Goal: Task Accomplishment & Management: Manage account settings

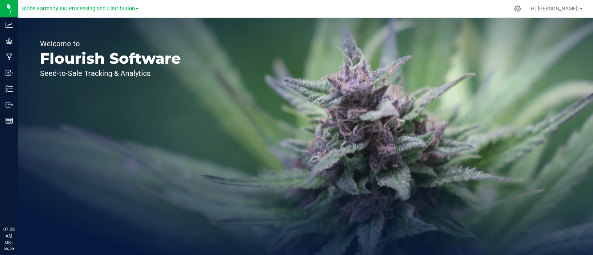
click at [127, 14] on div "Globe Farmacy Inc Processing and Distribution" at bounding box center [79, 8] width 117 height 11
click at [126, 9] on span "Globe Farmacy Inc Processing and Distribution" at bounding box center [77, 9] width 113 height 7
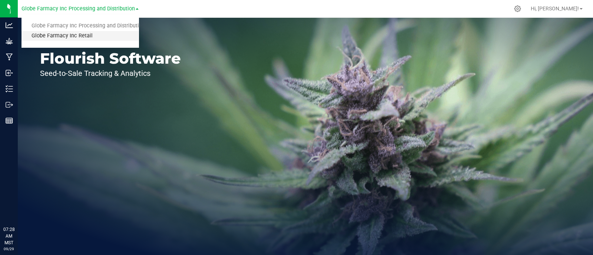
click at [102, 37] on link "Globe Farmacy Inc Retail" at bounding box center [79, 36] width 117 height 10
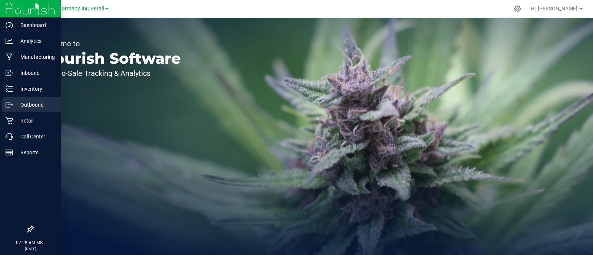
click at [26, 101] on p "Outbound" at bounding box center [35, 104] width 44 height 9
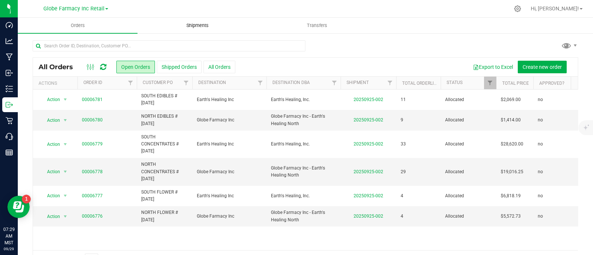
click at [207, 20] on uib-tab-heading "Shipments" at bounding box center [197, 25] width 119 height 15
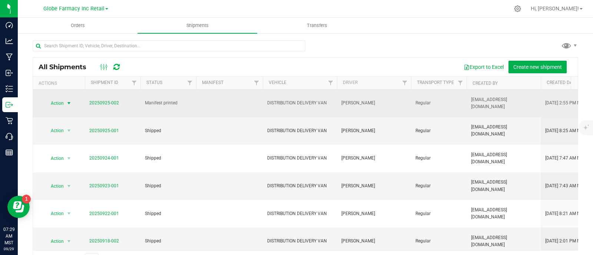
click at [63, 104] on span "Action" at bounding box center [54, 103] width 20 height 10
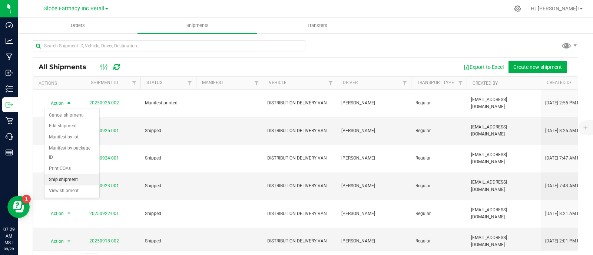
click at [65, 179] on li "Ship shipment" at bounding box center [71, 179] width 55 height 11
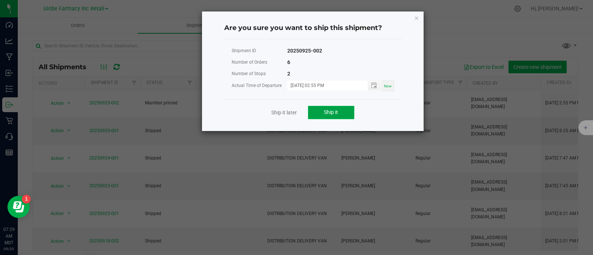
drag, startPoint x: 311, startPoint y: 108, endPoint x: 319, endPoint y: 110, distance: 8.0
click at [313, 108] on button "Ship it" at bounding box center [331, 112] width 46 height 13
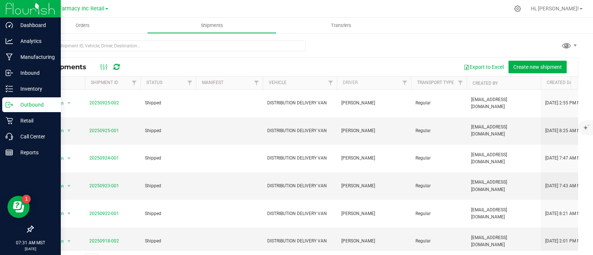
click at [10, 104] on icon at bounding box center [9, 104] width 7 height 7
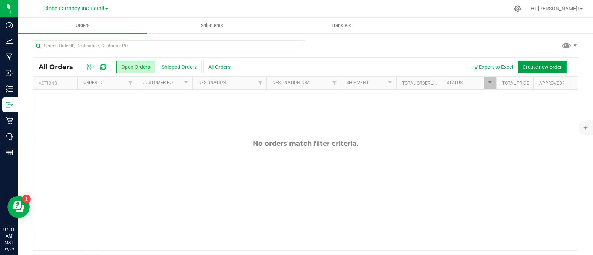
click at [541, 67] on span "Create new order" at bounding box center [541, 67] width 39 height 6
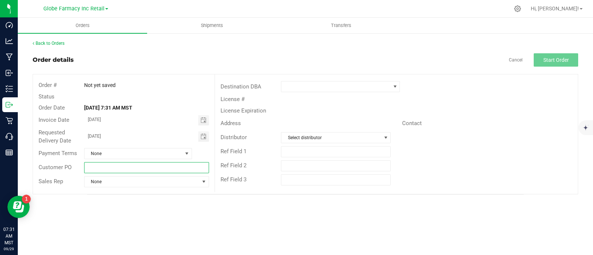
click at [108, 171] on input "text" at bounding box center [146, 167] width 125 height 11
type input "n"
click at [108, 171] on input "NORTH FLOWER # [DATE]" at bounding box center [146, 167] width 125 height 11
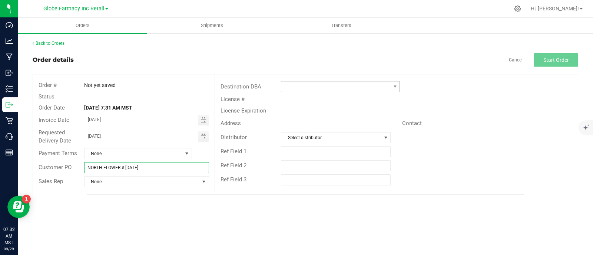
type input "NORTH FLOWER # [DATE]"
click at [307, 89] on span at bounding box center [335, 86] width 109 height 10
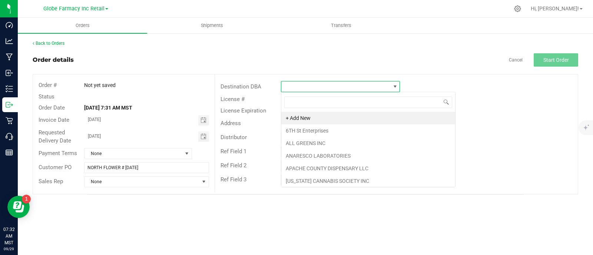
scroll to position [11, 119]
type input "GLOB"
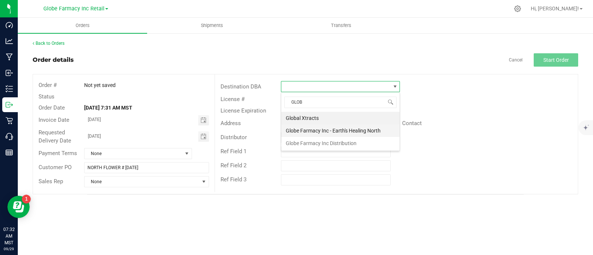
click at [319, 133] on li "Globe Farmacy Inc - Earth's Healing North" at bounding box center [340, 130] width 118 height 13
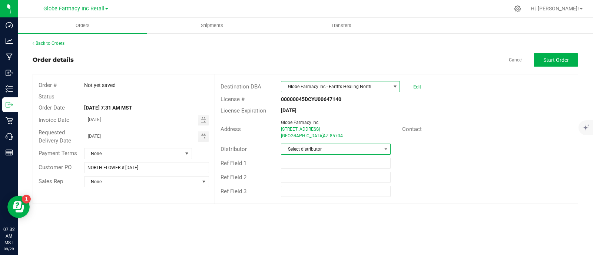
click at [303, 151] on span "Select distributor" at bounding box center [331, 149] width 100 height 10
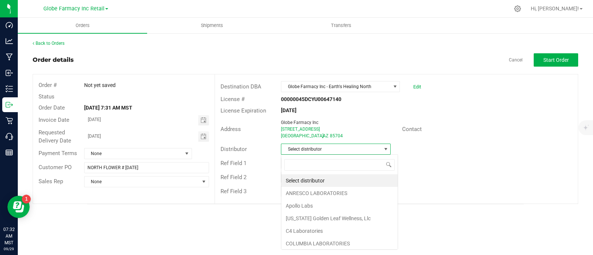
scroll to position [11, 110]
type input "GLOB"
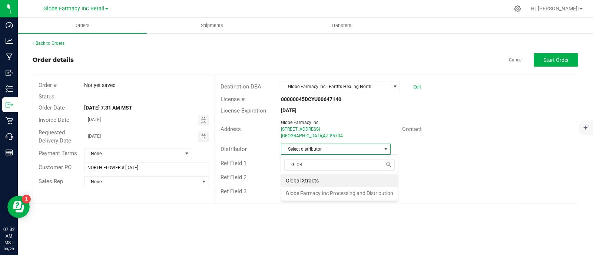
click at [337, 191] on li "Globe Farmacy Inc Processing and Distribution" at bounding box center [339, 193] width 116 height 13
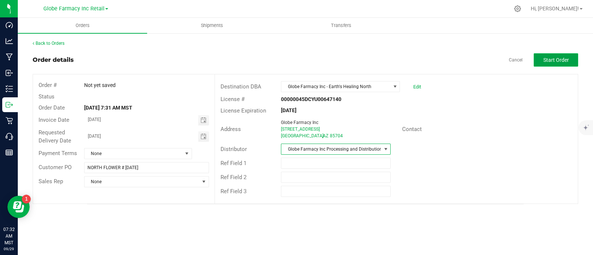
click at [558, 64] on button "Start Order" at bounding box center [555, 59] width 44 height 13
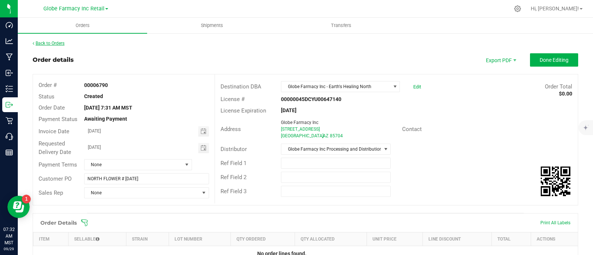
click at [48, 46] on link "Back to Orders" at bounding box center [49, 43] width 32 height 5
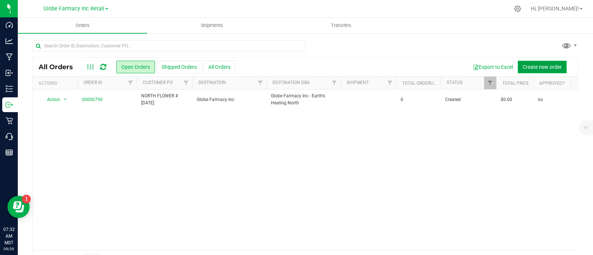
click at [544, 64] on span "Create new order" at bounding box center [541, 67] width 39 height 6
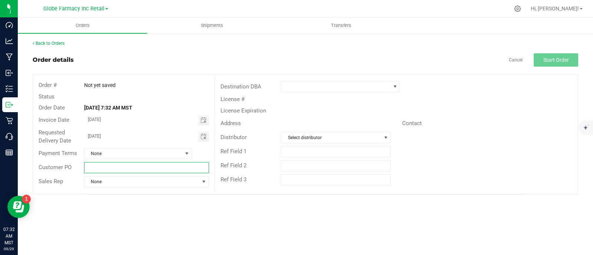
paste input "NORTH FLOWER # [DATE]"
click at [106, 165] on input "NORTH FLOWER # [DATE]" at bounding box center [146, 167] width 125 height 11
drag, startPoint x: 100, startPoint y: 167, endPoint x: 71, endPoint y: 167, distance: 28.9
click at [71, 167] on div "Customer PO NORTH FLOWER # 09/29/2025" at bounding box center [123, 168] width 181 height 14
type input "SOUTH FLOWER # [DATE]"
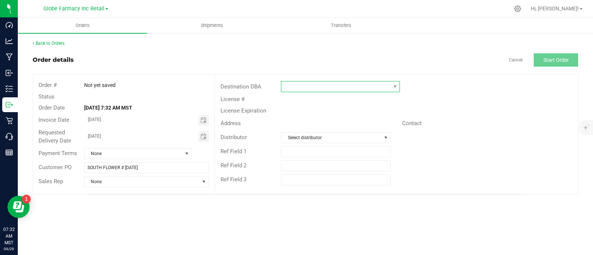
click at [347, 86] on span at bounding box center [335, 86] width 109 height 10
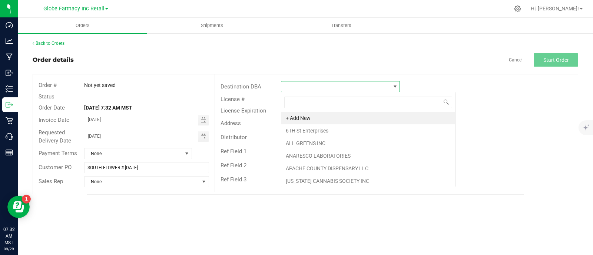
scroll to position [11, 119]
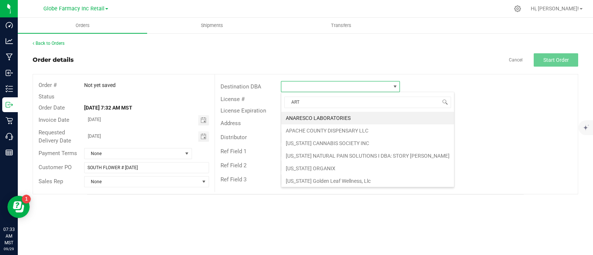
type input "ARTH"
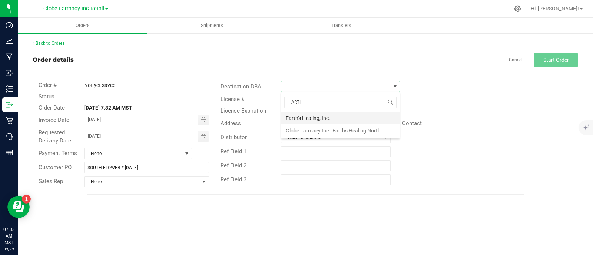
click at [319, 117] on li "Earth's Healing, Inc." at bounding box center [340, 118] width 118 height 13
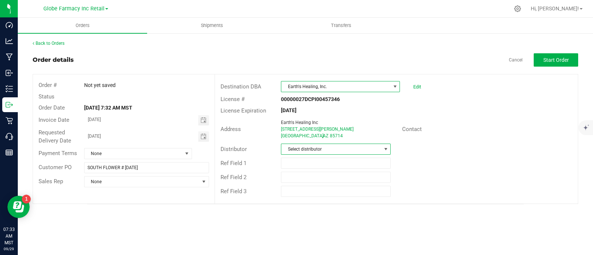
click at [316, 147] on span "Select distributor" at bounding box center [331, 149] width 100 height 10
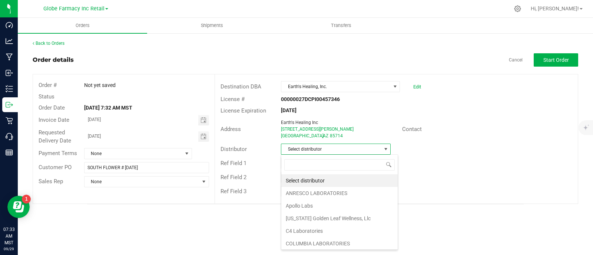
scroll to position [11, 110]
type input "GLOB"
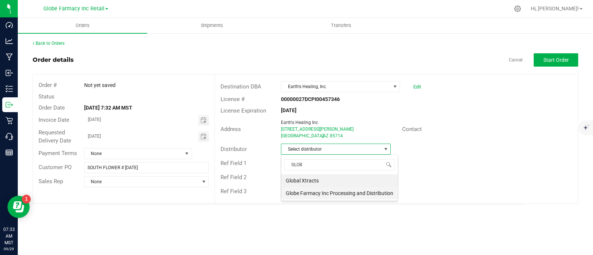
click at [304, 193] on li "Globe Farmacy Inc Processing and Distribution" at bounding box center [339, 193] width 116 height 13
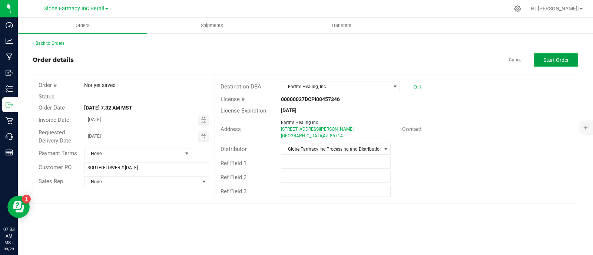
click at [567, 62] on span "Start Order" at bounding box center [556, 60] width 26 height 6
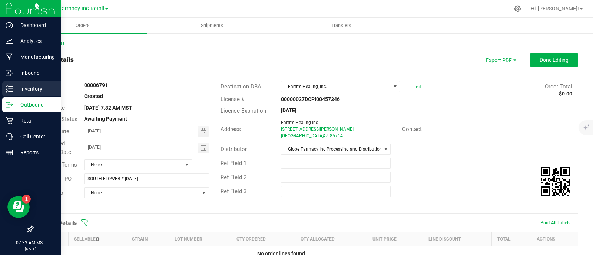
click at [15, 91] on p "Inventory" at bounding box center [35, 88] width 44 height 9
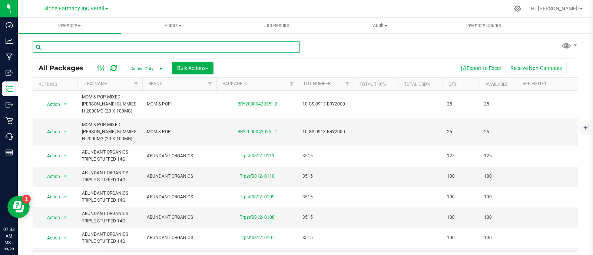
drag, startPoint x: 100, startPoint y: 51, endPoint x: 104, endPoint y: 51, distance: 4.1
click at [101, 51] on input "text" at bounding box center [166, 46] width 267 height 11
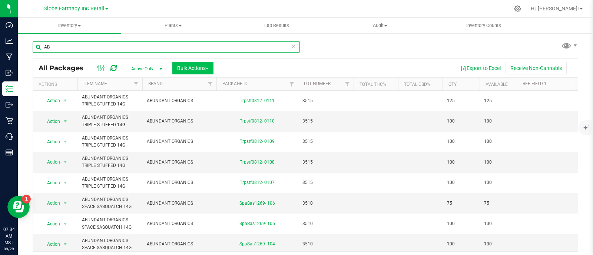
type input "AB"
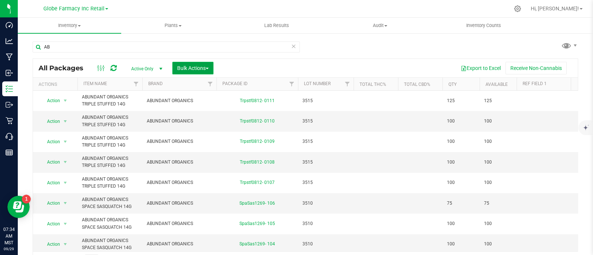
click at [202, 63] on button "Bulk Actions" at bounding box center [192, 68] width 41 height 13
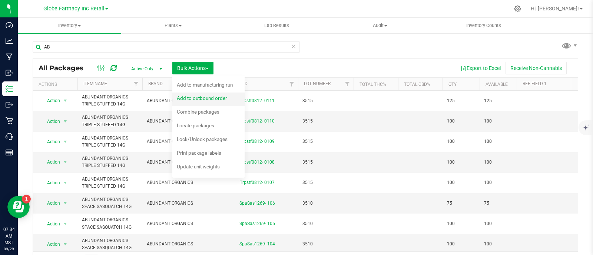
click at [219, 98] on span "Add to outbound order" at bounding box center [202, 98] width 50 height 6
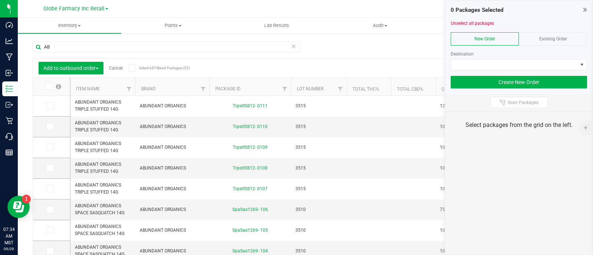
drag, startPoint x: 554, startPoint y: 42, endPoint x: 554, endPoint y: 74, distance: 32.6
click at [554, 41] on div "Existing Order" at bounding box center [552, 38] width 68 height 13
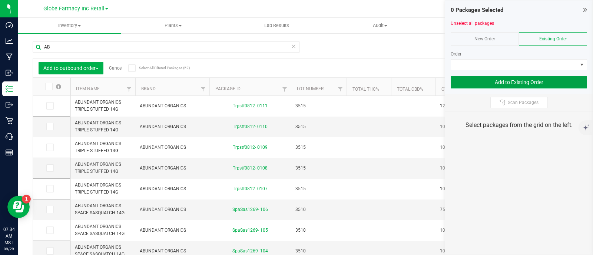
click at [554, 76] on button "Add to Existing Order" at bounding box center [518, 82] width 136 height 13
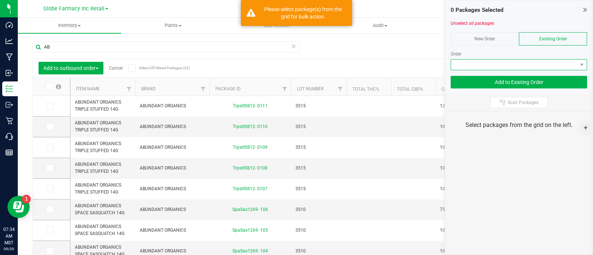
click at [549, 67] on span at bounding box center [514, 65] width 126 height 10
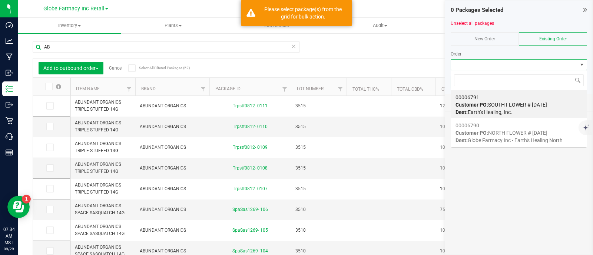
scroll to position [11, 136]
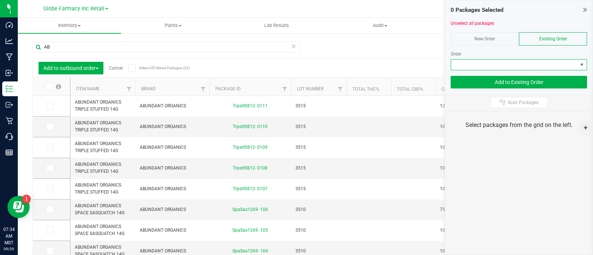
click at [507, 68] on span at bounding box center [514, 65] width 126 height 10
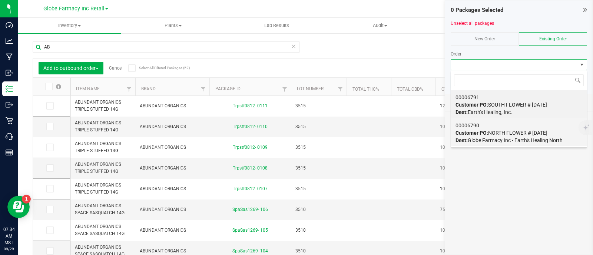
click at [488, 140] on span "Dest: Globe Farmacy Inc - Earth's Healing North" at bounding box center [508, 140] width 107 height 6
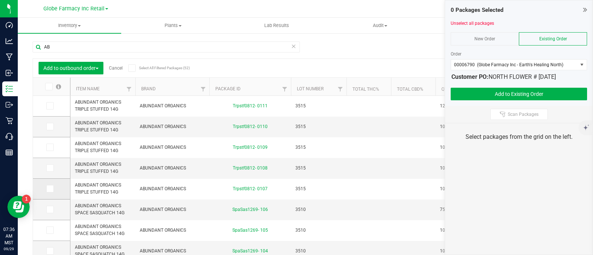
click at [47, 189] on icon at bounding box center [49, 189] width 5 height 0
click at [0, 0] on input "checkbox" at bounding box center [0, 0] width 0 height 0
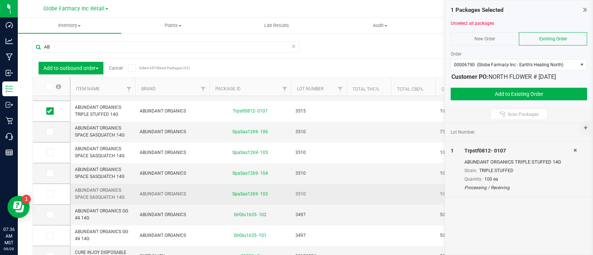
scroll to position [92, 0]
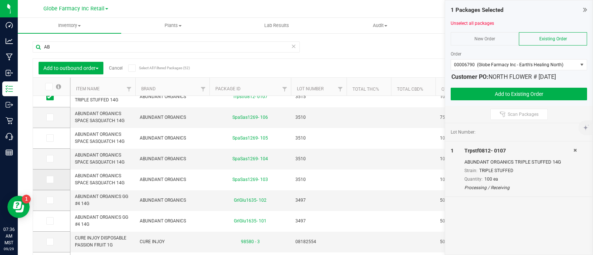
click at [50, 180] on icon at bounding box center [49, 180] width 5 height 0
click at [0, 0] on input "checkbox" at bounding box center [0, 0] width 0 height 0
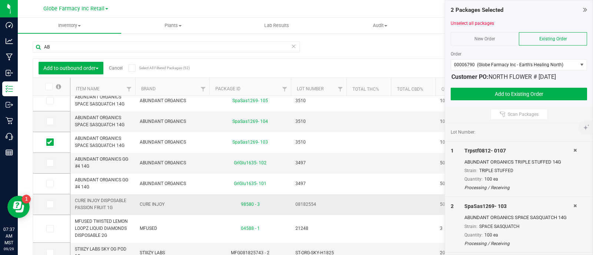
scroll to position [139, 0]
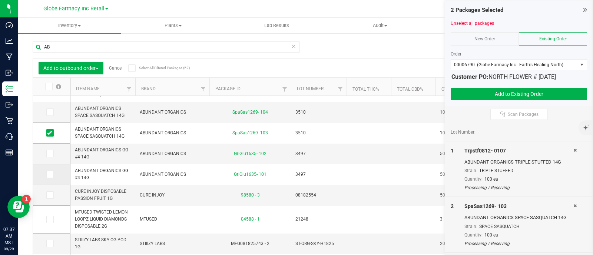
click at [49, 174] on icon at bounding box center [49, 174] width 5 height 0
click at [0, 0] on input "checkbox" at bounding box center [0, 0] width 0 height 0
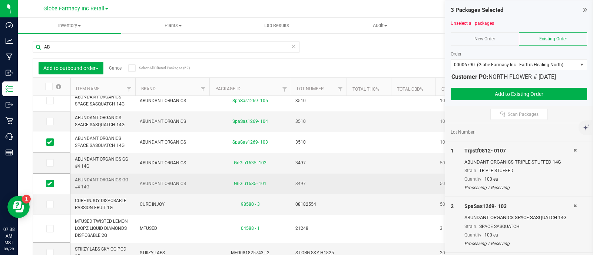
scroll to position [0, 0]
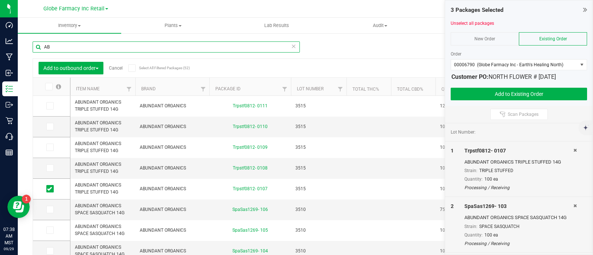
click at [77, 48] on input "AB" at bounding box center [166, 46] width 267 height 11
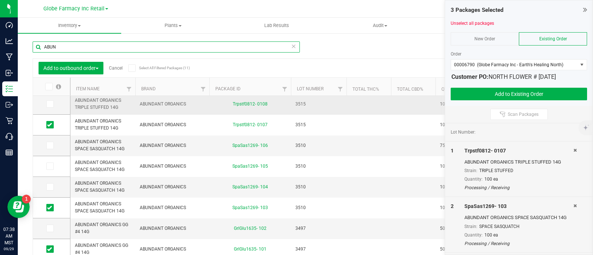
scroll to position [67, 0]
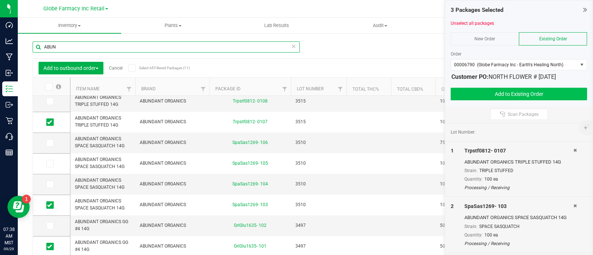
type input "ABUN"
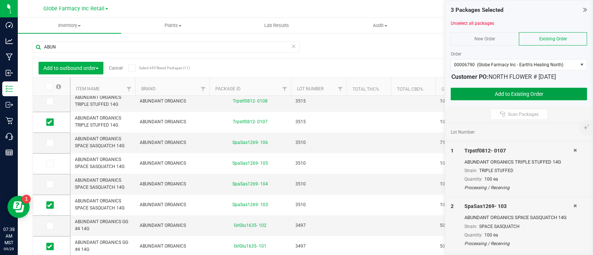
click at [489, 90] on button "Add to Existing Order" at bounding box center [518, 94] width 136 height 13
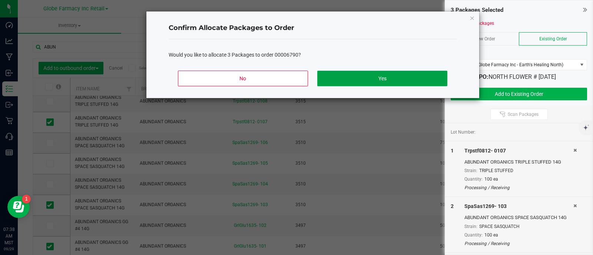
click at [381, 74] on button "Yes" at bounding box center [382, 79] width 130 height 16
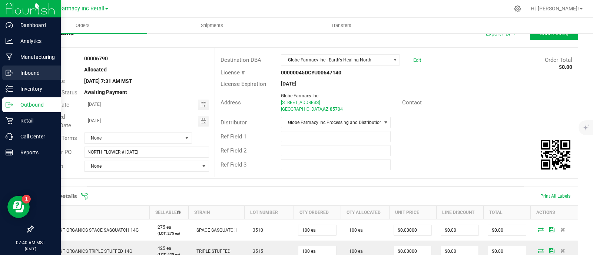
scroll to position [18, 0]
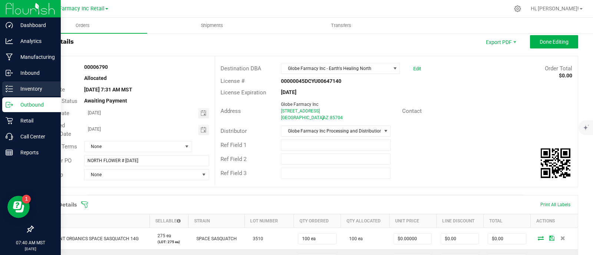
click at [10, 91] on icon at bounding box center [9, 88] width 7 height 7
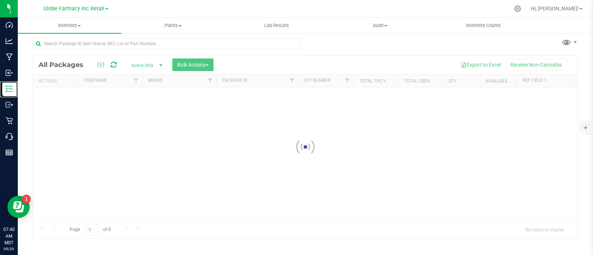
scroll to position [3, 0]
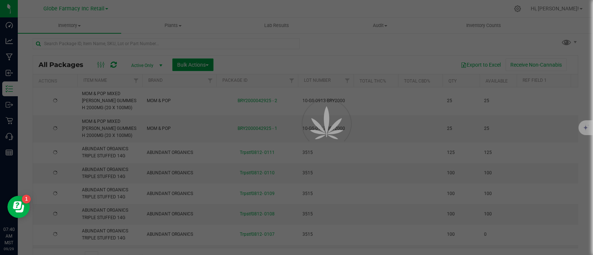
click at [201, 59] on button "Bulk Actions" at bounding box center [192, 65] width 41 height 13
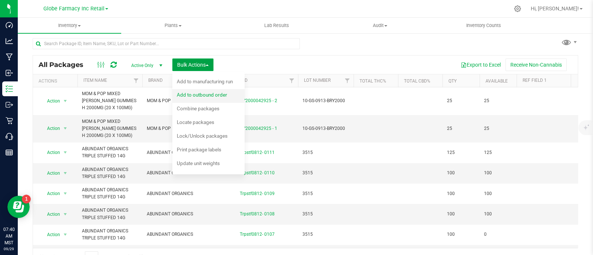
scroll to position [14, 0]
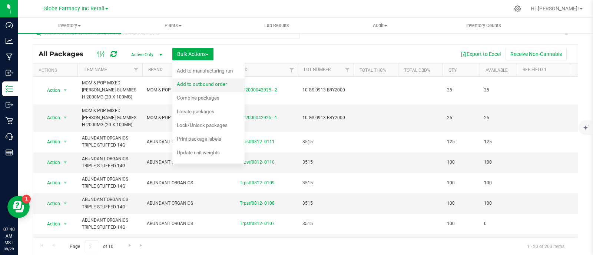
click at [214, 83] on span "Add to outbound order" at bounding box center [202, 84] width 50 height 6
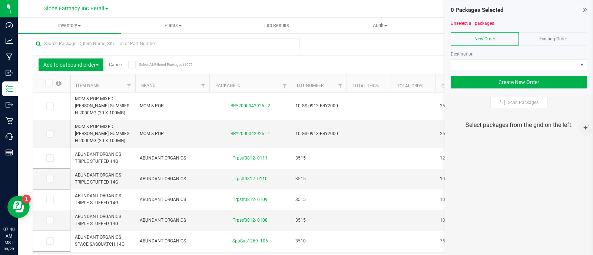
scroll to position [14, 0]
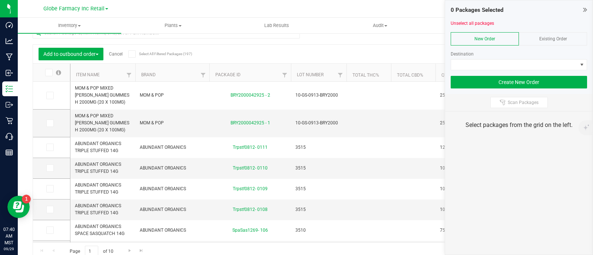
click at [575, 45] on div "Existing Order" at bounding box center [552, 38] width 68 height 13
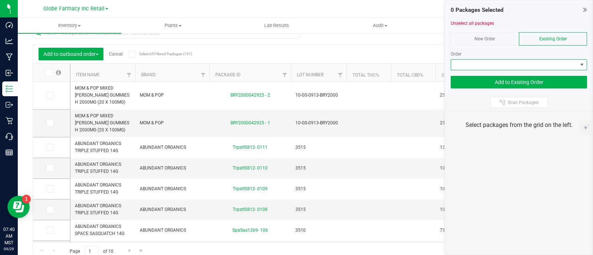
click at [561, 60] on span at bounding box center [514, 65] width 126 height 10
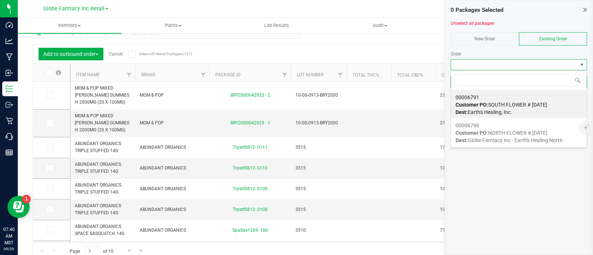
scroll to position [11, 136]
click at [536, 102] on span "Customer PO: SOUTH FLOWER # 09/29/2025" at bounding box center [500, 105] width 91 height 6
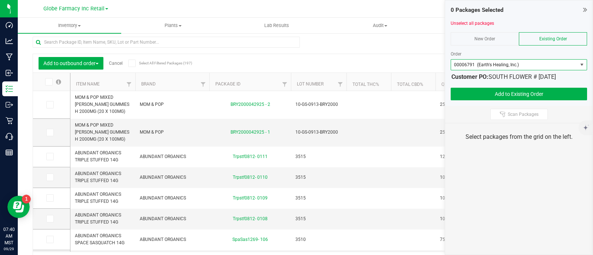
scroll to position [0, 0]
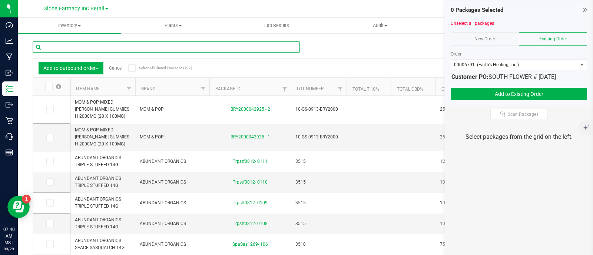
click at [98, 47] on input "text" at bounding box center [166, 46] width 267 height 11
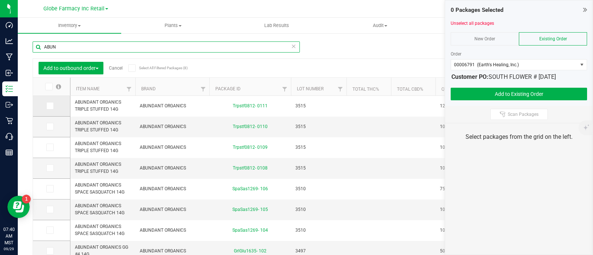
type input "ABUN"
click at [50, 106] on icon at bounding box center [49, 106] width 5 height 0
click at [0, 0] on input "checkbox" at bounding box center [0, 0] width 0 height 0
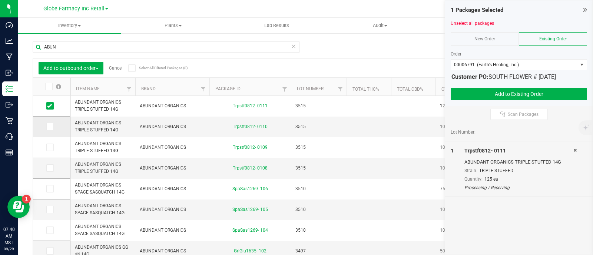
click at [51, 127] on icon at bounding box center [49, 127] width 5 height 0
click at [0, 0] on input "checkbox" at bounding box center [0, 0] width 0 height 0
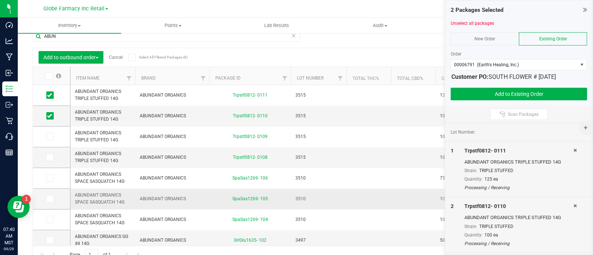
scroll to position [19, 0]
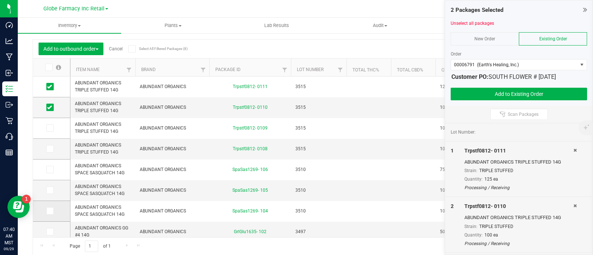
click at [48, 211] on icon at bounding box center [49, 211] width 5 height 0
click at [0, 0] on input "checkbox" at bounding box center [0, 0] width 0 height 0
click at [50, 170] on icon at bounding box center [49, 170] width 5 height 0
click at [0, 0] on input "checkbox" at bounding box center [0, 0] width 0 height 0
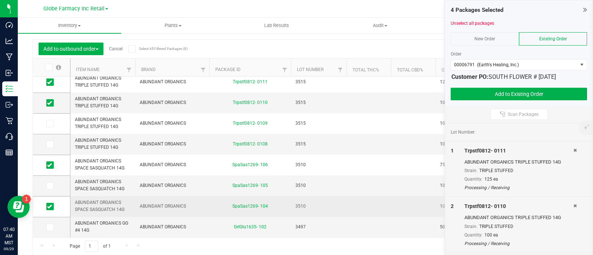
scroll to position [11, 0]
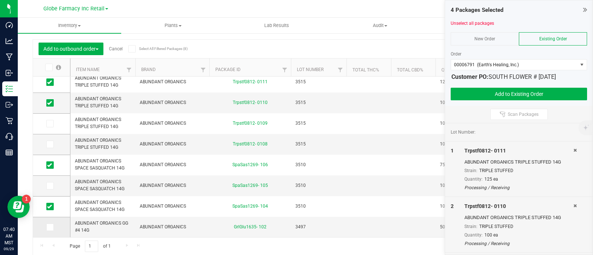
click at [54, 225] on label at bounding box center [51, 227] width 11 height 7
click at [0, 0] on input "checkbox" at bounding box center [0, 0] width 0 height 0
click at [485, 97] on button "Add to Existing Order" at bounding box center [518, 94] width 136 height 13
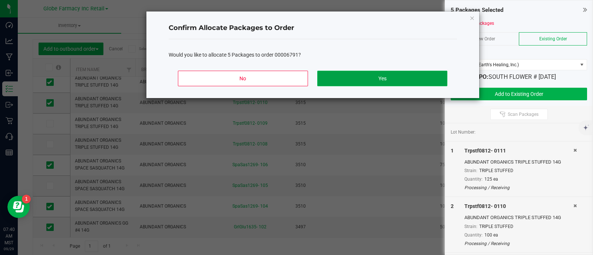
click at [373, 71] on button "Yes" at bounding box center [382, 79] width 130 height 16
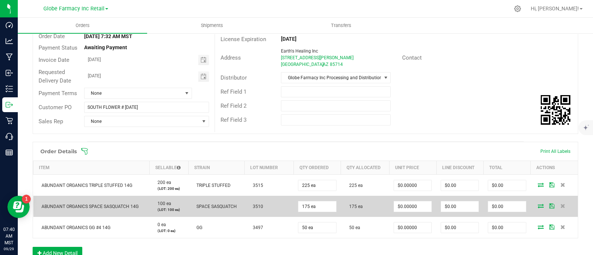
scroll to position [158, 0]
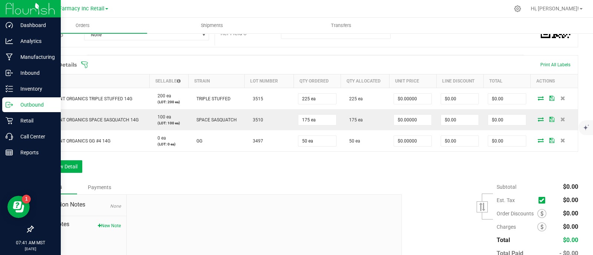
click at [13, 106] on p "Outbound" at bounding box center [35, 104] width 44 height 9
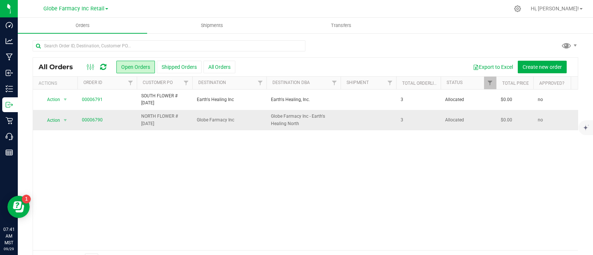
click at [156, 116] on span "NORTH FLOWER # [DATE]" at bounding box center [164, 120] width 47 height 14
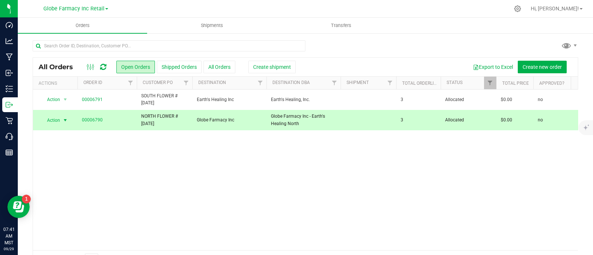
click at [156, 116] on span "NORTH FLOWER # [DATE]" at bounding box center [164, 120] width 47 height 14
copy tr "NORTH FLOWER # [DATE]"
click at [537, 67] on span "Create new order" at bounding box center [541, 67] width 39 height 6
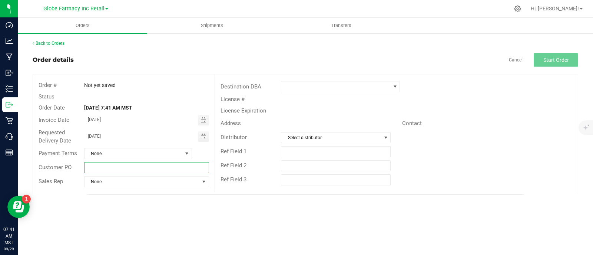
click at [131, 169] on input "text" at bounding box center [146, 167] width 125 height 11
paste input "NORTH FLOWER # [DATE]"
drag, startPoint x: 121, startPoint y: 169, endPoint x: 107, endPoint y: 189, distance: 24.0
click at [104, 172] on input "NORTH FLOWER # [DATE]" at bounding box center [146, 167] width 125 height 11
click at [116, 171] on input "NORTH EDIBLES # [DATE]" at bounding box center [146, 167] width 125 height 11
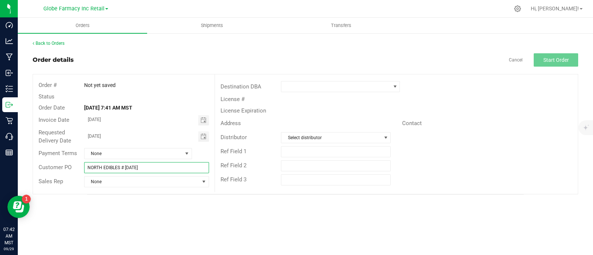
click at [116, 171] on input "NORTH EDIBLES # [DATE]" at bounding box center [146, 167] width 125 height 11
type input "NORTH EDIBLES # [DATE]"
drag, startPoint x: 277, startPoint y: 89, endPoint x: 289, endPoint y: 87, distance: 12.3
click at [277, 88] on div at bounding box center [350, 86] width 151 height 11
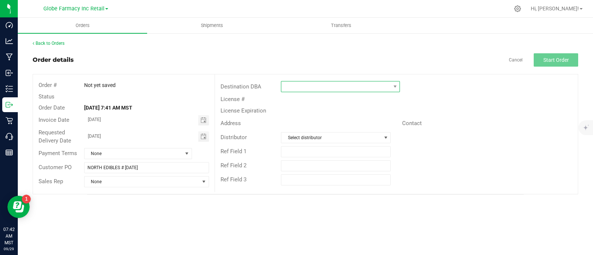
click at [296, 87] on span at bounding box center [335, 86] width 109 height 10
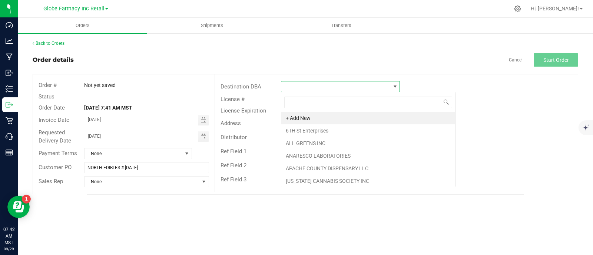
scroll to position [11, 119]
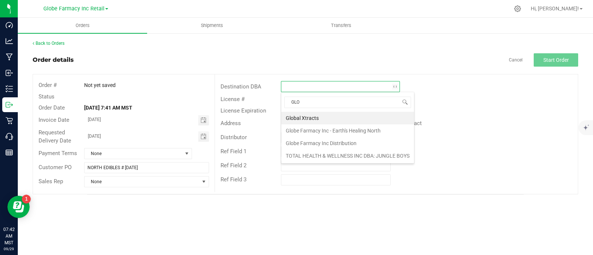
type input "GLOB"
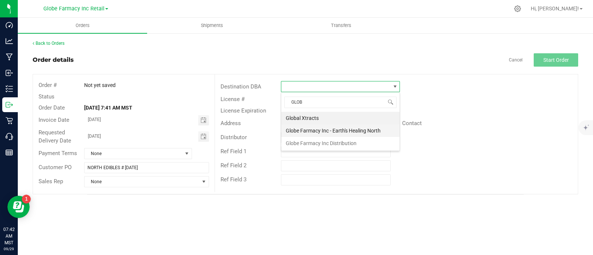
click at [313, 133] on li "Globe Farmacy Inc - Earth's Healing North" at bounding box center [340, 130] width 118 height 13
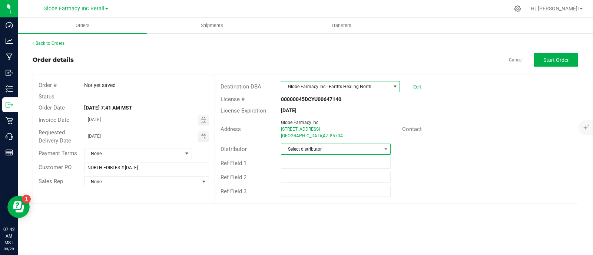
click at [303, 153] on span "Select distributor" at bounding box center [331, 149] width 100 height 10
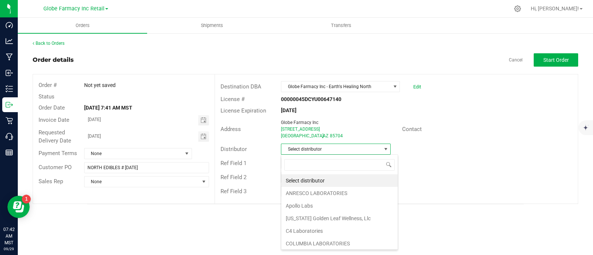
scroll to position [11, 110]
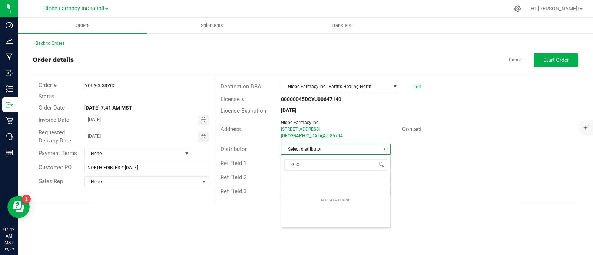
type input "GLOB"
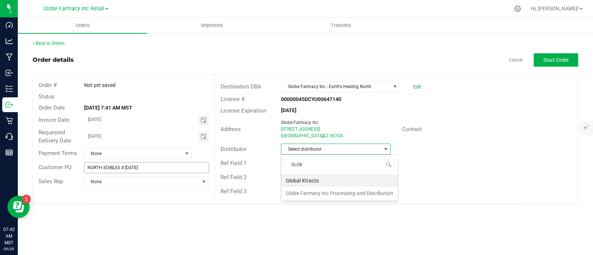
drag, startPoint x: 339, startPoint y: 192, endPoint x: 135, endPoint y: 164, distance: 205.5
click at [339, 192] on li "Globe Farmacy Inc Processing and Distribution" at bounding box center [339, 193] width 116 height 13
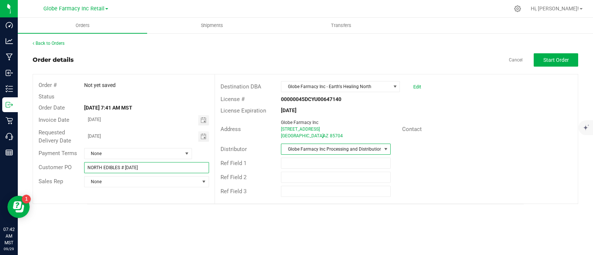
click at [126, 167] on input "NORTH EDIBLES # [DATE]" at bounding box center [146, 167] width 125 height 11
click at [546, 61] on span "Start Order" at bounding box center [556, 60] width 26 height 6
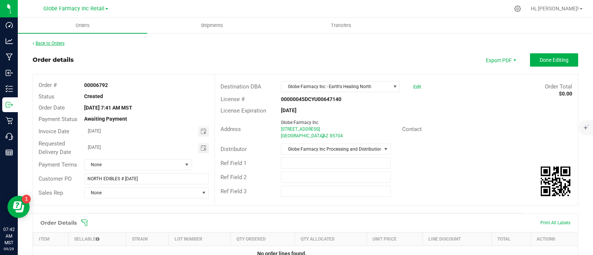
click at [56, 43] on link "Back to Orders" at bounding box center [49, 43] width 32 height 5
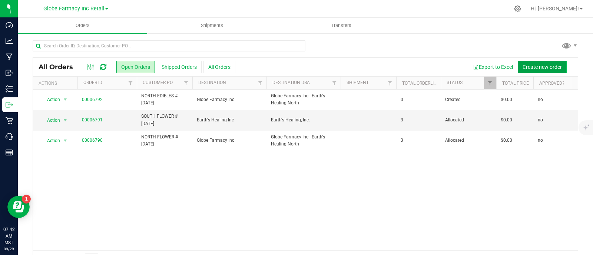
click at [523, 64] on span "Create new order" at bounding box center [541, 67] width 39 height 6
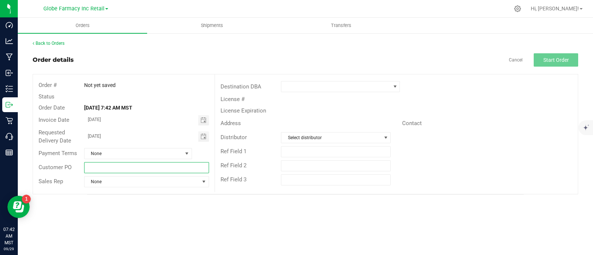
click at [111, 169] on input "text" at bounding box center [146, 167] width 125 height 11
paste input "NORTH EDIBLES # [DATE]"
drag, startPoint x: 101, startPoint y: 168, endPoint x: -24, endPoint y: 162, distance: 126.0
click at [0, 162] on html "Dashboard Analytics Manufacturing Inbound Inventory Outbound Retail Call Center…" at bounding box center [296, 127] width 593 height 255
type input "SOUTH EDIBLES # [DATE]"
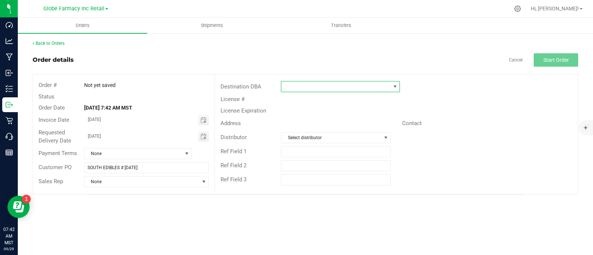
click at [310, 87] on span at bounding box center [335, 86] width 109 height 10
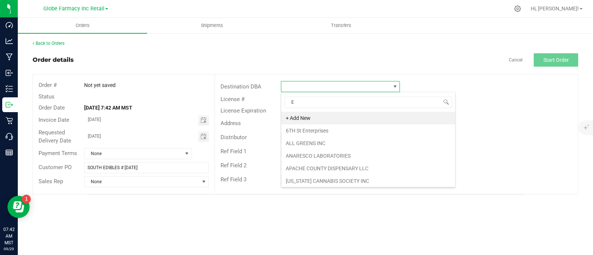
scroll to position [11, 119]
type input "EAR"
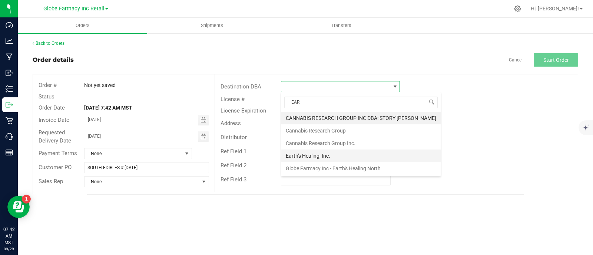
click at [293, 153] on li "Earth's Healing, Inc." at bounding box center [360, 156] width 159 height 13
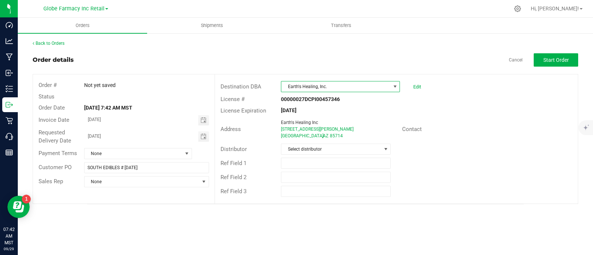
click at [300, 143] on div "Distributor Select distributor" at bounding box center [396, 149] width 363 height 14
click at [300, 152] on span "Select distributor" at bounding box center [331, 149] width 100 height 10
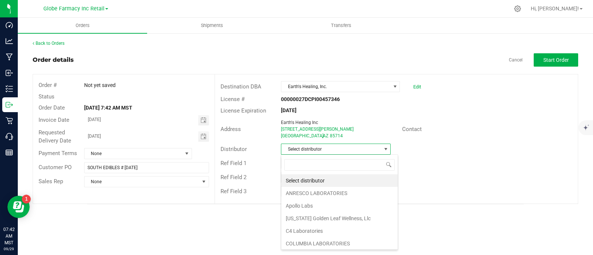
scroll to position [11, 110]
type input "GLOB"
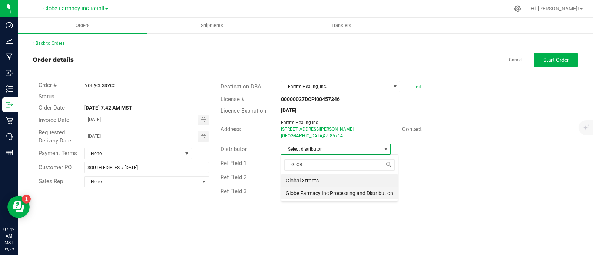
click at [350, 191] on li "Globe Farmacy Inc Processing and Distribution" at bounding box center [339, 193] width 116 height 13
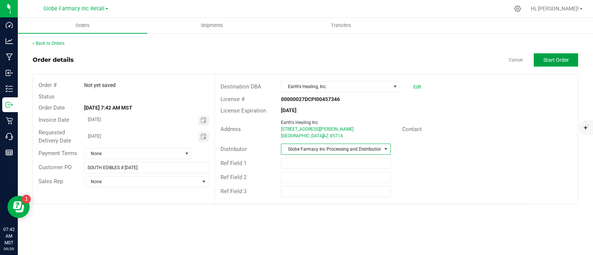
click at [560, 61] on span "Start Order" at bounding box center [556, 60] width 26 height 6
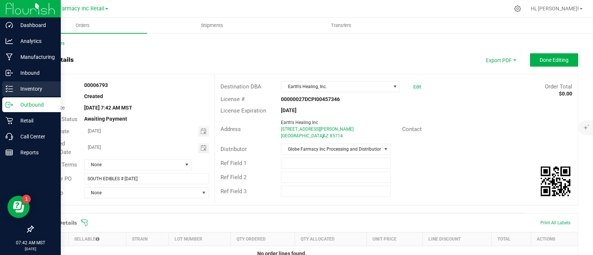
click at [11, 97] on link "Inventory" at bounding box center [30, 89] width 61 height 16
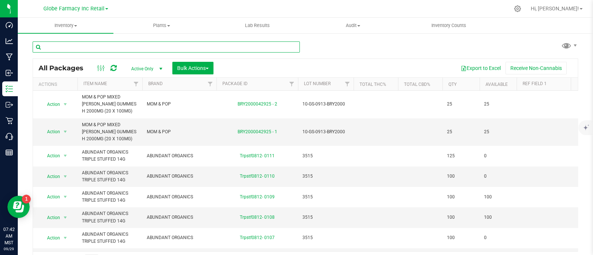
click at [99, 43] on input "text" at bounding box center [166, 46] width 267 height 11
paste input "BAKED BROS LIVE HASH ROSIN INFUSED"
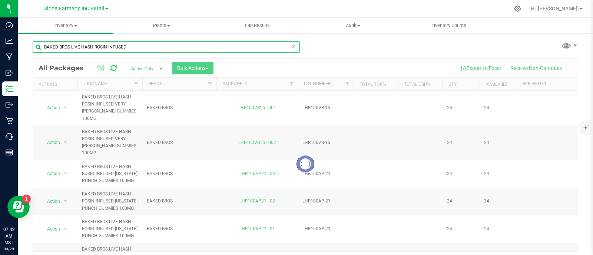
type input "BAKED BROS LIVE HASH ROSIN INFUSED"
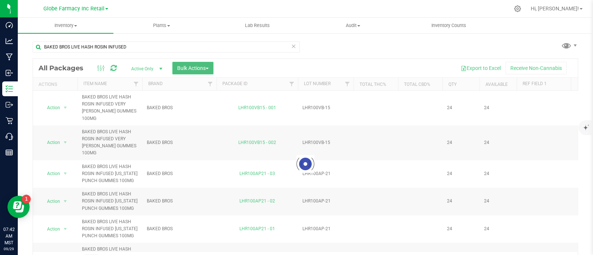
click at [189, 71] on button "Bulk Actions" at bounding box center [192, 68] width 41 height 13
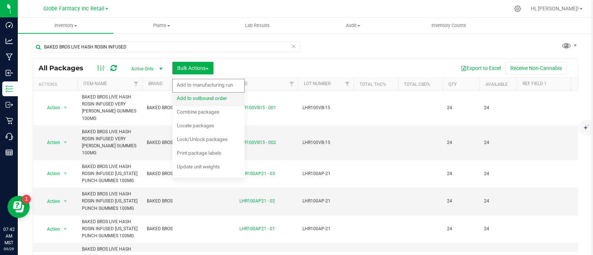
click at [198, 94] on div "Add to outbound order" at bounding box center [207, 99] width 60 height 12
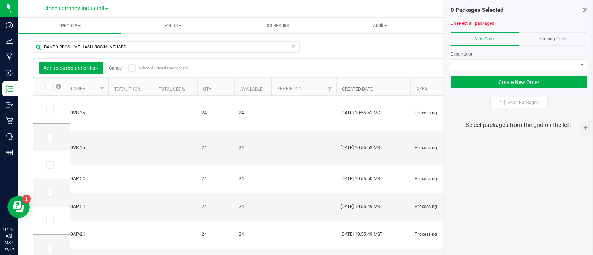
click at [356, 89] on link "Created Date" at bounding box center [357, 89] width 31 height 5
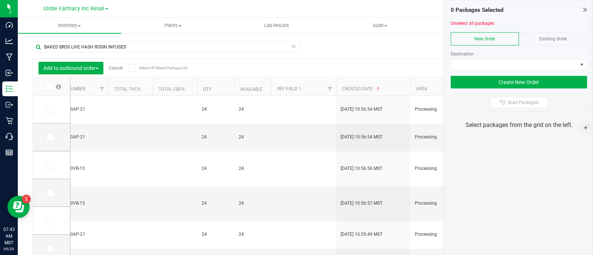
click at [557, 37] on span "Existing Order" at bounding box center [553, 38] width 28 height 5
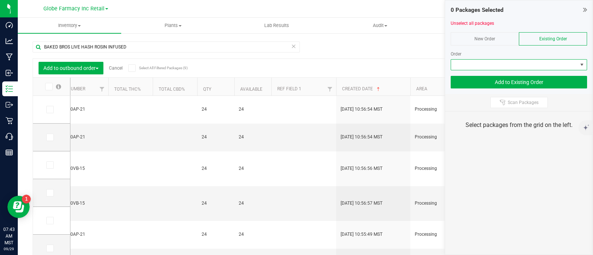
click at [553, 65] on span at bounding box center [514, 65] width 126 height 10
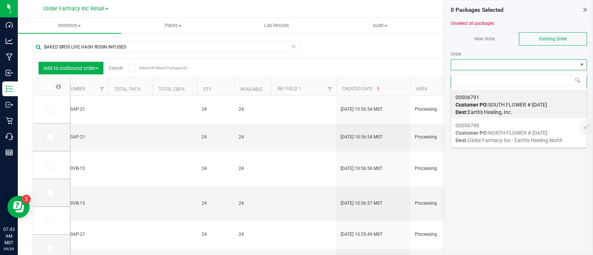
scroll to position [11, 136]
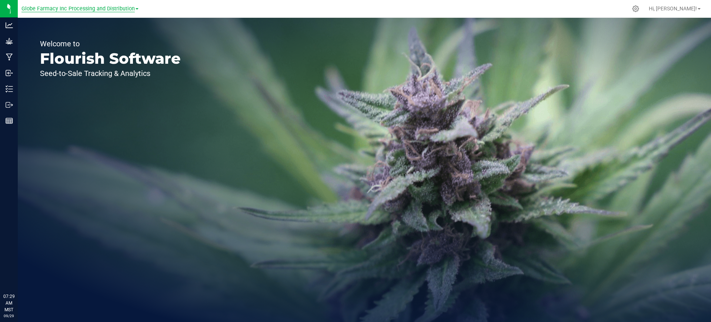
drag, startPoint x: 80, startPoint y: 6, endPoint x: 81, endPoint y: 10, distance: 4.1
click at [81, 6] on span "Globe Farmacy Inc Processing and Distribution" at bounding box center [77, 9] width 113 height 7
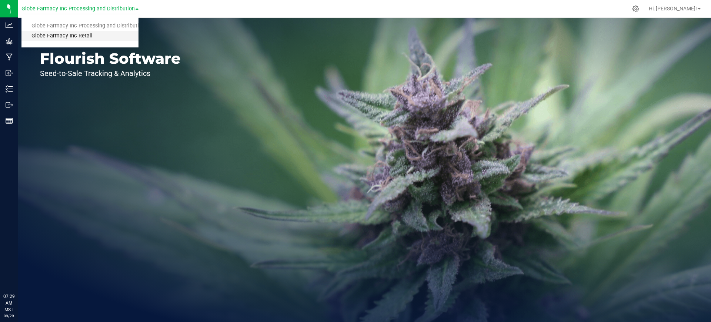
click at [80, 38] on link "Globe Farmacy Inc Retail" at bounding box center [79, 36] width 117 height 10
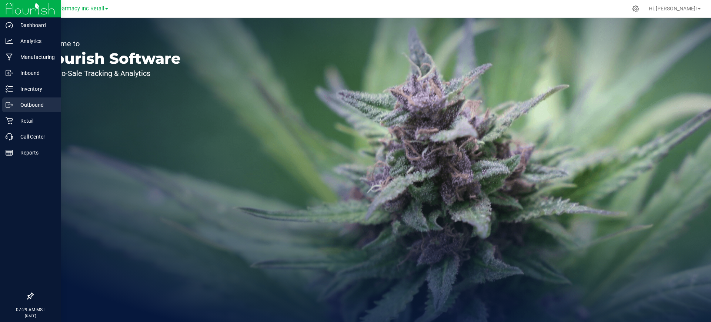
click at [13, 105] on p "Outbound" at bounding box center [35, 104] width 44 height 9
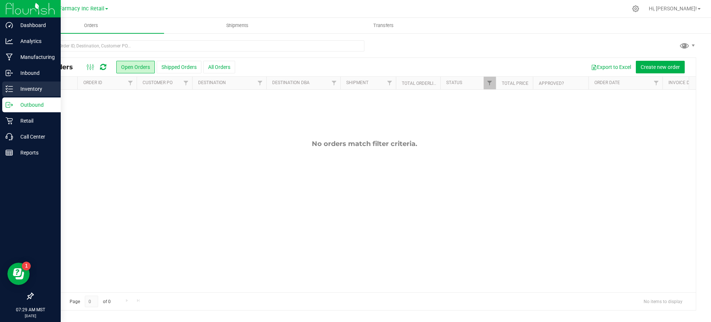
click at [19, 91] on p "Inventory" at bounding box center [35, 88] width 44 height 9
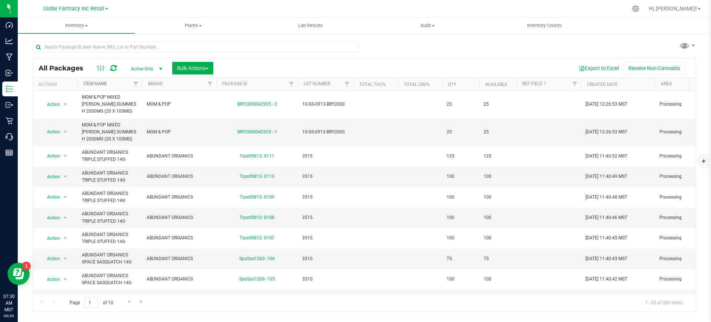
click at [96, 83] on link "Item Name" at bounding box center [95, 83] width 24 height 5
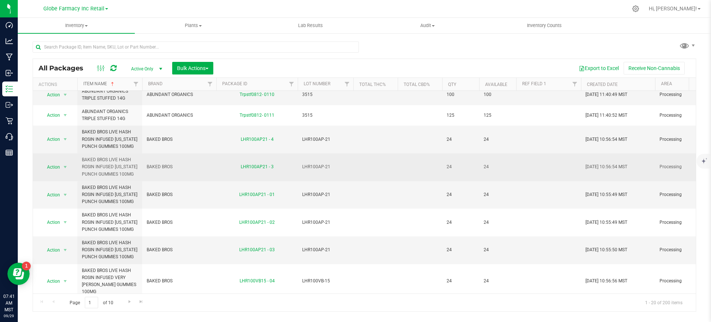
scroll to position [185, 0]
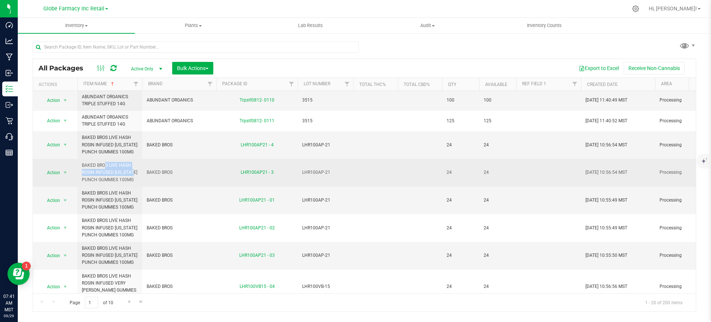
drag, startPoint x: 114, startPoint y: 173, endPoint x: 81, endPoint y: 167, distance: 33.6
click at [81, 167] on td "BAKED BROS LIVE HASH ROSIN INFUSED [US_STATE] PUNCH GUMMIES 100MG" at bounding box center [109, 173] width 65 height 28
copy span "BAKED BROS LIVE HASH ROSIN INFUSED"
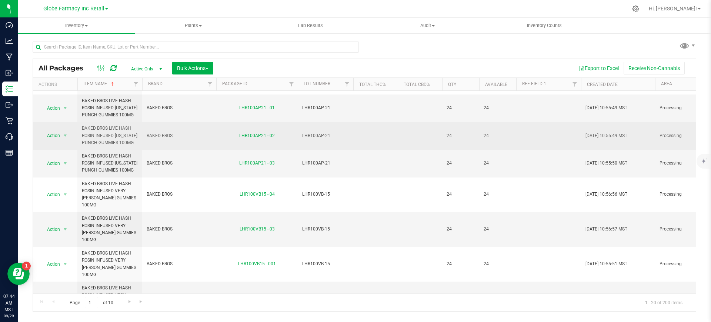
scroll to position [279, 0]
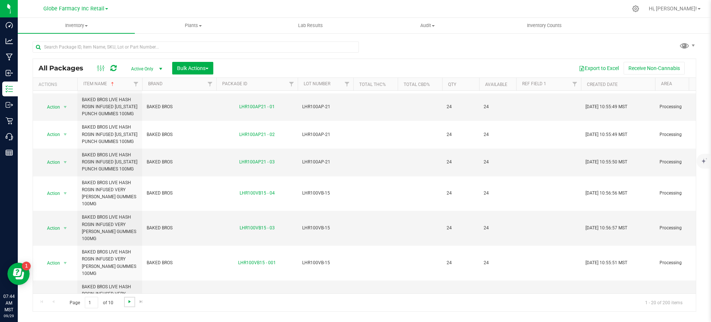
click at [130, 301] on span "Go to the next page" at bounding box center [130, 302] width 6 height 6
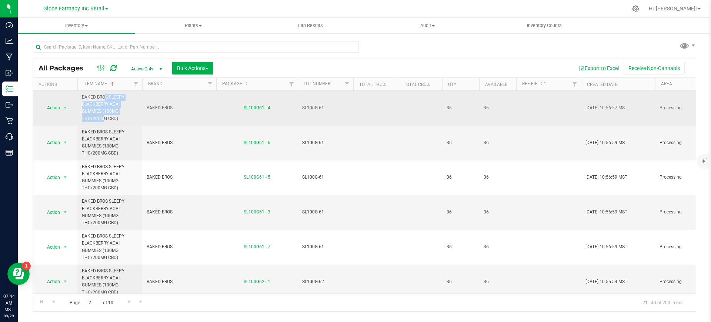
drag, startPoint x: 102, startPoint y: 107, endPoint x: 81, endPoint y: 99, distance: 22.4
click at [81, 99] on td "BAKED BROS SLEEPY BLACKBERRY ACAI GUMMIES (100MG THC/200MG CBD)" at bounding box center [109, 108] width 65 height 35
copy span "BAKED BROS SLEEPY BLACKBERRY ACAI GUMMIES (100MG"
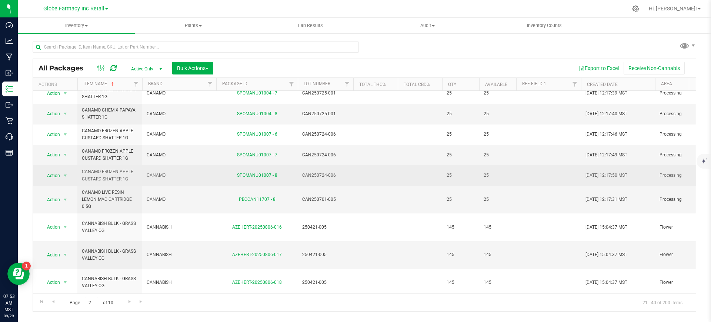
scroll to position [350, 0]
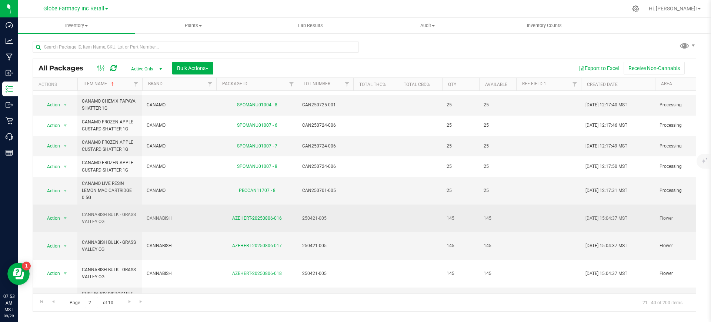
click at [156, 216] on span "CANNABISH" at bounding box center [179, 218] width 65 height 7
drag, startPoint x: 157, startPoint y: 216, endPoint x: 104, endPoint y: 214, distance: 53.0
click at [104, 214] on span "CANNABISH BULK - GRASS VALLEY OG" at bounding box center [110, 218] width 56 height 14
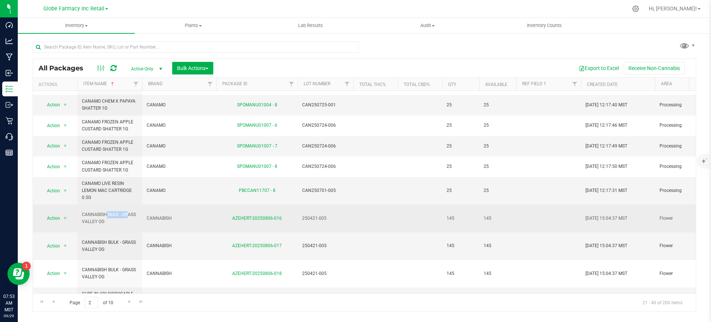
click at [104, 213] on span "CANNABISH BULK - GRASS VALLEY OG" at bounding box center [110, 218] width 56 height 14
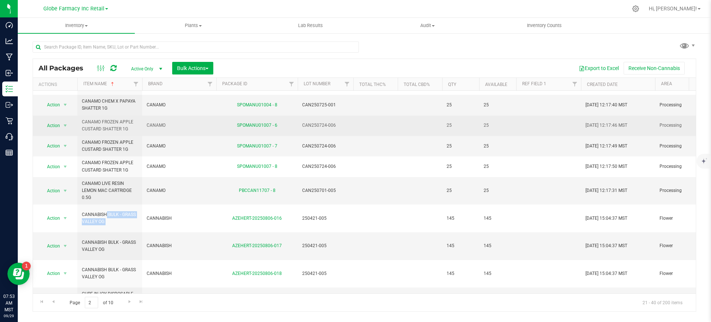
copy tr "CANNABISH BULK - GRASS VALLEY OG"
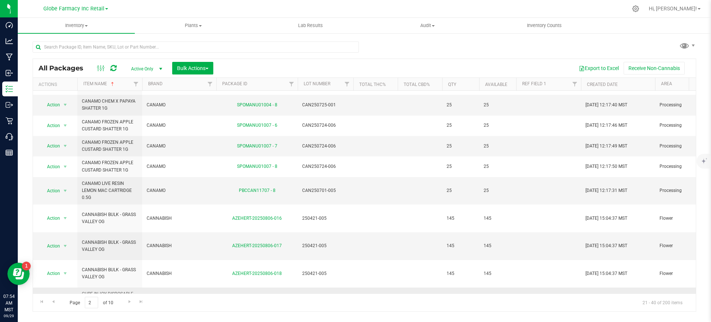
click at [157, 294] on span "CURE INJOY" at bounding box center [179, 297] width 65 height 7
copy tr "CURE INJOY"
click at [130, 301] on span "Go to the next page" at bounding box center [130, 302] width 6 height 6
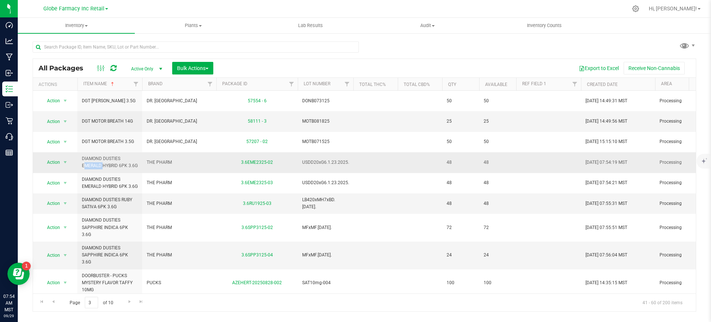
drag, startPoint x: 124, startPoint y: 158, endPoint x: 104, endPoint y: 159, distance: 19.7
click at [104, 159] on span "DIAMOND DUSTIES EMERALD HYBRID 6PK 3.6G" at bounding box center [110, 162] width 56 height 14
copy span "DUSTIES"
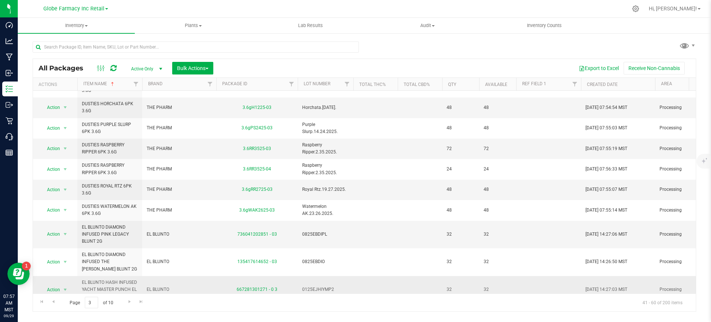
scroll to position [243, 0]
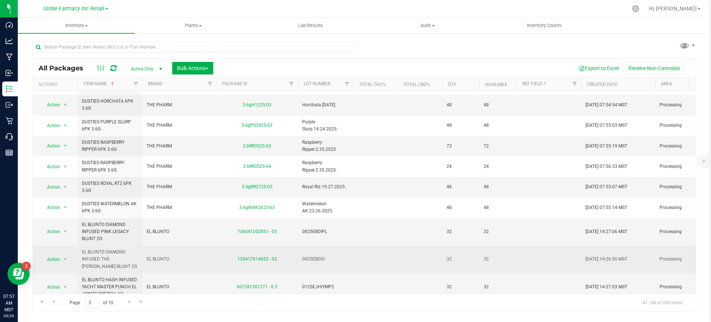
click at [153, 246] on td "EL BLUNTO" at bounding box center [179, 260] width 74 height 28
click at [154, 246] on td "EL BLUNTO" at bounding box center [179, 260] width 74 height 28
click at [156, 256] on span "EL BLUNTO" at bounding box center [179, 259] width 65 height 7
click at [159, 249] on td "EL BLUNTO" at bounding box center [179, 260] width 74 height 28
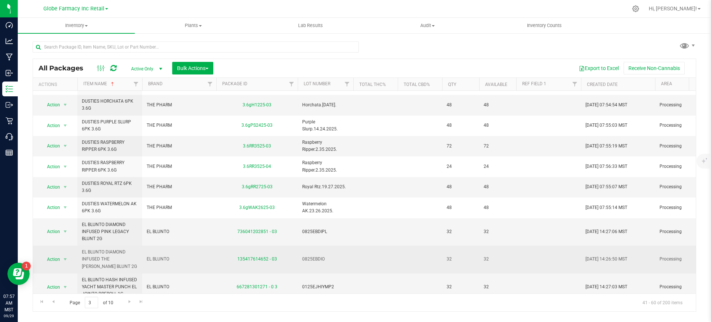
click at [159, 256] on span "EL BLUNTO" at bounding box center [179, 259] width 65 height 7
copy tr "EL BLUNTO"
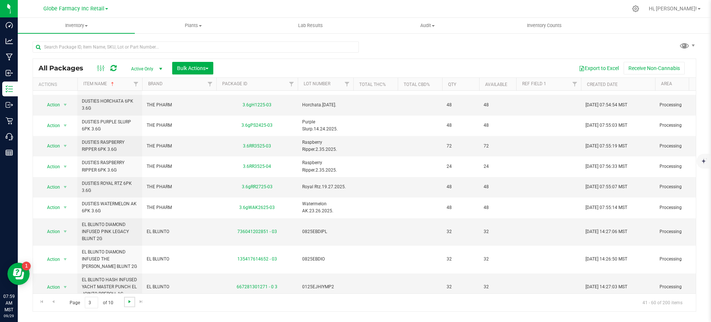
click at [131, 300] on span "Go to the next page" at bounding box center [130, 302] width 6 height 6
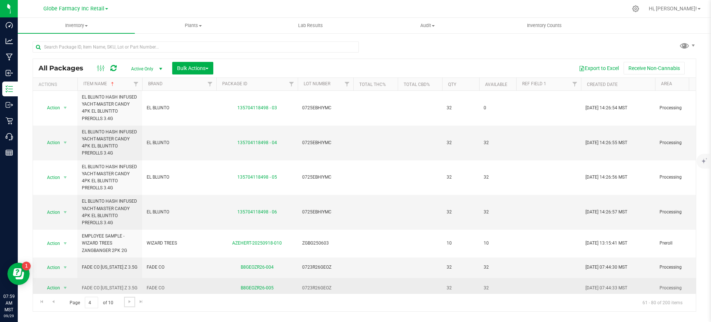
scroll to position [46, 0]
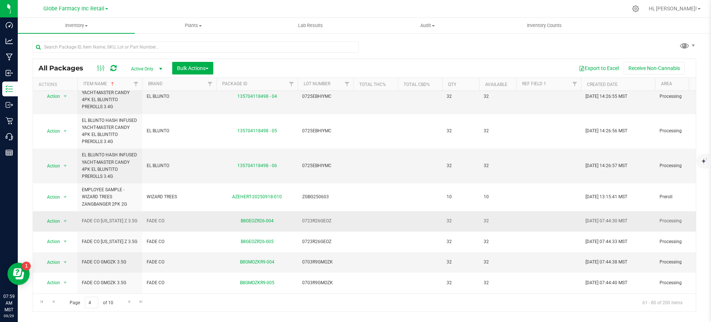
click at [155, 216] on td "FADE CO" at bounding box center [179, 221] width 74 height 20
click at [156, 217] on span "FADE CO" at bounding box center [179, 220] width 65 height 7
click at [158, 220] on span "FADE CO" at bounding box center [179, 220] width 65 height 7
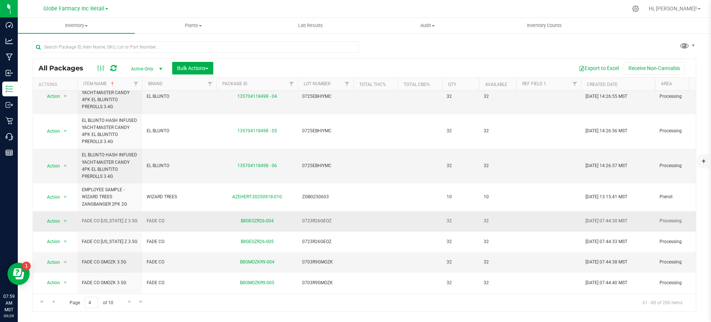
click at [158, 220] on span "FADE CO" at bounding box center [179, 220] width 65 height 7
copy tr "FADE CO"
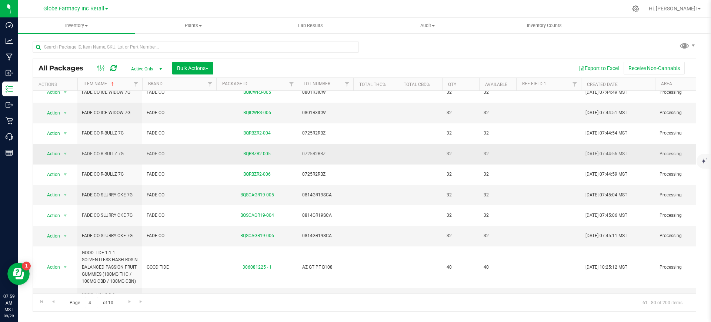
scroll to position [336, 0]
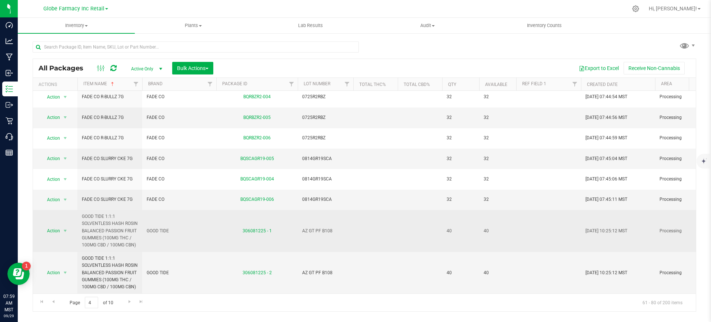
click at [158, 227] on span "GOOD TIDE" at bounding box center [179, 230] width 65 height 7
copy tr "GOOD TIDE"
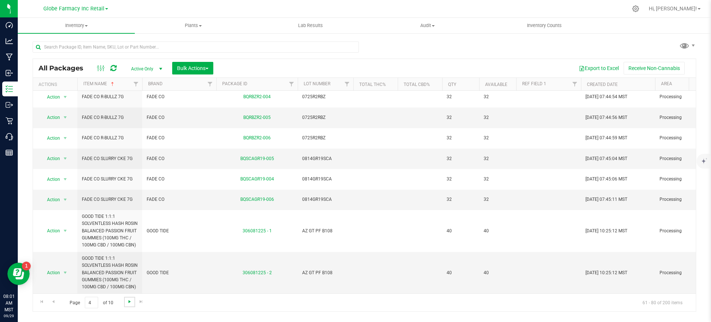
click at [129, 303] on span "Go to the next page" at bounding box center [130, 302] width 6 height 6
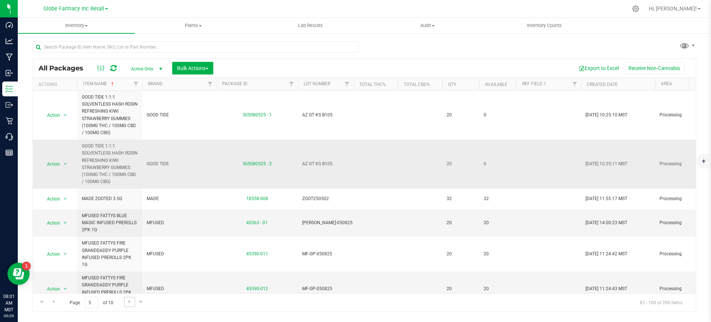
scroll to position [46, 0]
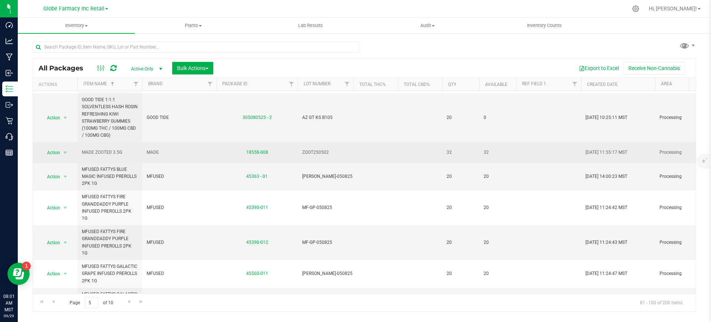
click at [111, 147] on td "MADE ZOOTED 3.5G" at bounding box center [109, 152] width 65 height 20
click at [111, 153] on span "MADE ZOOTED 3.5G" at bounding box center [110, 152] width 56 height 7
click at [112, 153] on span "MADE ZOOTED 3.5G" at bounding box center [110, 152] width 56 height 7
copy tr "MADE ZOOTED 3.5G"
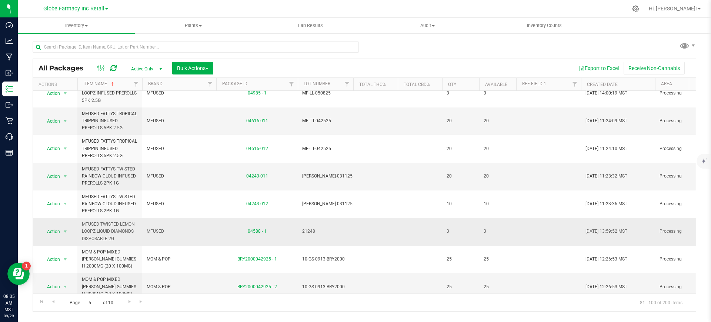
scroll to position [421, 0]
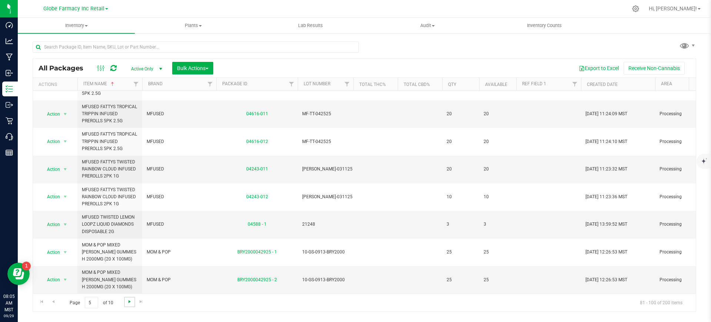
click at [132, 304] on span "Go to the next page" at bounding box center [130, 302] width 6 height 6
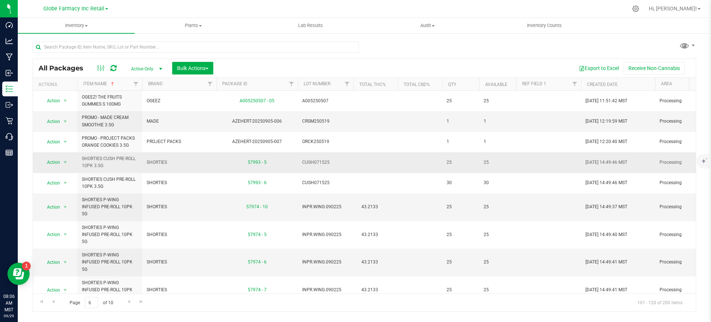
click at [163, 161] on span "SHORTIES" at bounding box center [179, 162] width 65 height 7
click at [159, 160] on span "SHORTIES" at bounding box center [179, 162] width 65 height 7
drag, startPoint x: 171, startPoint y: 163, endPoint x: 140, endPoint y: 162, distance: 31.1
copy tr "SHORTIES"
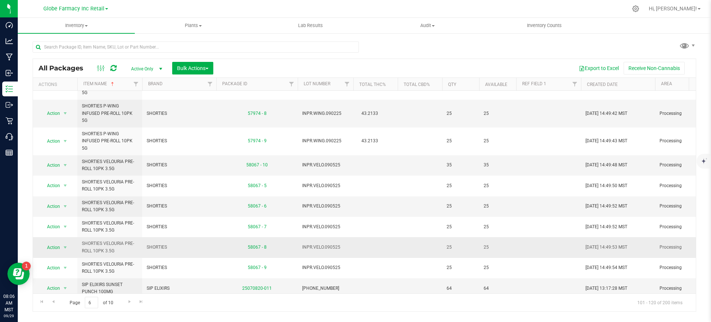
scroll to position [214, 0]
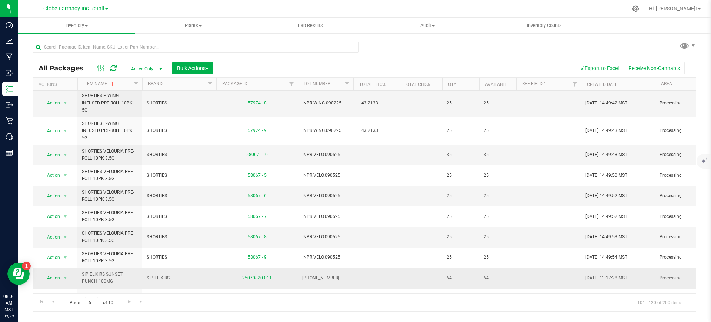
click at [155, 274] on span "SIP ELIXIRS" at bounding box center [179, 277] width 65 height 7
click at [126, 302] on link "Go to the next page" at bounding box center [129, 302] width 11 height 10
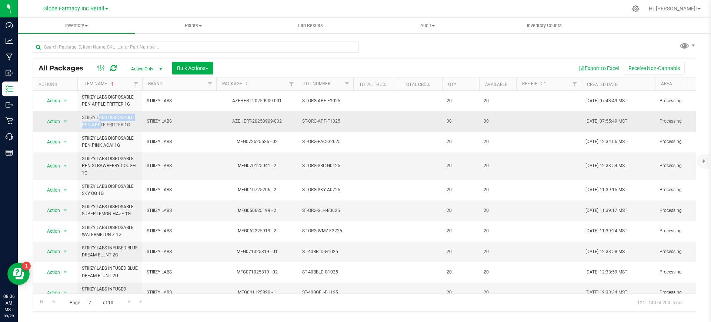
drag, startPoint x: 132, startPoint y: 115, endPoint x: 86, endPoint y: 117, distance: 46.7
click at [78, 118] on td "STIIIZY LABS DISPOSABLE PEN APPLE FRITTER 1G" at bounding box center [109, 121] width 65 height 20
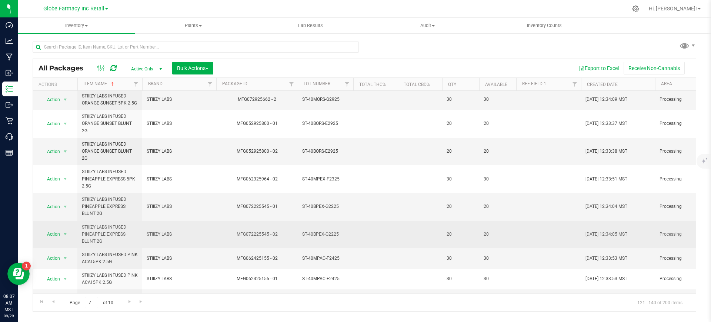
scroll to position [257, 0]
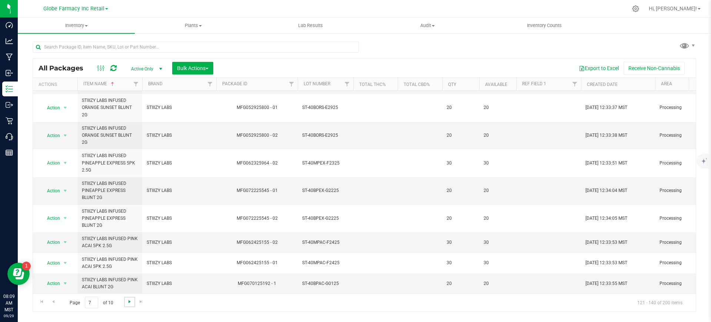
click at [127, 301] on span "Go to the next page" at bounding box center [130, 302] width 6 height 6
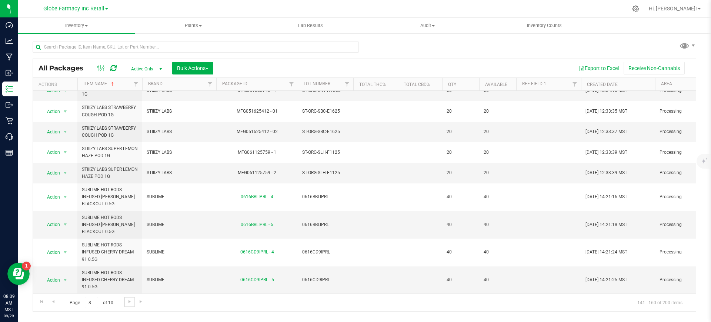
scroll to position [257, 0]
drag, startPoint x: 131, startPoint y: 209, endPoint x: 102, endPoint y: 207, distance: 29.3
click at [102, 214] on span "SUBLIME HOT RODS INFUSED [PERSON_NAME] BLACKOUT 0.5G" at bounding box center [110, 224] width 56 height 21
click at [128, 304] on span "Go to the next page" at bounding box center [130, 302] width 6 height 6
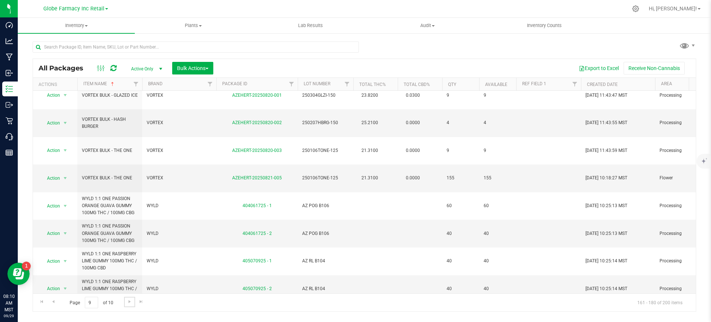
scroll to position [93, 0]
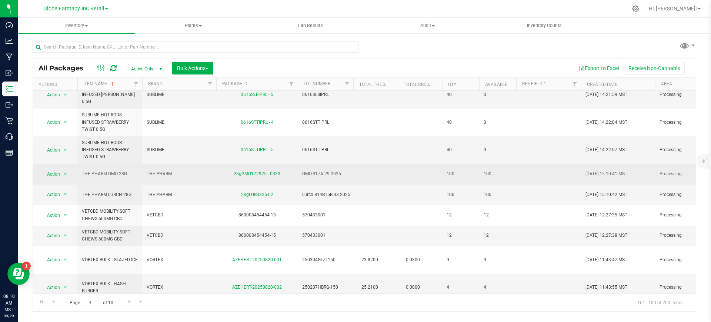
click at [160, 173] on span "THE PHARM" at bounding box center [179, 173] width 65 height 7
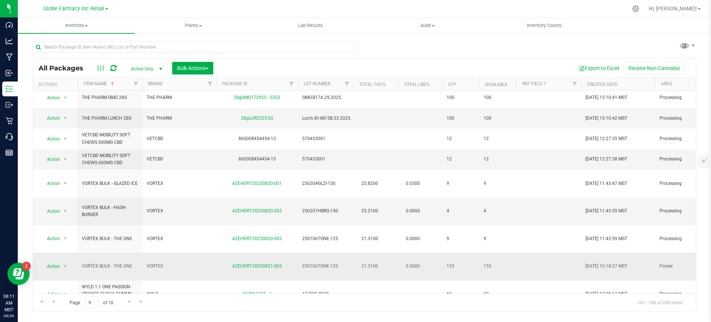
scroll to position [185, 0]
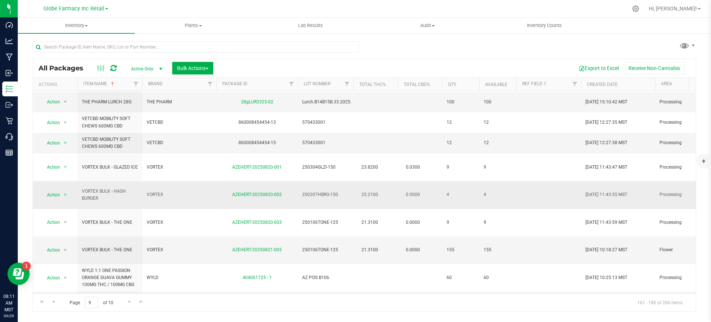
click at [159, 181] on td "VORTEX" at bounding box center [179, 195] width 74 height 28
click at [159, 191] on span "VORTEX" at bounding box center [179, 194] width 65 height 7
click at [160, 188] on td "VORTEX" at bounding box center [179, 195] width 74 height 28
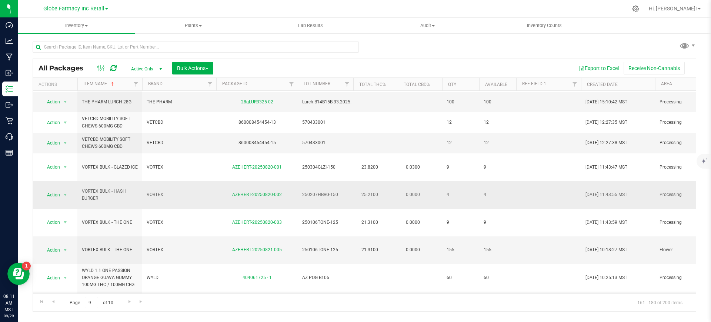
click at [160, 188] on td "VORTEX" at bounding box center [179, 195] width 74 height 28
click at [160, 246] on span "VORTEX" at bounding box center [179, 249] width 65 height 7
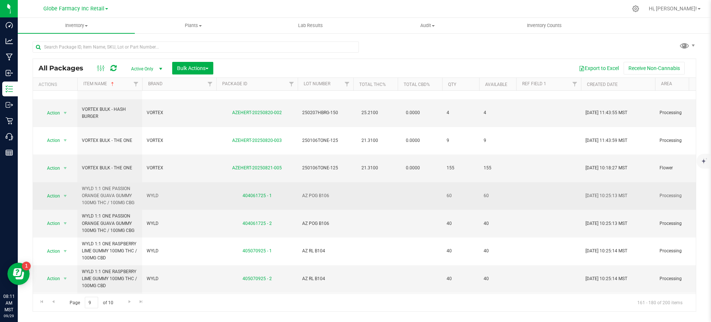
scroll to position [278, 0]
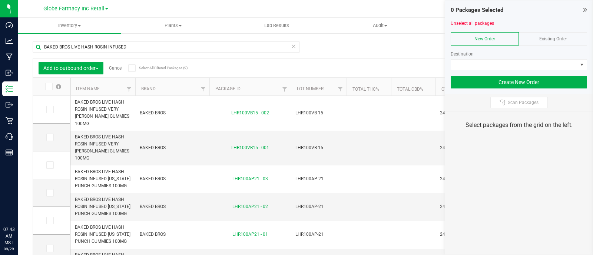
drag, startPoint x: 544, startPoint y: 34, endPoint x: 548, endPoint y: 41, distance: 8.3
click at [545, 34] on div "Existing Order" at bounding box center [552, 38] width 68 height 13
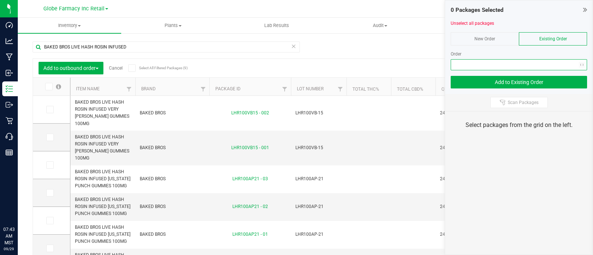
click at [550, 67] on span "NO DATA FOUND" at bounding box center [514, 65] width 126 height 10
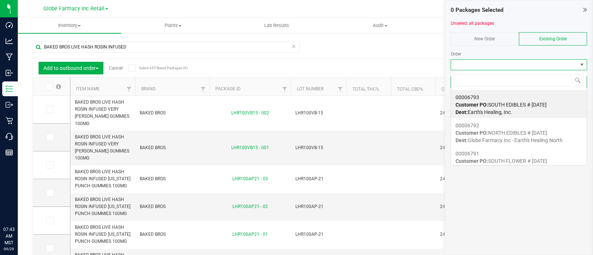
scroll to position [11, 136]
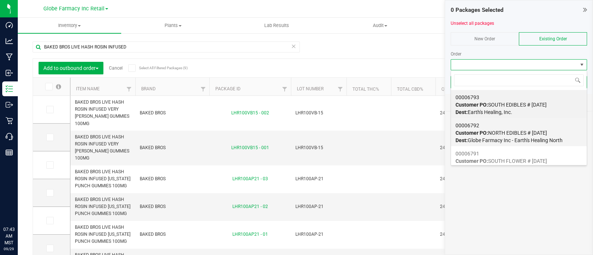
click at [521, 134] on span "Customer PO: NORTH EDIBLES # [DATE]" at bounding box center [500, 133] width 91 height 6
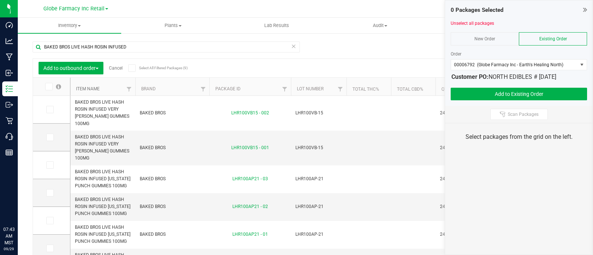
click at [89, 91] on link "Item Name" at bounding box center [88, 88] width 24 height 5
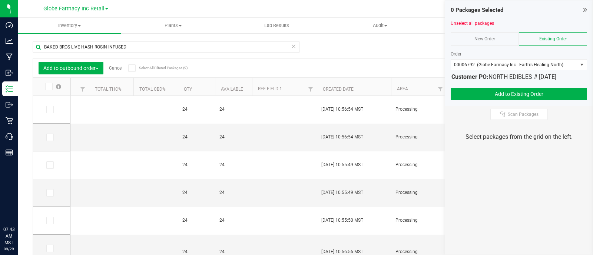
scroll to position [0, 302]
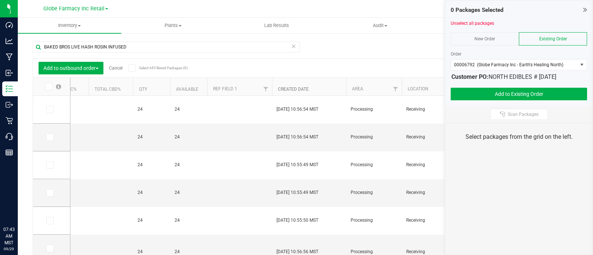
click at [291, 87] on link "Created Date" at bounding box center [293, 89] width 31 height 5
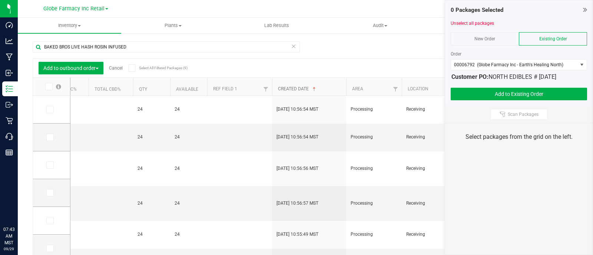
scroll to position [0, 0]
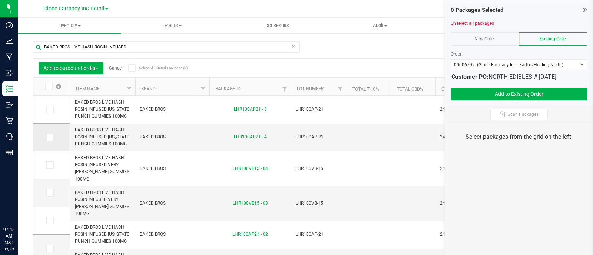
drag, startPoint x: 49, startPoint y: 108, endPoint x: 50, endPoint y: 134, distance: 25.9
click at [49, 110] on icon at bounding box center [49, 110] width 5 height 0
click at [0, 0] on input "checkbox" at bounding box center [0, 0] width 0 height 0
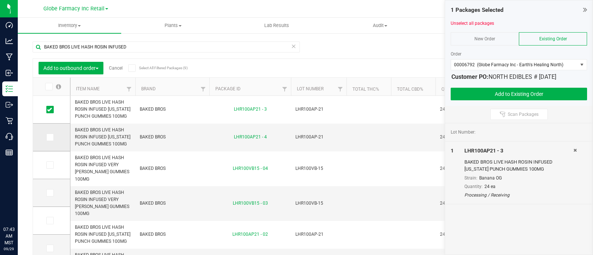
click at [50, 137] on icon at bounding box center [49, 137] width 5 height 0
click at [0, 0] on input "checkbox" at bounding box center [0, 0] width 0 height 0
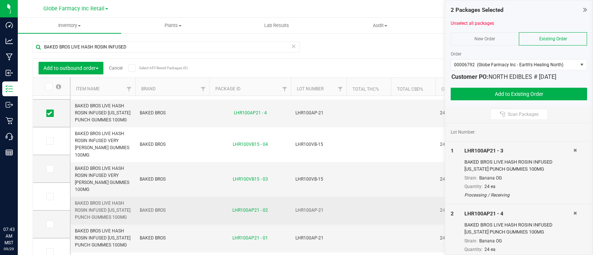
scroll to position [4, 0]
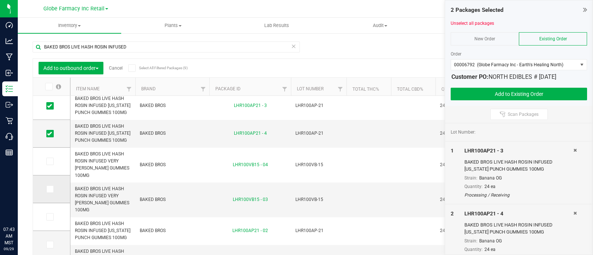
click at [52, 187] on span at bounding box center [49, 189] width 7 height 7
click at [0, 0] on input "checkbox" at bounding box center [0, 0] width 0 height 0
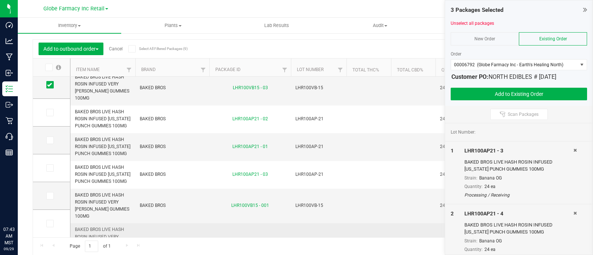
scroll to position [0, 0]
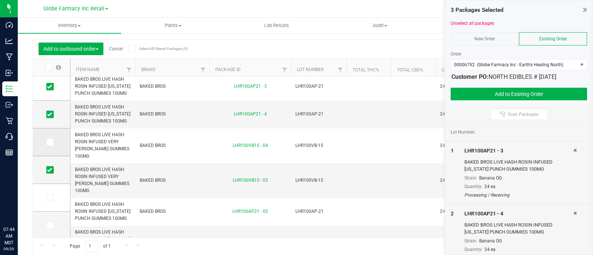
click at [53, 139] on label at bounding box center [51, 142] width 11 height 7
click at [0, 0] on input "checkbox" at bounding box center [0, 0] width 0 height 0
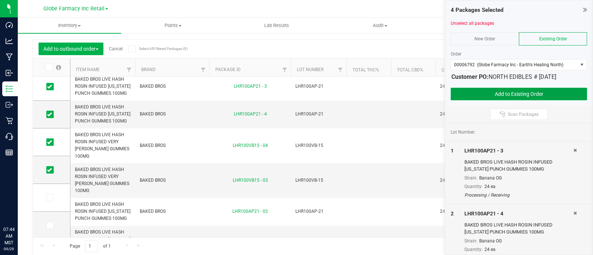
click at [466, 97] on button "Add to Existing Order" at bounding box center [518, 94] width 136 height 13
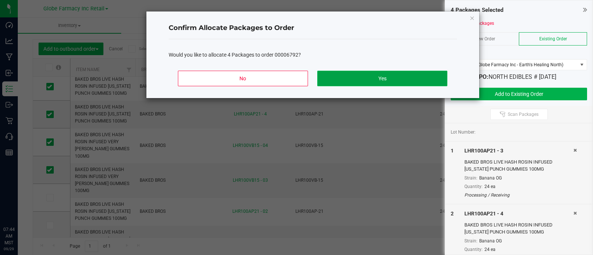
click at [351, 73] on button "Yes" at bounding box center [382, 79] width 130 height 16
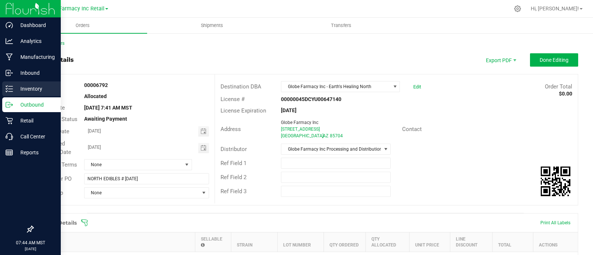
click at [11, 86] on line at bounding box center [11, 86] width 4 height 0
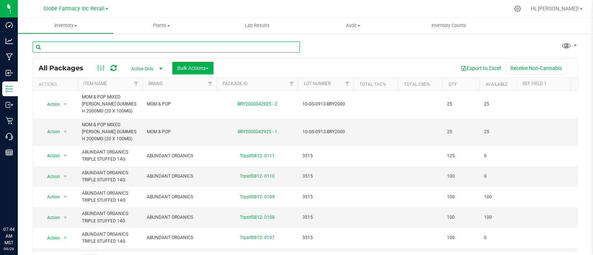
drag, startPoint x: 143, startPoint y: 47, endPoint x: 143, endPoint y: 52, distance: 5.2
click at [143, 48] on input "text" at bounding box center [166, 46] width 267 height 11
paste input "BAKED BROS LIVE HASH ROSIN INFUSED"
type input "BAKED BROS LIVE HASH ROSIN INFUSED"
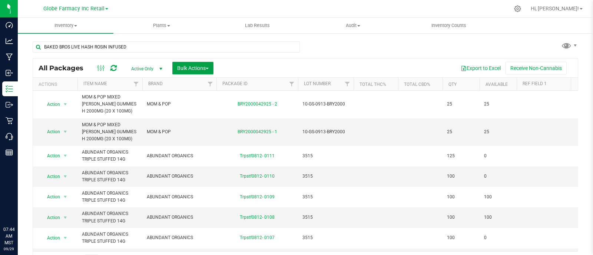
click at [187, 69] on span "Bulk Actions" at bounding box center [192, 68] width 31 height 6
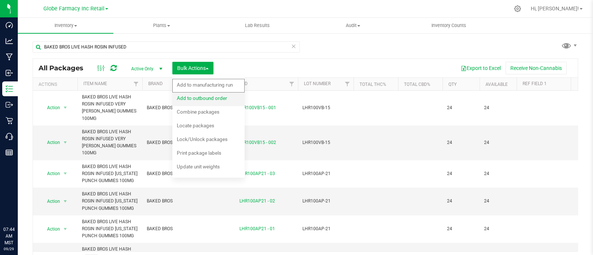
click at [207, 93] on div "Add to outbound order" at bounding box center [207, 99] width 60 height 12
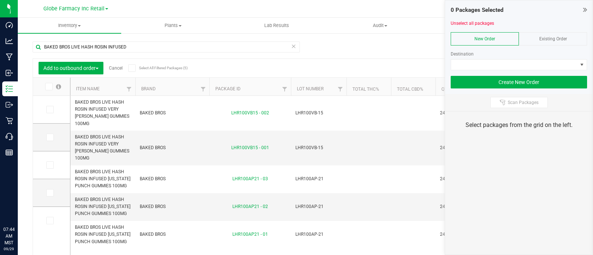
click at [549, 43] on div "Existing Order" at bounding box center [552, 38] width 68 height 13
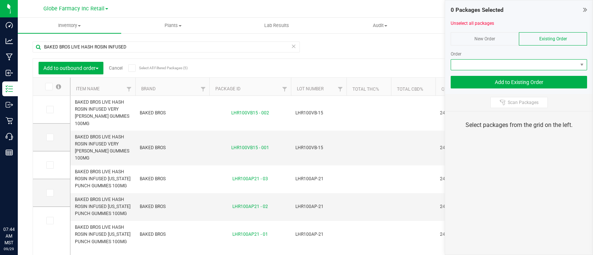
click at [549, 64] on span at bounding box center [514, 65] width 126 height 10
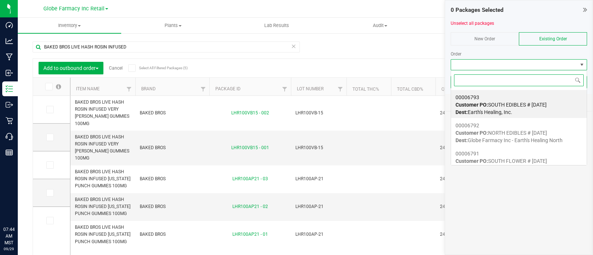
scroll to position [37024, 36898]
click at [516, 102] on span "Customer PO: SOUTH EDIBLES # [DATE]" at bounding box center [500, 105] width 91 height 6
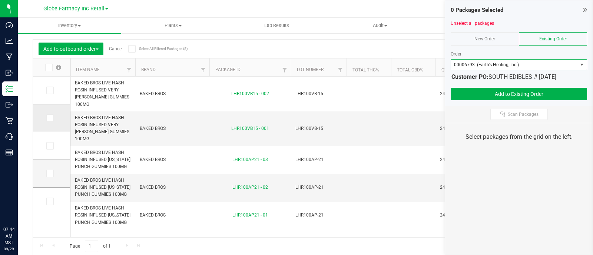
click at [52, 117] on span at bounding box center [49, 117] width 7 height 7
click at [0, 0] on input "checkbox" at bounding box center [0, 0] width 0 height 0
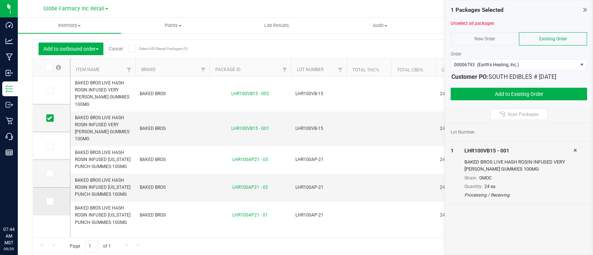
click at [46, 200] on span at bounding box center [49, 201] width 7 height 7
click at [0, 0] on input "checkbox" at bounding box center [0, 0] width 0 height 0
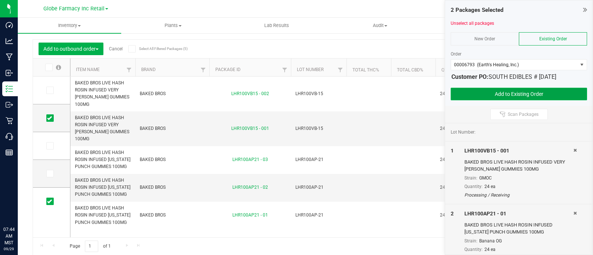
click at [466, 91] on button "Add to Existing Order" at bounding box center [518, 94] width 136 height 13
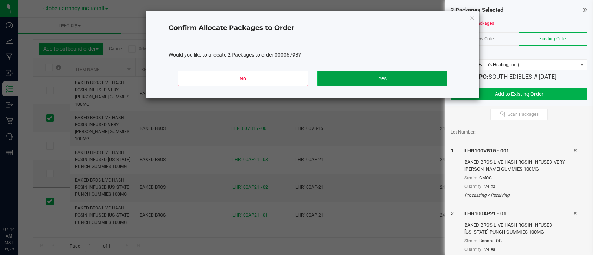
click at [400, 76] on button "Yes" at bounding box center [382, 79] width 130 height 16
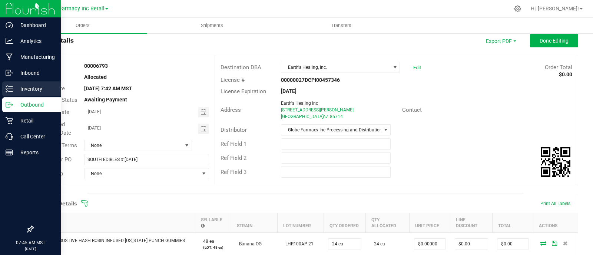
click at [7, 89] on icon at bounding box center [6, 88] width 1 height 1
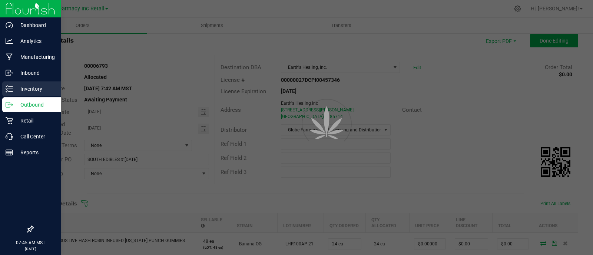
scroll to position [3, 0]
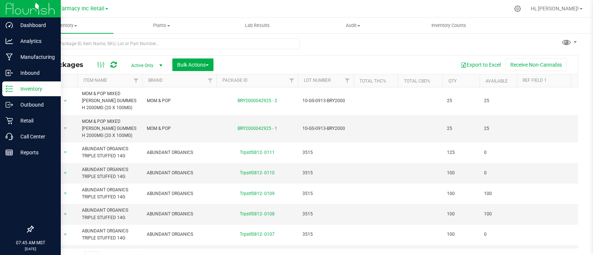
scroll to position [14, 0]
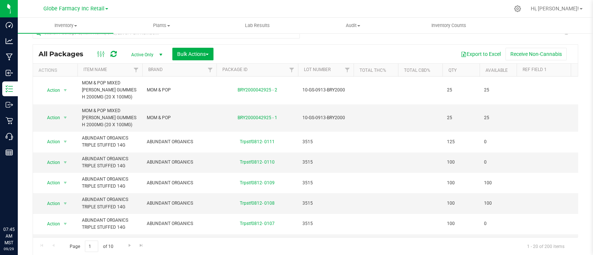
click at [233, 40] on div at bounding box center [166, 35] width 267 height 17
click at [230, 38] on input "text" at bounding box center [166, 32] width 267 height 11
paste input "BAKED BROS SLEEPY BLACKBERRY ACAI GUMMIES (100MG"
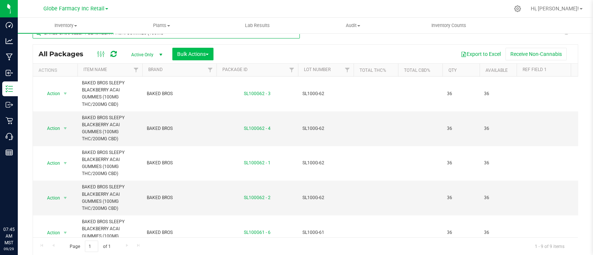
type input "BAKED BROS SLEEPY BLACKBERRY ACAI GUMMIES (100MG"
click at [187, 56] on span "Bulk Actions" at bounding box center [192, 54] width 31 height 6
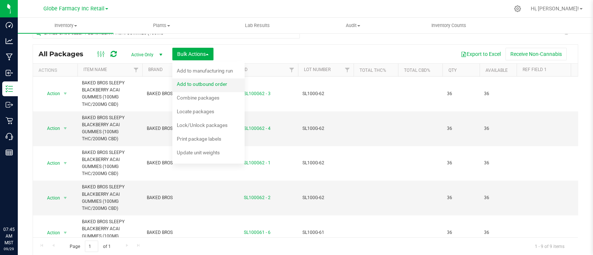
click at [202, 86] on span "Add to outbound order" at bounding box center [202, 84] width 50 height 6
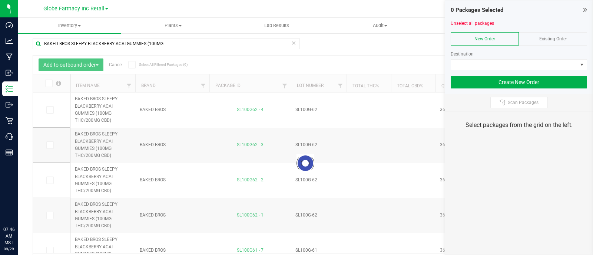
scroll to position [14, 0]
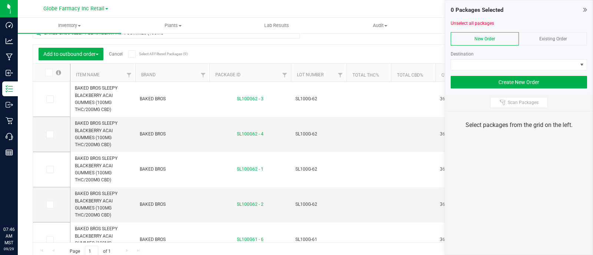
click at [565, 36] on div "Existing Order" at bounding box center [552, 38] width 68 height 13
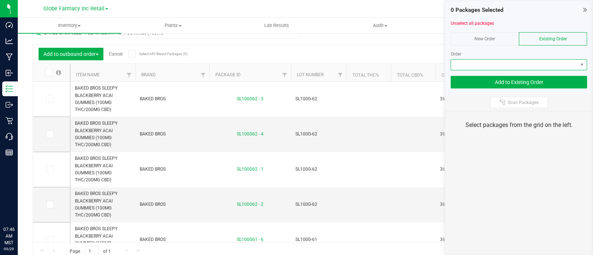
click at [560, 62] on span at bounding box center [514, 65] width 126 height 10
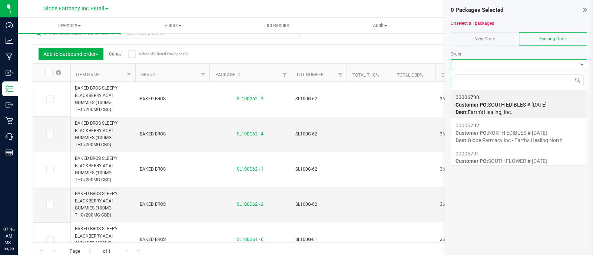
scroll to position [11, 136]
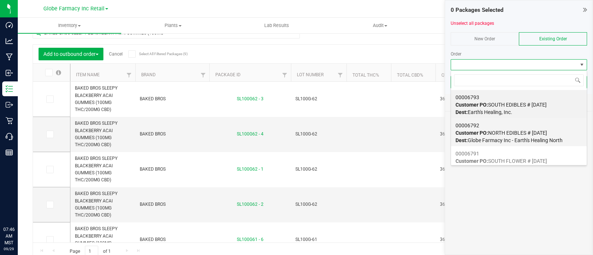
click at [522, 128] on div "00006792 Customer PO: NORTH EDIBLES # 09/29/2025 Dest: Globe Farmacy Inc - Eart…" at bounding box center [518, 133] width 127 height 28
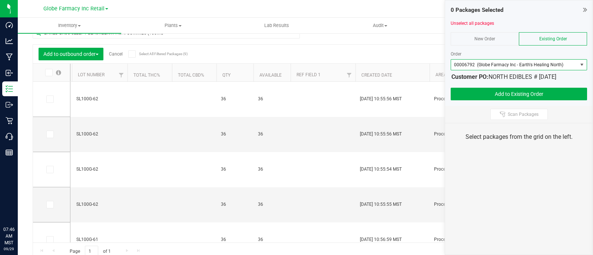
scroll to position [0, 241]
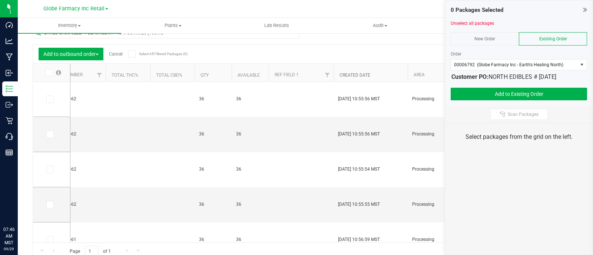
click at [350, 73] on link "Created Date" at bounding box center [354, 75] width 31 height 5
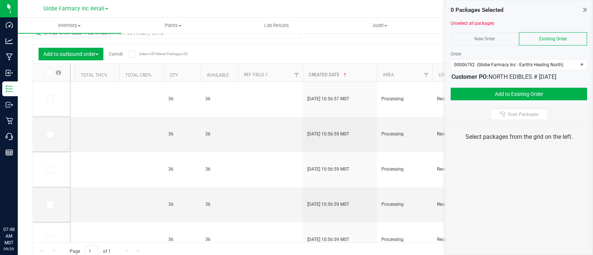
scroll to position [0, 290]
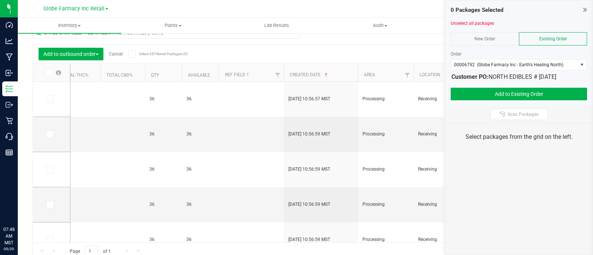
click at [311, 70] on th "Created Date" at bounding box center [321, 73] width 74 height 18
click at [310, 74] on link "Created Date" at bounding box center [309, 74] width 39 height 5
click at [308, 74] on link "Created Date" at bounding box center [305, 75] width 31 height 5
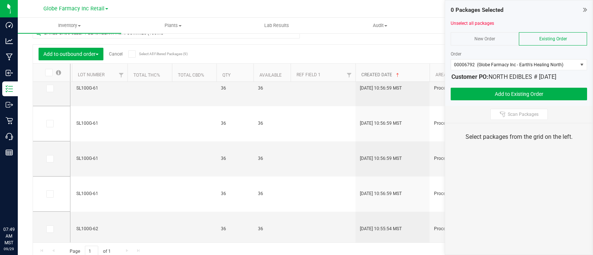
scroll to position [0, 138]
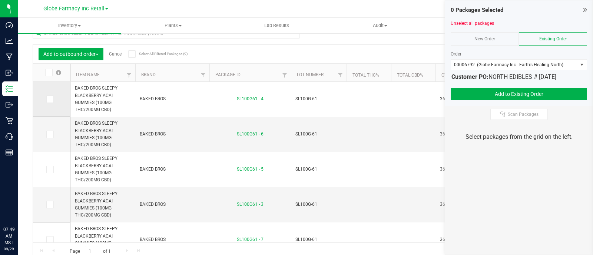
click at [49, 99] on icon at bounding box center [49, 99] width 5 height 0
click at [0, 0] on input "checkbox" at bounding box center [0, 0] width 0 height 0
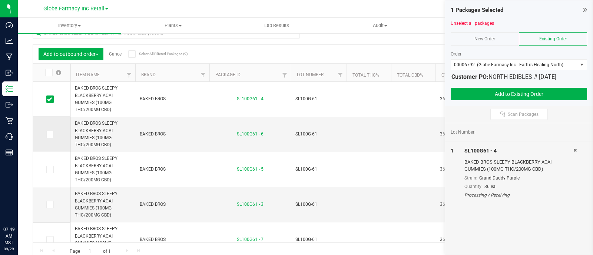
click at [51, 134] on icon at bounding box center [49, 134] width 5 height 0
click at [0, 0] on input "checkbox" at bounding box center [0, 0] width 0 height 0
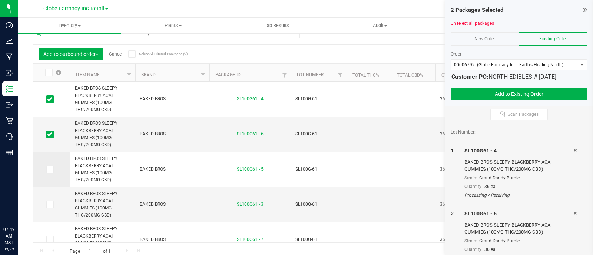
click at [52, 166] on span at bounding box center [49, 169] width 7 height 7
click at [0, 0] on input "checkbox" at bounding box center [0, 0] width 0 height 0
click at [55, 204] on label at bounding box center [51, 204] width 11 height 7
click at [0, 0] on input "checkbox" at bounding box center [0, 0] width 0 height 0
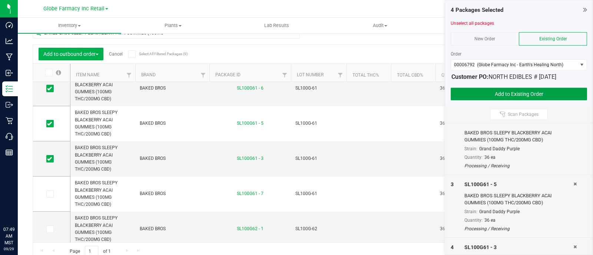
click at [543, 95] on button "Add to Existing Order" at bounding box center [518, 94] width 136 height 13
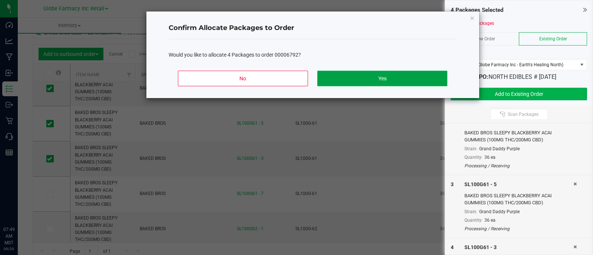
click at [408, 79] on button "Yes" at bounding box center [382, 79] width 130 height 16
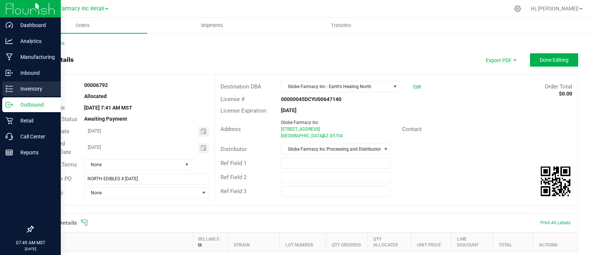
click at [4, 86] on div "Inventory" at bounding box center [31, 88] width 59 height 15
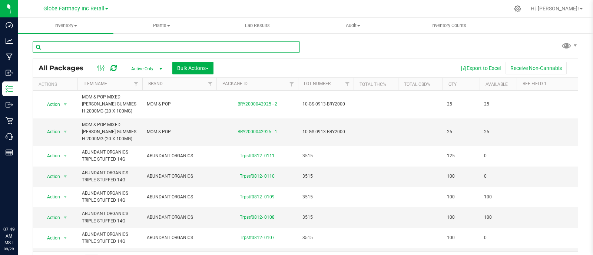
click at [95, 42] on input "text" at bounding box center [166, 46] width 267 height 11
paste input "BAKED BROS SLEEPY BLACKBERRY ACAI GUMMIES (100MG"
type input "BAKED BROS SLEEPY BLACKBERRY ACAI GUMMIES (100MG"
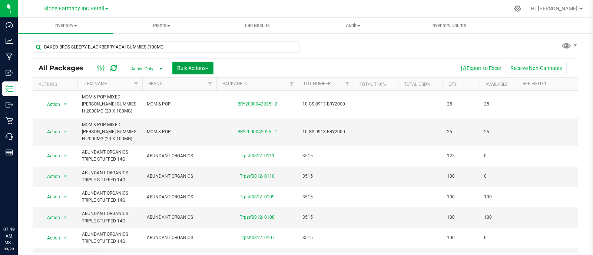
click at [189, 69] on span "Bulk Actions" at bounding box center [192, 68] width 31 height 6
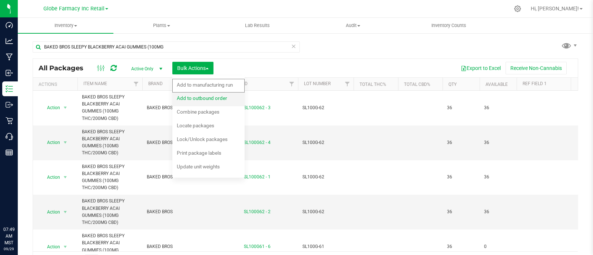
click at [200, 98] on span "Add to outbound order" at bounding box center [202, 98] width 50 height 6
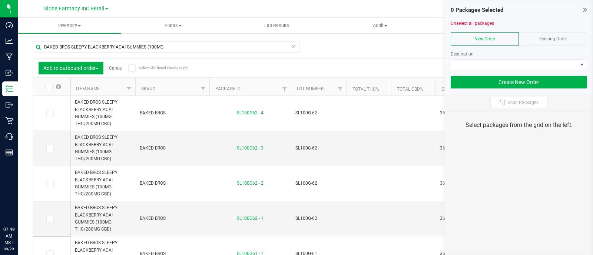
click at [554, 35] on div "Existing Order" at bounding box center [552, 38] width 68 height 13
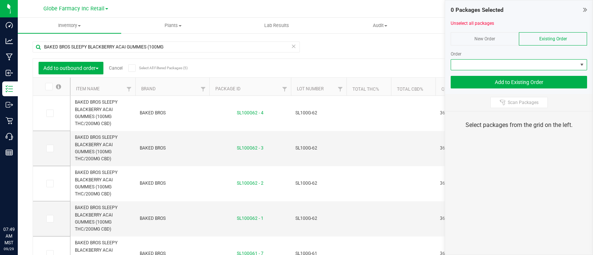
click at [559, 66] on span at bounding box center [514, 65] width 126 height 10
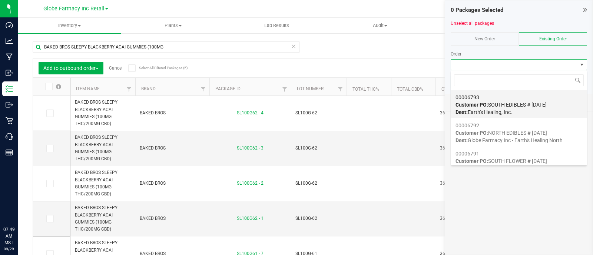
click at [536, 106] on span "Customer PO: SOUTH EDIBLES # 09/29/2025" at bounding box center [500, 105] width 91 height 6
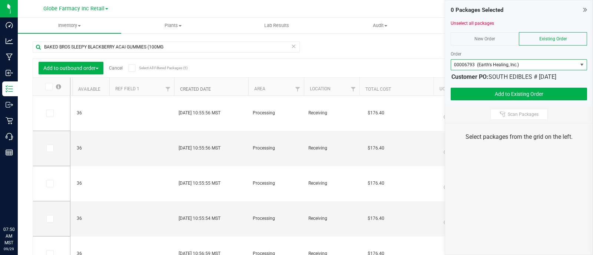
click at [199, 89] on link "Created Date" at bounding box center [195, 89] width 31 height 5
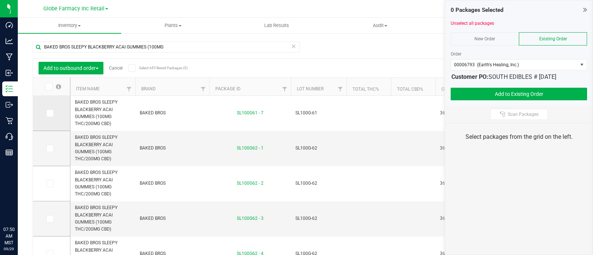
click at [50, 113] on icon at bounding box center [49, 113] width 5 height 0
click at [0, 0] on input "checkbox" at bounding box center [0, 0] width 0 height 0
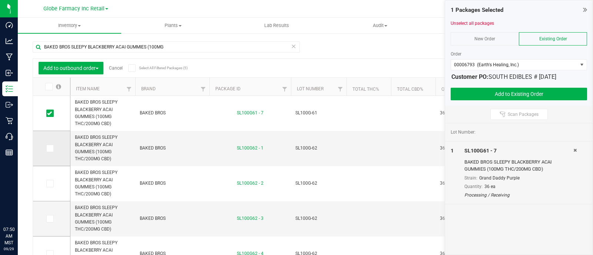
click at [51, 149] on icon at bounding box center [49, 149] width 5 height 0
click at [0, 0] on input "checkbox" at bounding box center [0, 0] width 0 height 0
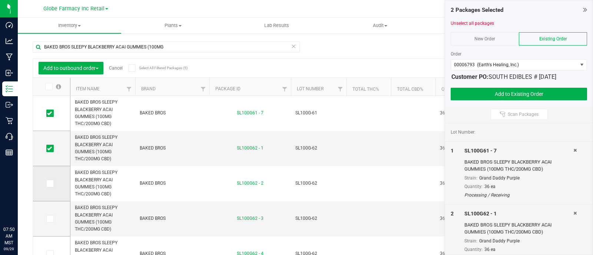
click at [50, 186] on span at bounding box center [49, 183] width 7 height 7
click at [0, 0] on input "checkbox" at bounding box center [0, 0] width 0 height 0
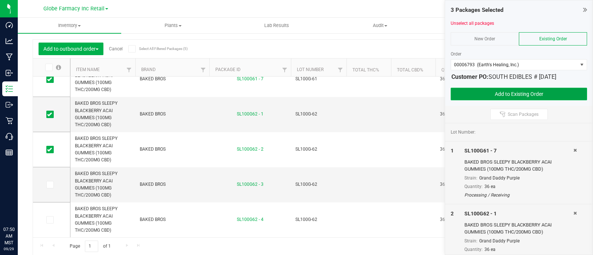
click at [540, 94] on button "Add to Existing Order" at bounding box center [518, 94] width 136 height 13
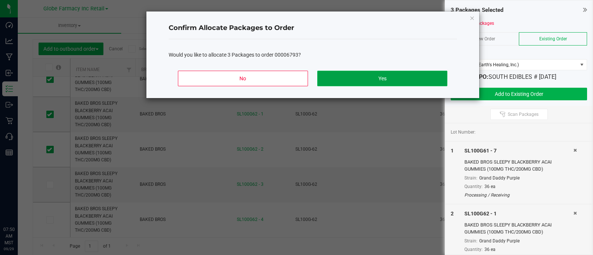
click at [413, 73] on button "Yes" at bounding box center [382, 79] width 130 height 16
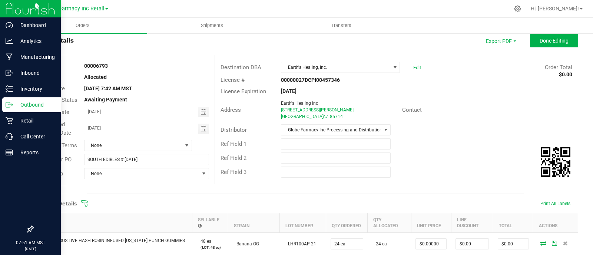
click at [3, 106] on div "Outbound" at bounding box center [31, 104] width 59 height 15
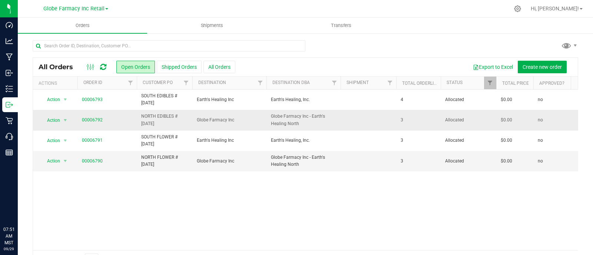
click at [162, 119] on span "NORTH EDIBLES # [DATE]" at bounding box center [164, 120] width 47 height 14
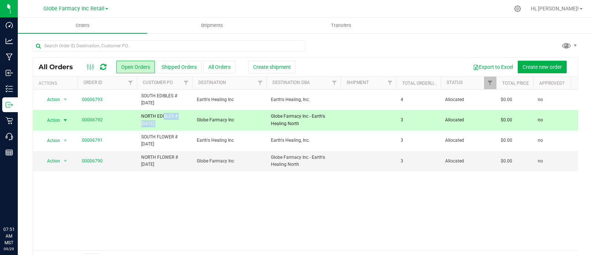
copy tr "NORTH EDIBLES # [DATE]"
click at [544, 68] on span "Create new order" at bounding box center [541, 67] width 39 height 6
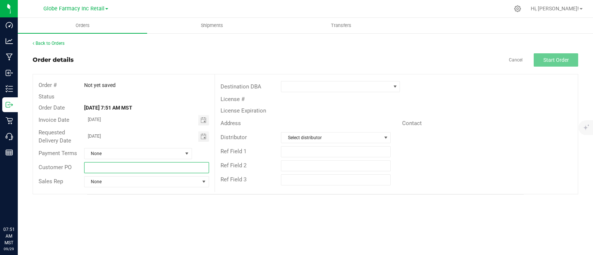
paste input "NORTH EDIBLES # [DATE]"
click at [126, 162] on input "NORTH EDIBLES # [DATE]" at bounding box center [146, 167] width 125 height 11
drag, startPoint x: 119, startPoint y: 166, endPoint x: 102, endPoint y: 173, distance: 18.4
click at [102, 173] on div "Customer PO NORTH EDIBLES # 09/29/2025" at bounding box center [123, 168] width 181 height 14
click at [107, 170] on input "NORTH CONCENTRATES # [DATE]" at bounding box center [146, 167] width 125 height 11
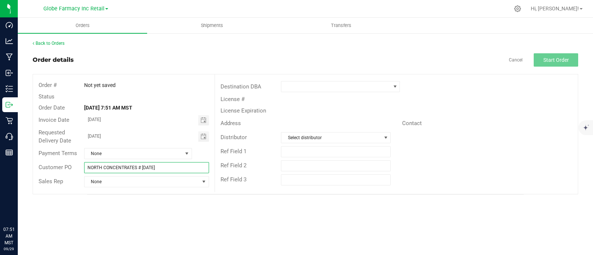
click at [107, 170] on input "NORTH CONCENTRATES # [DATE]" at bounding box center [146, 167] width 125 height 11
type input "NORTH CONCENTRATES # [DATE]"
click at [313, 87] on span at bounding box center [335, 86] width 109 height 10
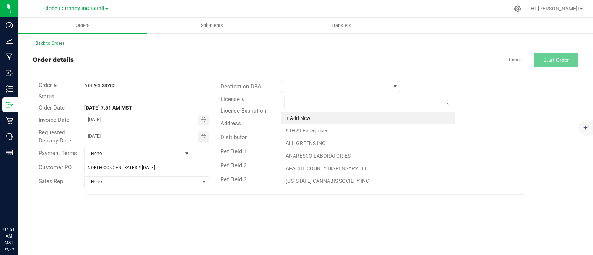
scroll to position [11, 119]
type input "GLOB"
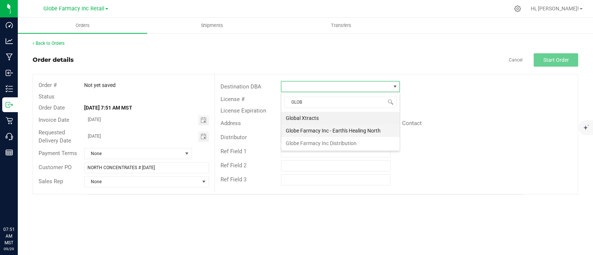
click at [307, 133] on li "Globe Farmacy Inc - Earth's Healing North" at bounding box center [340, 130] width 118 height 13
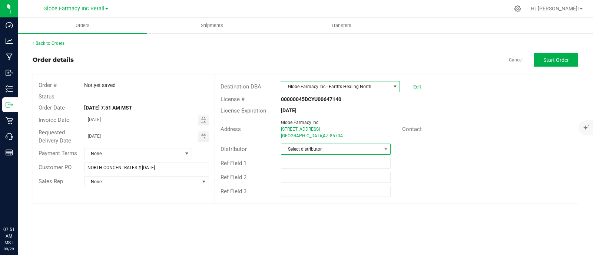
click at [296, 147] on span "Select distributor" at bounding box center [331, 149] width 100 height 10
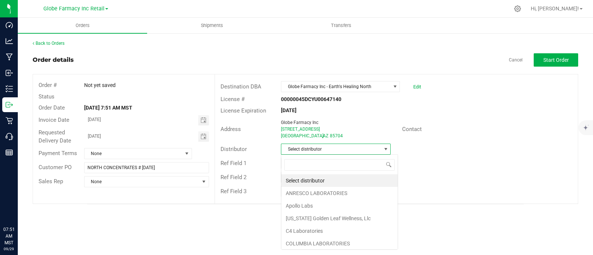
scroll to position [11, 110]
type input "GLOB"
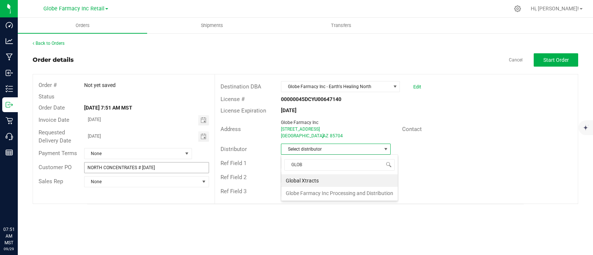
drag, startPoint x: 301, startPoint y: 191, endPoint x: 145, endPoint y: 169, distance: 158.2
click at [146, 163] on body "Dashboard Analytics Manufacturing Inbound Inventory Outbound Retail Call Center…" at bounding box center [296, 127] width 593 height 255
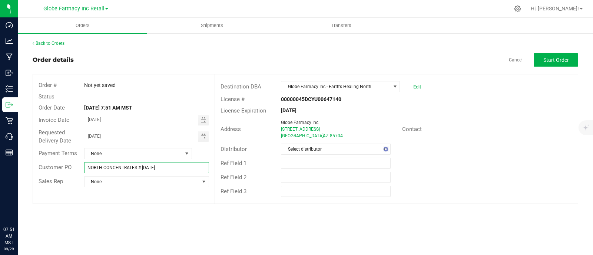
click at [145, 169] on input "NORTH CONCENTRATES # [DATE]" at bounding box center [146, 167] width 125 height 11
drag, startPoint x: 260, startPoint y: 146, endPoint x: 307, endPoint y: 149, distance: 47.2
click at [307, 149] on div "Order # Not yet saved Status Order Date Sep 29, 2025 7:51 AM MST Invoice Date 0…" at bounding box center [305, 138] width 544 height 129
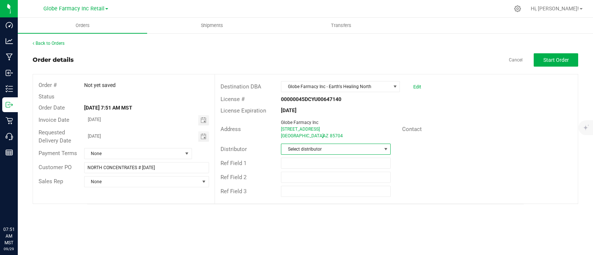
click at [339, 147] on span "Select distributor" at bounding box center [331, 149] width 100 height 10
type input "GLOB"
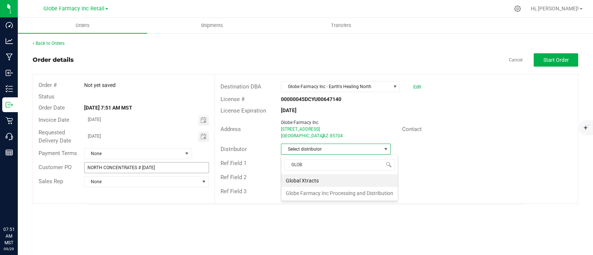
drag, startPoint x: 326, startPoint y: 193, endPoint x: 122, endPoint y: 169, distance: 205.0
click at [324, 193] on li "Globe Farmacy Inc Processing and Distribution" at bounding box center [339, 193] width 116 height 13
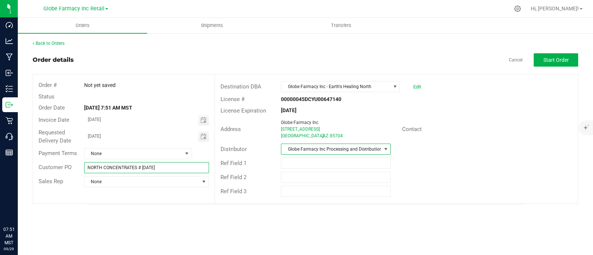
click at [154, 168] on input "NORTH CONCENTRATES # [DATE]" at bounding box center [146, 167] width 125 height 11
click at [154, 167] on input "NORTH CONCENTRATES # [DATE]" at bounding box center [146, 167] width 125 height 11
click at [567, 53] on div "Back to Orders Order details Cancel Start Order Order # Not yet saved Status Or…" at bounding box center [305, 122] width 545 height 164
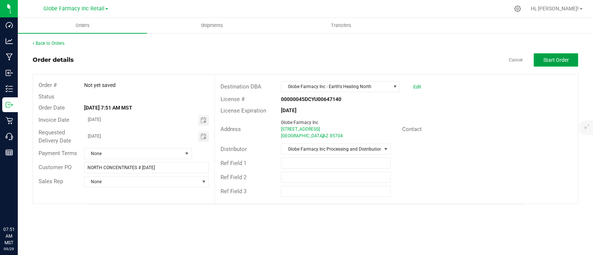
click at [563, 58] on span "Start Order" at bounding box center [556, 60] width 26 height 6
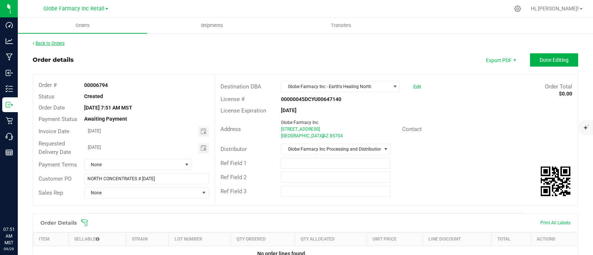
click at [43, 43] on link "Back to Orders" at bounding box center [49, 43] width 32 height 5
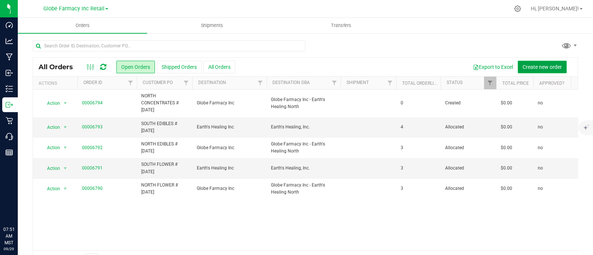
click at [541, 64] on span "Create new order" at bounding box center [541, 67] width 39 height 6
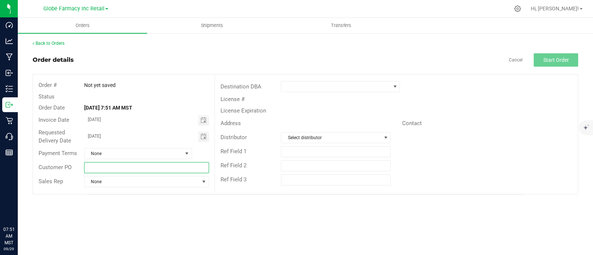
drag, startPoint x: 116, startPoint y: 165, endPoint x: 113, endPoint y: 166, distance: 3.8
click at [116, 165] on input "text" at bounding box center [146, 167] width 125 height 11
paste input "NORTH CONCENTRATES # [DATE]"
drag, startPoint x: 103, startPoint y: 169, endPoint x: -7, endPoint y: 159, distance: 110.8
click at [0, 159] on html "Dashboard Analytics Manufacturing Inbound Inventory Outbound Retail Call Center…" at bounding box center [296, 127] width 593 height 255
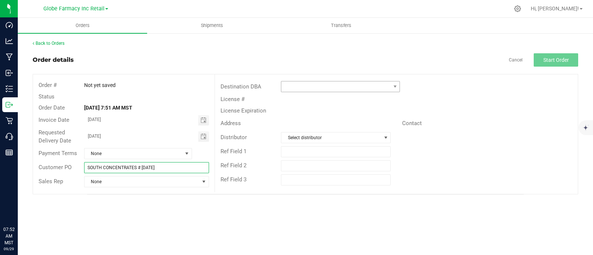
type input "SOUTH CONCENTRATES # [DATE]"
click at [300, 83] on span at bounding box center [335, 86] width 109 height 10
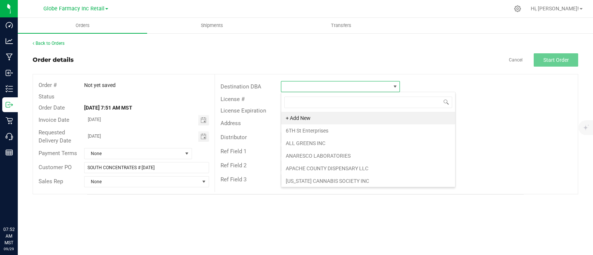
scroll to position [11, 119]
type input "EAR"
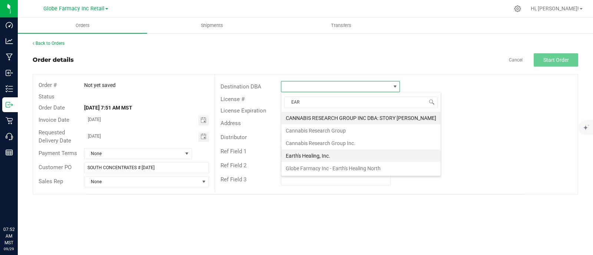
click at [314, 157] on li "Earth's Healing, Inc." at bounding box center [360, 156] width 159 height 13
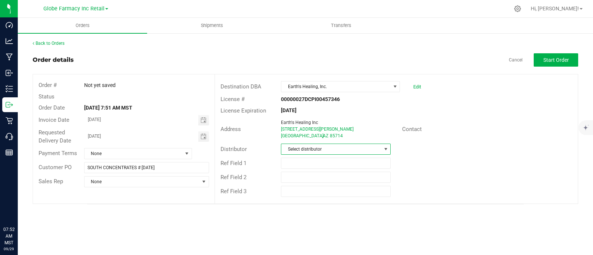
click at [309, 148] on span "Select distributor" at bounding box center [331, 149] width 100 height 10
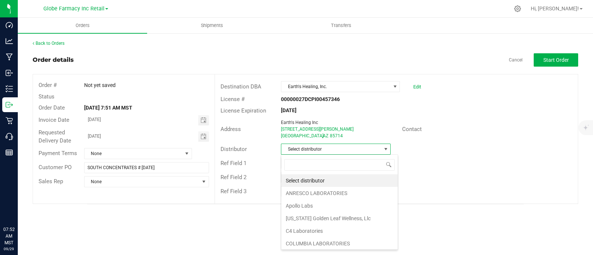
scroll to position [11, 110]
type input "GLOB"
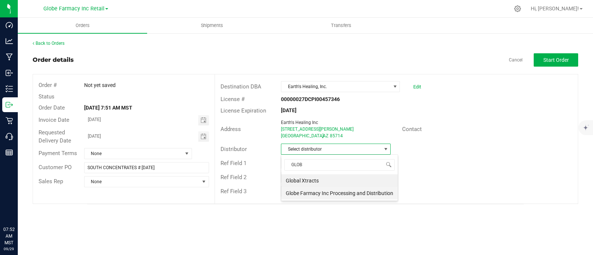
click at [341, 193] on li "Globe Farmacy Inc Processing and Distribution" at bounding box center [339, 193] width 116 height 13
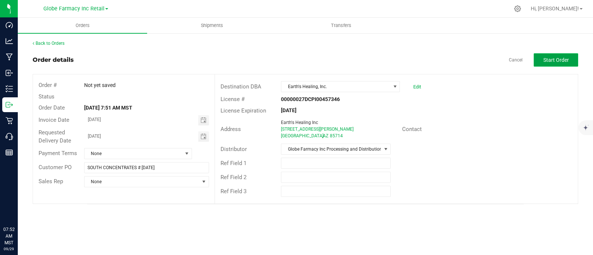
click at [540, 59] on button "Start Order" at bounding box center [555, 59] width 44 height 13
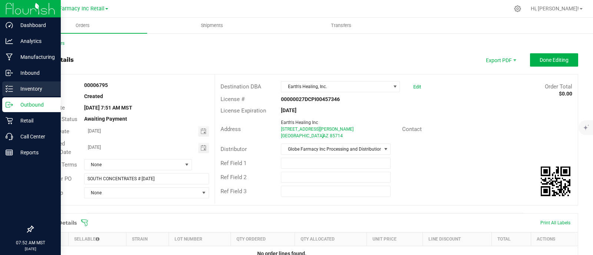
click at [17, 90] on p "Inventory" at bounding box center [35, 88] width 44 height 9
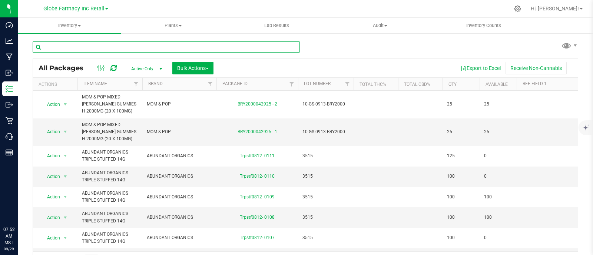
click at [116, 49] on input "text" at bounding box center [166, 46] width 267 height 11
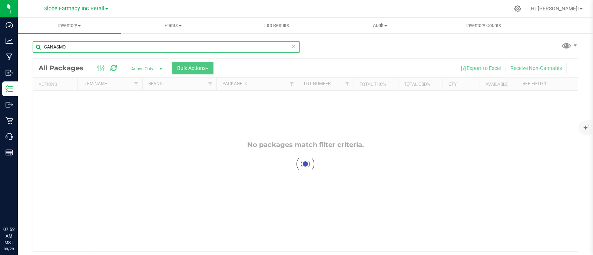
drag, startPoint x: 67, startPoint y: 49, endPoint x: 55, endPoint y: 54, distance: 12.9
click at [55, 54] on div "CANASMO" at bounding box center [166, 49] width 267 height 17
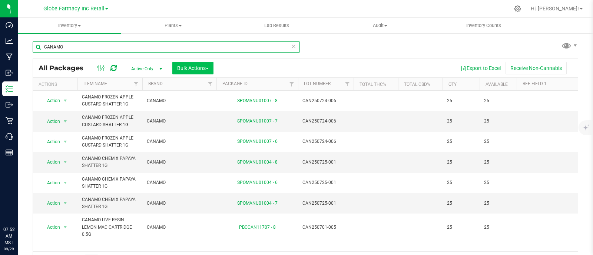
type input "CANAMO"
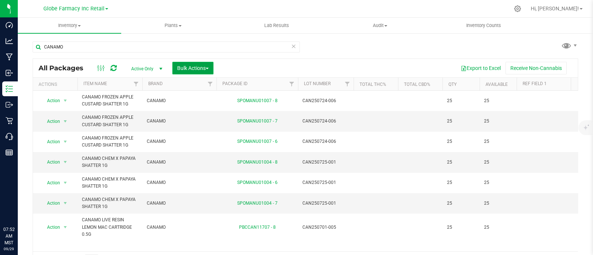
click at [199, 64] on button "Bulk Actions" at bounding box center [192, 68] width 41 height 13
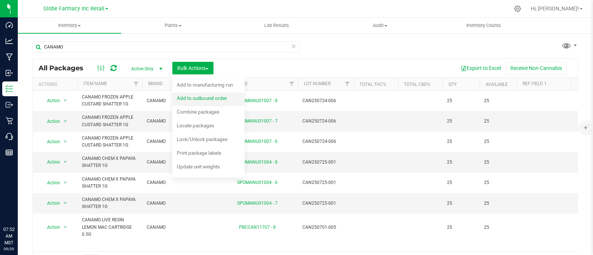
click at [212, 98] on span "Add to outbound order" at bounding box center [202, 98] width 50 height 6
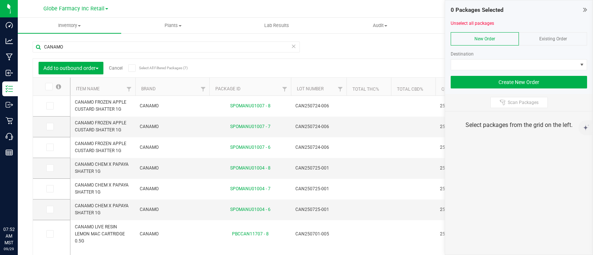
click at [567, 43] on div "Existing Order" at bounding box center [552, 38] width 68 height 13
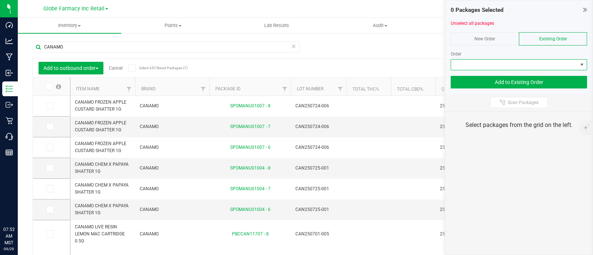
click at [563, 62] on span at bounding box center [514, 65] width 126 height 10
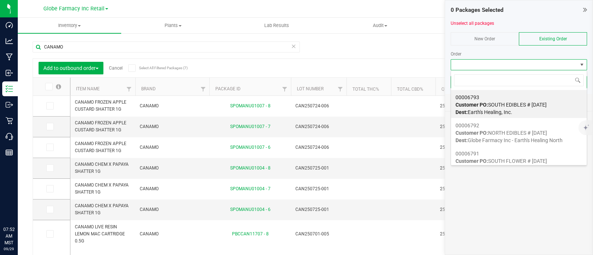
scroll to position [11, 136]
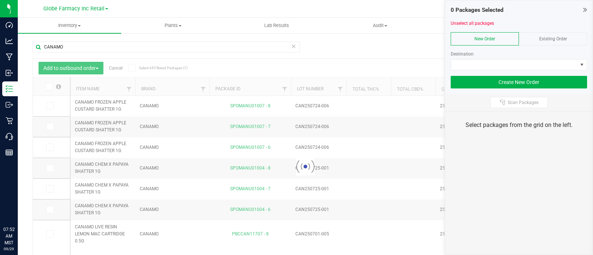
click at [578, 38] on div "Existing Order" at bounding box center [552, 38] width 68 height 13
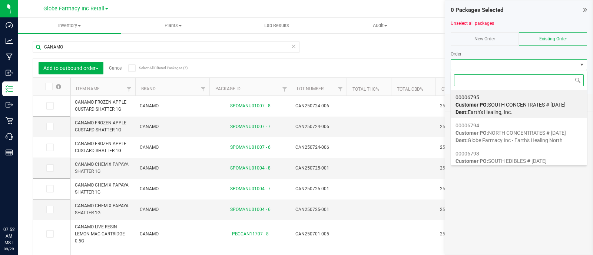
scroll to position [11, 136]
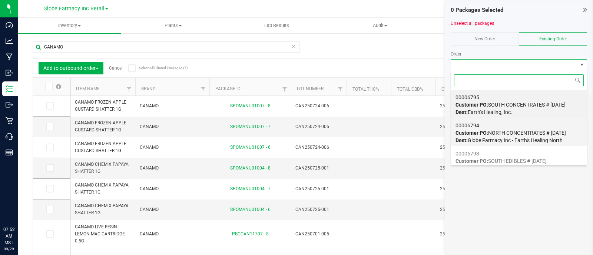
click at [514, 137] on span "Dest: Globe Farmacy Inc - Earth's Healing North" at bounding box center [508, 140] width 107 height 6
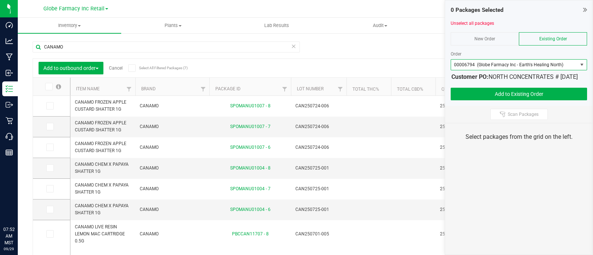
scroll to position [0, 0]
click at [79, 86] on th "Item Name" at bounding box center [102, 87] width 65 height 18
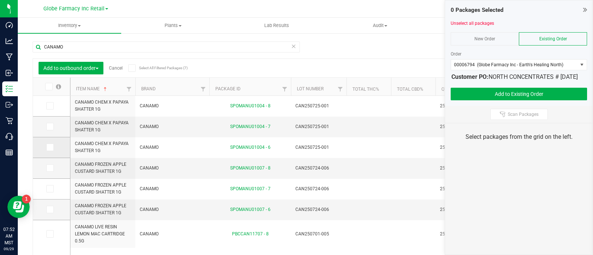
click at [49, 147] on icon at bounding box center [49, 147] width 5 height 0
click at [0, 0] on input "checkbox" at bounding box center [0, 0] width 0 height 0
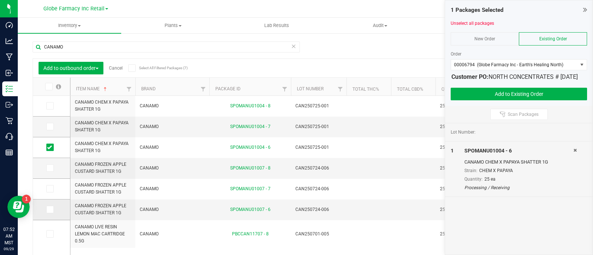
click at [50, 210] on icon at bounding box center [49, 210] width 5 height 0
click at [0, 0] on input "checkbox" at bounding box center [0, 0] width 0 height 0
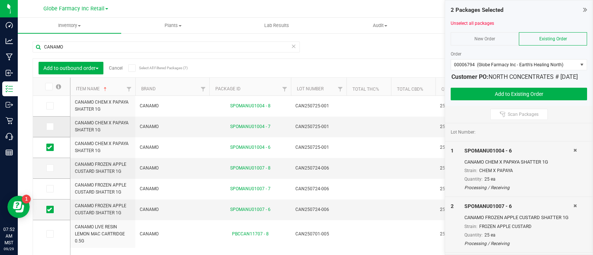
click at [50, 127] on icon at bounding box center [49, 127] width 5 height 0
click at [0, 0] on input "checkbox" at bounding box center [0, 0] width 0 height 0
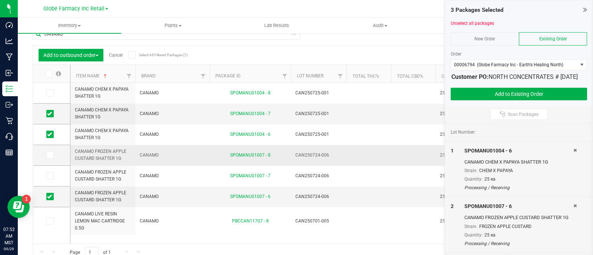
scroll to position [19, 0]
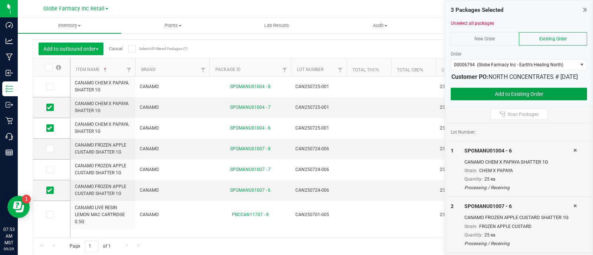
click at [521, 100] on button "Add to Existing Order" at bounding box center [518, 94] width 136 height 13
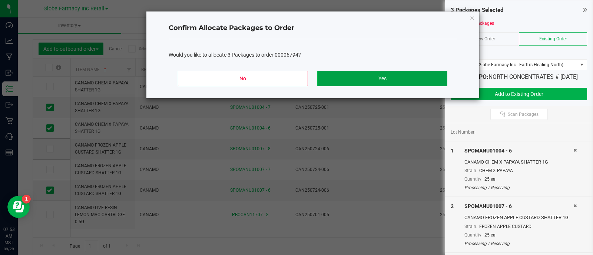
click at [367, 79] on button "Yes" at bounding box center [382, 79] width 130 height 16
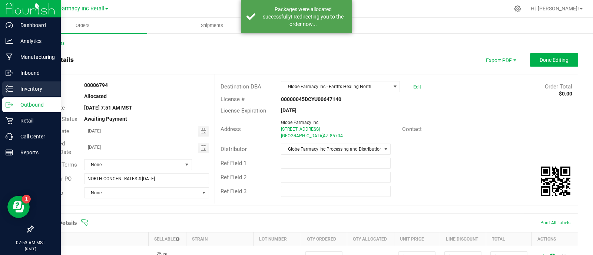
click at [9, 83] on div "Inventory" at bounding box center [31, 88] width 59 height 15
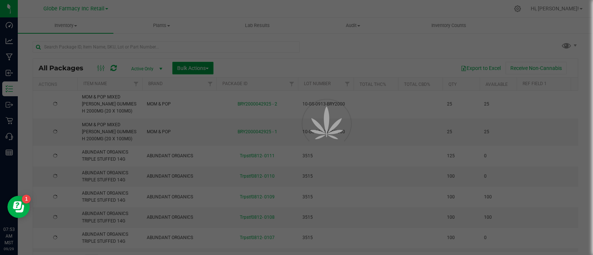
click at [195, 67] on span "Bulk Actions" at bounding box center [192, 68] width 31 height 6
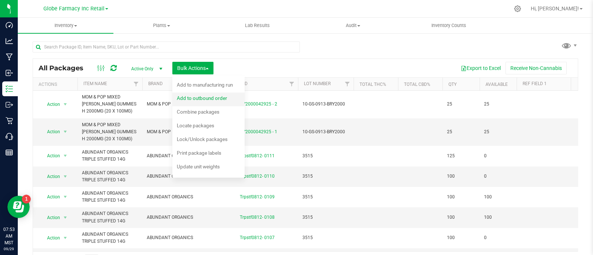
click at [207, 100] on span "Add to outbound order" at bounding box center [202, 98] width 50 height 6
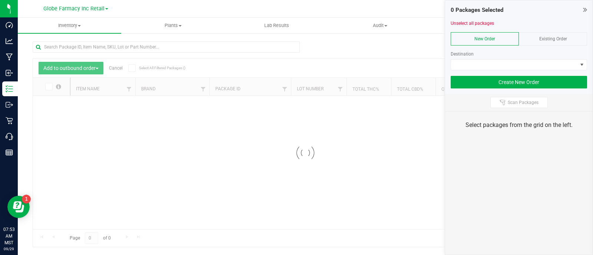
click at [554, 40] on span "Existing Order" at bounding box center [553, 38] width 28 height 5
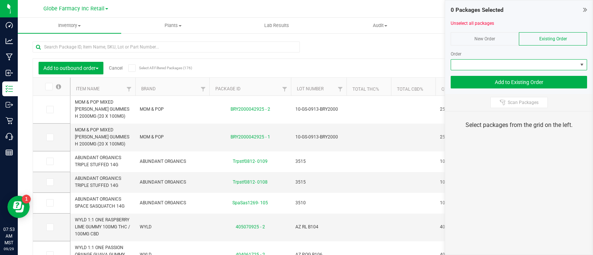
drag, startPoint x: 554, startPoint y: 40, endPoint x: 551, endPoint y: 69, distance: 28.7
click at [552, 69] on span at bounding box center [514, 65] width 126 height 10
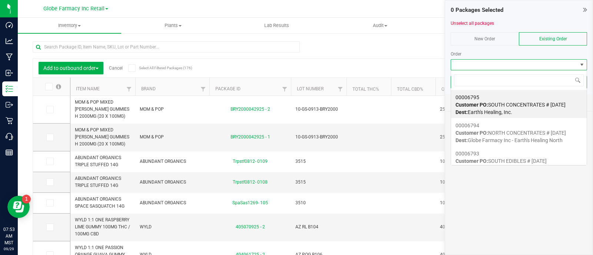
scroll to position [11, 136]
click at [538, 109] on div "00006795 Customer PO: SOUTH CONCENTRATES # [DATE] Dest: Earth's Healing, Inc." at bounding box center [518, 105] width 127 height 28
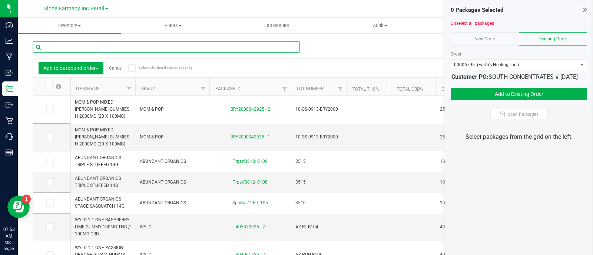
click at [148, 44] on input "text" at bounding box center [166, 46] width 267 height 11
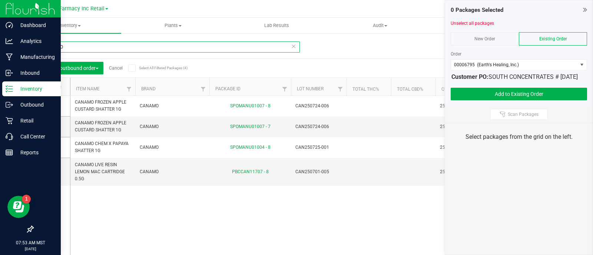
type input "CANAMO"
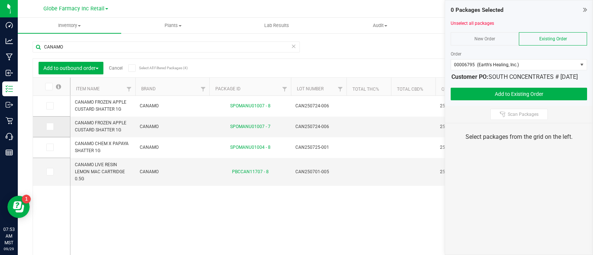
click at [51, 143] on td at bounding box center [51, 147] width 37 height 21
click at [52, 126] on span at bounding box center [49, 126] width 7 height 7
click at [0, 0] on input "checkbox" at bounding box center [0, 0] width 0 height 0
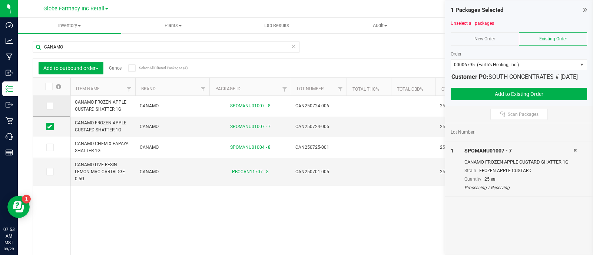
drag, startPoint x: 50, startPoint y: 103, endPoint x: 50, endPoint y: 143, distance: 39.6
click at [50, 106] on icon at bounding box center [49, 106] width 5 height 0
click at [0, 0] on input "checkbox" at bounding box center [0, 0] width 0 height 0
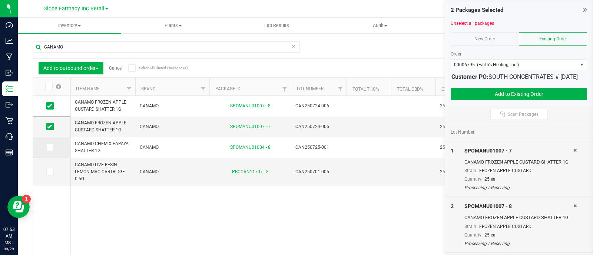
click at [48, 147] on icon at bounding box center [49, 147] width 5 height 0
click at [0, 0] on input "checkbox" at bounding box center [0, 0] width 0 height 0
drag, startPoint x: 51, startPoint y: 164, endPoint x: 51, endPoint y: 169, distance: 4.8
click at [51, 167] on td at bounding box center [51, 172] width 37 height 28
click at [51, 172] on icon at bounding box center [49, 172] width 5 height 0
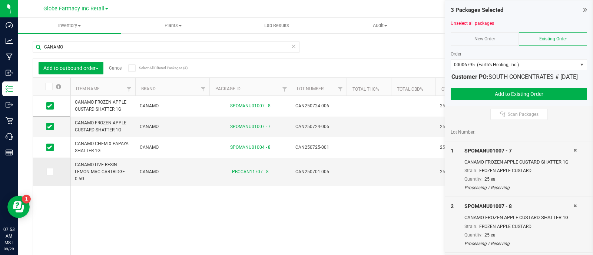
click at [0, 0] on input "checkbox" at bounding box center [0, 0] width 0 height 0
click at [526, 88] on div at bounding box center [518, 85] width 136 height 6
click at [521, 100] on button "Add to Existing Order" at bounding box center [518, 94] width 136 height 13
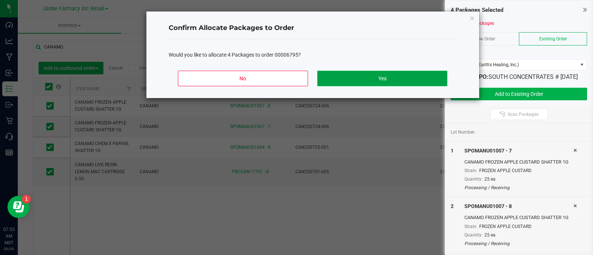
click at [421, 80] on button "Yes" at bounding box center [382, 79] width 130 height 16
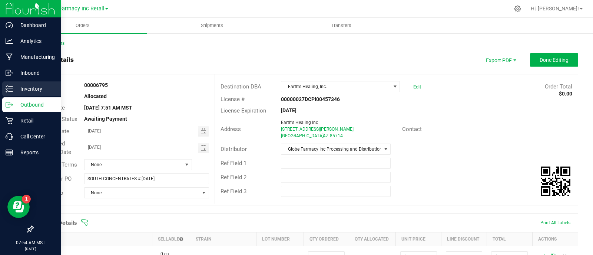
click at [35, 91] on p "Inventory" at bounding box center [35, 88] width 44 height 9
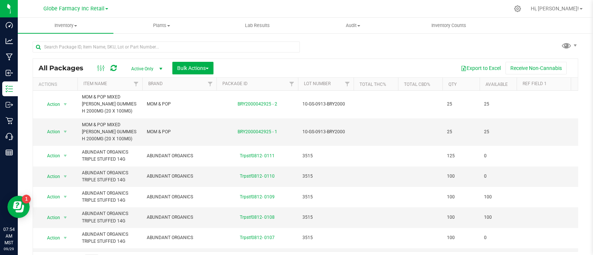
click at [160, 55] on div at bounding box center [166, 49] width 267 height 17
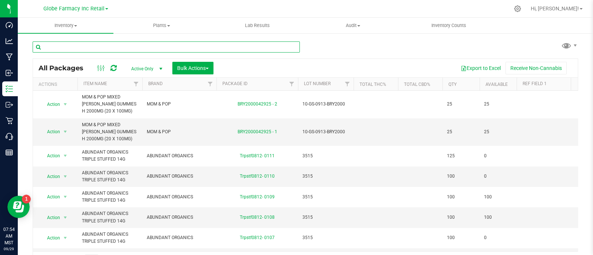
paste input "DUSTIES"
click at [156, 46] on input "text" at bounding box center [166, 46] width 267 height 11
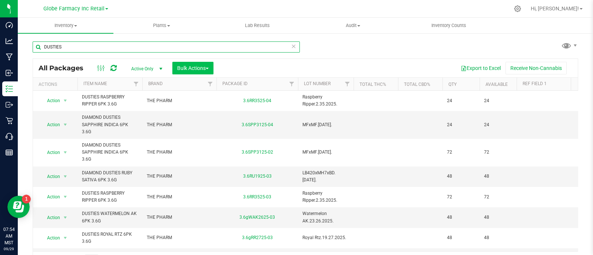
type input "DUSTIES"
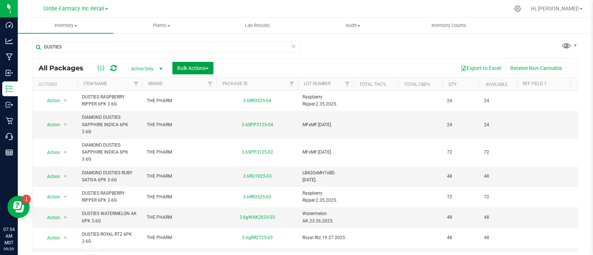
click at [186, 64] on button "Bulk Actions" at bounding box center [192, 68] width 41 height 13
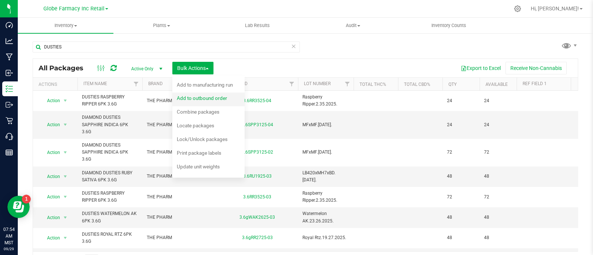
click at [206, 97] on span "Add to outbound order" at bounding box center [202, 98] width 50 height 6
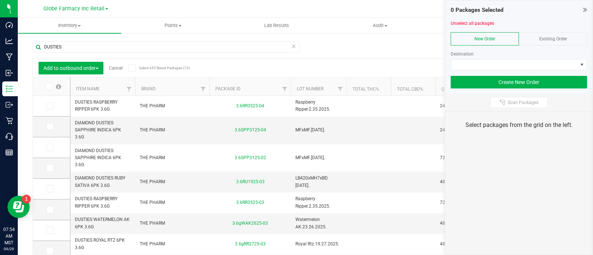
click at [546, 34] on div "Existing Order" at bounding box center [552, 38] width 68 height 13
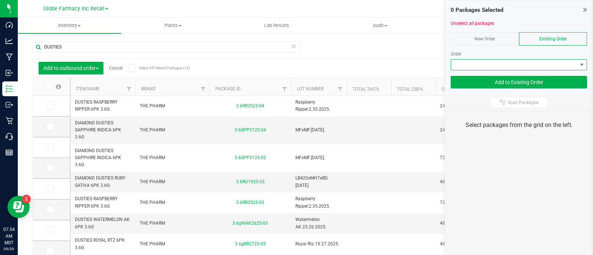
click at [543, 67] on span at bounding box center [514, 65] width 126 height 10
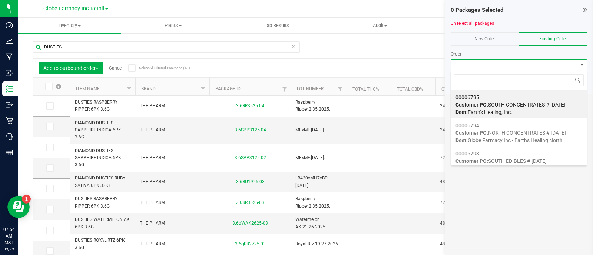
scroll to position [11, 136]
click at [508, 111] on span "Dest: Earth's Healing, Inc." at bounding box center [483, 112] width 57 height 6
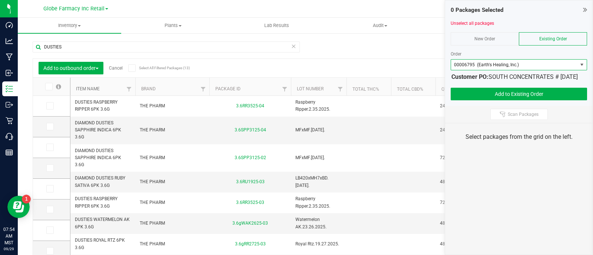
click at [94, 88] on link "Item Name" at bounding box center [88, 88] width 24 height 5
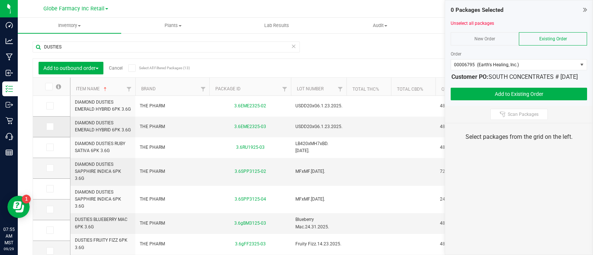
click at [53, 129] on span at bounding box center [49, 126] width 7 height 7
click at [0, 0] on input "checkbox" at bounding box center [0, 0] width 0 height 0
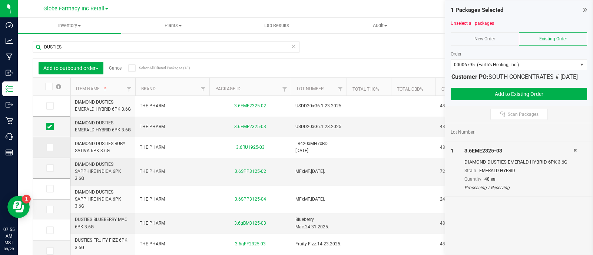
click at [51, 147] on icon at bounding box center [49, 147] width 5 height 0
click at [0, 0] on input "checkbox" at bounding box center [0, 0] width 0 height 0
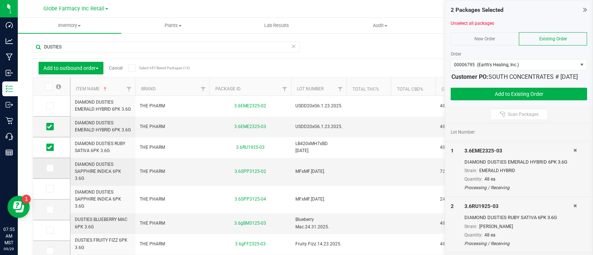
click at [48, 168] on icon at bounding box center [49, 168] width 5 height 0
click at [0, 0] on input "checkbox" at bounding box center [0, 0] width 0 height 0
click at [52, 211] on span at bounding box center [49, 209] width 7 height 7
click at [0, 0] on input "checkbox" at bounding box center [0, 0] width 0 height 0
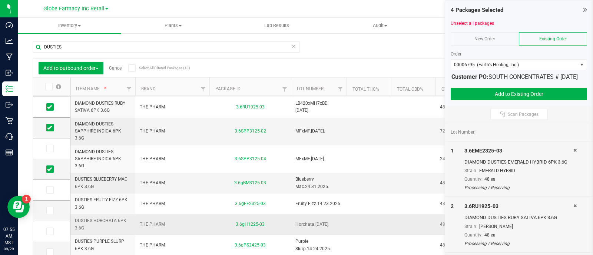
scroll to position [92, 0]
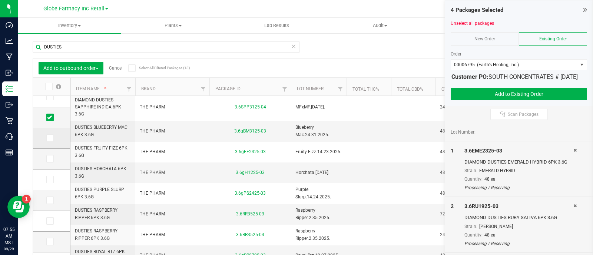
click at [49, 138] on icon at bounding box center [49, 138] width 5 height 0
click at [0, 0] on input "checkbox" at bounding box center [0, 0] width 0 height 0
click at [53, 157] on span at bounding box center [49, 158] width 7 height 7
click at [0, 0] on input "checkbox" at bounding box center [0, 0] width 0 height 0
click at [50, 180] on icon at bounding box center [49, 180] width 5 height 0
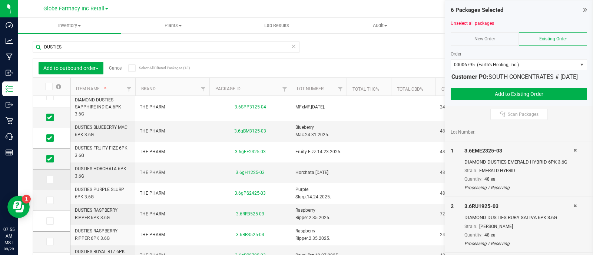
click at [0, 0] on input "checkbox" at bounding box center [0, 0] width 0 height 0
click at [48, 200] on icon at bounding box center [49, 200] width 5 height 0
click at [0, 0] on input "checkbox" at bounding box center [0, 0] width 0 height 0
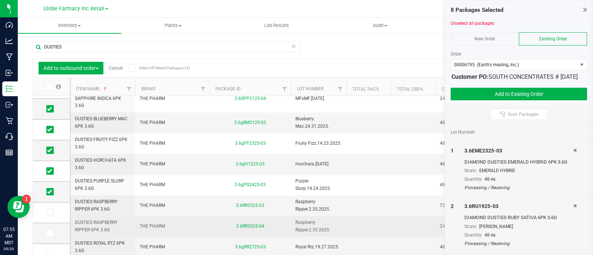
scroll to position [108, 0]
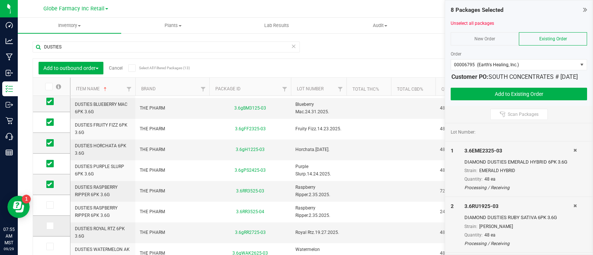
click at [46, 225] on span at bounding box center [49, 225] width 7 height 7
click at [0, 0] on input "checkbox" at bounding box center [0, 0] width 0 height 0
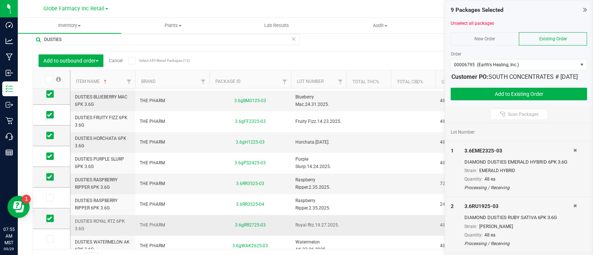
scroll to position [19, 0]
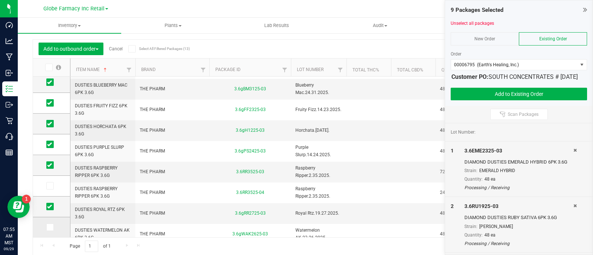
click at [48, 230] on td at bounding box center [51, 227] width 37 height 20
click at [52, 226] on span at bounding box center [49, 227] width 7 height 7
click at [0, 0] on input "checkbox" at bounding box center [0, 0] width 0 height 0
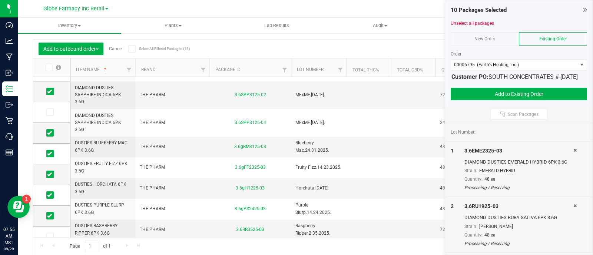
scroll to position [0, 0]
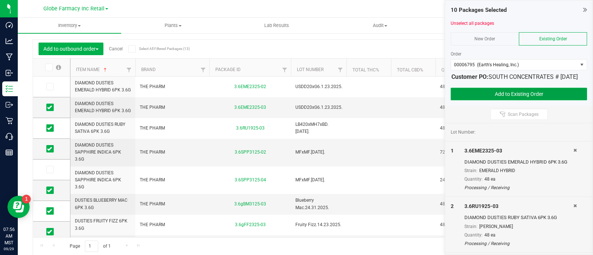
click at [531, 100] on button "Add to Existing Order" at bounding box center [518, 94] width 136 height 13
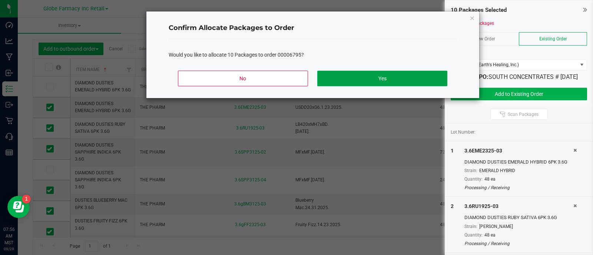
click at [394, 79] on button "Yes" at bounding box center [382, 79] width 130 height 16
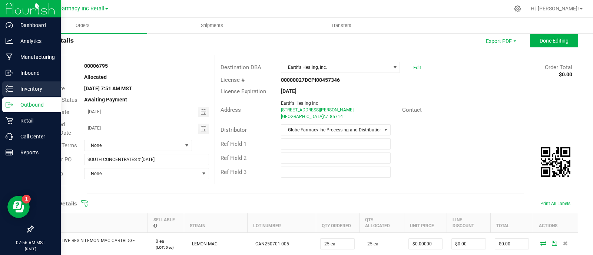
click at [14, 88] on p "Inventory" at bounding box center [35, 88] width 44 height 9
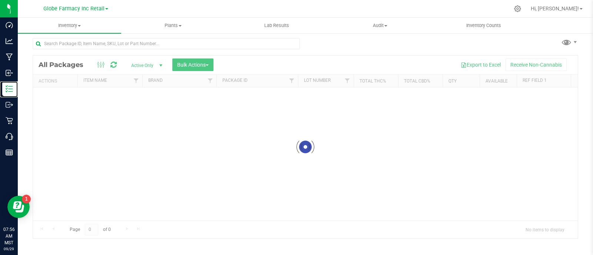
scroll to position [3, 0]
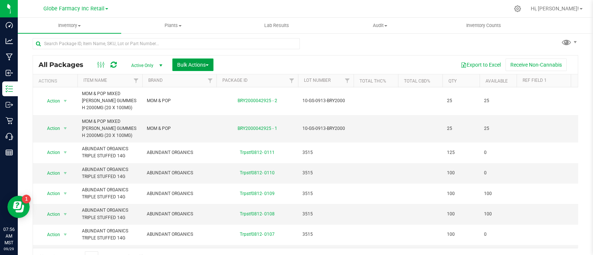
click at [193, 62] on span "Bulk Actions" at bounding box center [192, 65] width 31 height 6
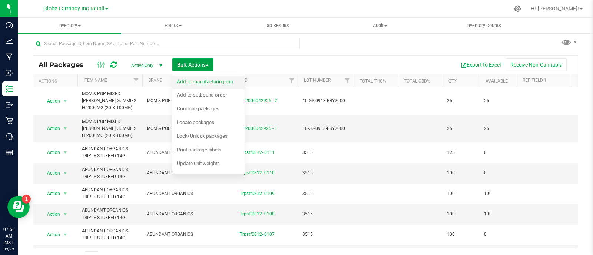
scroll to position [14, 0]
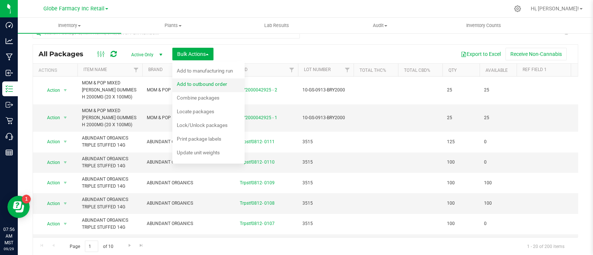
click at [213, 84] on span "Add to outbound order" at bounding box center [202, 84] width 50 height 6
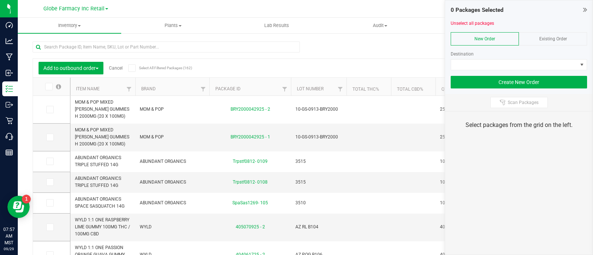
click at [577, 39] on div "Existing Order" at bounding box center [552, 38] width 68 height 13
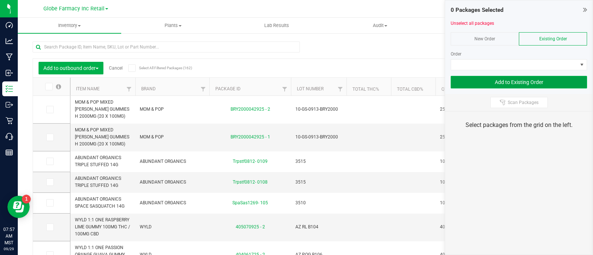
click at [565, 76] on button "Add to Existing Order" at bounding box center [518, 82] width 136 height 13
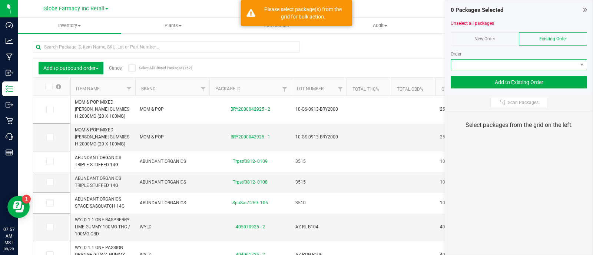
click at [560, 66] on span at bounding box center [514, 65] width 126 height 10
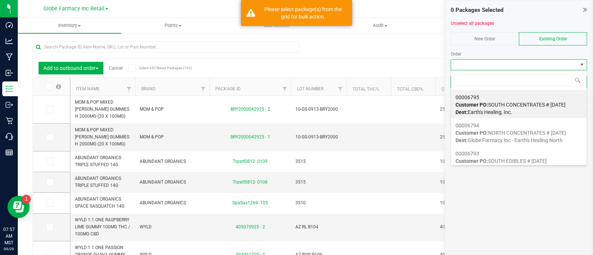
scroll to position [11, 136]
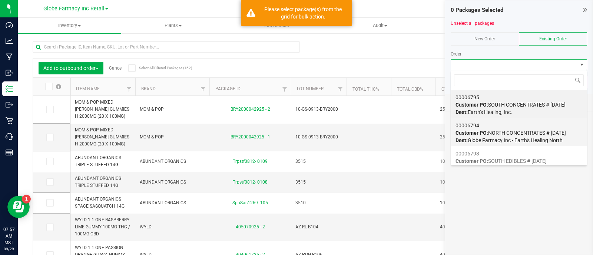
click at [523, 123] on div "00006794 Customer PO: NORTH CONCENTRATES # 09/29/2025 Dest: Globe Farmacy Inc -…" at bounding box center [518, 133] width 127 height 28
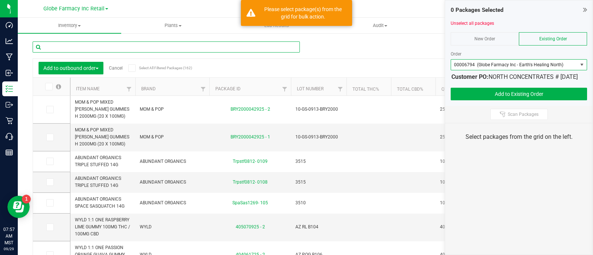
click at [173, 50] on input "text" at bounding box center [166, 46] width 267 height 11
paste input "DUSTIES"
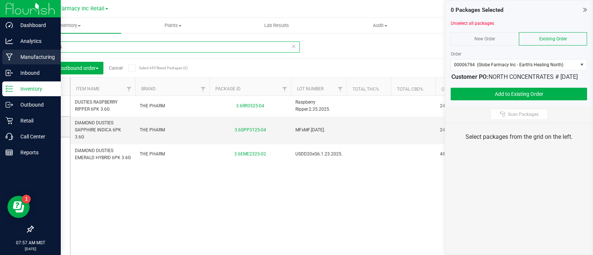
type input "DUSTIES"
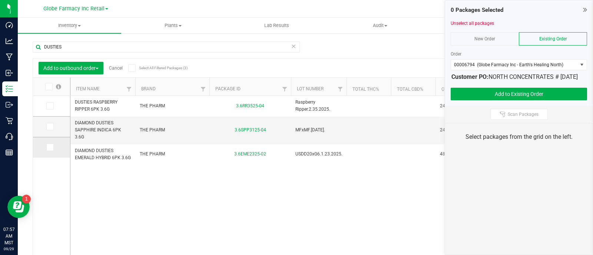
drag, startPoint x: 50, startPoint y: 126, endPoint x: 54, endPoint y: 149, distance: 23.8
click at [50, 127] on icon at bounding box center [49, 127] width 5 height 0
click at [0, 0] on input "checkbox" at bounding box center [0, 0] width 0 height 0
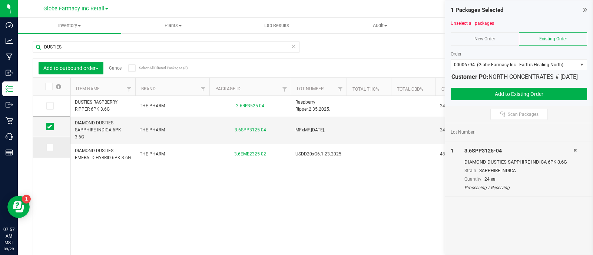
click at [54, 149] on label at bounding box center [51, 147] width 11 height 7
click at [0, 0] on input "checkbox" at bounding box center [0, 0] width 0 height 0
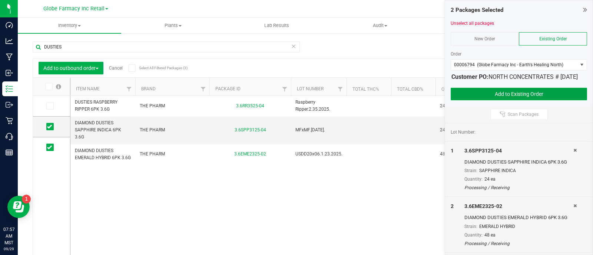
click at [491, 96] on button "Add to Existing Order" at bounding box center [518, 94] width 136 height 13
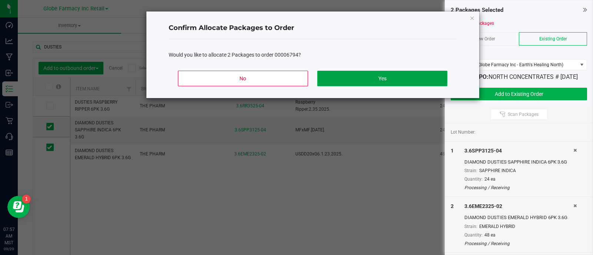
click at [390, 78] on button "Yes" at bounding box center [382, 79] width 130 height 16
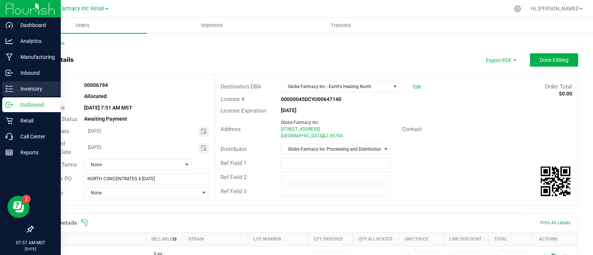
click at [6, 90] on icon at bounding box center [9, 88] width 7 height 7
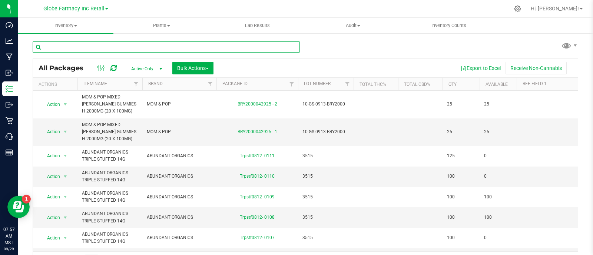
paste input "EL BLUNTO"
click at [150, 48] on input "text" at bounding box center [166, 46] width 267 height 11
type input "EL BLUNTO"
click at [188, 65] on span "Bulk Actions" at bounding box center [192, 68] width 31 height 6
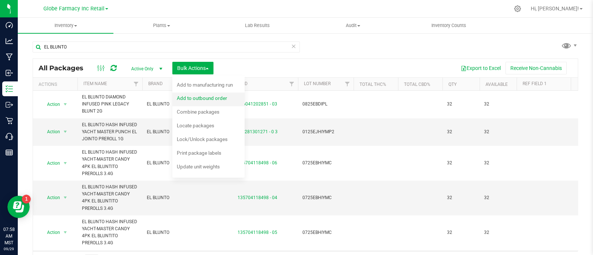
click at [197, 99] on span "Add to outbound order" at bounding box center [202, 98] width 50 height 6
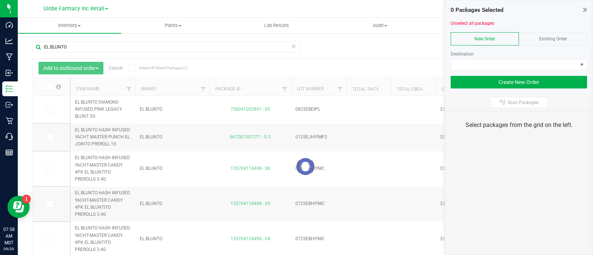
click at [558, 35] on div "Existing Order" at bounding box center [552, 38] width 68 height 13
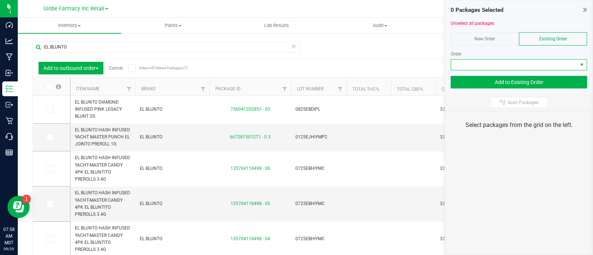
click at [563, 61] on span at bounding box center [514, 65] width 126 height 10
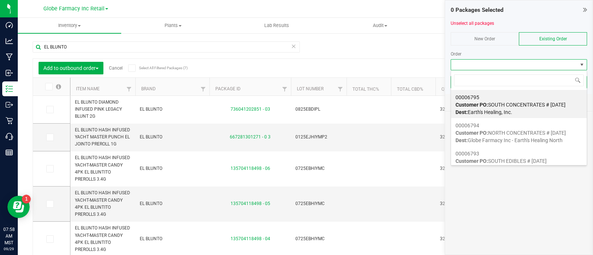
scroll to position [11, 136]
click at [532, 94] on div "00006795 Customer PO: SOUTH CONCENTRATES # 09/29/2025 Dest: Earth's Healing, In…" at bounding box center [518, 105] width 127 height 28
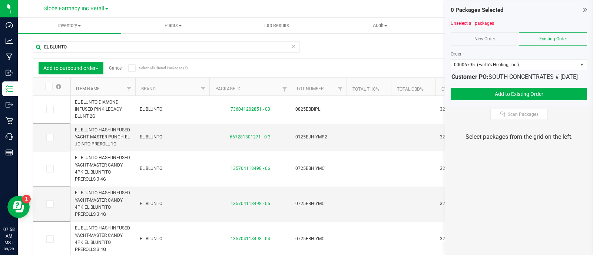
click at [89, 89] on link "Item Name" at bounding box center [88, 88] width 24 height 5
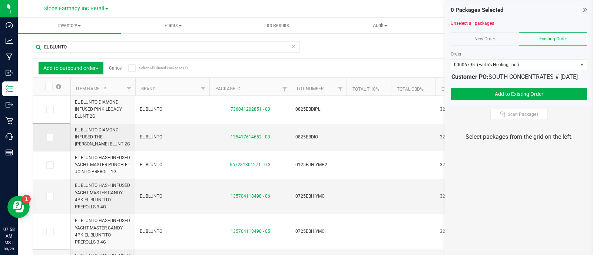
click at [51, 137] on icon at bounding box center [49, 137] width 5 height 0
click at [0, 0] on input "checkbox" at bounding box center [0, 0] width 0 height 0
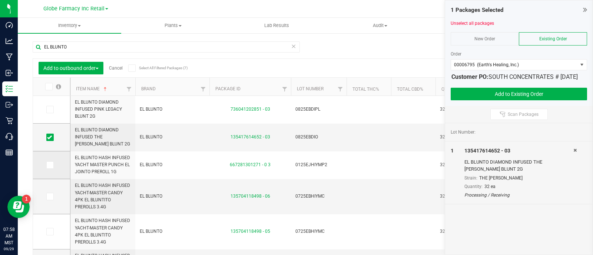
click at [51, 165] on icon at bounding box center [49, 165] width 5 height 0
click at [0, 0] on input "checkbox" at bounding box center [0, 0] width 0 height 0
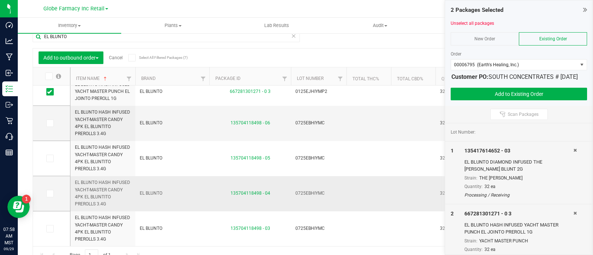
scroll to position [19, 0]
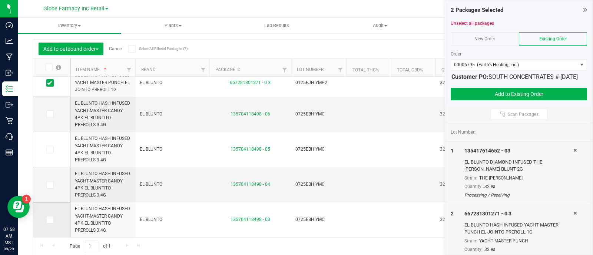
click at [50, 220] on icon at bounding box center [49, 220] width 5 height 0
click at [0, 0] on input "checkbox" at bounding box center [0, 0] width 0 height 0
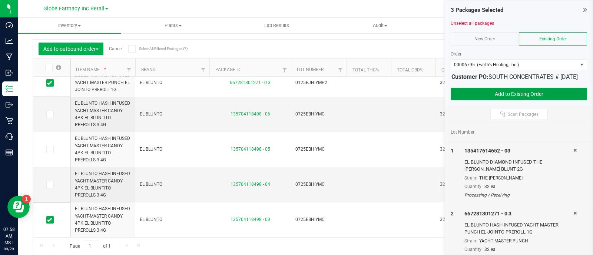
click at [491, 100] on button "Add to Existing Order" at bounding box center [518, 94] width 136 height 13
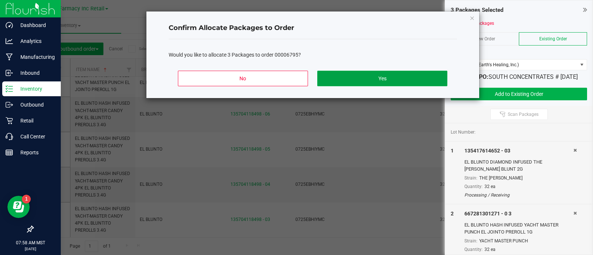
drag, startPoint x: 396, startPoint y: 77, endPoint x: 1, endPoint y: 12, distance: 399.7
click at [392, 76] on button "Yes" at bounding box center [382, 79] width 130 height 16
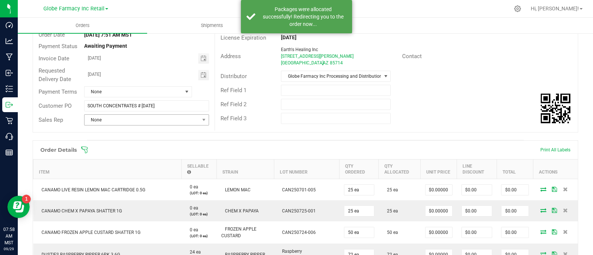
scroll to position [158, 0]
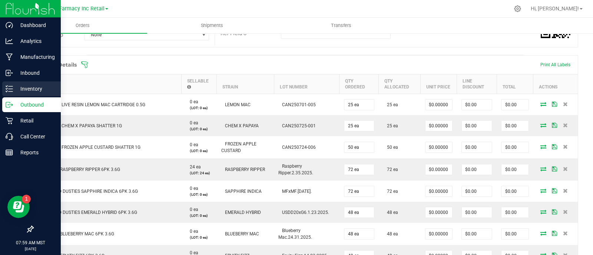
click at [8, 83] on div "Inventory" at bounding box center [31, 88] width 59 height 15
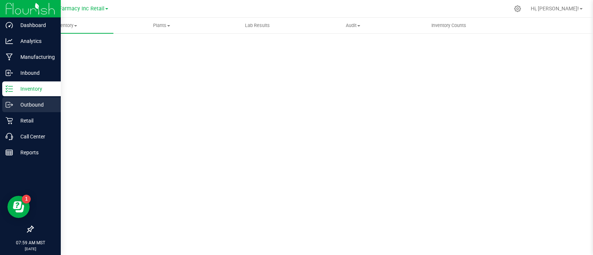
scroll to position [3, 0]
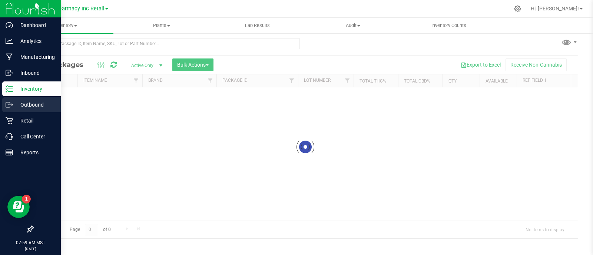
click at [17, 106] on p "Outbound" at bounding box center [35, 104] width 44 height 9
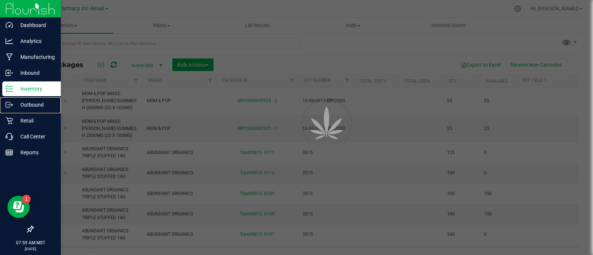
scroll to position [14, 0]
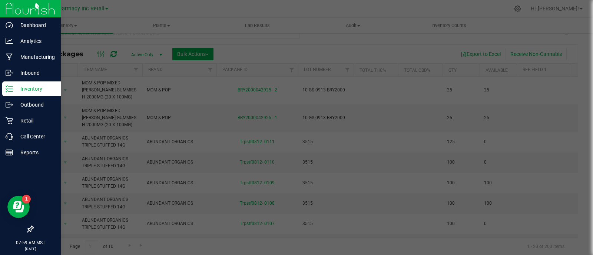
click at [25, 84] on p "Inventory" at bounding box center [35, 88] width 44 height 9
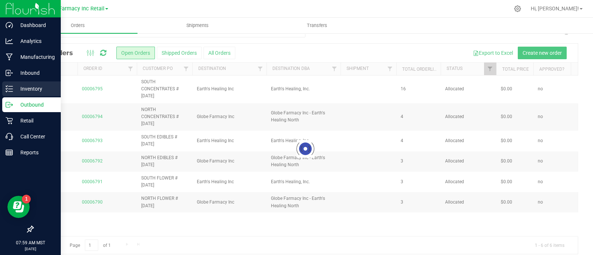
click at [25, 89] on p "Inventory" at bounding box center [35, 88] width 44 height 9
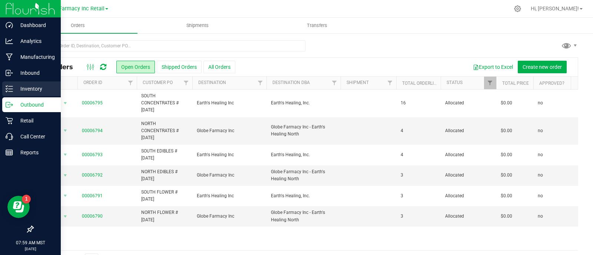
click at [17, 84] on p "Inventory" at bounding box center [35, 88] width 44 height 9
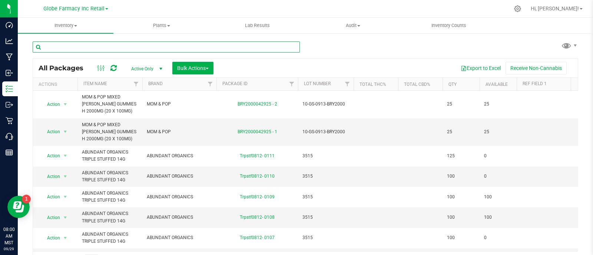
click at [72, 47] on input "text" at bounding box center [166, 46] width 267 height 11
paste input "GOOD TIDE"
type input "GOOD TIDE"
click at [187, 61] on div "All Packages Active Only Active Only Lab Samples Locked All Bulk Actions Add to…" at bounding box center [305, 68] width 544 height 19
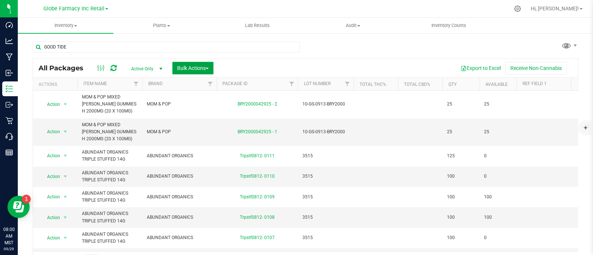
click at [196, 67] on span "Bulk Actions" at bounding box center [192, 68] width 31 height 6
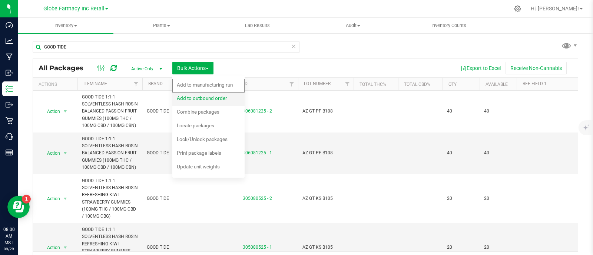
click at [209, 100] on span "Add to outbound order" at bounding box center [202, 98] width 50 height 6
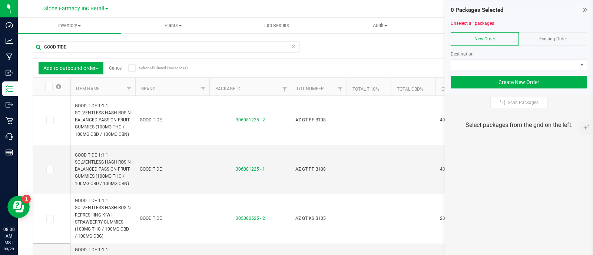
click at [570, 30] on div at bounding box center [518, 30] width 136 height 6
click at [561, 42] on div "Existing Order" at bounding box center [552, 38] width 68 height 13
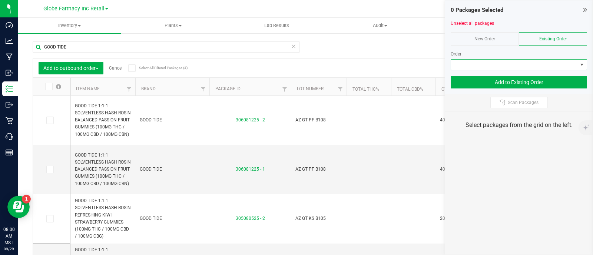
click at [559, 60] on span at bounding box center [514, 65] width 126 height 10
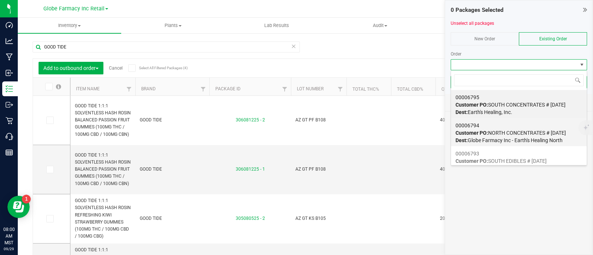
scroll to position [46, 0]
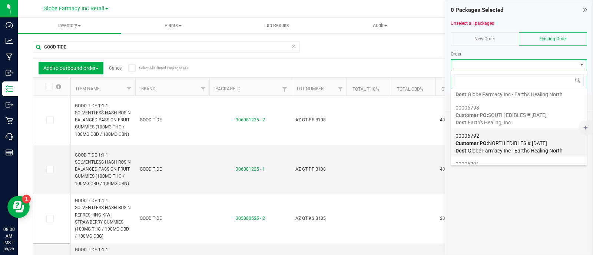
click at [495, 145] on span "Customer PO: NORTH EDIBLES # 09/29/2025" at bounding box center [500, 143] width 91 height 6
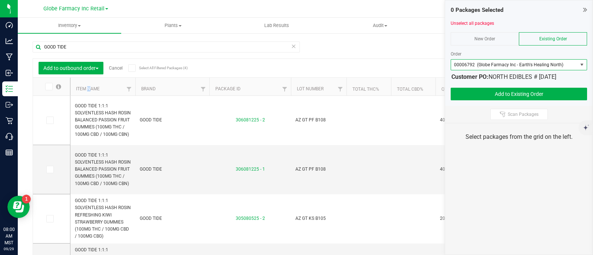
click at [89, 82] on th "Item Name" at bounding box center [102, 87] width 65 height 18
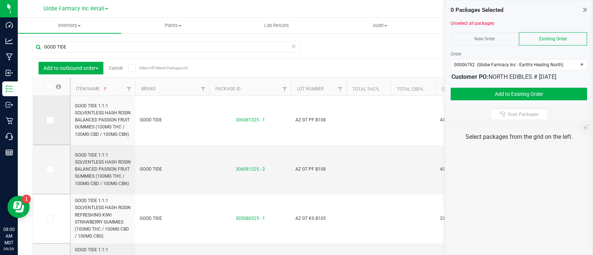
click at [56, 121] on label at bounding box center [51, 120] width 11 height 7
click at [0, 0] on input "checkbox" at bounding box center [0, 0] width 0 height 0
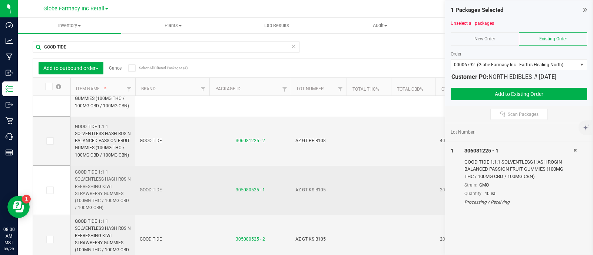
scroll to position [36, 0]
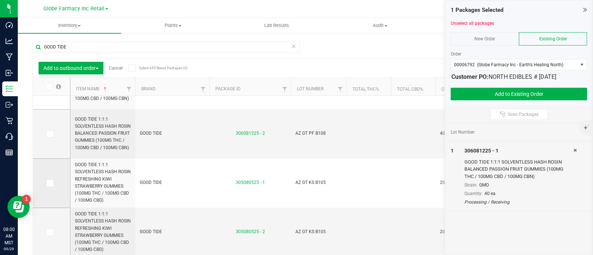
click at [52, 182] on span at bounding box center [49, 183] width 7 height 7
click at [0, 0] on input "checkbox" at bounding box center [0, 0] width 0 height 0
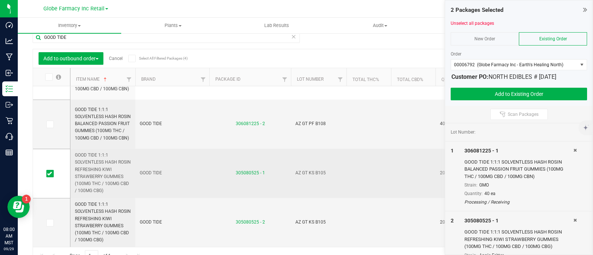
scroll to position [19, 0]
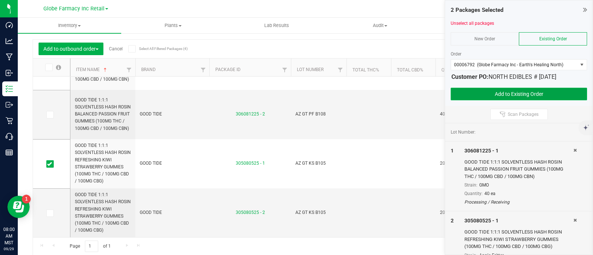
click at [494, 89] on button "Add to Existing Order" at bounding box center [518, 94] width 136 height 13
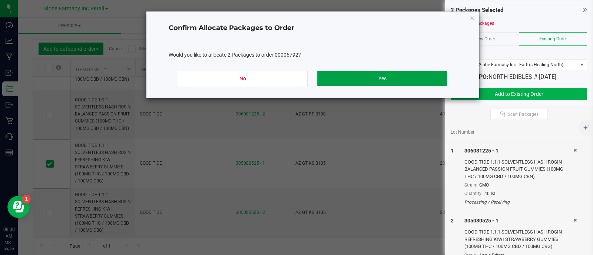
click at [389, 79] on button "Yes" at bounding box center [382, 79] width 130 height 16
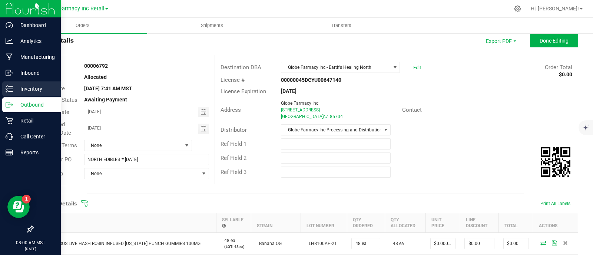
click at [10, 87] on icon at bounding box center [9, 88] width 7 height 7
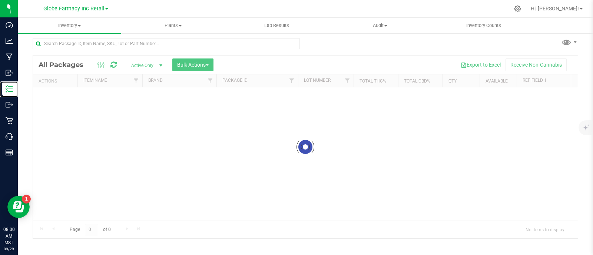
scroll to position [3, 0]
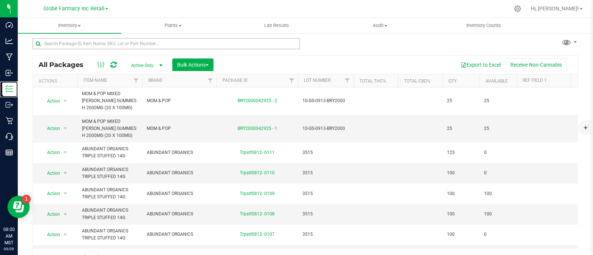
scroll to position [14, 0]
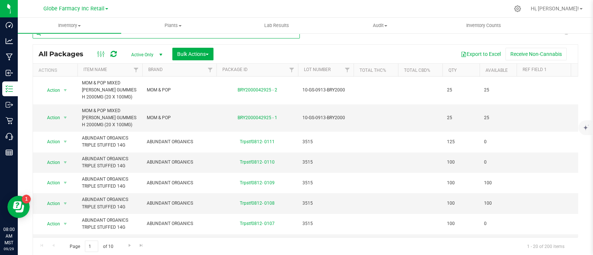
click at [117, 37] on input "text" at bounding box center [166, 32] width 267 height 11
paste input "GOOD TIDE"
type input "GOOD TIDE"
click at [193, 54] on span "Bulk Actions" at bounding box center [192, 54] width 31 height 6
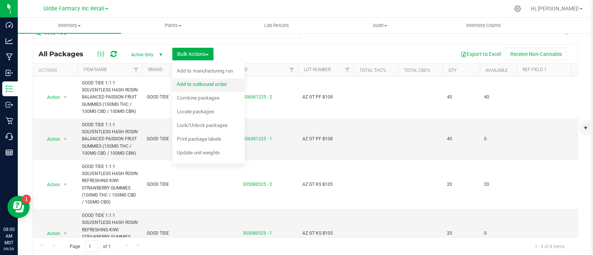
click at [203, 83] on span "Add to outbound order" at bounding box center [202, 84] width 50 height 6
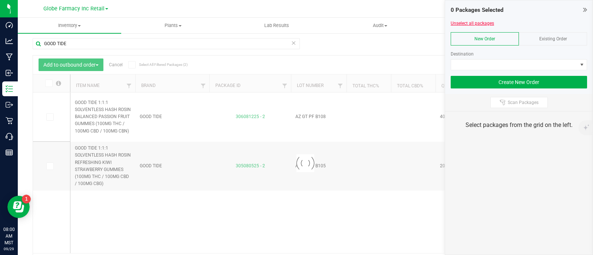
scroll to position [14, 0]
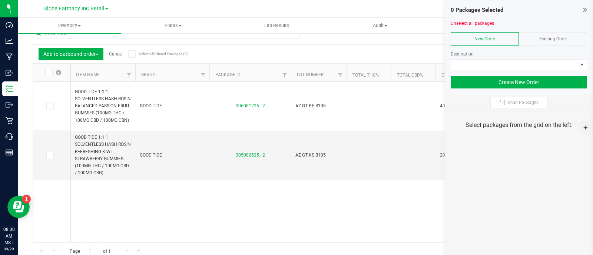
click at [578, 44] on div "Existing Order" at bounding box center [552, 38] width 68 height 13
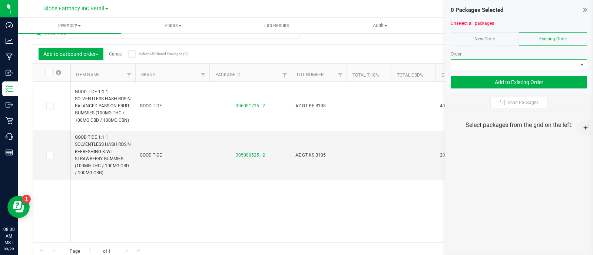
click at [548, 61] on span at bounding box center [514, 65] width 126 height 10
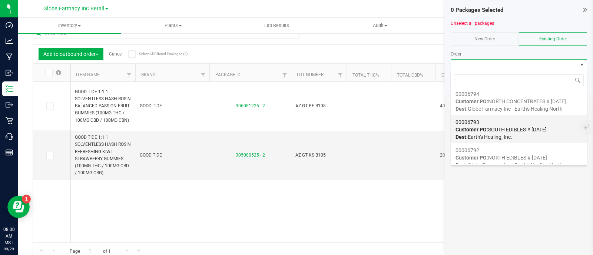
scroll to position [46, 0]
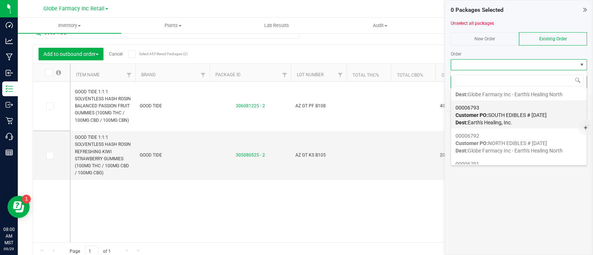
click at [506, 123] on span "Dest: Earth's Healing, Inc." at bounding box center [483, 123] width 57 height 6
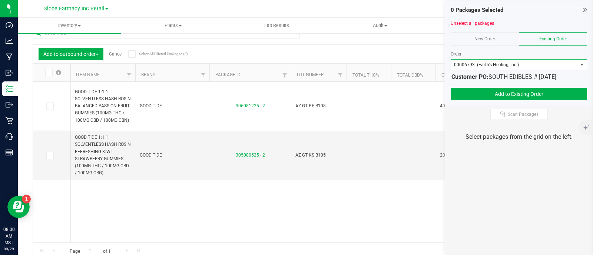
click at [52, 73] on span at bounding box center [48, 72] width 7 height 7
click at [0, 0] on input "checkbox" at bounding box center [0, 0] width 0 height 0
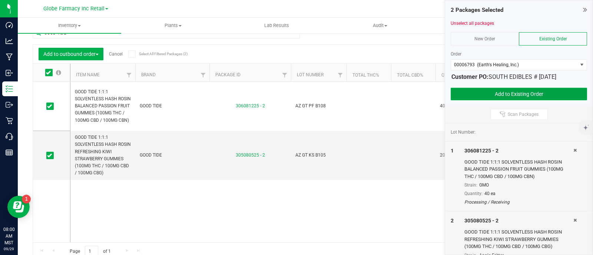
click at [464, 95] on button "Add to Existing Order" at bounding box center [518, 94] width 136 height 13
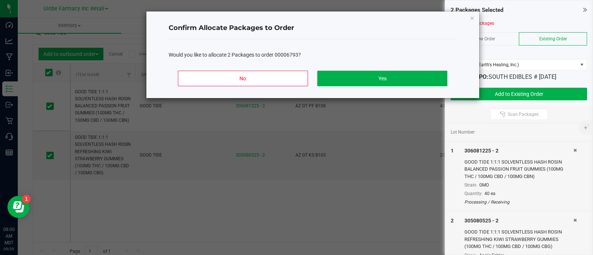
click at [427, 97] on div "No Yes" at bounding box center [313, 81] width 288 height 33
click at [414, 82] on button "Yes" at bounding box center [382, 79] width 130 height 16
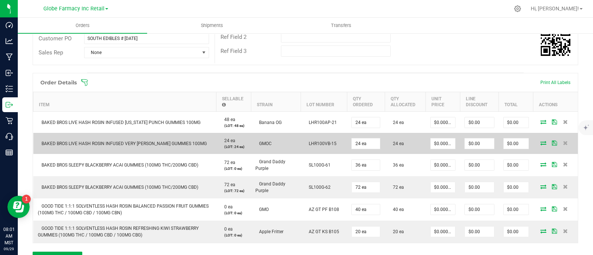
scroll to position [107, 0]
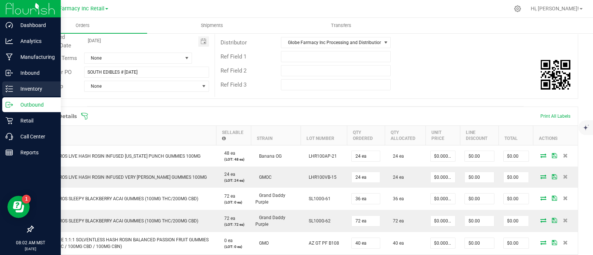
click at [20, 89] on p "Inventory" at bounding box center [35, 88] width 44 height 9
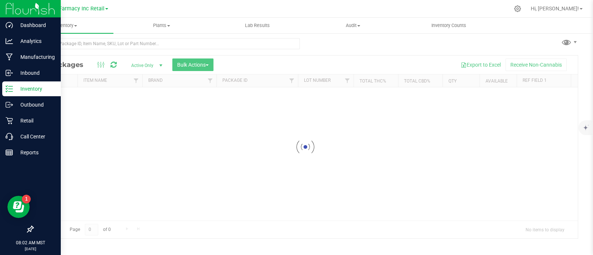
scroll to position [3, 0]
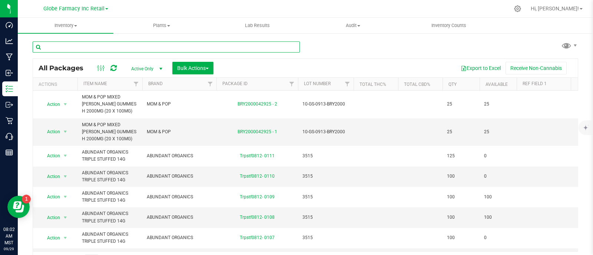
click at [70, 44] on input "text" at bounding box center [166, 46] width 267 height 11
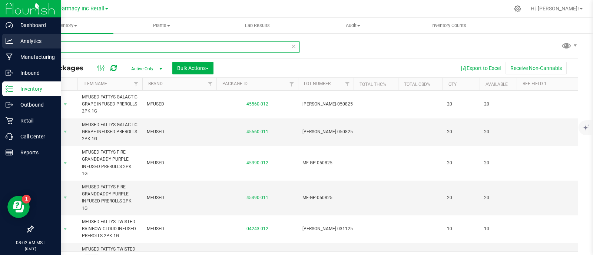
type input "2PK"
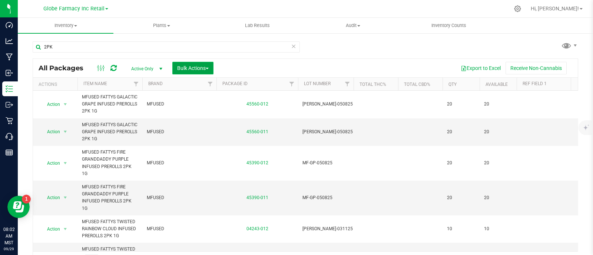
click at [196, 67] on span "Bulk Actions" at bounding box center [192, 68] width 31 height 6
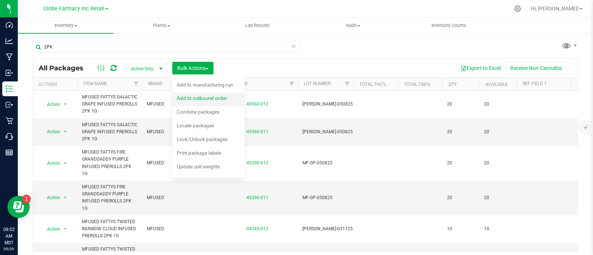
click at [193, 95] on div "Add to outbound order" at bounding box center [207, 99] width 60 height 12
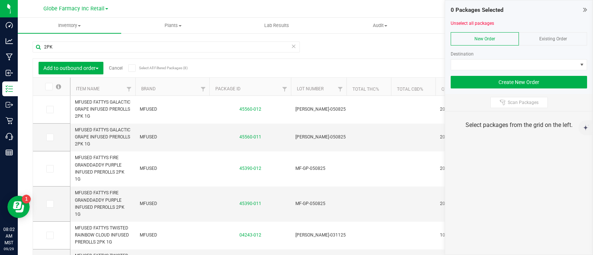
drag, startPoint x: 538, startPoint y: 36, endPoint x: 544, endPoint y: 41, distance: 8.4
click at [540, 36] on div "Existing Order" at bounding box center [552, 38] width 68 height 13
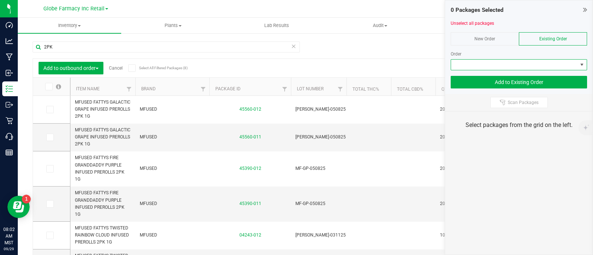
click at [547, 60] on span at bounding box center [514, 65] width 126 height 10
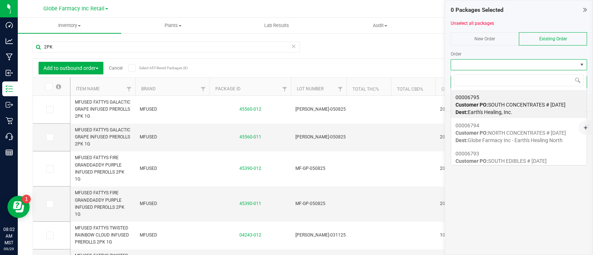
scroll to position [11, 136]
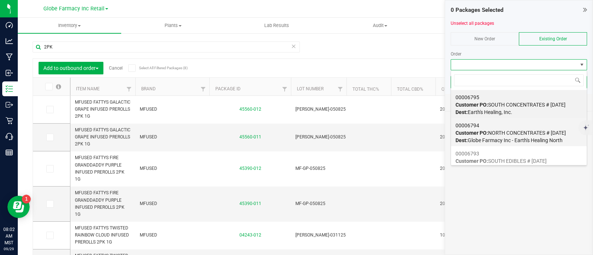
click at [519, 136] on div "00006794 Customer PO: NORTH CONCENTRATES # 09/29/2025 Dest: Globe Farmacy Inc -…" at bounding box center [518, 133] width 127 height 28
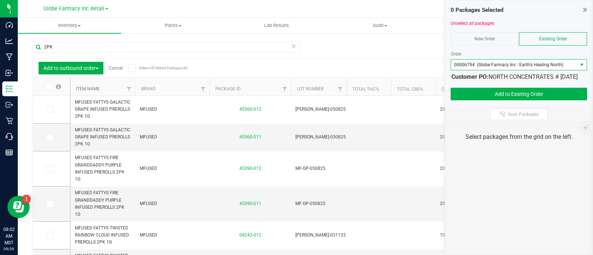
click at [91, 87] on link "Item Name" at bounding box center [88, 88] width 24 height 5
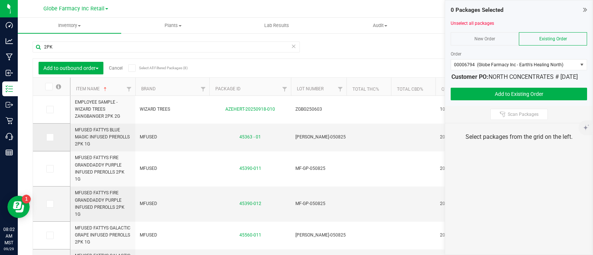
click at [46, 139] on span at bounding box center [49, 137] width 7 height 7
click at [0, 0] on input "checkbox" at bounding box center [0, 0] width 0 height 0
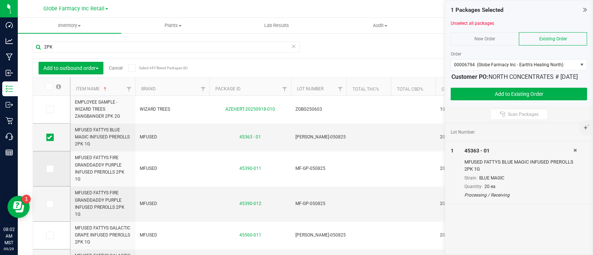
click at [54, 170] on label at bounding box center [51, 168] width 11 height 7
click at [0, 0] on input "checkbox" at bounding box center [0, 0] width 0 height 0
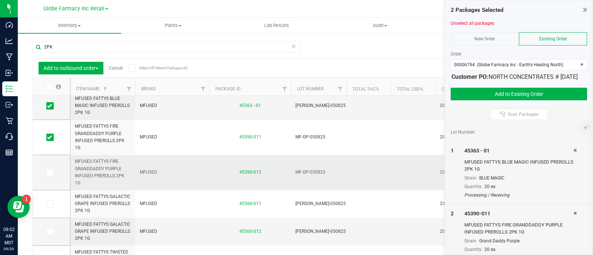
scroll to position [46, 0]
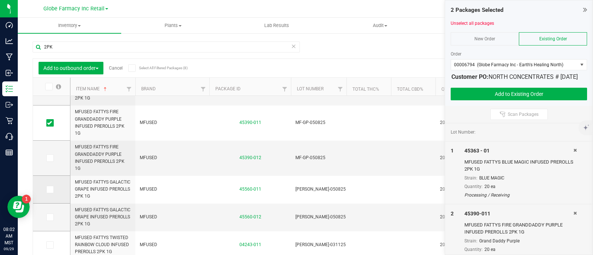
click at [48, 190] on icon at bounding box center [49, 190] width 5 height 0
click at [0, 0] on input "checkbox" at bounding box center [0, 0] width 0 height 0
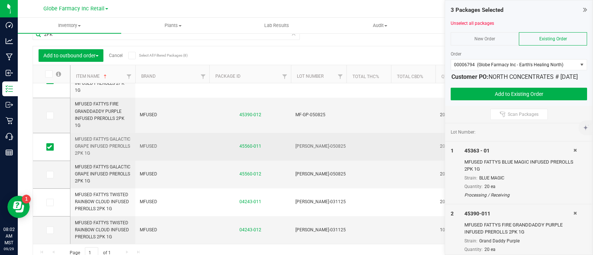
scroll to position [19, 0]
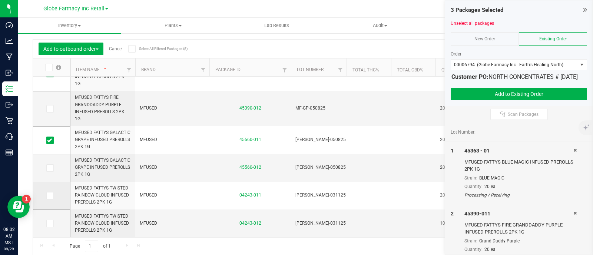
click at [56, 193] on label at bounding box center [51, 195] width 11 height 7
click at [0, 0] on input "checkbox" at bounding box center [0, 0] width 0 height 0
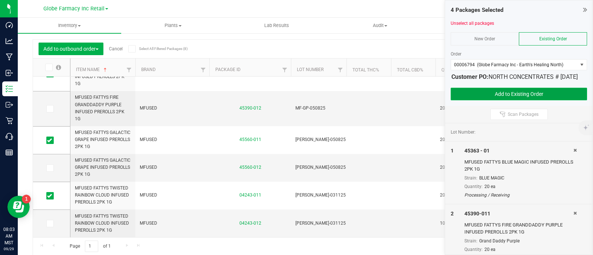
click at [509, 100] on button "Add to Existing Order" at bounding box center [518, 94] width 136 height 13
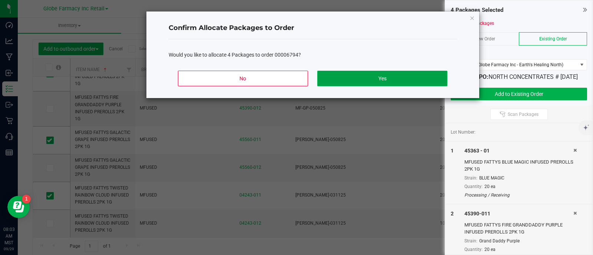
click at [384, 79] on button "Yes" at bounding box center [382, 79] width 130 height 16
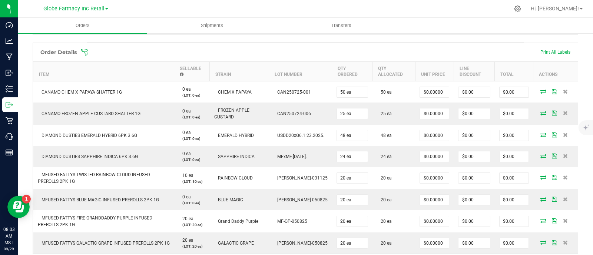
scroll to position [158, 0]
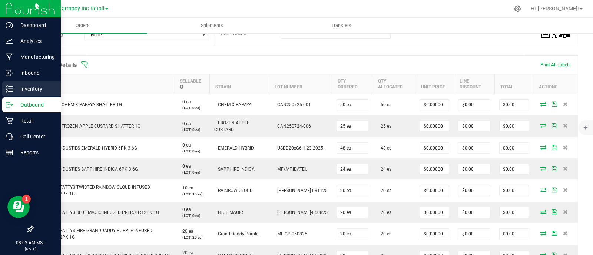
click at [14, 93] on p "Inventory" at bounding box center [35, 88] width 44 height 9
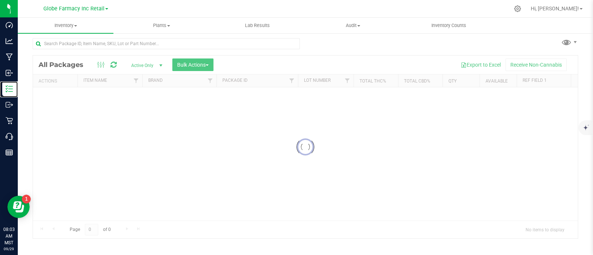
scroll to position [3, 0]
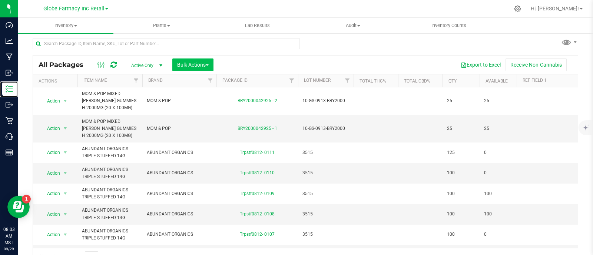
scroll to position [14, 0]
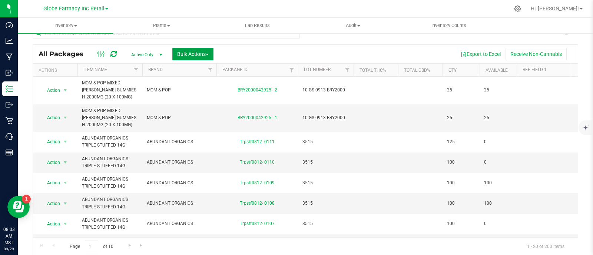
click at [189, 54] on span "Bulk Actions" at bounding box center [192, 54] width 31 height 6
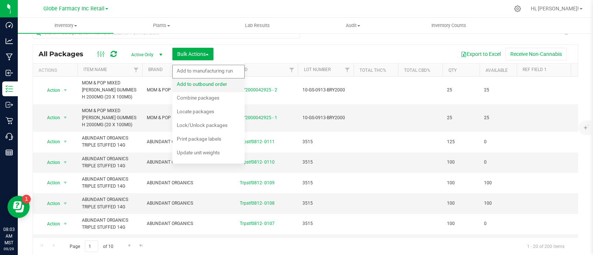
click at [209, 86] on span "Add to outbound order" at bounding box center [202, 84] width 50 height 6
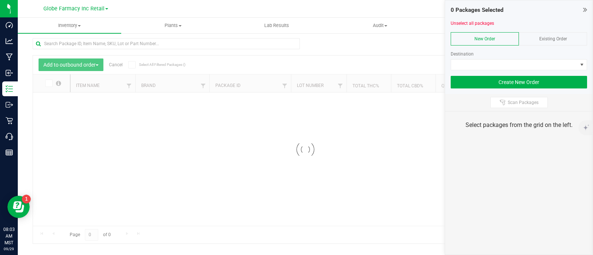
scroll to position [3, 0]
click at [558, 36] on span "Existing Order" at bounding box center [553, 38] width 28 height 5
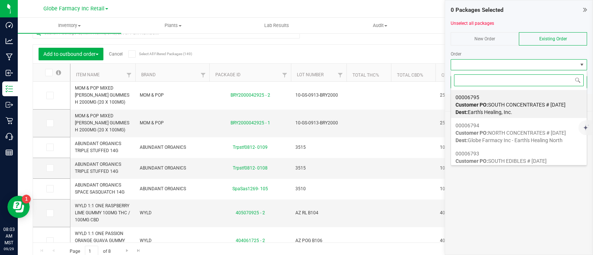
scroll to position [11, 136]
click at [487, 104] on strong "Customer PO:" at bounding box center [471, 105] width 33 height 6
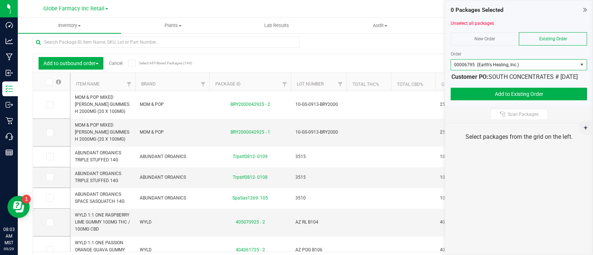
scroll to position [0, 0]
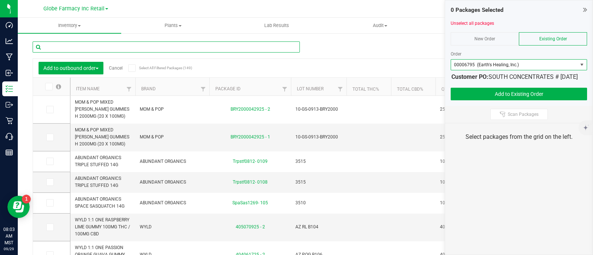
click at [81, 45] on input "text" at bounding box center [166, 46] width 267 height 11
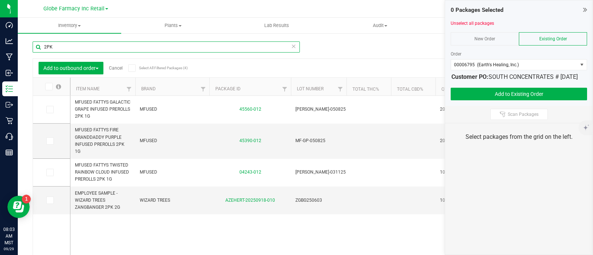
type input "2PK"
click at [50, 87] on icon at bounding box center [48, 87] width 5 height 0
click at [0, 0] on input "checkbox" at bounding box center [0, 0] width 0 height 0
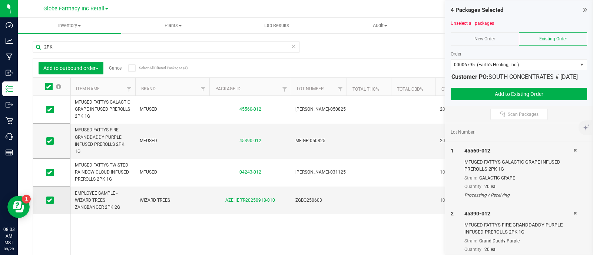
click at [51, 200] on icon at bounding box center [49, 200] width 5 height 0
click at [0, 0] on input "checkbox" at bounding box center [0, 0] width 0 height 0
click at [497, 100] on button "Add to Existing Order" at bounding box center [518, 94] width 136 height 13
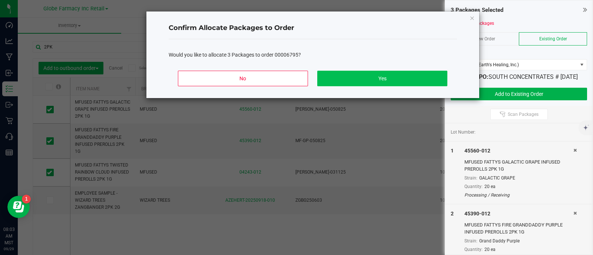
click at [407, 86] on div "No Yes" at bounding box center [313, 81] width 288 height 33
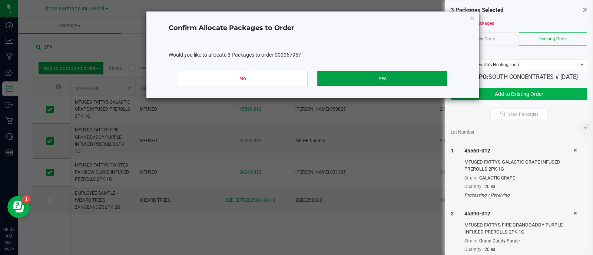
click at [397, 79] on button "Yes" at bounding box center [382, 79] width 130 height 16
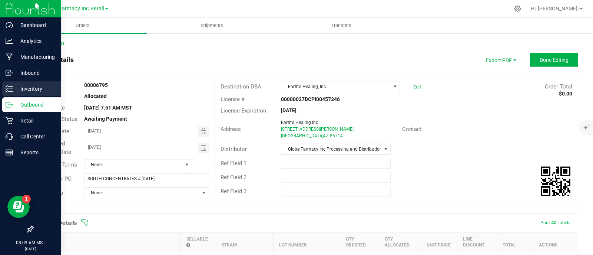
click at [6, 89] on icon at bounding box center [6, 88] width 1 height 1
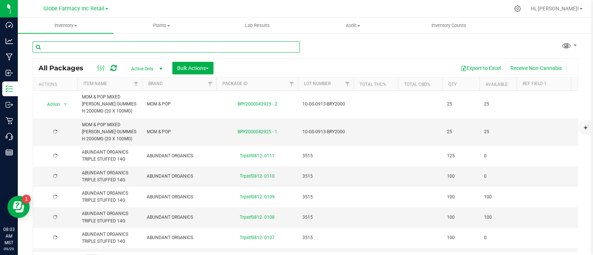
click at [124, 49] on input "text" at bounding box center [166, 46] width 267 height 11
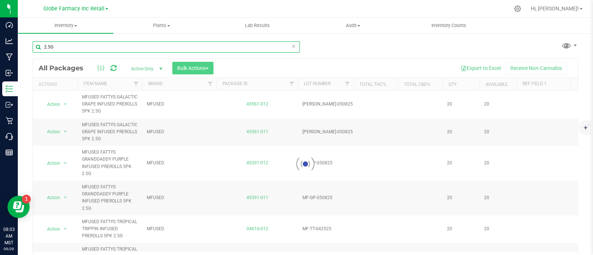
type input "2.5G"
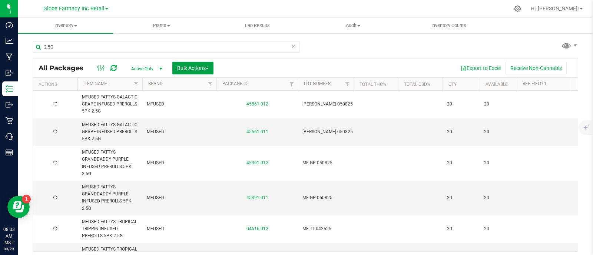
drag, startPoint x: 198, startPoint y: 65, endPoint x: 201, endPoint y: 84, distance: 19.9
click at [198, 65] on span "Bulk Actions" at bounding box center [192, 68] width 31 height 6
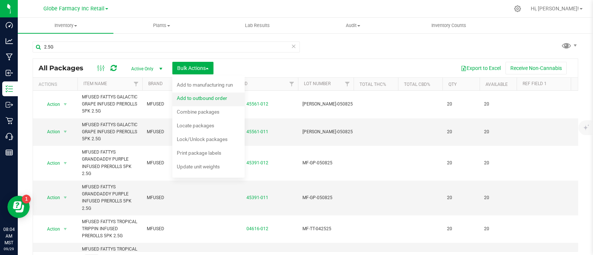
click at [209, 99] on span "Add to outbound order" at bounding box center [202, 98] width 50 height 6
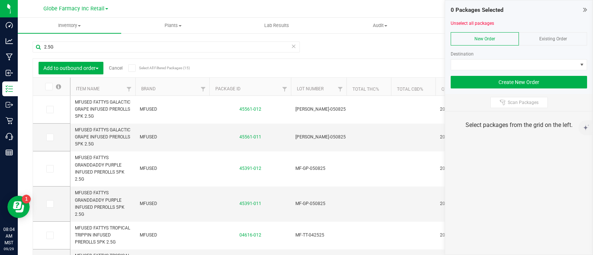
click at [562, 41] on div "Existing Order" at bounding box center [552, 38] width 68 height 13
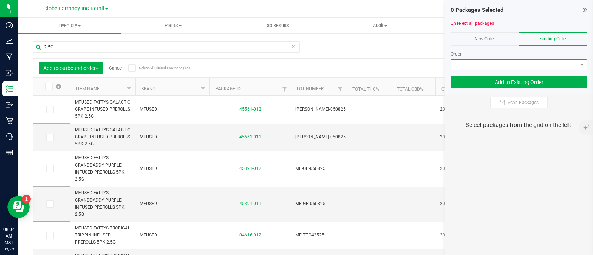
click at [560, 61] on span at bounding box center [514, 65] width 126 height 10
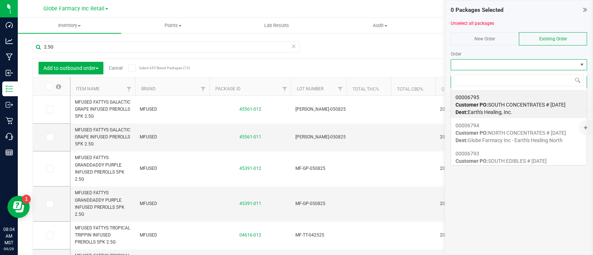
scroll to position [11, 136]
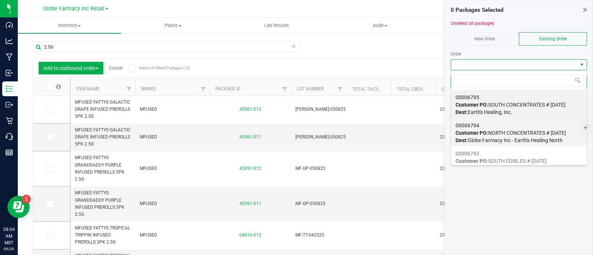
click at [513, 136] on div "00006794 Customer PO: NORTH CONCENTRATES # 09/29/2025 Dest: Globe Farmacy Inc -…" at bounding box center [518, 133] width 127 height 28
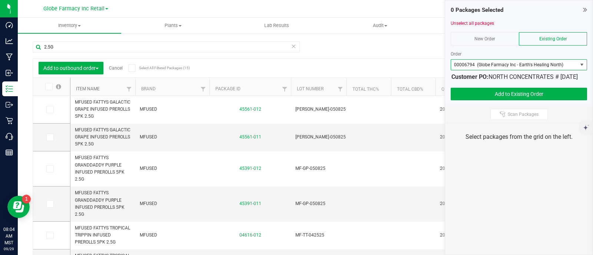
click at [94, 88] on link "Item Name" at bounding box center [88, 88] width 24 height 5
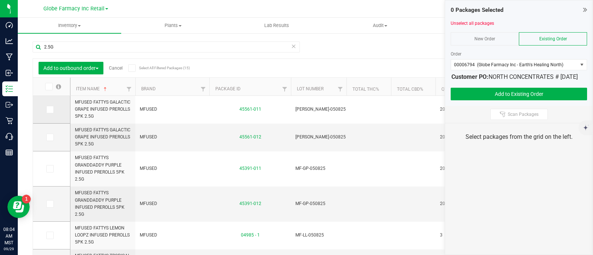
click at [54, 110] on label at bounding box center [51, 109] width 11 height 7
click at [0, 0] on input "checkbox" at bounding box center [0, 0] width 0 height 0
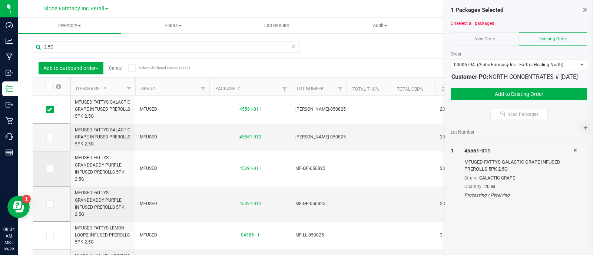
click at [50, 169] on icon at bounding box center [49, 169] width 5 height 0
click at [0, 0] on input "checkbox" at bounding box center [0, 0] width 0 height 0
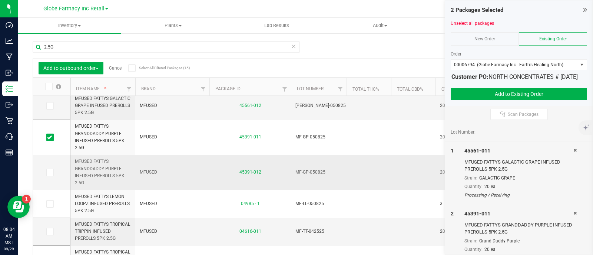
scroll to position [46, 0]
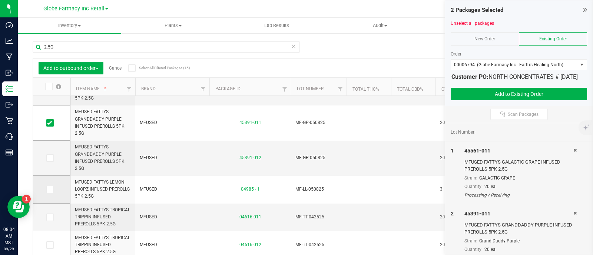
click at [52, 190] on span at bounding box center [49, 189] width 7 height 7
click at [0, 0] on input "checkbox" at bounding box center [0, 0] width 0 height 0
click at [53, 190] on span at bounding box center [49, 189] width 7 height 7
click at [0, 0] on input "checkbox" at bounding box center [0, 0] width 0 height 0
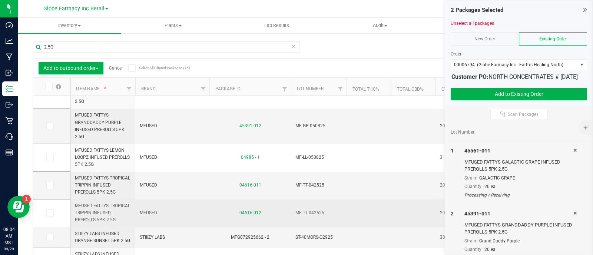
scroll to position [92, 0]
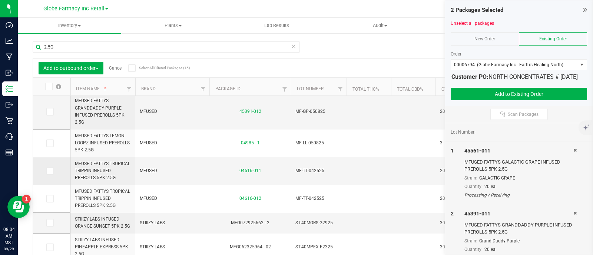
click at [53, 171] on span at bounding box center [49, 170] width 7 height 7
click at [0, 0] on input "checkbox" at bounding box center [0, 0] width 0 height 0
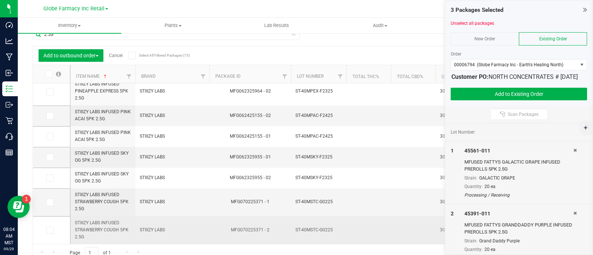
scroll to position [19, 0]
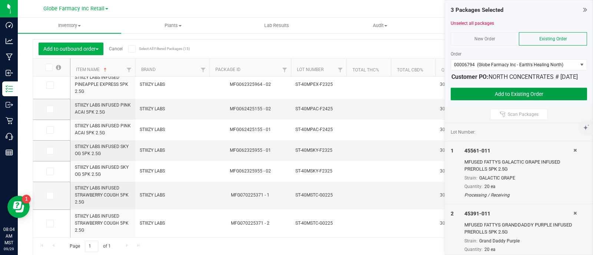
click at [528, 100] on button "Add to Existing Order" at bounding box center [518, 94] width 136 height 13
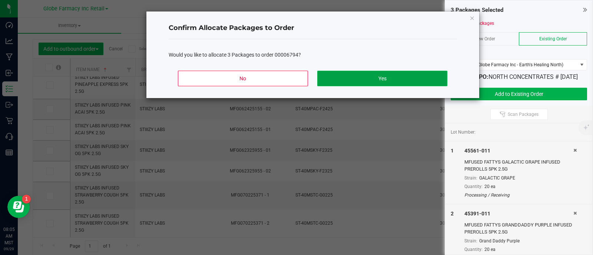
click at [429, 80] on button "Yes" at bounding box center [382, 79] width 130 height 16
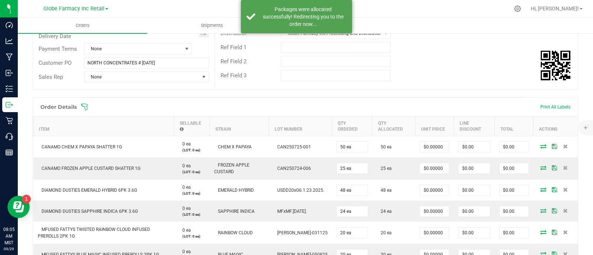
scroll to position [251, 0]
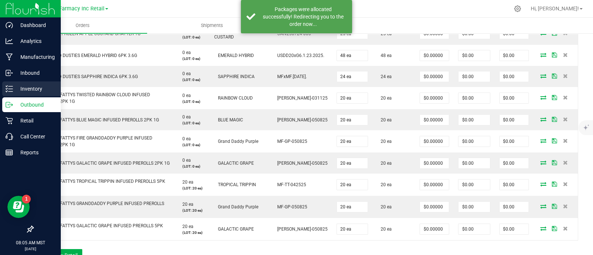
click at [23, 87] on p "Inventory" at bounding box center [35, 88] width 44 height 9
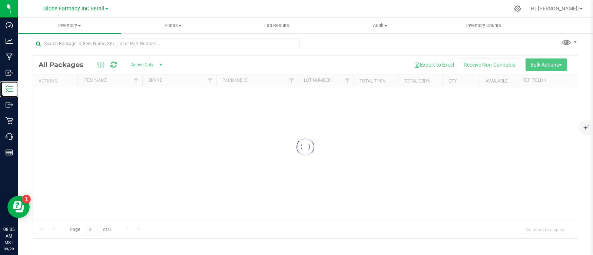
scroll to position [3, 0]
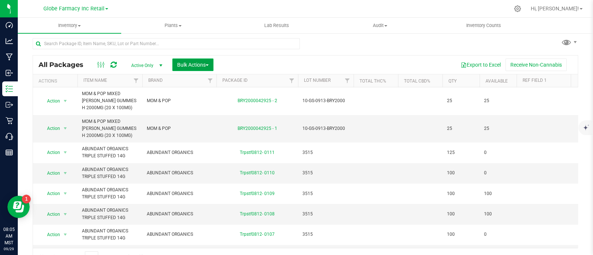
scroll to position [14, 0]
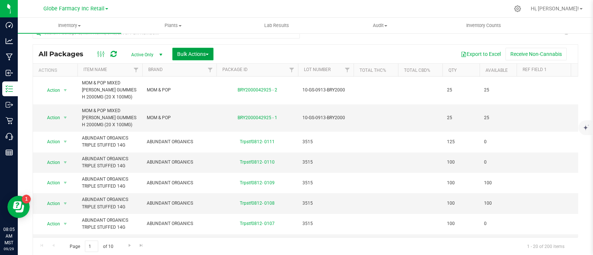
click at [186, 53] on span "Bulk Actions" at bounding box center [192, 54] width 31 height 6
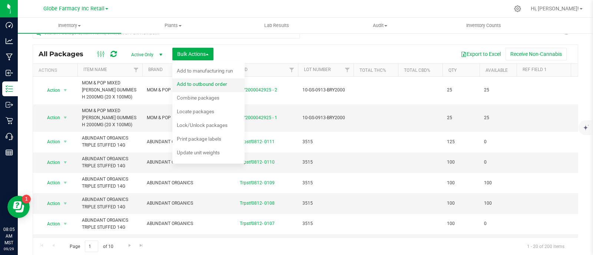
click at [201, 84] on span "Add to outbound order" at bounding box center [202, 84] width 50 height 6
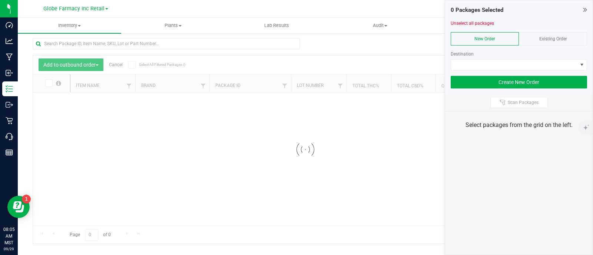
scroll to position [3, 0]
click at [575, 36] on div "Existing Order" at bounding box center [552, 38] width 68 height 13
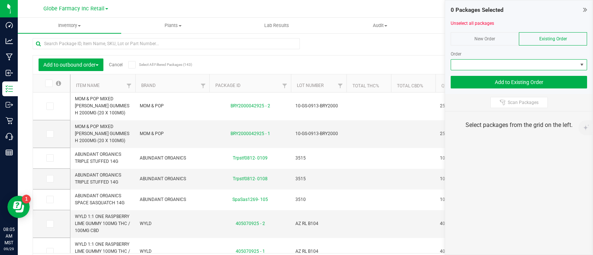
click at [571, 62] on span at bounding box center [514, 65] width 126 height 10
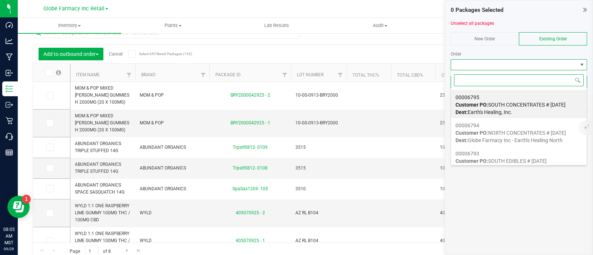
scroll to position [11, 136]
click at [521, 109] on div "00006795 Customer PO: SOUTH CONCENTRATES # 09/29/2025 Dest: Earth's Healing, In…" at bounding box center [518, 105] width 127 height 28
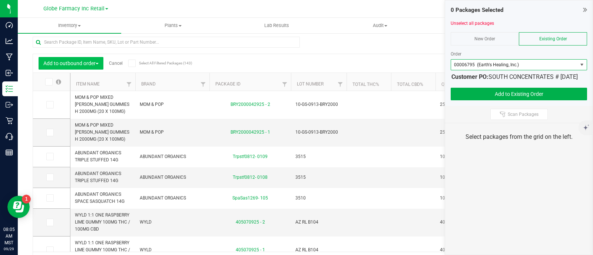
scroll to position [0, 0]
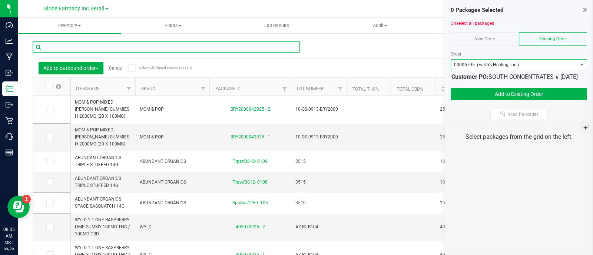
click at [100, 49] on input "text" at bounding box center [166, 46] width 267 height 11
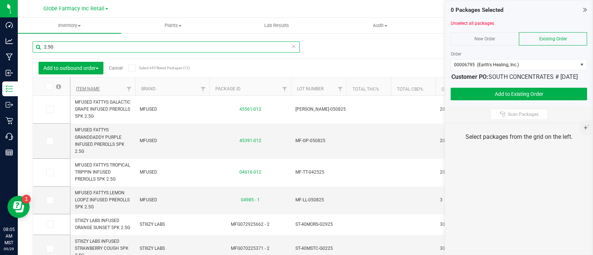
type input "2.5G"
click at [93, 90] on link "Item Name" at bounding box center [88, 88] width 24 height 5
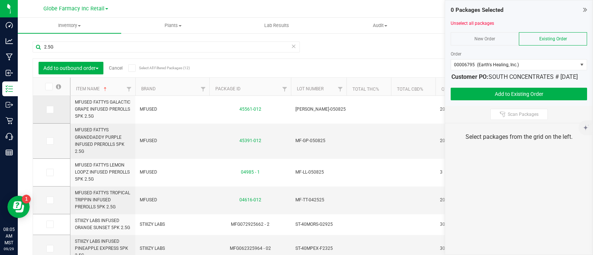
click at [49, 110] on icon at bounding box center [49, 110] width 5 height 0
click at [0, 0] on input "checkbox" at bounding box center [0, 0] width 0 height 0
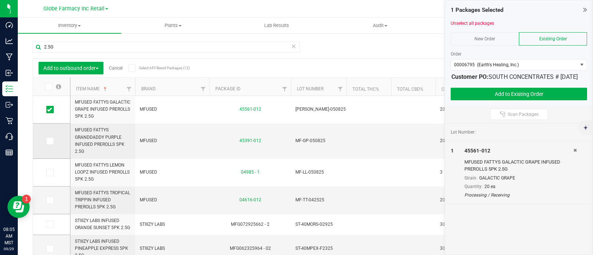
click at [51, 141] on icon at bounding box center [49, 141] width 5 height 0
click at [0, 0] on input "checkbox" at bounding box center [0, 0] width 0 height 0
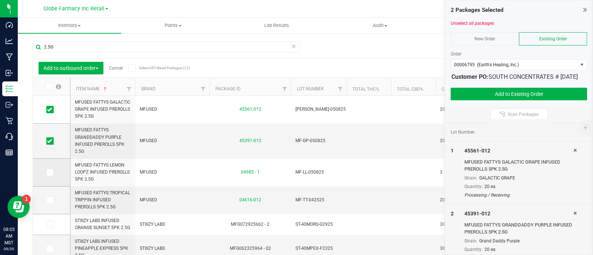
click at [48, 173] on icon at bounding box center [49, 173] width 5 height 0
click at [0, 0] on input "checkbox" at bounding box center [0, 0] width 0 height 0
click at [51, 197] on span at bounding box center [49, 200] width 7 height 7
click at [0, 0] on input "checkbox" at bounding box center [0, 0] width 0 height 0
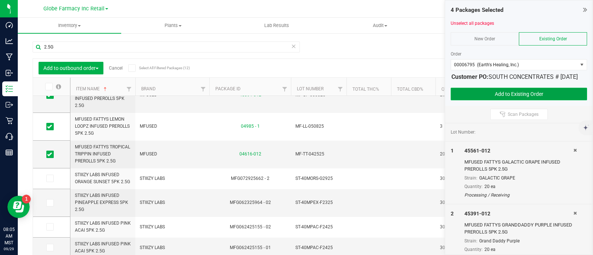
click at [563, 99] on button "Add to Existing Order" at bounding box center [518, 94] width 136 height 13
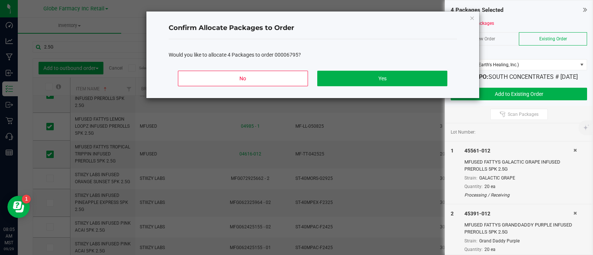
drag, startPoint x: 429, startPoint y: 88, endPoint x: 426, endPoint y: 86, distance: 4.1
click at [427, 86] on div "No Yes" at bounding box center [313, 81] width 288 height 33
click at [401, 77] on button "Yes" at bounding box center [382, 79] width 130 height 16
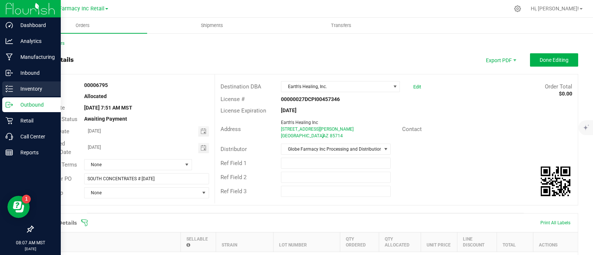
click at [21, 88] on p "Inventory" at bounding box center [35, 88] width 44 height 9
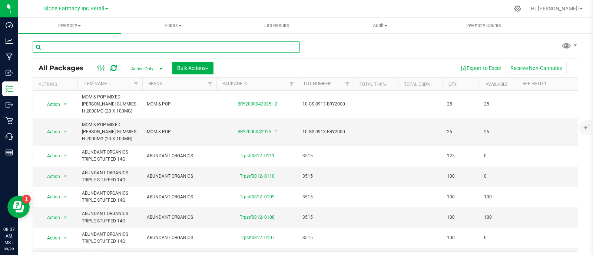
click at [114, 46] on input "text" at bounding box center [166, 46] width 267 height 11
paste input "STIIIZY LABS DISPOSABL"
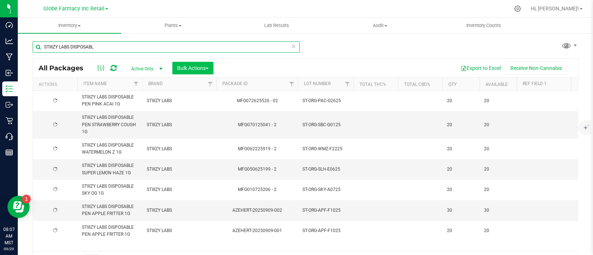
type input "STIIIZY LABS DISPOSABL"
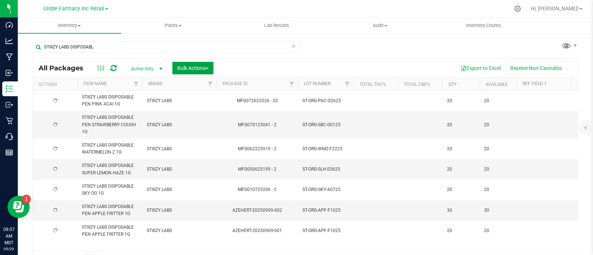
click at [196, 71] on button "Bulk Actions" at bounding box center [192, 68] width 41 height 13
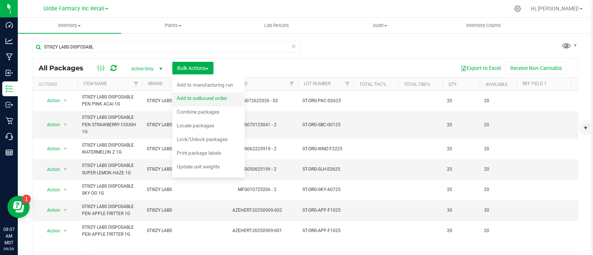
click at [200, 97] on span "Add to outbound order" at bounding box center [202, 98] width 50 height 6
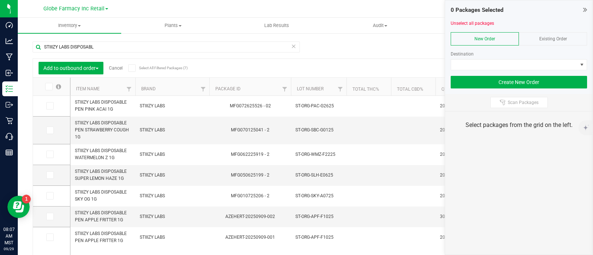
click at [556, 43] on div "Existing Order" at bounding box center [552, 38] width 68 height 13
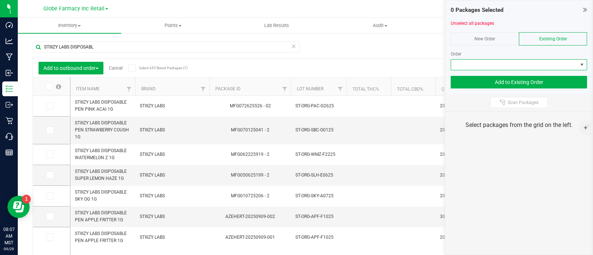
click at [545, 67] on span at bounding box center [514, 65] width 126 height 10
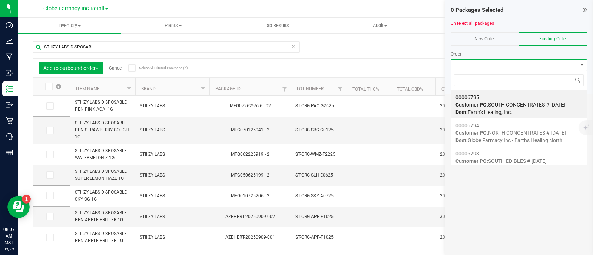
scroll to position [11, 136]
click at [521, 102] on span "Customer PO: SOUTH CONCENTRATES # 09/29/2025" at bounding box center [510, 105] width 110 height 6
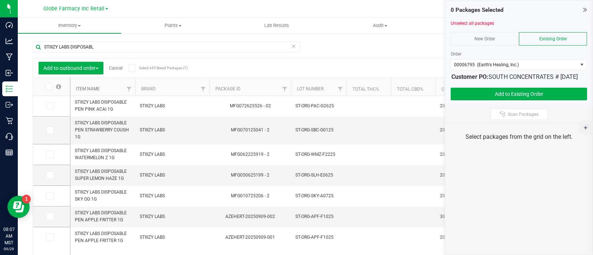
click at [87, 89] on link "Item Name" at bounding box center [88, 88] width 24 height 5
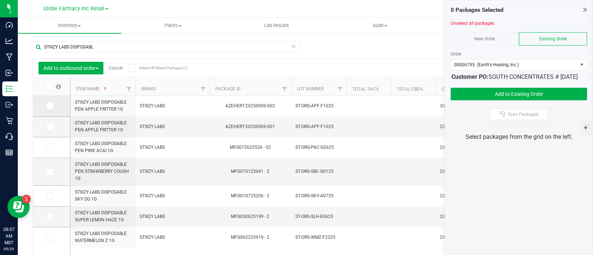
click at [49, 106] on icon at bounding box center [49, 106] width 5 height 0
click at [0, 0] on input "checkbox" at bounding box center [0, 0] width 0 height 0
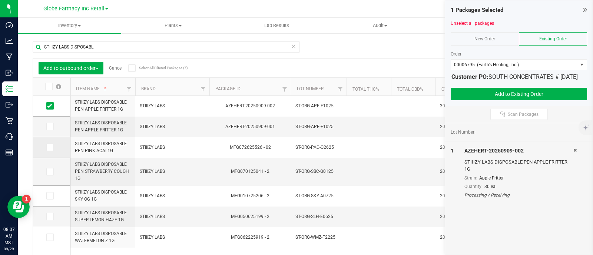
click at [48, 147] on icon at bounding box center [49, 147] width 5 height 0
click at [0, 0] on input "checkbox" at bounding box center [0, 0] width 0 height 0
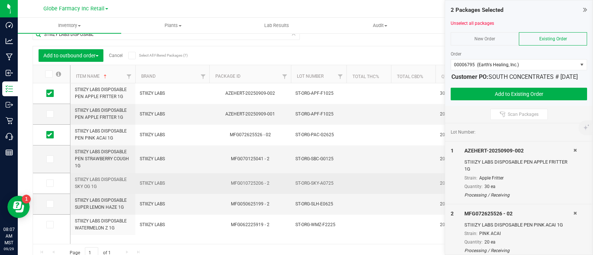
scroll to position [19, 0]
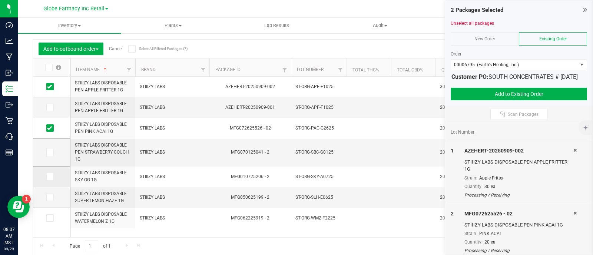
click at [50, 177] on icon at bounding box center [49, 177] width 5 height 0
click at [0, 0] on input "checkbox" at bounding box center [0, 0] width 0 height 0
click at [539, 88] on div at bounding box center [518, 85] width 136 height 6
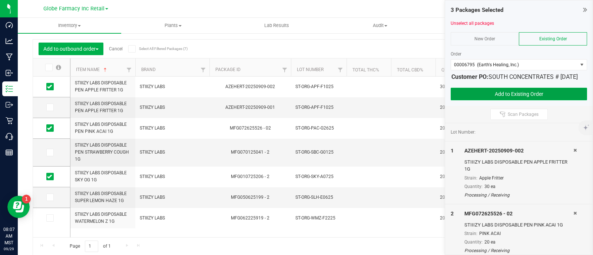
click at [530, 100] on button "Add to Existing Order" at bounding box center [518, 94] width 136 height 13
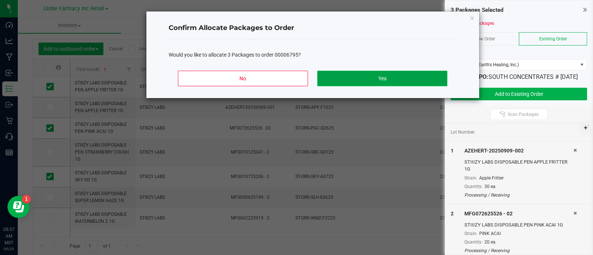
click at [387, 75] on button "Yes" at bounding box center [382, 79] width 130 height 16
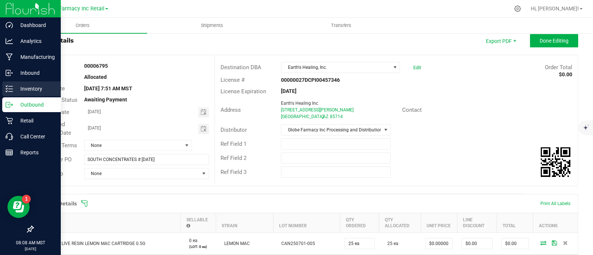
click at [7, 86] on icon at bounding box center [9, 88] width 7 height 7
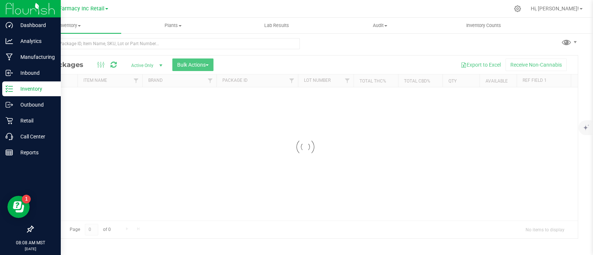
scroll to position [3, 0]
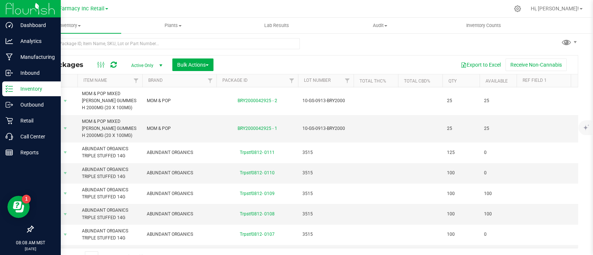
scroll to position [14, 0]
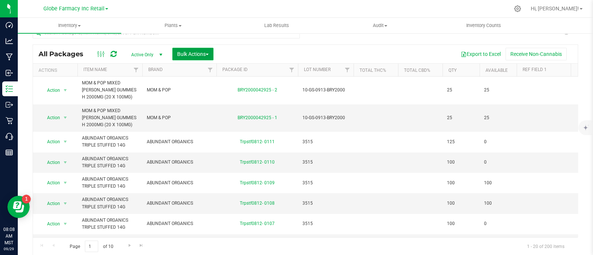
click at [211, 57] on button "Bulk Actions" at bounding box center [192, 54] width 41 height 13
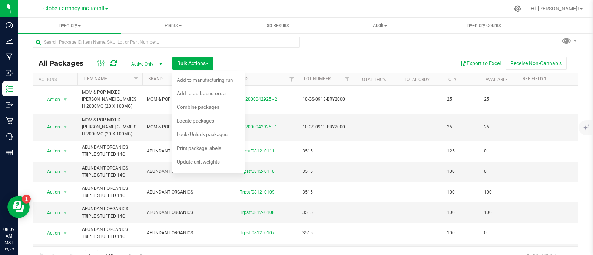
scroll to position [0, 0]
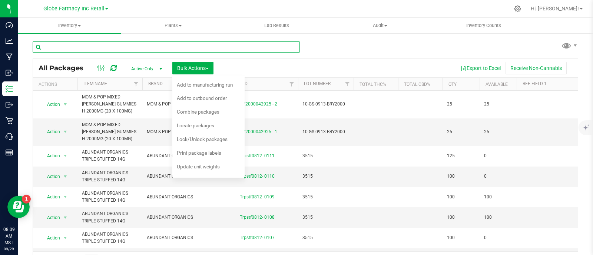
click at [102, 52] on input "text" at bounding box center [166, 46] width 267 height 11
paste input "HOT RODS"
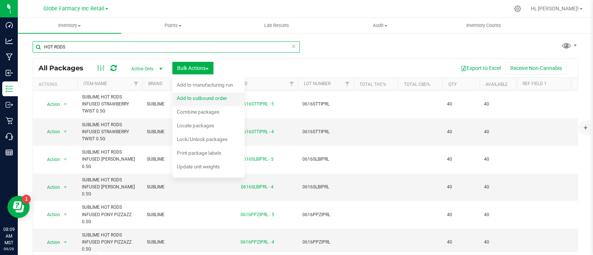
type input "HOT RODS"
click at [199, 101] on span "Add to outbound order" at bounding box center [202, 98] width 50 height 6
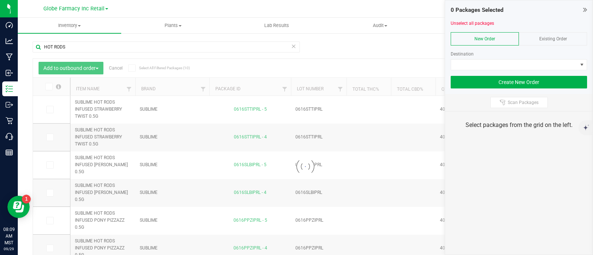
click at [551, 38] on span "Existing Order" at bounding box center [553, 38] width 28 height 5
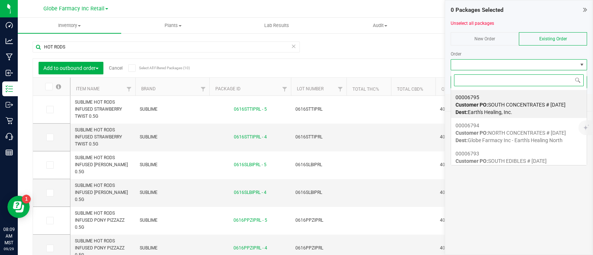
scroll to position [11, 136]
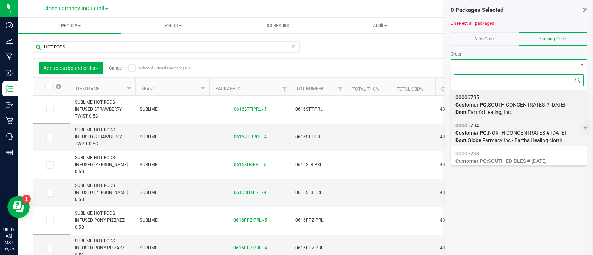
click at [524, 136] on div "00006794 Customer PO: NORTH CONCENTRATES # 09/29/2025 Dest: Globe Farmacy Inc -…" at bounding box center [518, 133] width 127 height 28
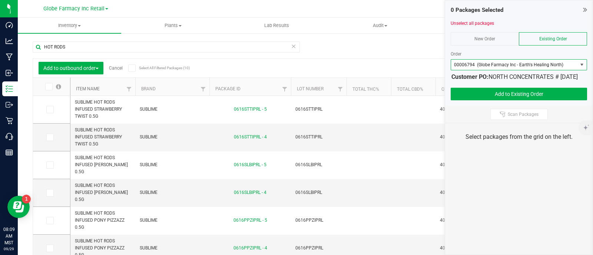
click at [90, 89] on link "Item Name" at bounding box center [88, 88] width 24 height 5
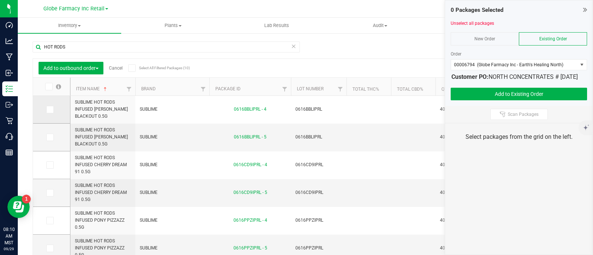
drag, startPoint x: 48, startPoint y: 112, endPoint x: 55, endPoint y: 119, distance: 10.2
click at [48, 110] on icon at bounding box center [49, 110] width 5 height 0
click at [0, 0] on input "checkbox" at bounding box center [0, 0] width 0 height 0
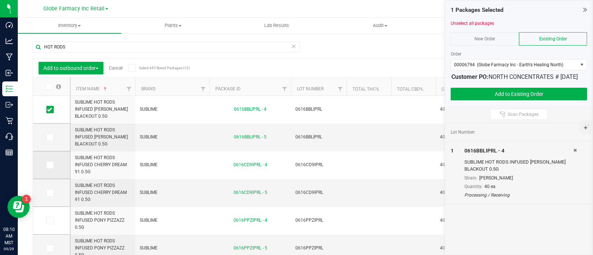
click at [50, 169] on td at bounding box center [51, 165] width 37 height 28
drag, startPoint x: 52, startPoint y: 166, endPoint x: 59, endPoint y: 171, distance: 8.4
click at [53, 165] on span at bounding box center [49, 164] width 7 height 7
click at [0, 0] on input "checkbox" at bounding box center [0, 0] width 0 height 0
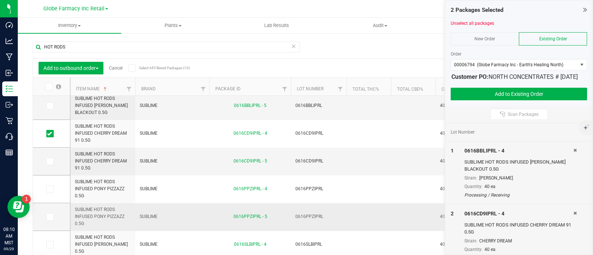
scroll to position [46, 0]
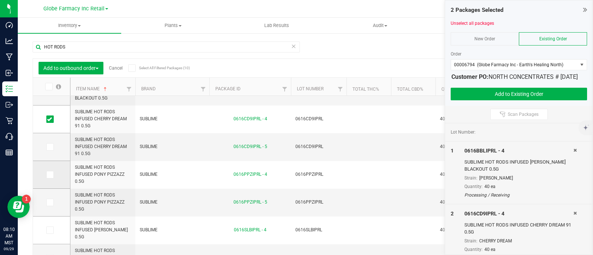
click at [48, 175] on icon at bounding box center [49, 175] width 5 height 0
click at [0, 0] on input "checkbox" at bounding box center [0, 0] width 0 height 0
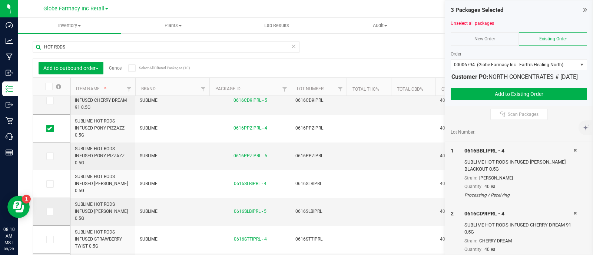
scroll to position [117, 0]
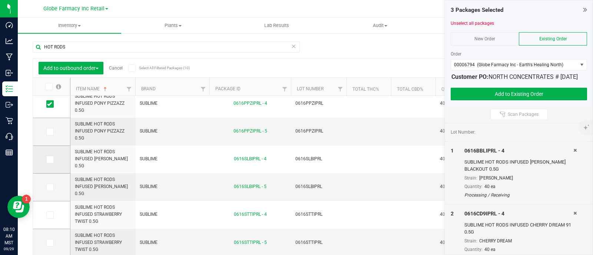
click at [50, 160] on icon at bounding box center [49, 160] width 5 height 0
click at [0, 0] on input "checkbox" at bounding box center [0, 0] width 0 height 0
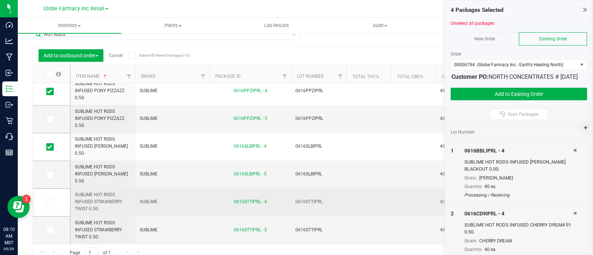
scroll to position [19, 0]
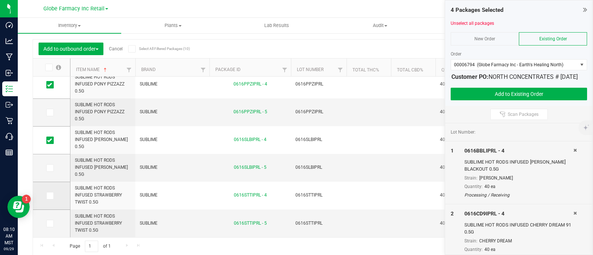
click at [51, 196] on icon at bounding box center [49, 196] width 5 height 0
click at [0, 0] on input "checkbox" at bounding box center [0, 0] width 0 height 0
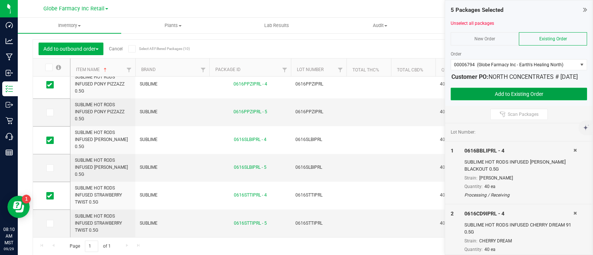
click at [496, 99] on button "Add to Existing Order" at bounding box center [518, 94] width 136 height 13
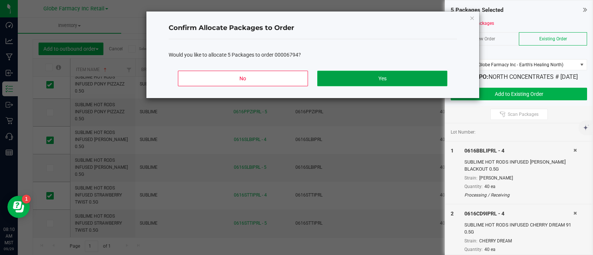
click at [384, 80] on button "Yes" at bounding box center [382, 79] width 130 height 16
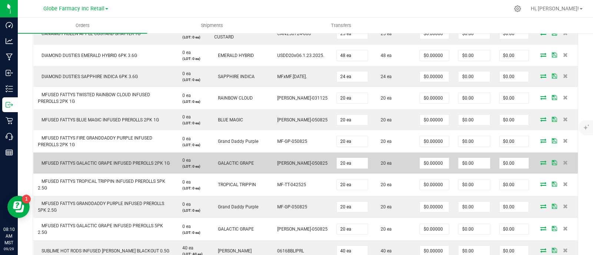
scroll to position [66, 0]
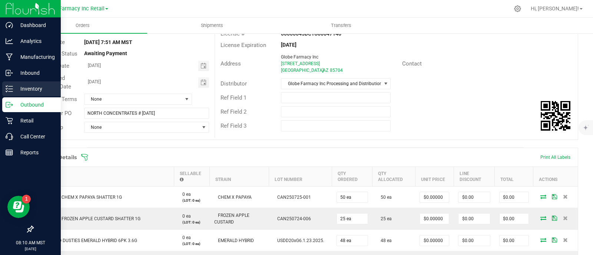
click at [12, 84] on div "Inventory" at bounding box center [31, 88] width 59 height 15
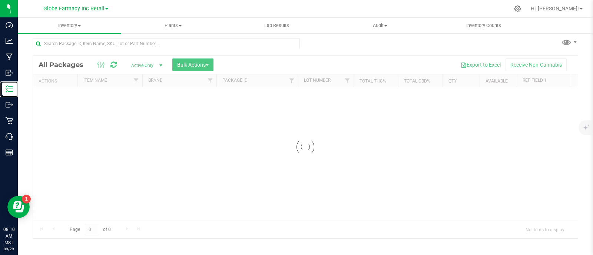
scroll to position [3, 0]
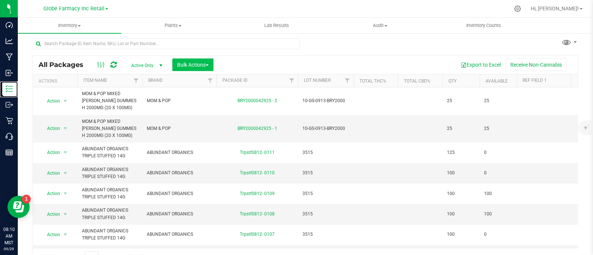
scroll to position [14, 0]
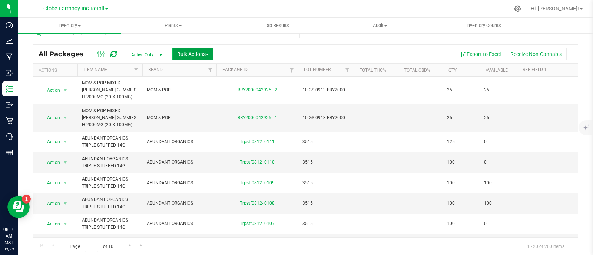
click at [179, 51] on span "Bulk Actions" at bounding box center [192, 54] width 31 height 6
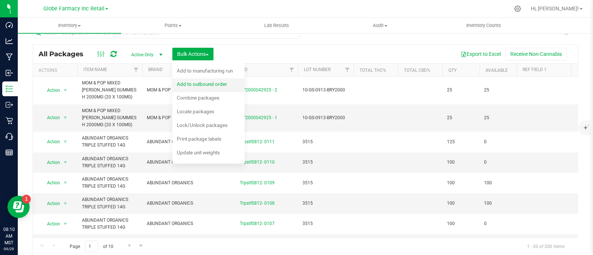
click at [213, 79] on div "Add to outbound order" at bounding box center [207, 85] width 60 height 12
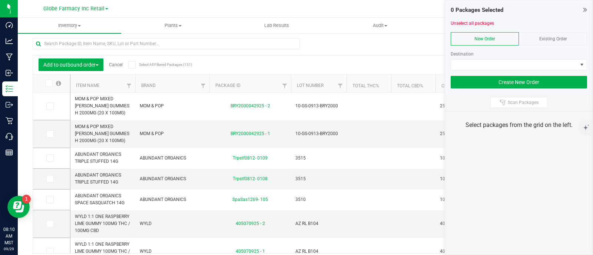
scroll to position [14, 0]
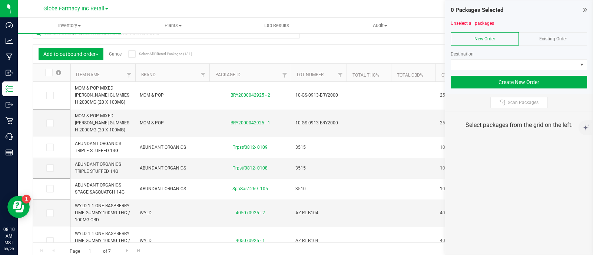
click at [576, 39] on div "Existing Order" at bounding box center [552, 38] width 68 height 13
click at [570, 56] on div "Order" at bounding box center [518, 54] width 136 height 7
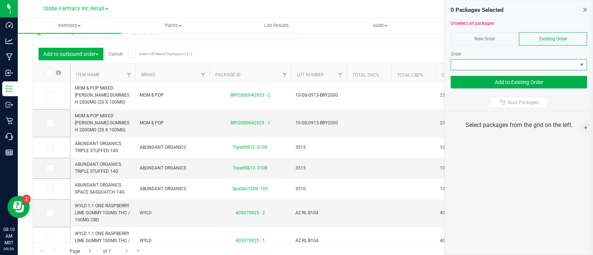
click at [570, 62] on span at bounding box center [514, 65] width 126 height 10
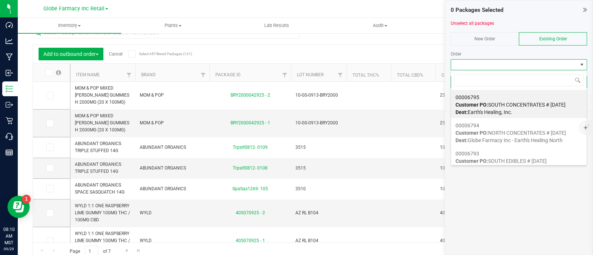
scroll to position [11, 136]
click at [534, 106] on span "Customer PO: SOUTH CONCENTRATES # 09/29/2025" at bounding box center [510, 105] width 110 height 6
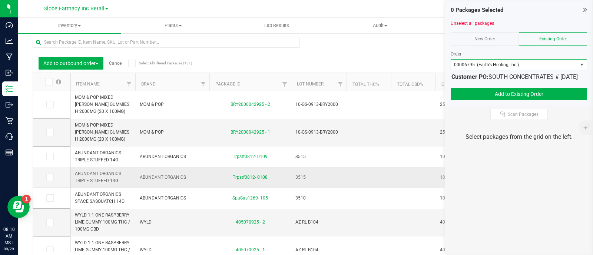
scroll to position [0, 0]
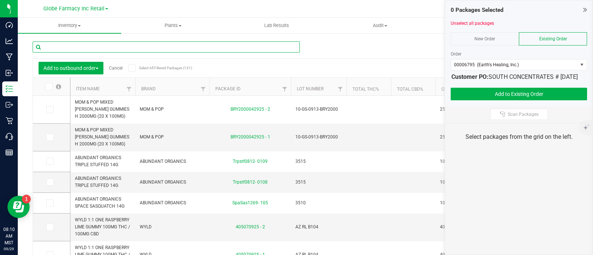
click at [78, 51] on input "text" at bounding box center [166, 46] width 267 height 11
paste input "HOT RODS"
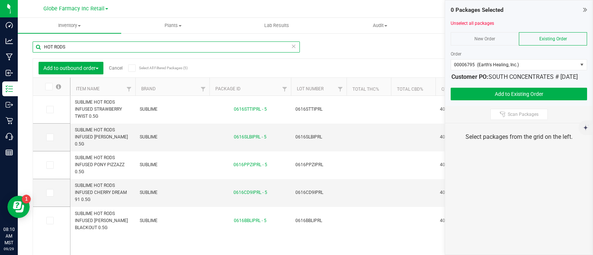
type input "HOT RODS"
click at [51, 86] on span at bounding box center [48, 86] width 7 height 7
click at [0, 0] on input "checkbox" at bounding box center [0, 0] width 0 height 0
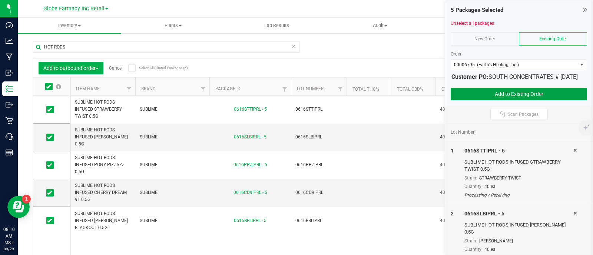
click at [526, 100] on button "Add to Existing Order" at bounding box center [518, 94] width 136 height 13
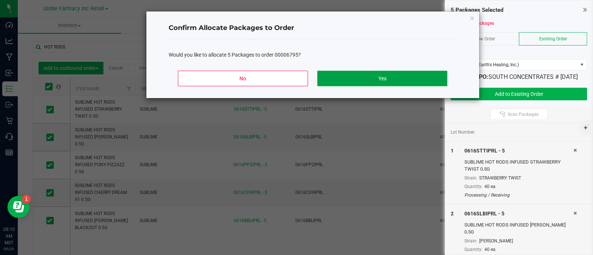
click at [347, 79] on button "Yes" at bounding box center [382, 79] width 130 height 16
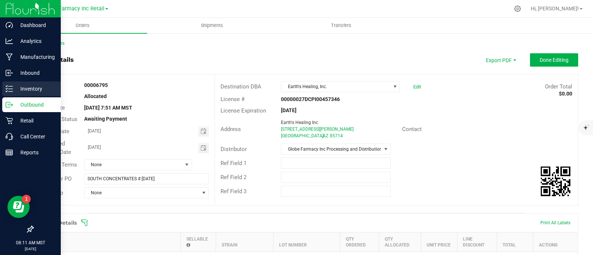
click at [13, 86] on p "Inventory" at bounding box center [35, 88] width 44 height 9
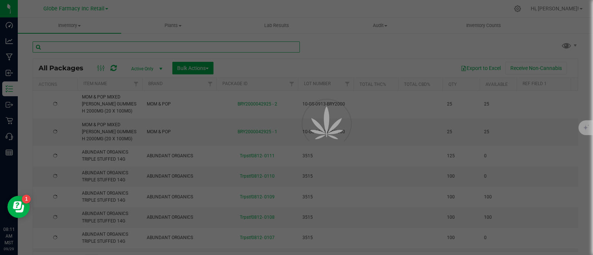
click at [121, 47] on input "text" at bounding box center [166, 46] width 267 height 11
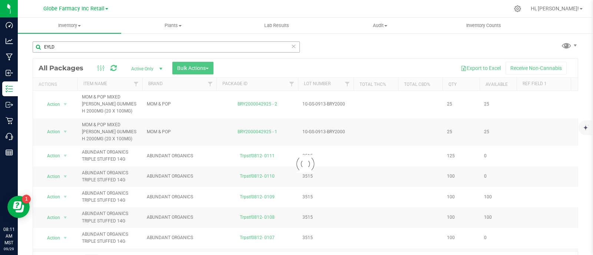
click at [85, 38] on div "EYLD" at bounding box center [169, 47] width 273 height 24
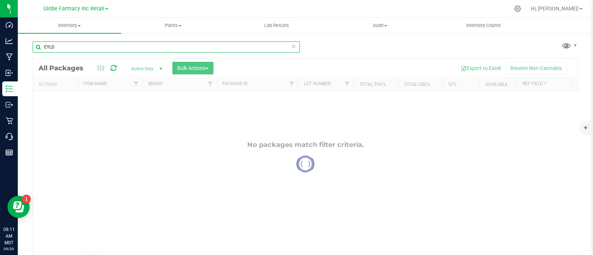
click at [78, 44] on input "EYLD" at bounding box center [166, 46] width 267 height 11
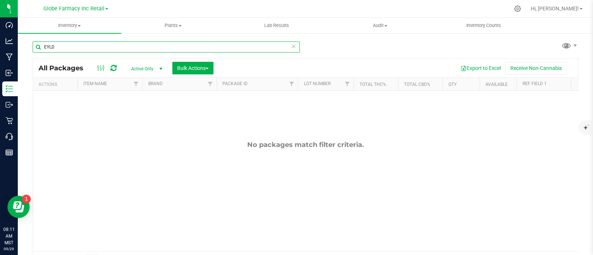
click at [78, 44] on input "EYLD" at bounding box center [166, 46] width 267 height 11
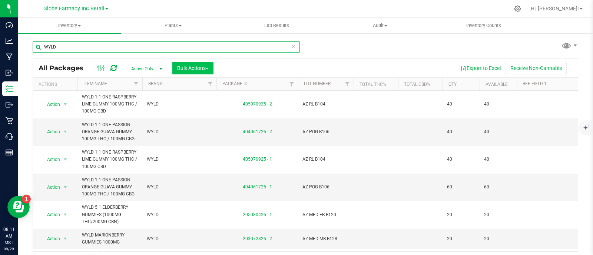
type input "WYLD"
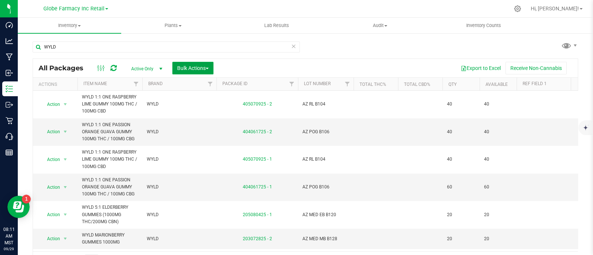
drag, startPoint x: 202, startPoint y: 70, endPoint x: 202, endPoint y: 81, distance: 11.5
click at [202, 70] on span "Bulk Actions" at bounding box center [192, 68] width 31 height 6
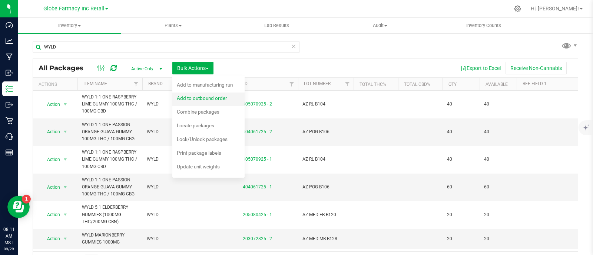
click at [199, 94] on div "Add to outbound order" at bounding box center [207, 99] width 60 height 12
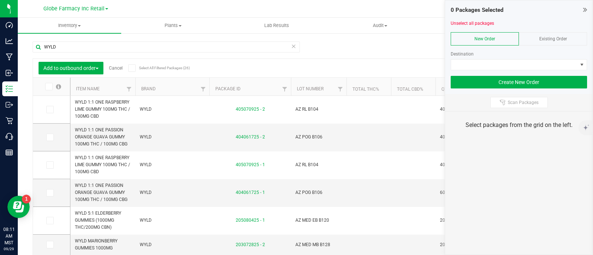
drag, startPoint x: 554, startPoint y: 37, endPoint x: 557, endPoint y: 44, distance: 8.5
click at [556, 40] on span "Existing Order" at bounding box center [553, 38] width 28 height 5
click at [559, 60] on div "Order" at bounding box center [518, 57] width 136 height 25
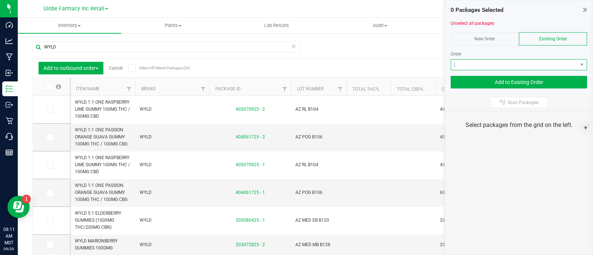
click at [560, 61] on span at bounding box center [514, 65] width 126 height 10
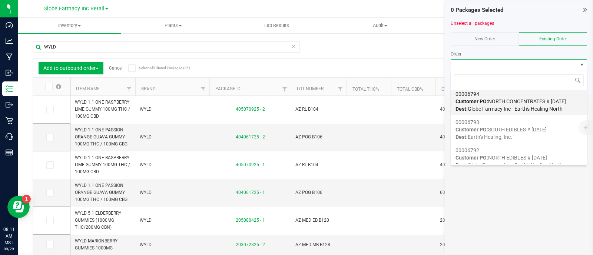
scroll to position [46, 0]
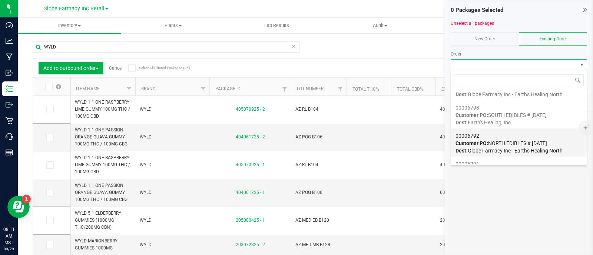
click at [515, 141] on span "Customer PO: NORTH EDIBLES # 09/29/2025" at bounding box center [500, 143] width 91 height 6
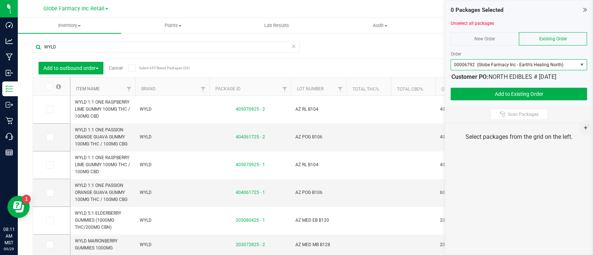
click at [89, 88] on link "Item Name" at bounding box center [88, 88] width 24 height 5
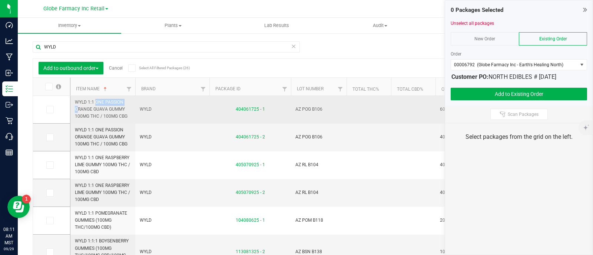
drag, startPoint x: 104, startPoint y: 101, endPoint x: 88, endPoint y: 102, distance: 16.3
click at [75, 102] on span "WYLD 1:1 ONE PASSION ORANGE GUAVA GUMMY 100MG THC / 100MG CBG" at bounding box center [103, 109] width 56 height 21
copy span "WYLD 1:1 ONE"
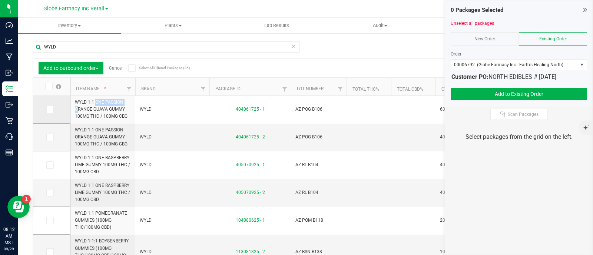
click at [52, 109] on span at bounding box center [49, 109] width 7 height 7
click at [0, 0] on input "checkbox" at bounding box center [0, 0] width 0 height 0
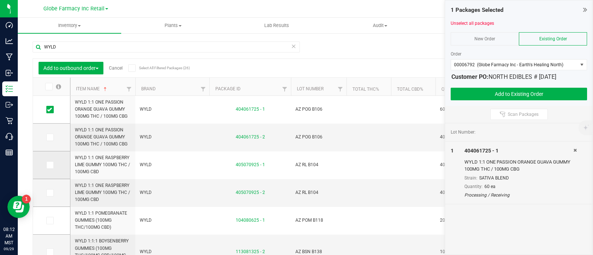
click at [52, 163] on span at bounding box center [49, 164] width 7 height 7
click at [0, 0] on input "checkbox" at bounding box center [0, 0] width 0 height 0
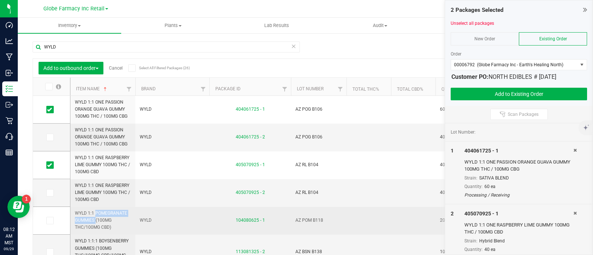
drag, startPoint x: 130, startPoint y: 212, endPoint x: 75, endPoint y: 214, distance: 54.8
click at [75, 214] on span "WYLD 1:1 POMEGRANATE GUMMIES (100MG THC/100MG CBD)" at bounding box center [103, 220] width 56 height 21
copy span "WYLD 1:1 POMEGRANATE"
click at [121, 223] on span "WYLD 1:1 POMEGRANATE GUMMIES (100MG THC/100MG CBD)" at bounding box center [103, 220] width 56 height 21
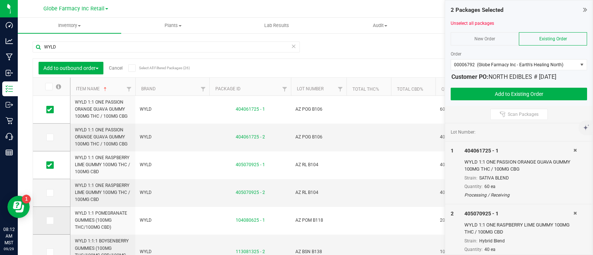
click at [51, 221] on icon at bounding box center [49, 221] width 5 height 0
click at [0, 0] on input "checkbox" at bounding box center [0, 0] width 0 height 0
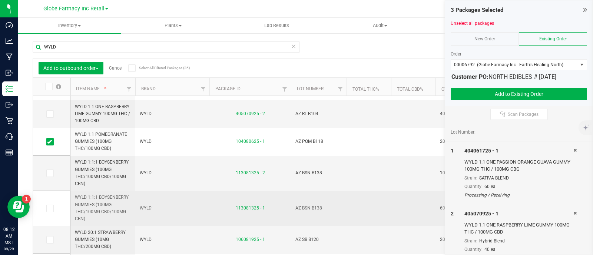
scroll to position [92, 0]
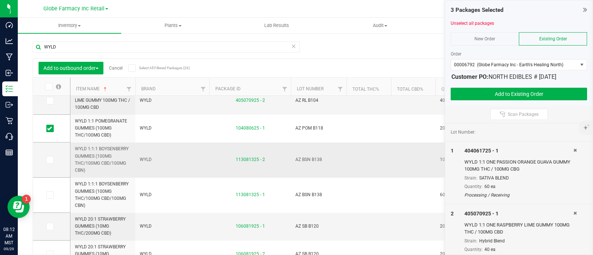
drag, startPoint x: 130, startPoint y: 147, endPoint x: 101, endPoint y: 150, distance: 29.0
click at [101, 150] on td "WYLD 1:1:1 BOYSENBERRY GUMMIES (100MG THC/100MG CBD/100MG CBN)" at bounding box center [102, 160] width 65 height 35
click at [107, 149] on span "WYLD 1:1:1 BOYSENBERRY GUMMIES (100MG THC/100MG CBD/100MG CBN)" at bounding box center [103, 160] width 56 height 29
click at [127, 148] on span "WYLD 1:1:1 BOYSENBERRY GUMMIES (100MG THC/100MG CBD/100MG CBN)" at bounding box center [103, 160] width 56 height 29
drag, startPoint x: 129, startPoint y: 147, endPoint x: 99, endPoint y: 148, distance: 30.0
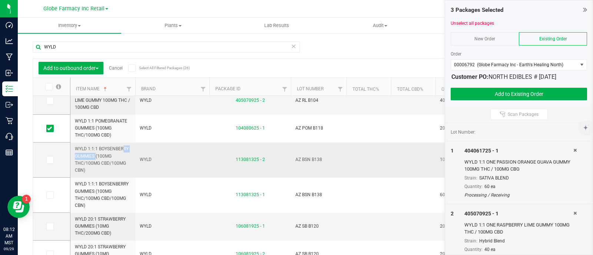
click at [99, 148] on span "WYLD 1:1:1 BOYSENBERRY GUMMIES (100MG THC/100MG CBD/100MG CBN)" at bounding box center [103, 160] width 56 height 29
copy span "BOYSENBERRY"
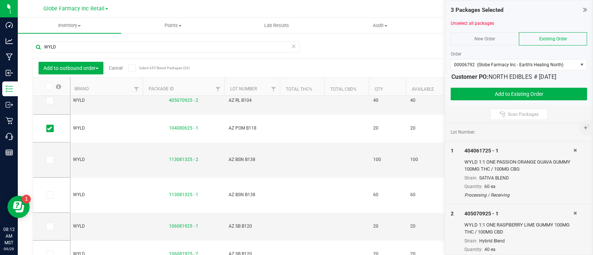
scroll to position [0, 0]
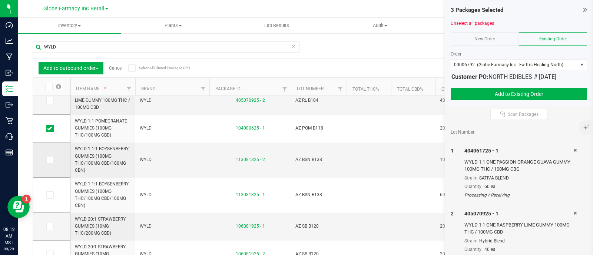
click at [50, 160] on icon at bounding box center [49, 160] width 5 height 0
click at [0, 0] on input "checkbox" at bounding box center [0, 0] width 0 height 0
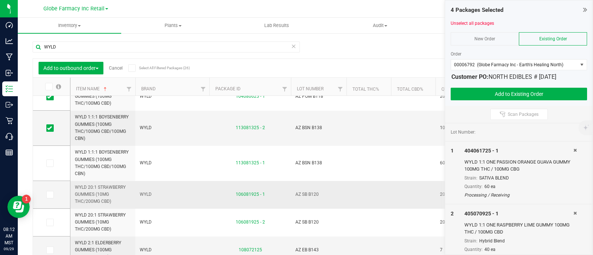
scroll to position [139, 0]
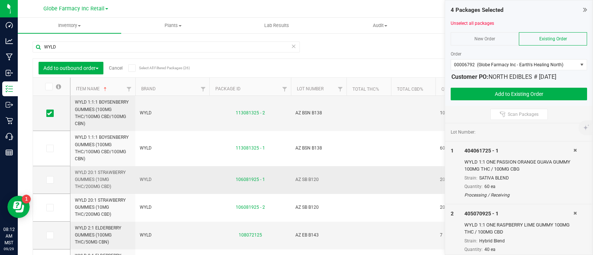
drag, startPoint x: 90, startPoint y: 167, endPoint x: 106, endPoint y: 174, distance: 17.6
click at [106, 174] on td "WYLD 20:1 STRAWBERRY GUMMIES (10MG THC/200MG CBD)" at bounding box center [102, 180] width 65 height 28
click at [102, 173] on span "WYLD 20:1 STRAWBERRY GUMMIES (10MG THC/200MG CBD)" at bounding box center [103, 179] width 56 height 21
drag, startPoint x: 96, startPoint y: 172, endPoint x: 89, endPoint y: 173, distance: 7.0
click at [89, 173] on span "WYLD 20:1 STRAWBERRY GUMMIES (10MG THC/200MG CBD)" at bounding box center [103, 179] width 56 height 21
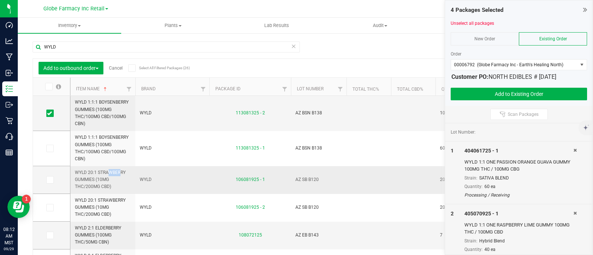
copy span "20:1"
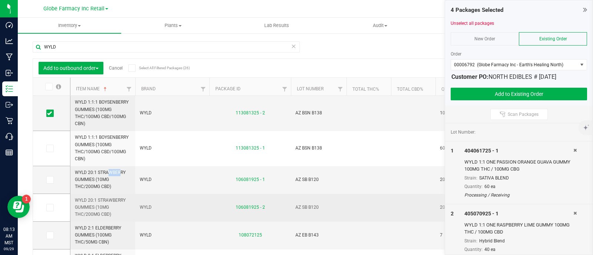
click at [48, 180] on icon at bounding box center [49, 180] width 5 height 0
click at [0, 0] on input "checkbox" at bounding box center [0, 0] width 0 height 0
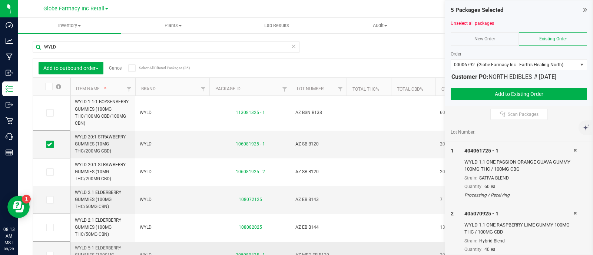
scroll to position [231, 0]
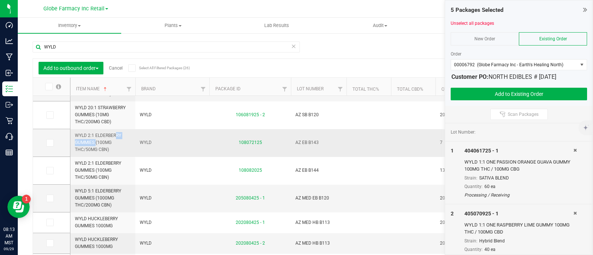
drag, startPoint x: 125, startPoint y: 136, endPoint x: 93, endPoint y: 133, distance: 31.6
click at [93, 133] on span "WYLD 2:1 ELDERBERRY GUMMIES (100MG THC/50MG CBN)" at bounding box center [103, 142] width 56 height 21
copy span "ELDERBERRY"
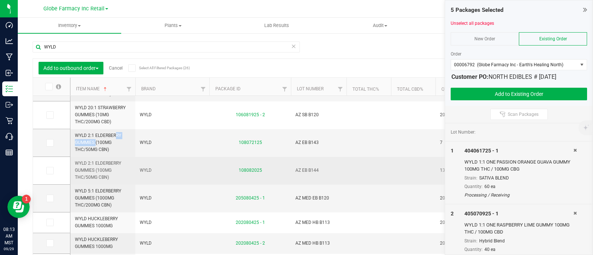
click at [110, 169] on span "WYLD 2:1 ELDERBERRY GUMMIES (100MG THC/50MG CBN)" at bounding box center [103, 170] width 56 height 21
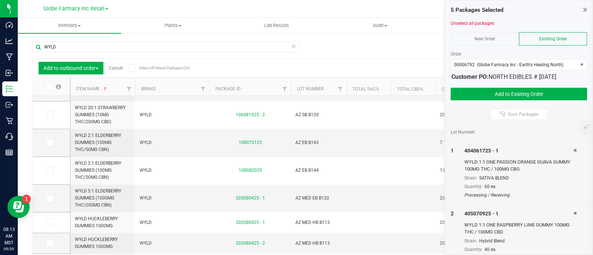
scroll to position [0, 2]
click at [50, 143] on icon at bounding box center [49, 143] width 5 height 0
click at [0, 0] on input "checkbox" at bounding box center [0, 0] width 0 height 0
click at [51, 171] on icon at bounding box center [49, 171] width 5 height 0
click at [0, 0] on input "checkbox" at bounding box center [0, 0] width 0 height 0
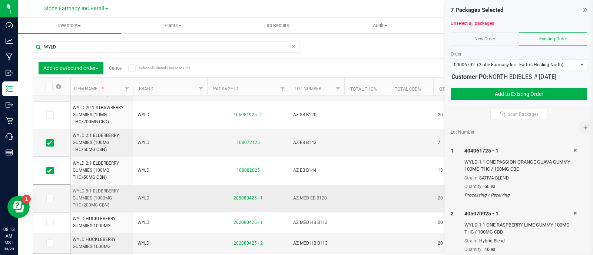
scroll to position [278, 0]
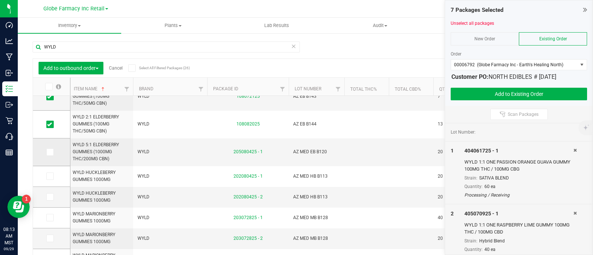
click at [51, 152] on icon at bounding box center [49, 152] width 5 height 0
click at [0, 0] on input "checkbox" at bounding box center [0, 0] width 0 height 0
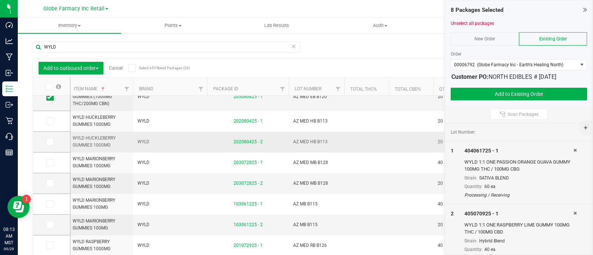
scroll to position [287, 0]
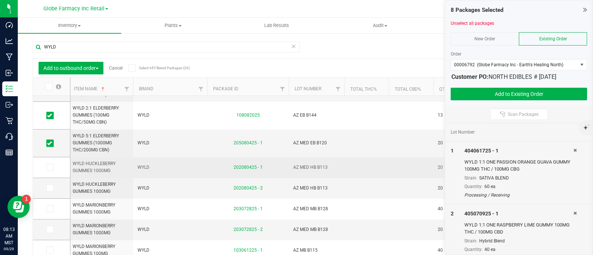
click at [101, 168] on span "WYLD HUCKLEBERRY GUMMIES 1000MG" at bounding box center [101, 167] width 56 height 14
copy tr "WYLD HUCKLEBERRY GUMMIES 1000MG"
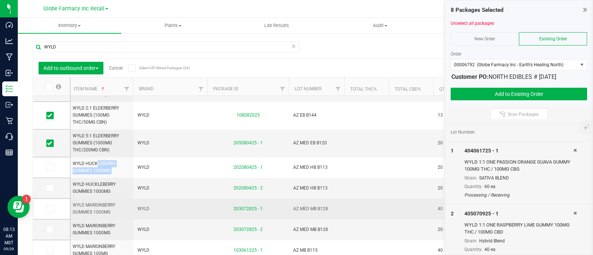
drag, startPoint x: 51, startPoint y: 167, endPoint x: 111, endPoint y: 208, distance: 72.6
click at [51, 167] on icon at bounding box center [49, 167] width 5 height 0
click at [0, 0] on input "checkbox" at bounding box center [0, 0] width 0 height 0
click at [92, 216] on td "WYLD MARIONBERRY GUMMIES 1000MG" at bounding box center [100, 209] width 65 height 21
click at [87, 210] on span "WYLD MARIONBERRY GUMMIES 1000MG" at bounding box center [101, 209] width 56 height 14
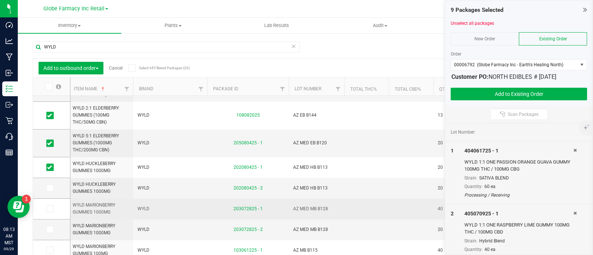
click at [87, 210] on span "WYLD MARIONBERRY GUMMIES 1000MG" at bounding box center [101, 209] width 56 height 14
copy tr "WYLD MARIONBERRY GUMMIES 1000MG"
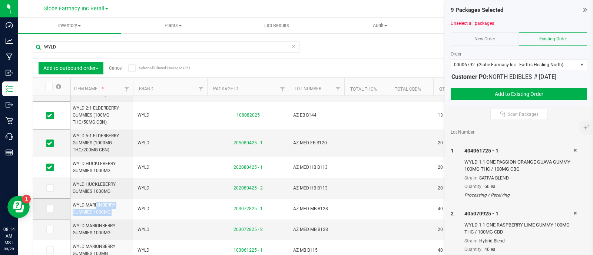
click at [53, 210] on span at bounding box center [49, 208] width 7 height 7
click at [0, 0] on input "checkbox" at bounding box center [0, 0] width 0 height 0
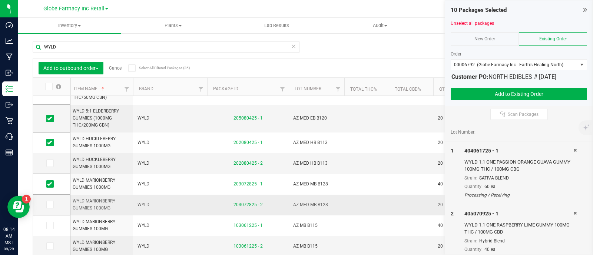
scroll to position [333, 0]
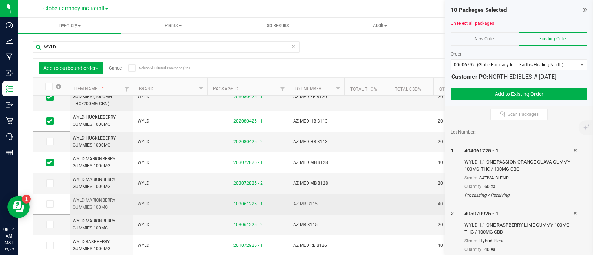
click at [92, 202] on span "WYLD MARIONBERRY GUMMIES 100MG" at bounding box center [101, 204] width 56 height 14
copy tr "WYLD MARIONBERRY GUMMIES 100MG"
click at [51, 204] on icon at bounding box center [49, 204] width 5 height 0
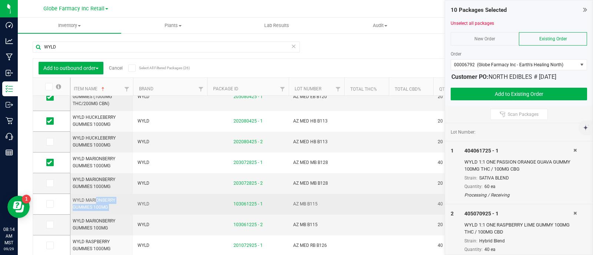
click at [0, 0] on input "checkbox" at bounding box center [0, 0] width 0 height 0
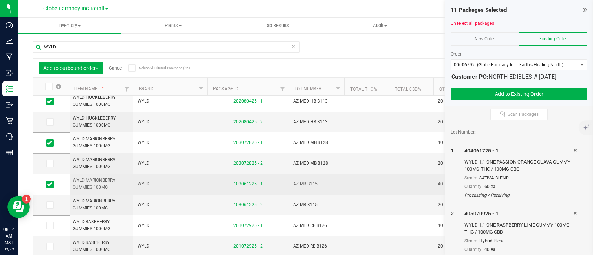
scroll to position [19, 0]
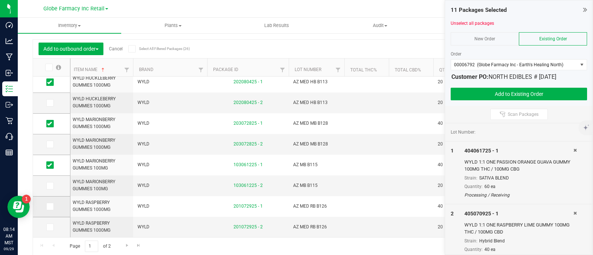
click at [50, 207] on icon at bounding box center [49, 207] width 5 height 0
click at [0, 0] on input "checkbox" at bounding box center [0, 0] width 0 height 0
click at [124, 243] on span "Go to the next page" at bounding box center [127, 246] width 6 height 6
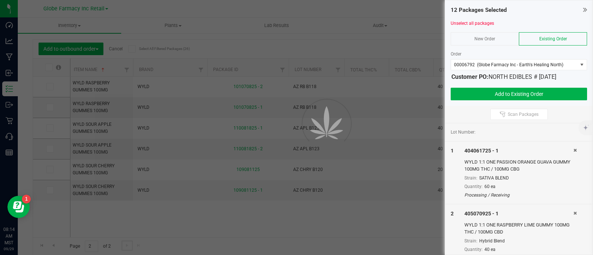
scroll to position [0, 0]
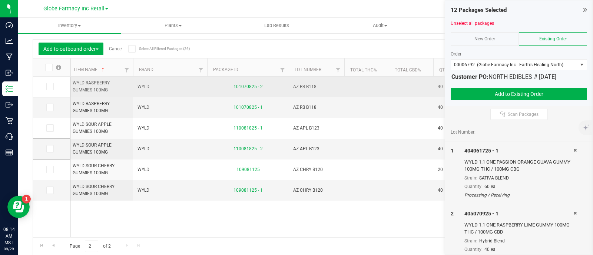
click at [91, 86] on span "WYLD RASPBERRY GUMMIES 100MG" at bounding box center [101, 87] width 56 height 14
copy tr "WYLD RASPBERRY GUMMIES 100MG"
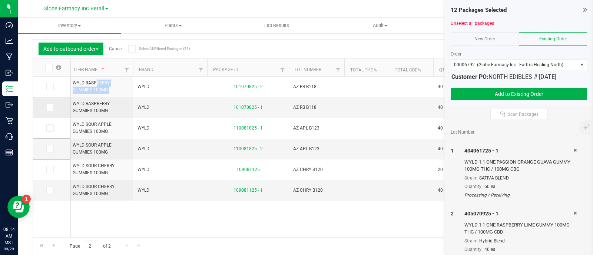
click at [50, 107] on icon at bounding box center [49, 107] width 5 height 0
click at [0, 0] on input "checkbox" at bounding box center [0, 0] width 0 height 0
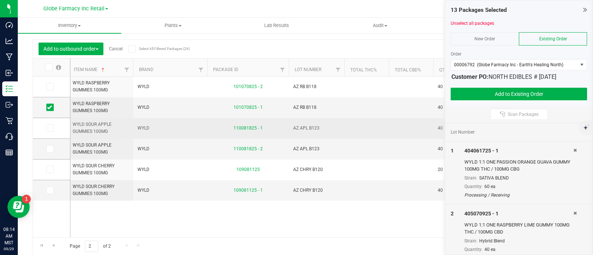
click at [97, 130] on span "WYLD SOUR APPLE GUMMIES 100MG" at bounding box center [101, 128] width 56 height 14
click at [98, 130] on span "WYLD SOUR APPLE GUMMIES 100MG" at bounding box center [101, 128] width 56 height 14
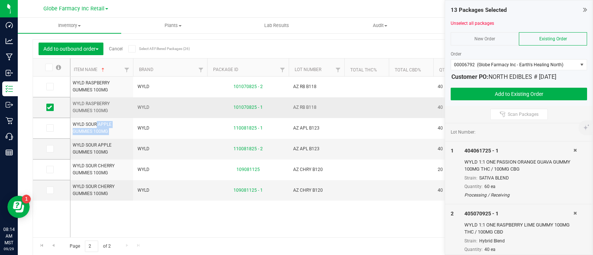
copy tr "WYLD SOUR APPLE GUMMIES 100MG"
click at [53, 130] on span at bounding box center [49, 127] width 7 height 7
click at [0, 0] on input "checkbox" at bounding box center [0, 0] width 0 height 0
click at [49, 190] on icon at bounding box center [49, 190] width 5 height 0
click at [0, 0] on input "checkbox" at bounding box center [0, 0] width 0 height 0
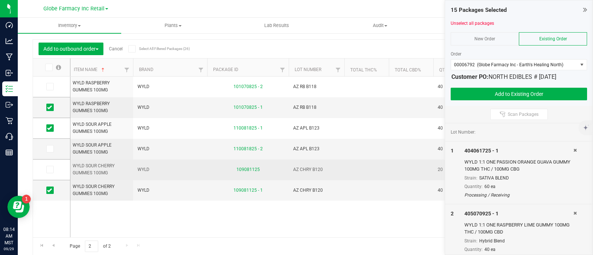
click at [98, 170] on span "WYLD SOUR CHERRY GUMMIES 100MG" at bounding box center [101, 170] width 56 height 14
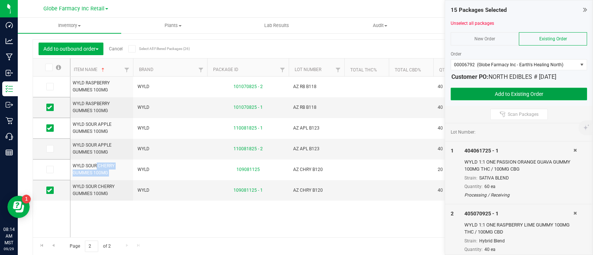
click at [531, 93] on button "Add to Existing Order" at bounding box center [518, 94] width 136 height 13
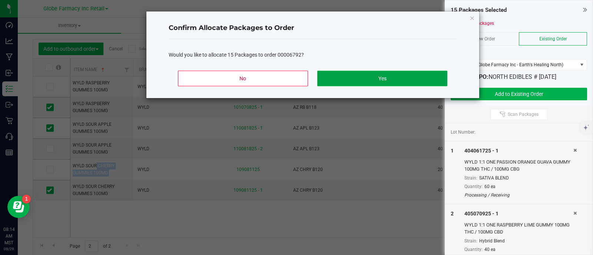
click at [396, 71] on button "Yes" at bounding box center [382, 79] width 130 height 16
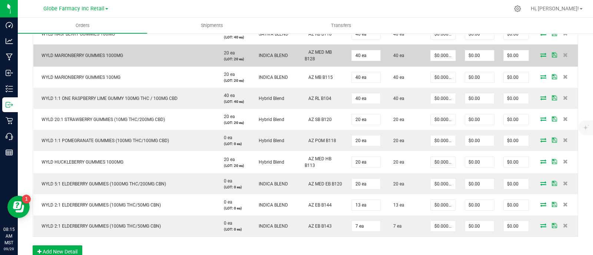
scroll to position [390, 0]
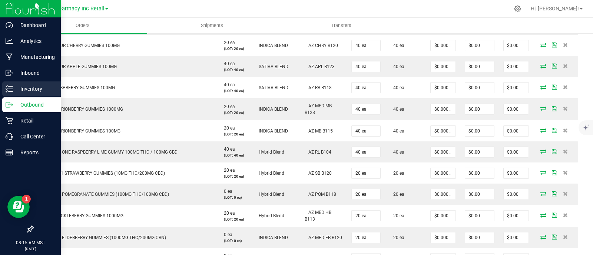
click at [18, 93] on div "Inventory" at bounding box center [31, 88] width 59 height 15
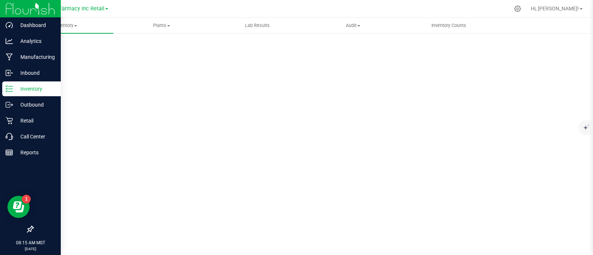
scroll to position [3, 0]
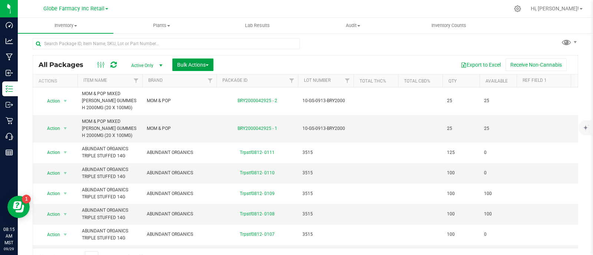
scroll to position [14, 0]
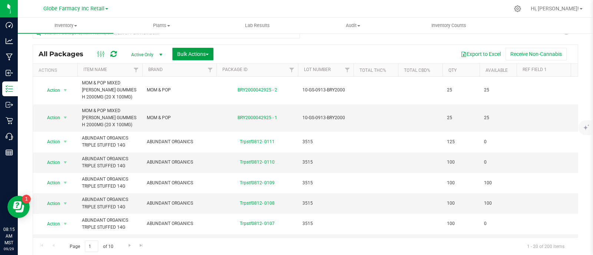
click at [189, 53] on span "Bulk Actions" at bounding box center [192, 54] width 31 height 6
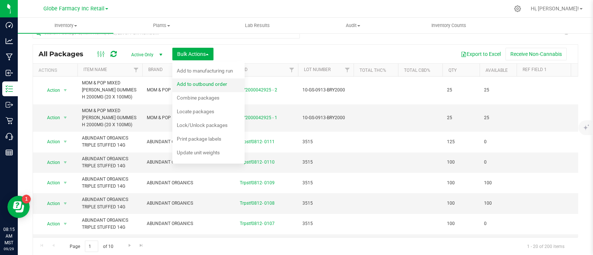
click at [213, 81] on span "Add to outbound order" at bounding box center [202, 84] width 50 height 6
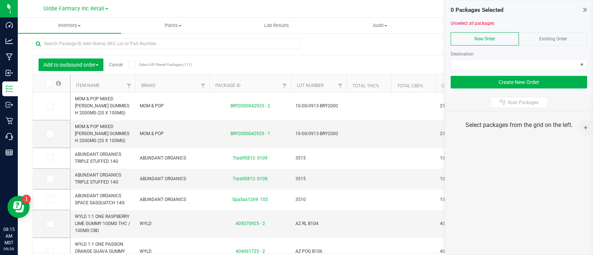
drag, startPoint x: 554, startPoint y: 36, endPoint x: 556, endPoint y: 44, distance: 8.7
click at [555, 37] on span "Existing Order" at bounding box center [553, 38] width 28 height 5
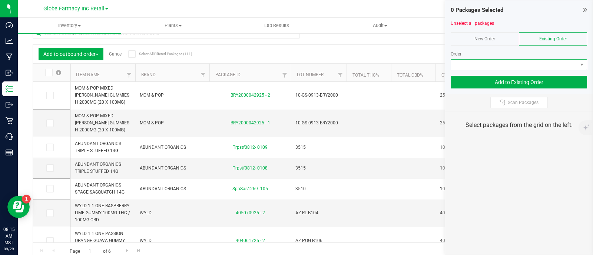
click at [556, 70] on span at bounding box center [518, 64] width 136 height 11
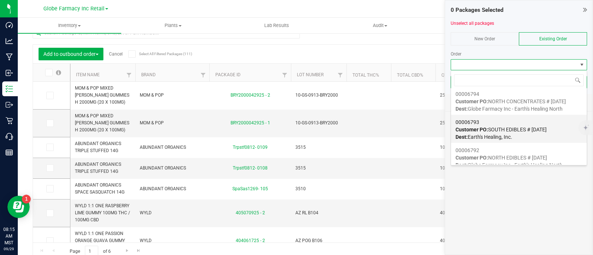
scroll to position [46, 0]
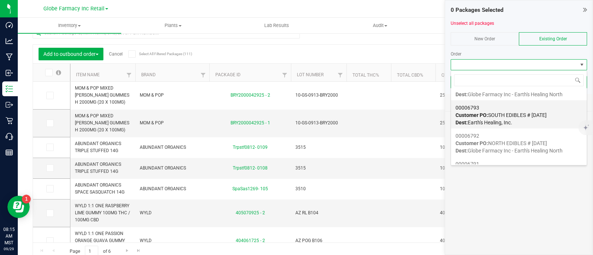
click at [508, 116] on span "Customer PO: SOUTH EDIBLES # 09/29/2025" at bounding box center [500, 115] width 91 height 6
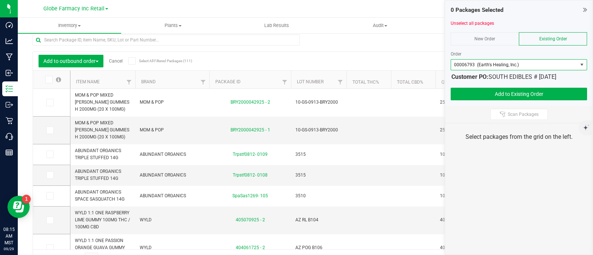
scroll to position [0, 0]
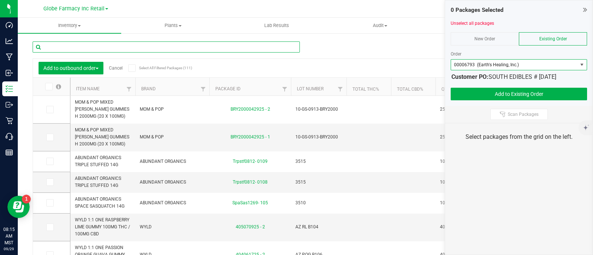
click at [137, 46] on input "text" at bounding box center [166, 46] width 267 height 11
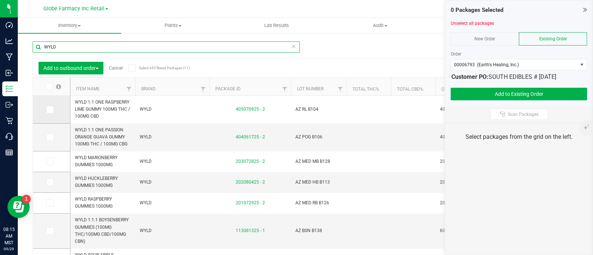
type input "WYLD"
drag, startPoint x: 54, startPoint y: 107, endPoint x: 55, endPoint y: 112, distance: 4.7
click at [54, 108] on label at bounding box center [51, 109] width 11 height 7
click at [0, 0] on input "checkbox" at bounding box center [0, 0] width 0 height 0
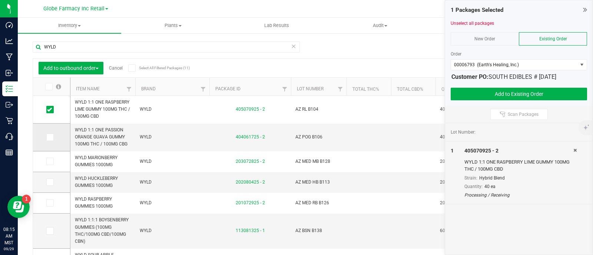
click at [57, 138] on td at bounding box center [51, 138] width 37 height 28
click at [50, 137] on icon at bounding box center [49, 137] width 5 height 0
click at [0, 0] on input "checkbox" at bounding box center [0, 0] width 0 height 0
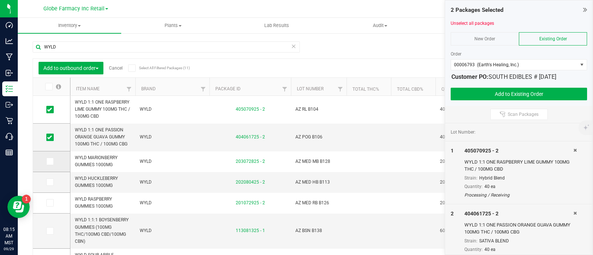
drag, startPoint x: 46, startPoint y: 160, endPoint x: 47, endPoint y: 166, distance: 5.6
click at [47, 161] on span at bounding box center [49, 161] width 7 height 7
click at [0, 0] on input "checkbox" at bounding box center [0, 0] width 0 height 0
drag, startPoint x: 48, startPoint y: 182, endPoint x: 52, endPoint y: 191, distance: 9.8
click at [48, 182] on icon at bounding box center [49, 182] width 5 height 0
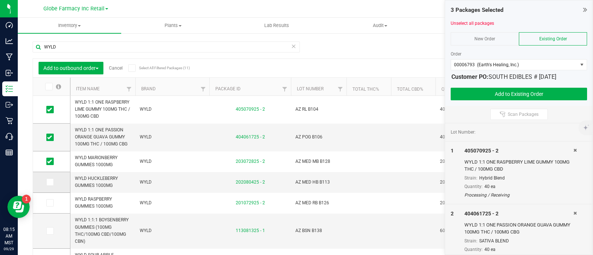
click at [0, 0] on input "checkbox" at bounding box center [0, 0] width 0 height 0
click at [52, 204] on span at bounding box center [49, 202] width 7 height 7
click at [0, 0] on input "checkbox" at bounding box center [0, 0] width 0 height 0
click at [47, 236] on td at bounding box center [51, 231] width 37 height 35
click at [50, 231] on icon at bounding box center [49, 231] width 5 height 0
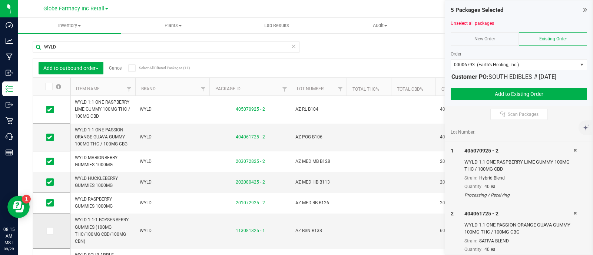
click at [0, 0] on input "checkbox" at bounding box center [0, 0] width 0 height 0
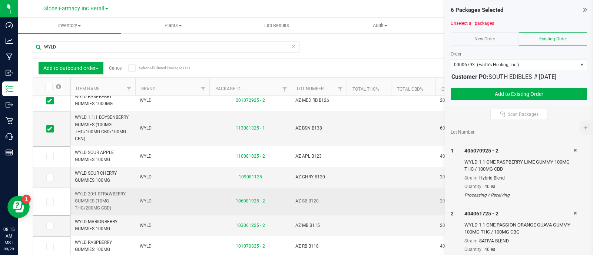
scroll to position [109, 0]
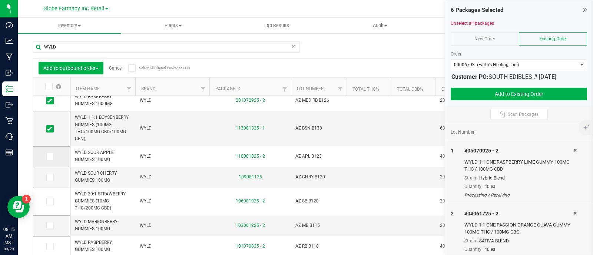
click at [54, 155] on label at bounding box center [51, 156] width 11 height 7
click at [0, 0] on input "checkbox" at bounding box center [0, 0] width 0 height 0
click at [54, 175] on label at bounding box center [51, 177] width 11 height 7
click at [0, 0] on input "checkbox" at bounding box center [0, 0] width 0 height 0
click at [50, 198] on span at bounding box center [49, 201] width 7 height 7
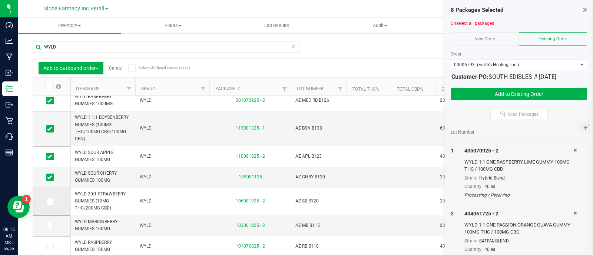
click at [0, 0] on input "checkbox" at bounding box center [0, 0] width 0 height 0
click at [50, 221] on td at bounding box center [51, 226] width 37 height 21
click at [49, 247] on icon at bounding box center [49, 247] width 5 height 0
click at [0, 0] on input "checkbox" at bounding box center [0, 0] width 0 height 0
click at [51, 226] on icon at bounding box center [49, 226] width 5 height 0
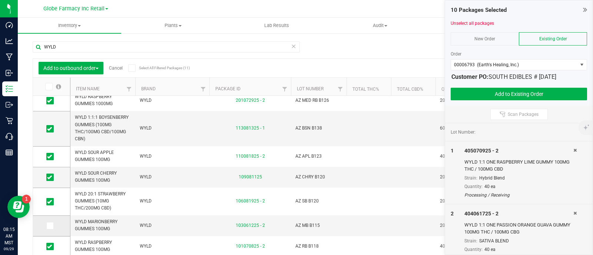
click at [0, 0] on input "checkbox" at bounding box center [0, 0] width 0 height 0
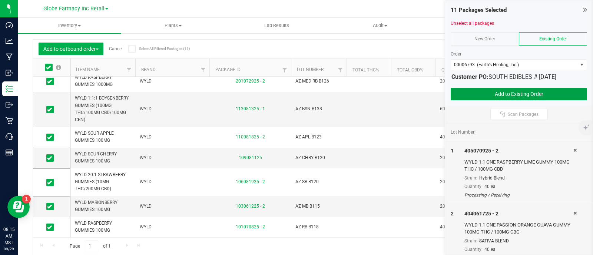
click at [546, 92] on button "Add to Existing Order" at bounding box center [518, 94] width 136 height 13
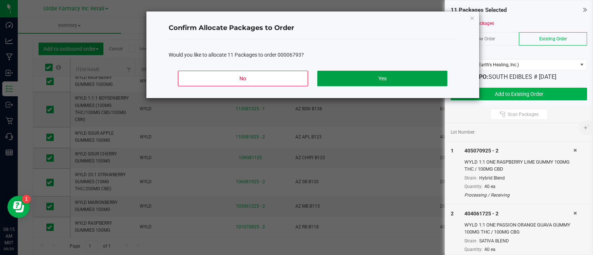
click at [393, 75] on button "Yes" at bounding box center [382, 79] width 130 height 16
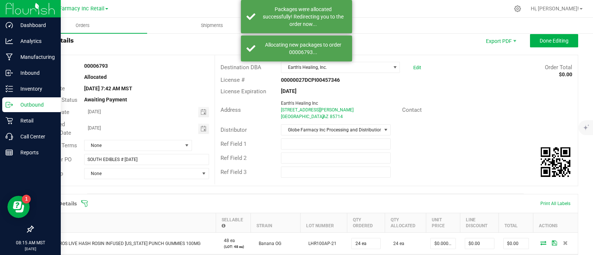
click at [16, 105] on p "Outbound" at bounding box center [35, 104] width 44 height 9
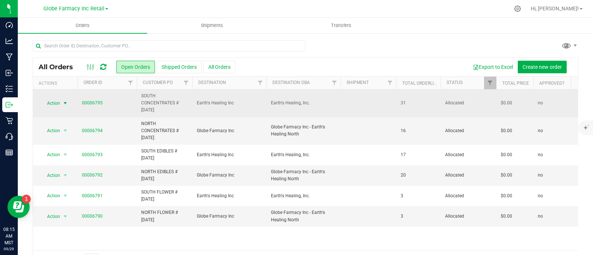
click at [65, 103] on span "select" at bounding box center [65, 103] width 6 height 6
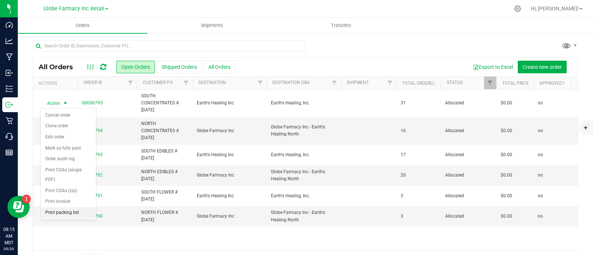
click at [67, 208] on li "Print packing list" at bounding box center [68, 212] width 55 height 11
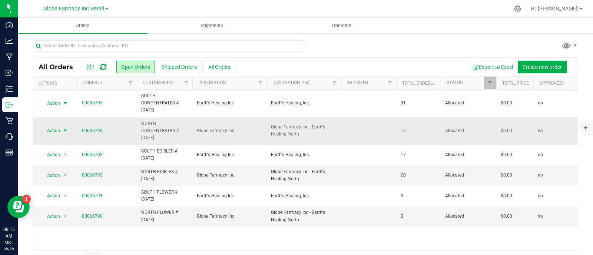
click at [65, 129] on span "select" at bounding box center [65, 131] width 6 height 6
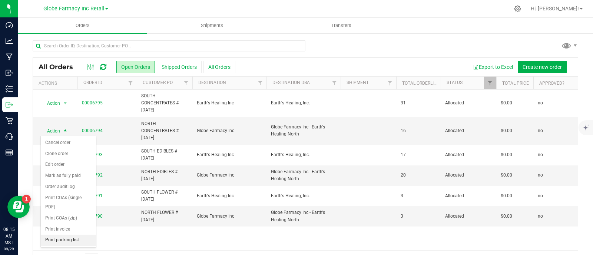
click at [72, 235] on li "Print packing list" at bounding box center [68, 240] width 55 height 11
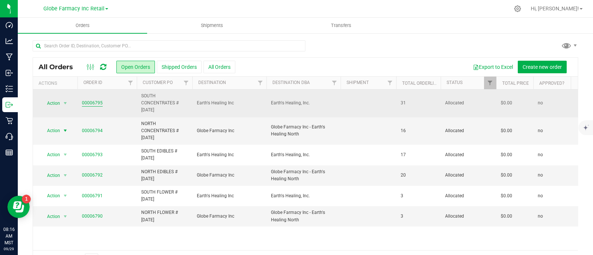
click at [85, 102] on link "00006795" at bounding box center [92, 103] width 21 height 7
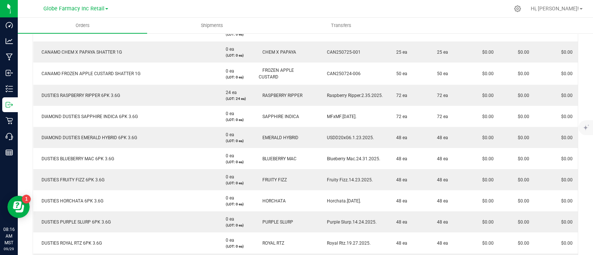
scroll to position [120, 0]
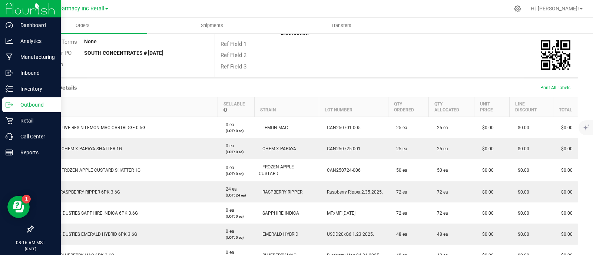
click at [10, 106] on icon at bounding box center [9, 104] width 7 height 7
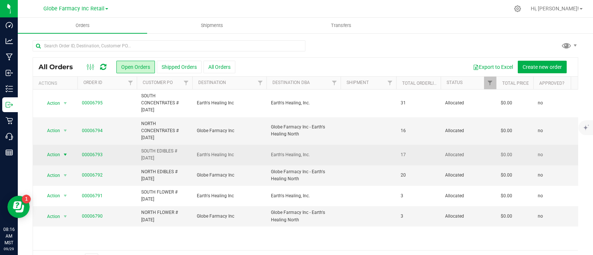
click at [63, 154] on span "select" at bounding box center [65, 155] width 6 height 6
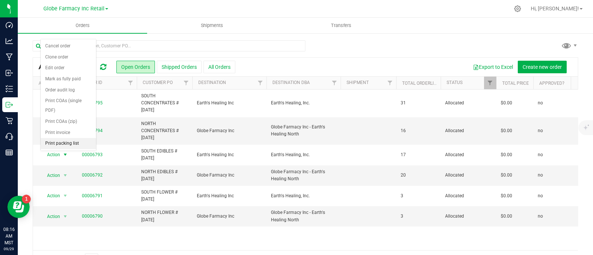
click at [76, 145] on li "Print packing list" at bounding box center [68, 143] width 55 height 11
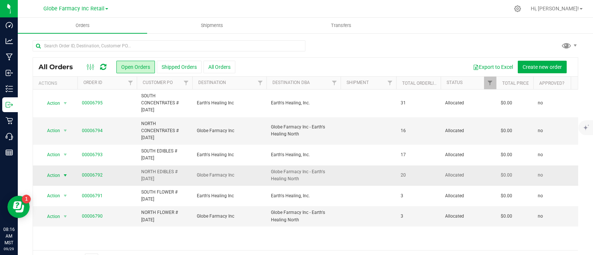
click at [56, 175] on span "Action" at bounding box center [50, 175] width 20 height 10
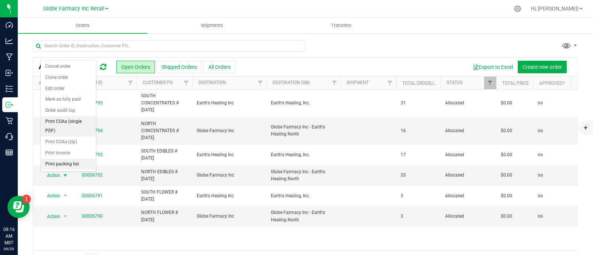
click at [76, 160] on li "Print packing list" at bounding box center [68, 164] width 55 height 11
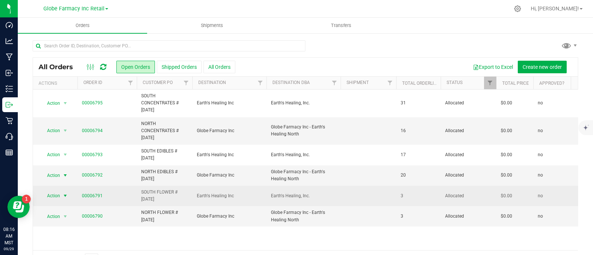
click at [59, 197] on span "Action" at bounding box center [50, 196] width 20 height 10
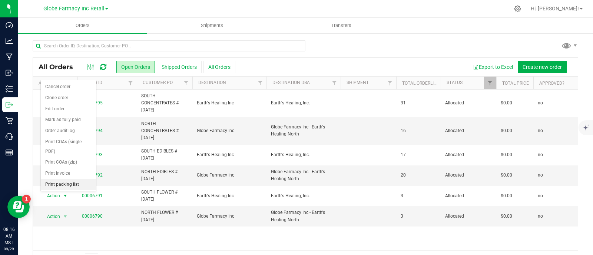
click at [76, 180] on li "Print packing list" at bounding box center [68, 184] width 55 height 11
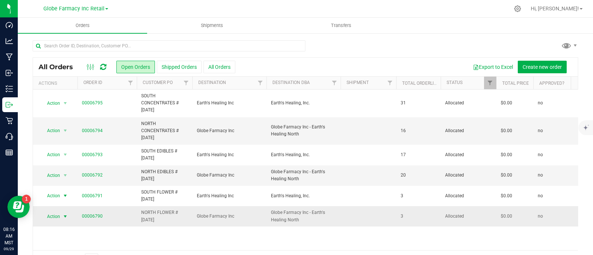
click at [61, 217] on span "select" at bounding box center [65, 216] width 9 height 10
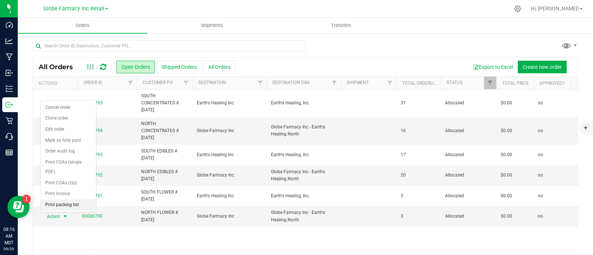
click at [70, 201] on li "Print packing list" at bounding box center [68, 205] width 55 height 11
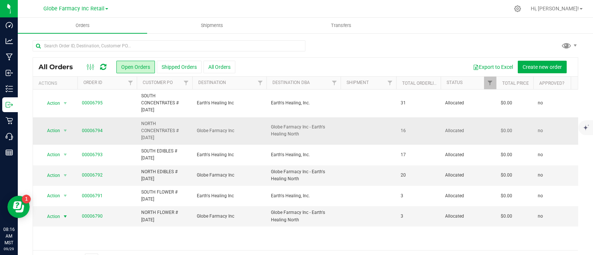
click at [150, 141] on td "NORTH CONCENTRATES # [DATE]" at bounding box center [165, 131] width 56 height 28
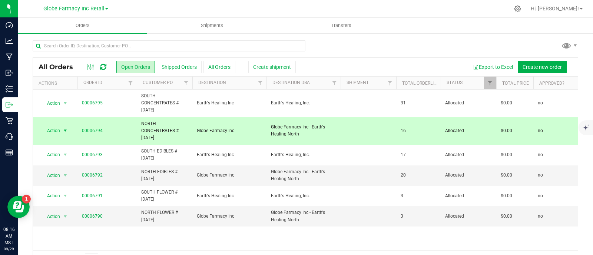
click at [152, 130] on span "NORTH CONCENTRATES # [DATE]" at bounding box center [164, 130] width 47 height 21
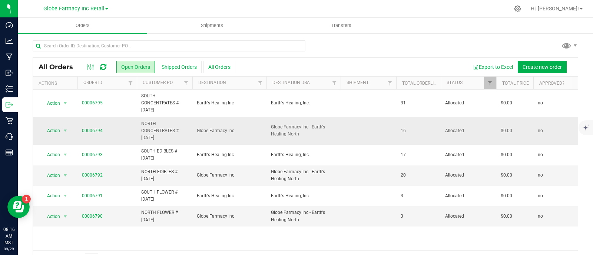
click at [152, 130] on span "NORTH CONCENTRATES # [DATE]" at bounding box center [164, 130] width 47 height 21
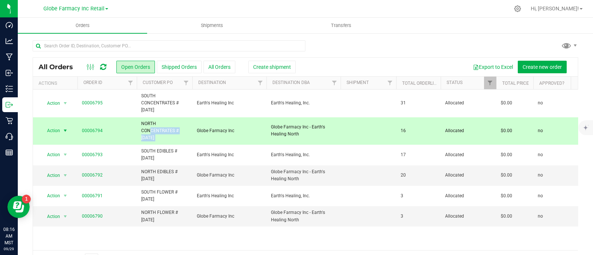
click at [152, 130] on span "NORTH CONCENTRATES # [DATE]" at bounding box center [164, 130] width 47 height 21
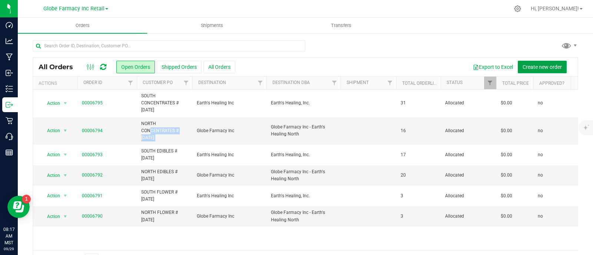
click at [543, 67] on span "Create new order" at bounding box center [541, 67] width 39 height 6
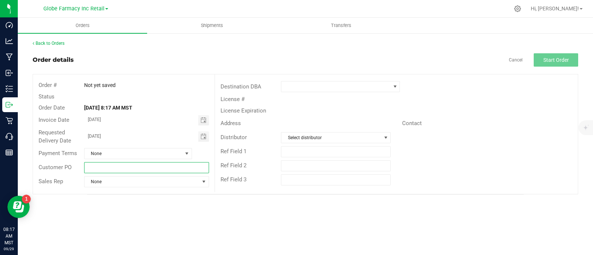
paste input "NORTH CONCENTRATES # [DATE]"
drag, startPoint x: 153, startPoint y: 169, endPoint x: 94, endPoint y: 165, distance: 59.4
click at [93, 163] on input "NORTH CONCENTRATES # [DATE]" at bounding box center [146, 167] width 125 height 11
click at [143, 165] on input "NORTH CONCENTRATES # [DATE]" at bounding box center [146, 167] width 125 height 11
drag, startPoint x: 135, startPoint y: 170, endPoint x: 103, endPoint y: 171, distance: 32.6
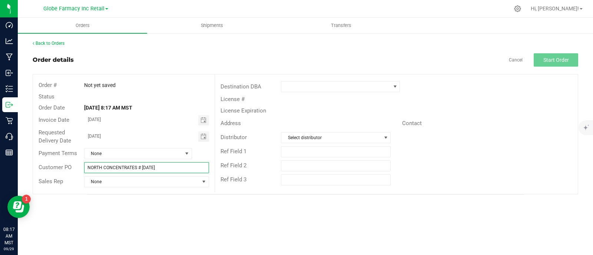
click at [103, 171] on input "NORTH CONCENTRATES # [DATE]" at bounding box center [146, 167] width 125 height 11
click at [126, 164] on input "NORTH STIIIZY PROMO # [DATE]" at bounding box center [146, 167] width 125 height 11
click at [126, 165] on input "NORTH STIIIZY PROMO # [DATE]" at bounding box center [146, 167] width 125 height 11
type input "NORTH STIIIZY PROMO # [DATE]"
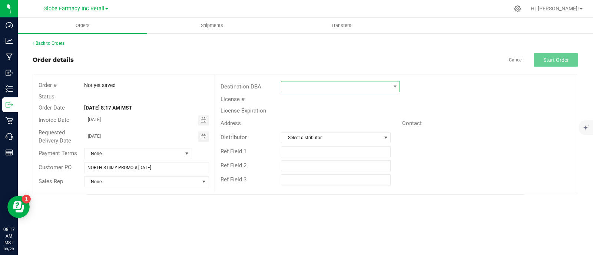
click at [300, 83] on span at bounding box center [335, 86] width 109 height 10
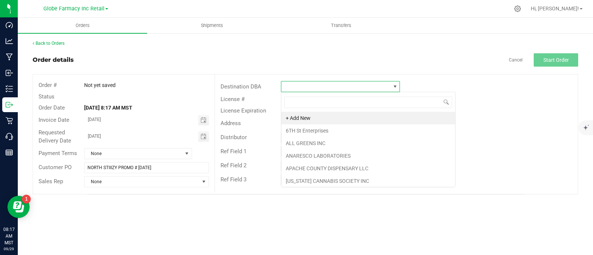
scroll to position [11, 119]
type input "GLOB"
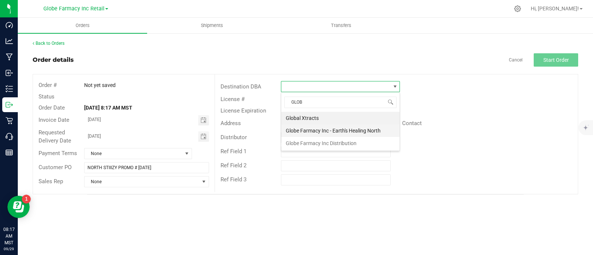
click at [315, 130] on li "Globe Farmacy Inc - Earth's Healing North" at bounding box center [340, 130] width 118 height 13
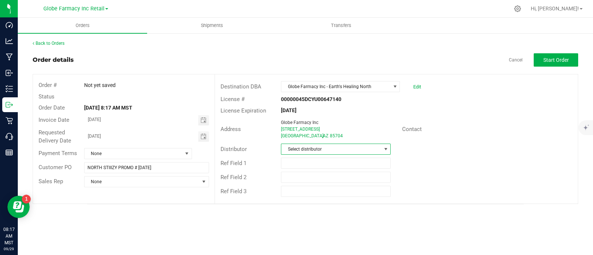
click at [311, 147] on span "Select distributor" at bounding box center [331, 149] width 100 height 10
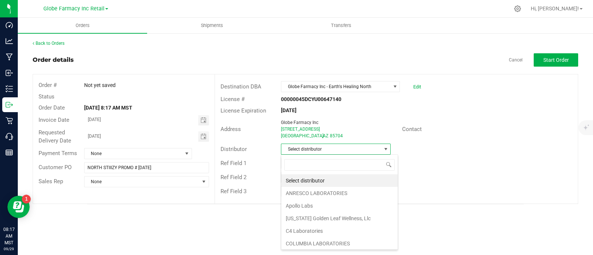
scroll to position [11, 110]
type input "GLOB"
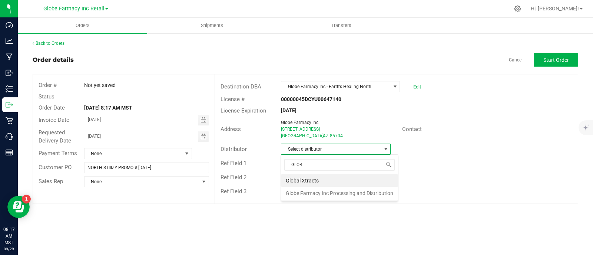
click at [312, 191] on li "Globe Farmacy Inc Processing and Distribution" at bounding box center [339, 193] width 116 height 13
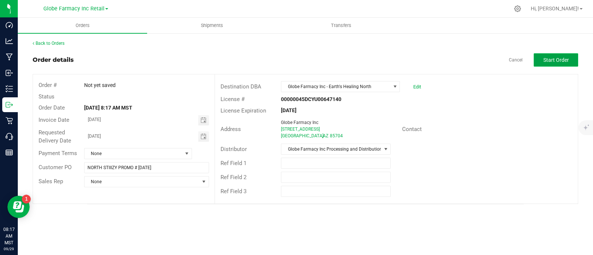
click at [555, 58] on span "Start Order" at bounding box center [556, 60] width 26 height 6
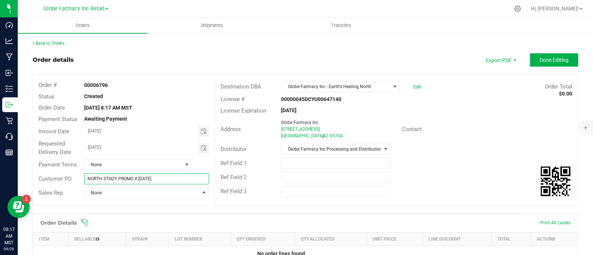
click at [131, 175] on input "NORTH STIIIZY PROMO # [DATE]" at bounding box center [146, 178] width 125 height 11
click at [55, 41] on link "Back to Orders" at bounding box center [49, 43] width 32 height 5
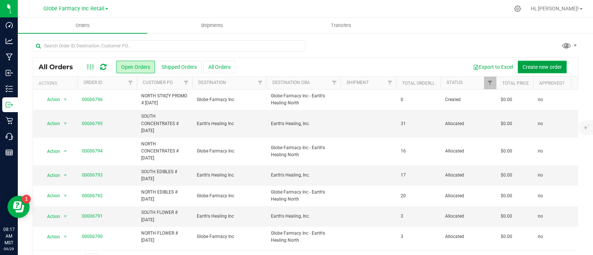
click at [534, 67] on span "Create new order" at bounding box center [541, 67] width 39 height 6
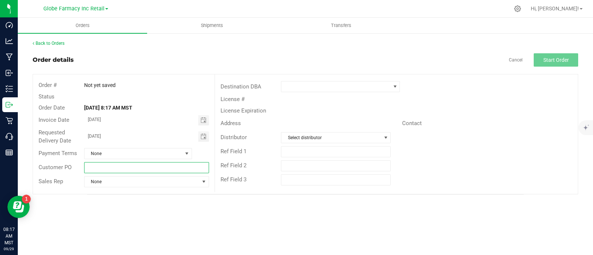
drag, startPoint x: 181, startPoint y: 165, endPoint x: 168, endPoint y: 166, distance: 13.4
click at [181, 165] on input "text" at bounding box center [146, 167] width 125 height 11
paste input "NORTH STIIIZY PROMO # [DATE]"
drag, startPoint x: 104, startPoint y: 167, endPoint x: 30, endPoint y: 161, distance: 73.9
click at [31, 161] on div "Back to Orders Order details Cancel Start Order Order # Not yet saved Status Or…" at bounding box center [305, 118] width 575 height 170
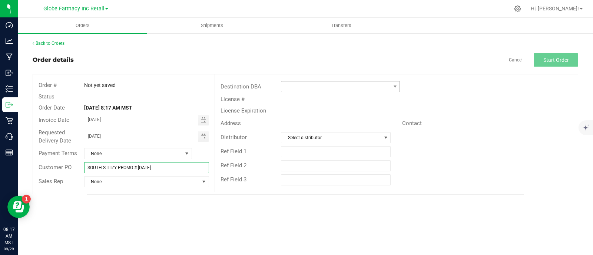
type input "SOUTH STIIIZY PROMO # [DATE]"
click at [323, 85] on span at bounding box center [335, 86] width 109 height 10
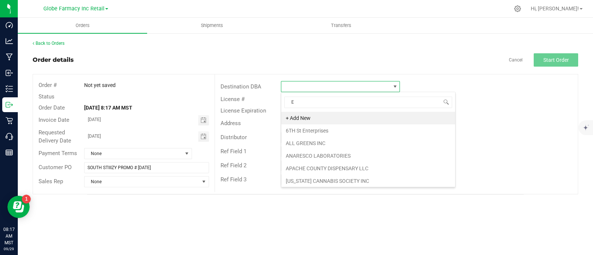
scroll to position [11, 119]
type input "EAR"
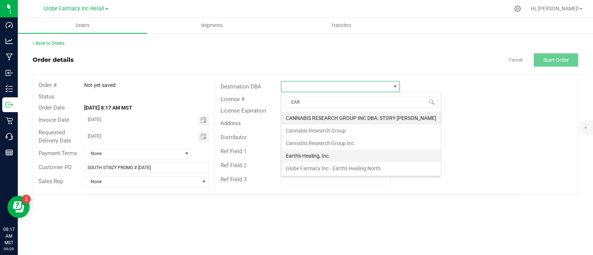
click at [301, 153] on li "Earth's Healing, Inc." at bounding box center [360, 156] width 159 height 13
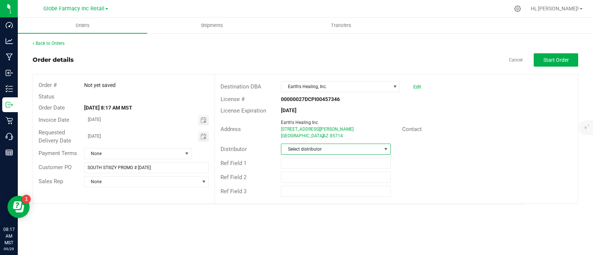
click at [300, 150] on span "Select distributor" at bounding box center [331, 149] width 100 height 10
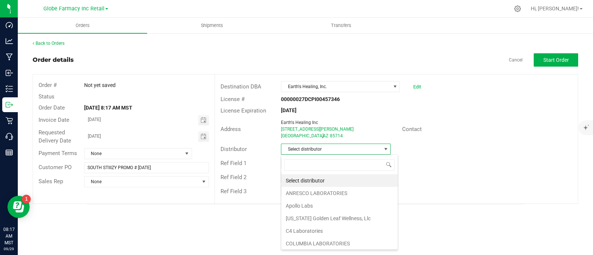
scroll to position [11, 110]
type input "GLOB"
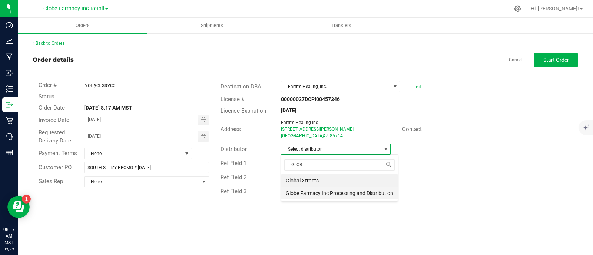
click at [331, 191] on li "Globe Farmacy Inc Processing and Distribution" at bounding box center [339, 193] width 116 height 13
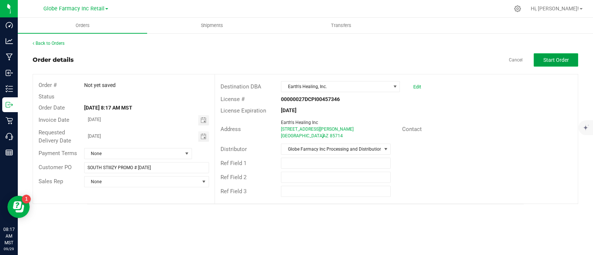
click at [552, 58] on span "Start Order" at bounding box center [556, 60] width 26 height 6
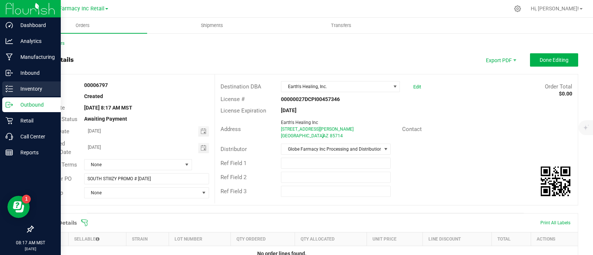
click at [10, 91] on icon at bounding box center [9, 88] width 7 height 7
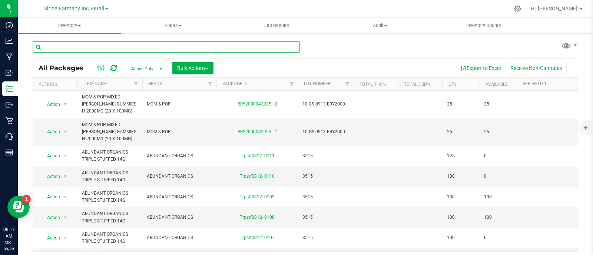
drag, startPoint x: 190, startPoint y: 52, endPoint x: 191, endPoint y: 56, distance: 4.2
click at [189, 52] on input "text" at bounding box center [166, 46] width 267 height 11
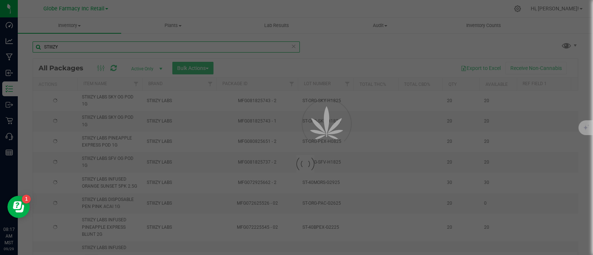
type input "STIIIZY"
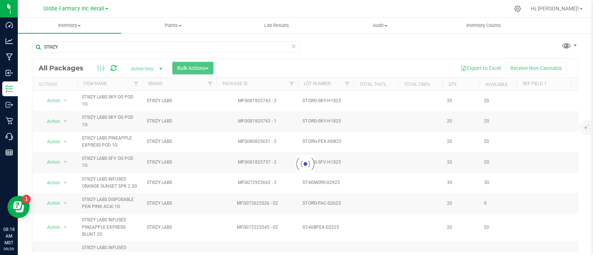
click at [196, 68] on div at bounding box center [305, 164] width 544 height 210
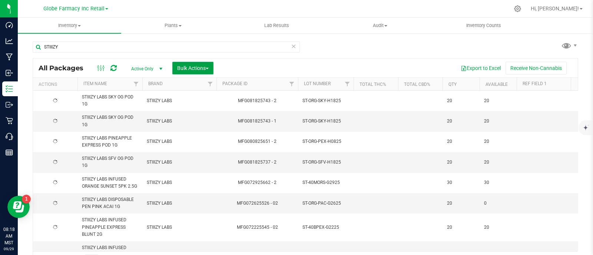
click at [204, 67] on span "Bulk Actions" at bounding box center [192, 68] width 31 height 6
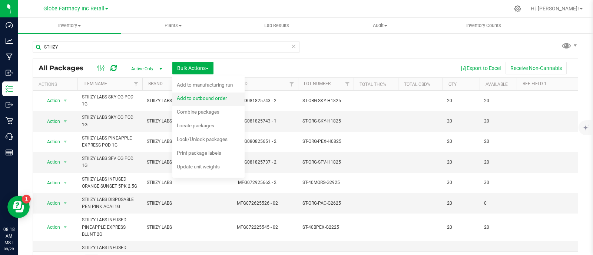
click at [207, 99] on span "Add to outbound order" at bounding box center [202, 98] width 50 height 6
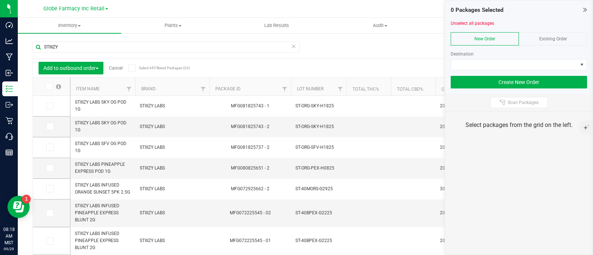
click at [577, 40] on div "Existing Order" at bounding box center [552, 38] width 68 height 13
click at [573, 39] on div "Existing Order" at bounding box center [552, 38] width 68 height 13
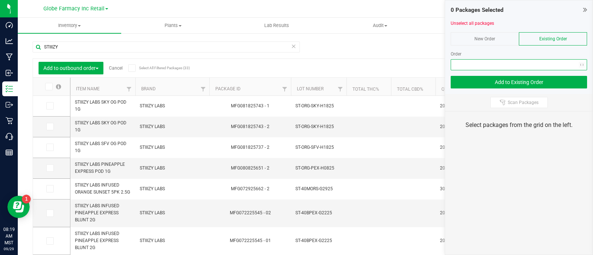
click at [571, 67] on span "NO DATA FOUND" at bounding box center [514, 65] width 126 height 10
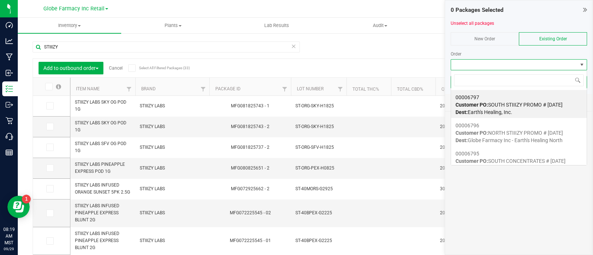
scroll to position [11, 136]
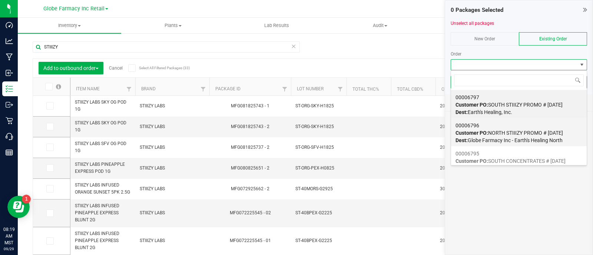
click at [501, 134] on span "Customer PO: NORTH STIIIZY PROMO # [DATE]" at bounding box center [508, 133] width 107 height 6
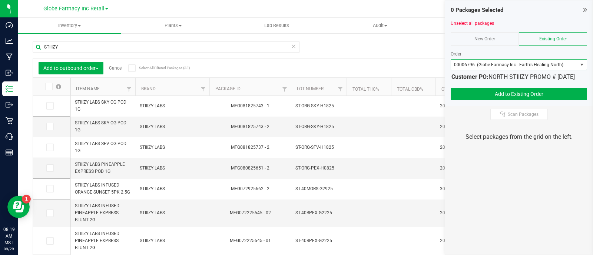
click at [94, 86] on link "Item Name" at bounding box center [88, 88] width 24 height 5
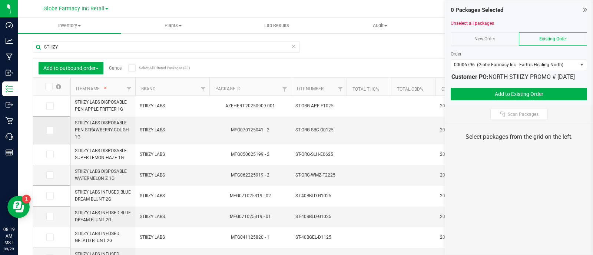
click at [49, 130] on icon at bounding box center [49, 130] width 5 height 0
click at [0, 0] on input "checkbox" at bounding box center [0, 0] width 0 height 0
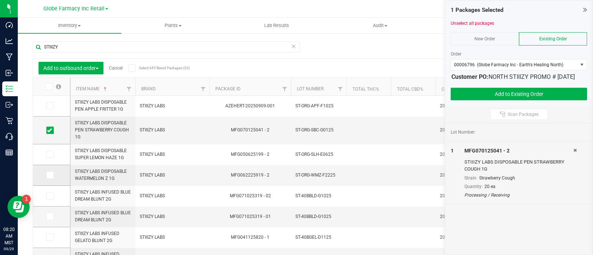
click at [52, 174] on span at bounding box center [49, 174] width 7 height 7
click at [0, 0] on input "checkbox" at bounding box center [0, 0] width 0 height 0
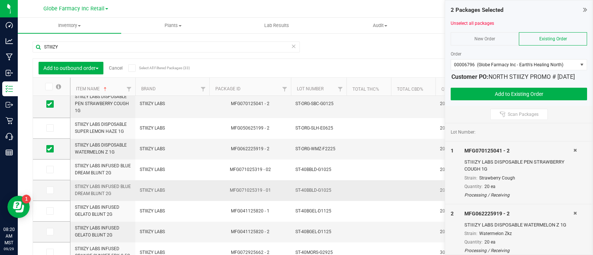
scroll to position [46, 0]
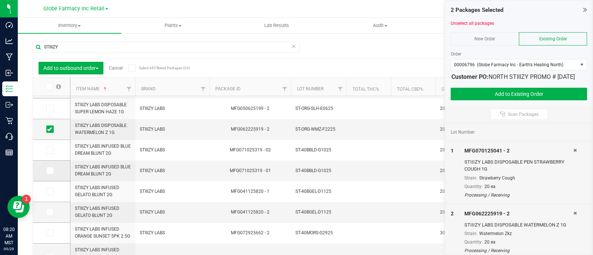
click at [52, 172] on span at bounding box center [49, 170] width 7 height 7
click at [0, 0] on input "checkbox" at bounding box center [0, 0] width 0 height 0
click at [50, 194] on span at bounding box center [49, 191] width 7 height 7
click at [0, 0] on input "checkbox" at bounding box center [0, 0] width 0 height 0
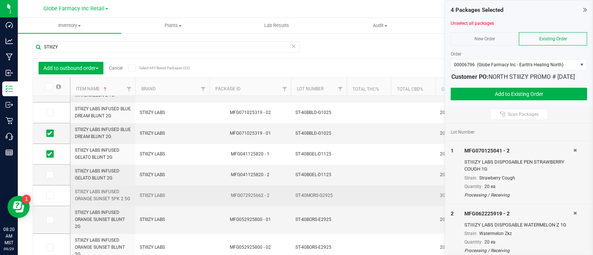
scroll to position [92, 0]
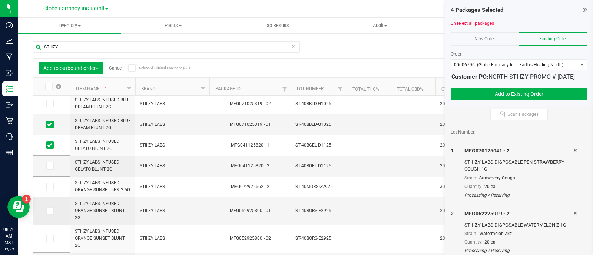
click at [51, 211] on icon at bounding box center [49, 211] width 5 height 0
click at [0, 0] on input "checkbox" at bounding box center [0, 0] width 0 height 0
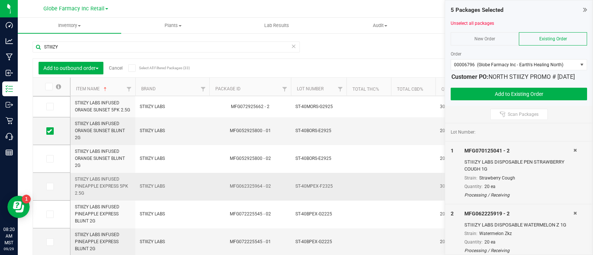
scroll to position [185, 0]
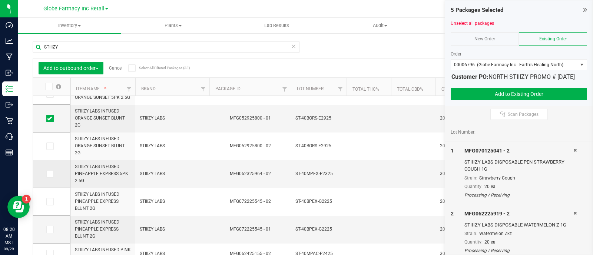
click at [49, 174] on icon at bounding box center [49, 174] width 5 height 0
click at [0, 0] on input "checkbox" at bounding box center [0, 0] width 0 height 0
click at [50, 230] on icon at bounding box center [49, 230] width 5 height 0
click at [0, 0] on input "checkbox" at bounding box center [0, 0] width 0 height 0
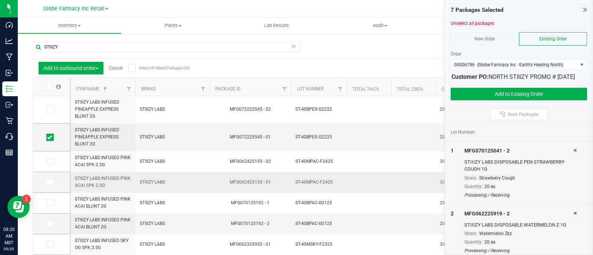
scroll to position [278, 0]
click at [51, 181] on icon at bounding box center [49, 181] width 5 height 0
click at [0, 0] on input "checkbox" at bounding box center [0, 0] width 0 height 0
click at [51, 202] on icon at bounding box center [49, 202] width 5 height 0
click at [0, 0] on input "checkbox" at bounding box center [0, 0] width 0 height 0
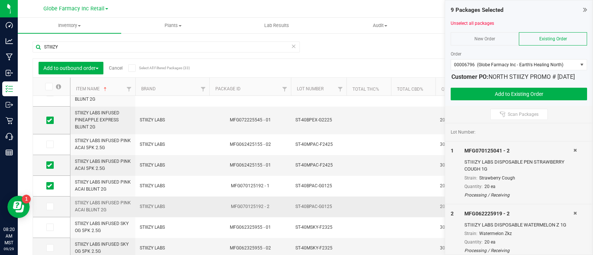
scroll to position [296, 0]
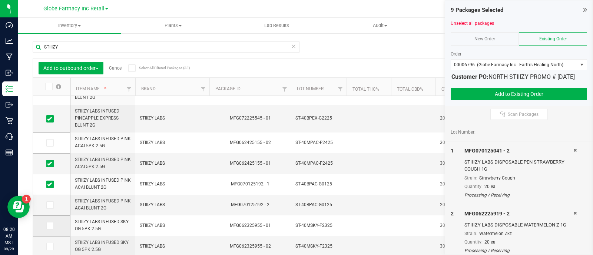
click at [54, 225] on label at bounding box center [51, 225] width 11 height 7
click at [0, 0] on input "checkbox" at bounding box center [0, 0] width 0 height 0
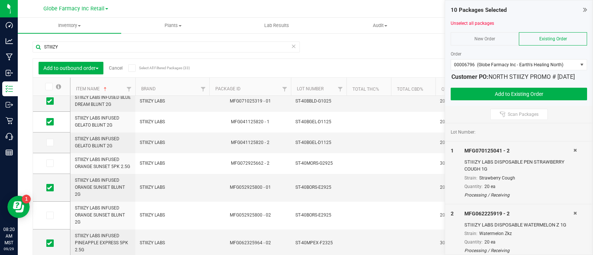
scroll to position [0, 0]
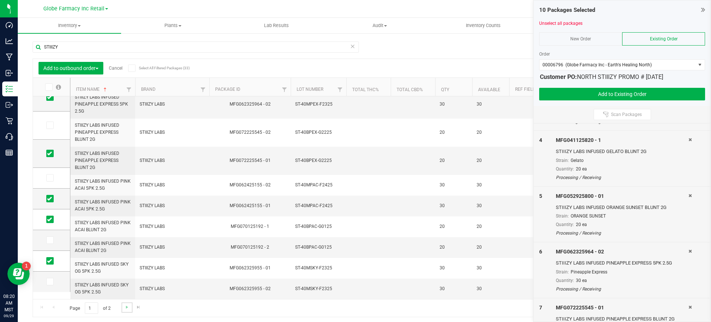
click at [123, 255] on link "Go to the next page" at bounding box center [126, 307] width 11 height 10
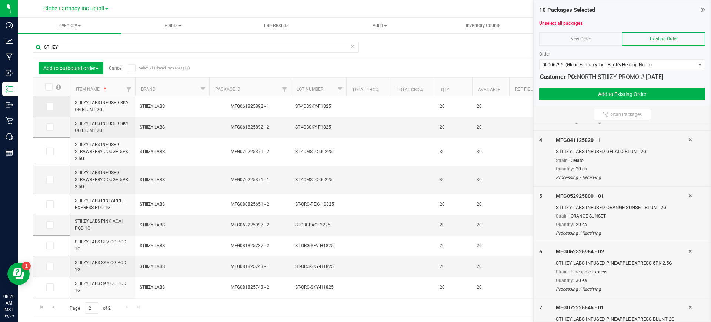
click at [50, 106] on icon at bounding box center [49, 106] width 5 height 0
click at [0, 0] on input "checkbox" at bounding box center [0, 0] width 0 height 0
click at [54, 150] on label at bounding box center [51, 151] width 11 height 7
click at [0, 0] on input "checkbox" at bounding box center [0, 0] width 0 height 0
click at [54, 150] on label at bounding box center [51, 151] width 11 height 7
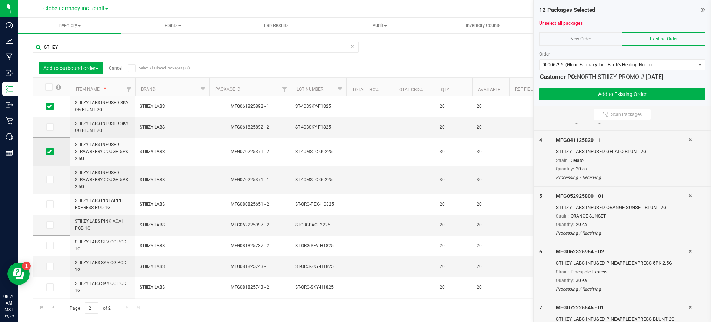
click at [0, 0] on input "checkbox" at bounding box center [0, 0] width 0 height 0
click at [53, 180] on span at bounding box center [49, 179] width 7 height 7
click at [0, 0] on input "checkbox" at bounding box center [0, 0] width 0 height 0
click at [51, 204] on icon at bounding box center [49, 204] width 5 height 0
click at [0, 0] on input "checkbox" at bounding box center [0, 0] width 0 height 0
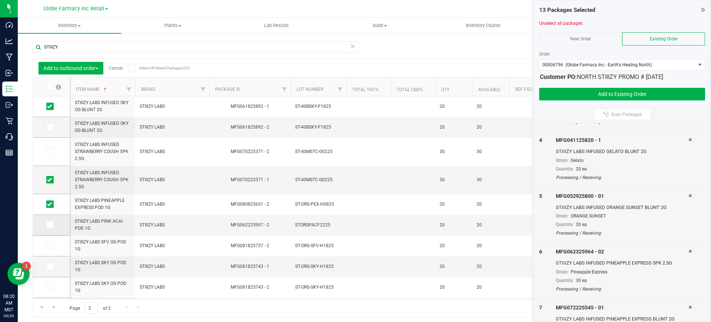
click at [53, 226] on span at bounding box center [49, 224] width 7 height 7
click at [0, 0] on input "checkbox" at bounding box center [0, 0] width 0 height 0
click at [49, 246] on icon at bounding box center [49, 246] width 5 height 0
click at [0, 0] on input "checkbox" at bounding box center [0, 0] width 0 height 0
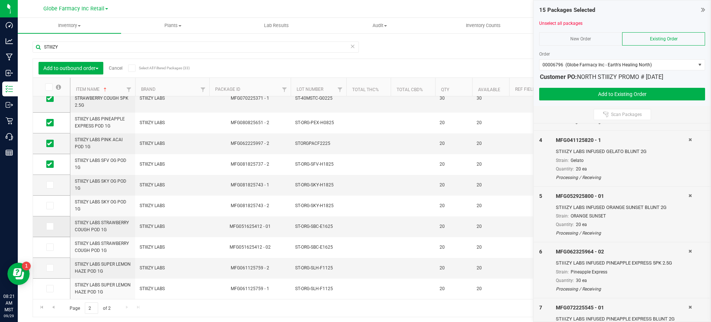
click at [49, 226] on icon at bounding box center [49, 226] width 5 height 0
click at [0, 0] on input "checkbox" at bounding box center [0, 0] width 0 height 0
click at [46, 255] on span at bounding box center [49, 288] width 7 height 7
click at [0, 0] on input "checkbox" at bounding box center [0, 0] width 0 height 0
click at [589, 90] on button "Add to Existing Order" at bounding box center [622, 94] width 166 height 13
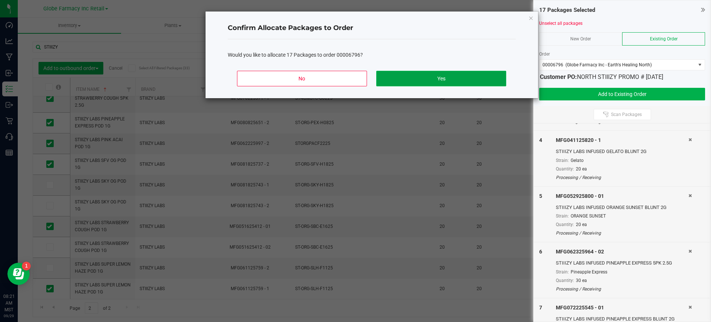
click at [463, 75] on button "Yes" at bounding box center [441, 79] width 130 height 16
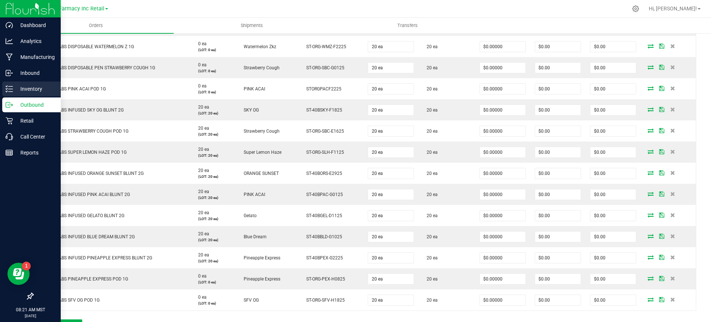
drag, startPoint x: 10, startPoint y: 89, endPoint x: 13, endPoint y: 93, distance: 4.5
click at [10, 89] on line at bounding box center [11, 89] width 4 height 0
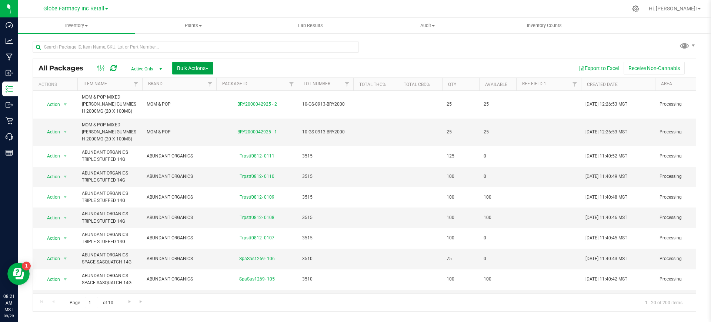
click at [187, 68] on span "Bulk Actions" at bounding box center [192, 68] width 31 height 6
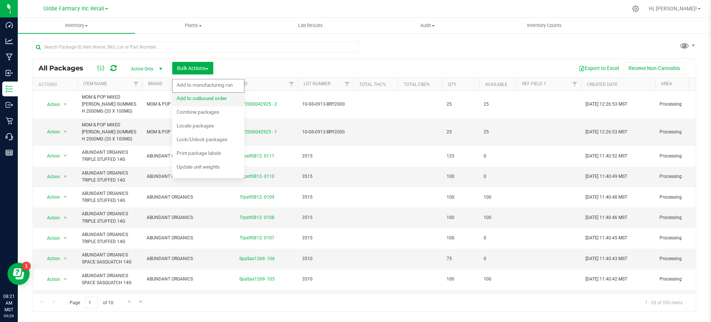
click at [203, 97] on span "Add to outbound order" at bounding box center [202, 98] width 50 height 6
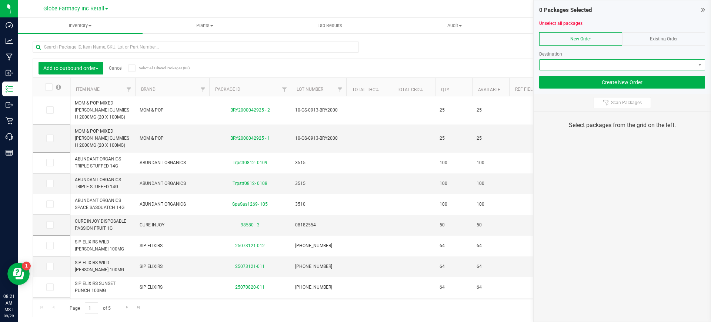
click at [592, 60] on span at bounding box center [618, 65] width 156 height 10
click at [592, 40] on span "Existing Order" at bounding box center [664, 38] width 28 height 5
click at [592, 60] on span at bounding box center [618, 65] width 156 height 10
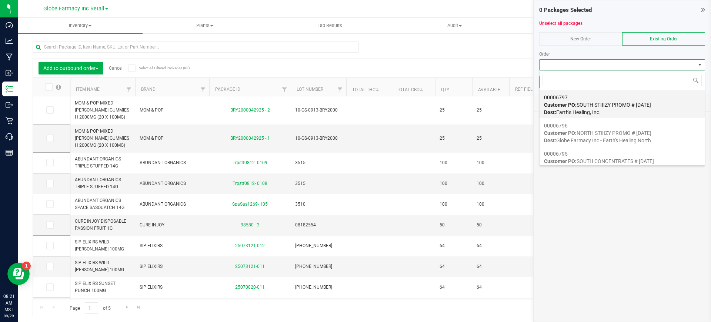
click at [592, 109] on div "00006797 Customer PO: SOUTH STIIIZY PROMO # [DATE] Dest: Earth's Healing, Inc." at bounding box center [622, 105] width 156 height 28
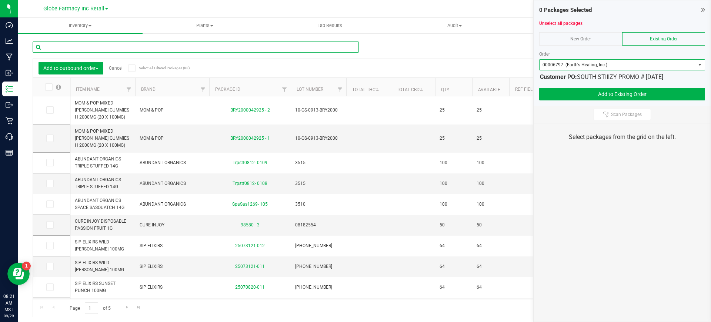
click at [170, 43] on input "text" at bounding box center [196, 46] width 326 height 11
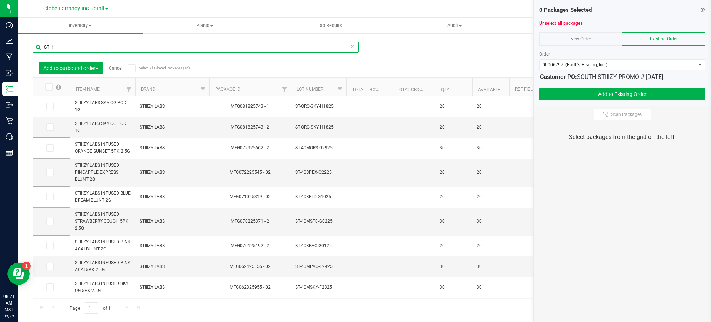
type input "STIII"
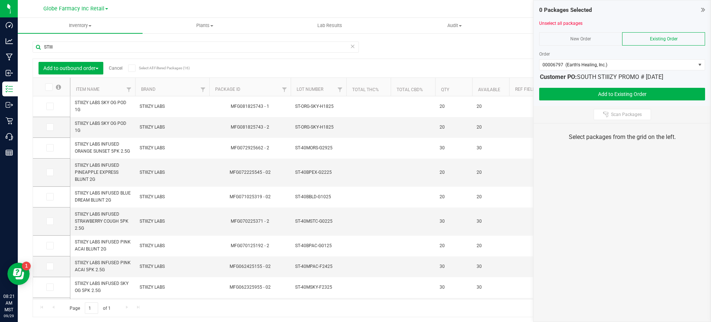
click at [47, 87] on icon at bounding box center [48, 87] width 5 height 0
click at [0, 0] on input "checkbox" at bounding box center [0, 0] width 0 height 0
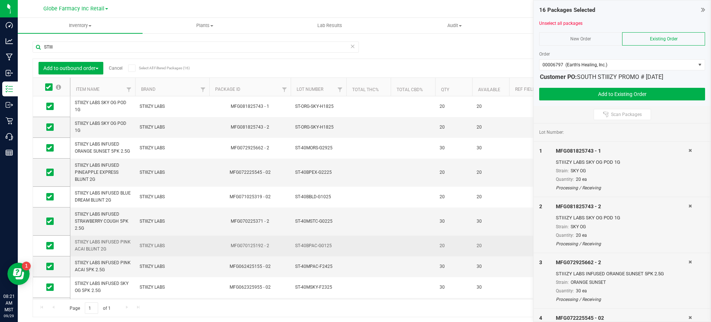
scroll to position [36, 0]
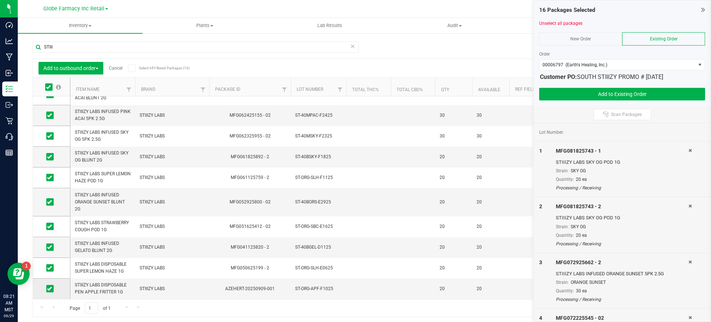
click at [49, 255] on span at bounding box center [49, 288] width 7 height 7
click at [0, 0] on input "checkbox" at bounding box center [0, 0] width 0 height 0
click at [592, 94] on button "Add to Existing Order" at bounding box center [622, 94] width 166 height 13
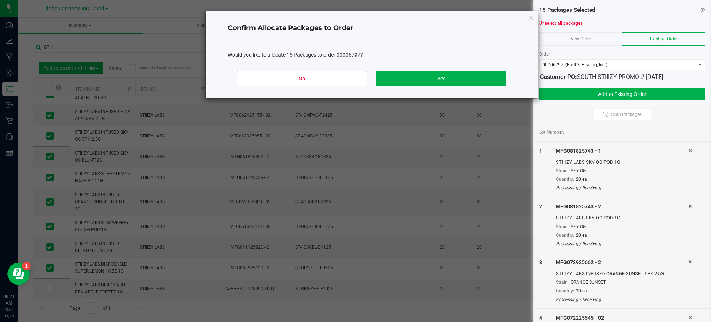
click at [518, 80] on div "Confirm Allocate Packages to Order Would you like to allocate 15 Packages to or…" at bounding box center [372, 54] width 333 height 87
click at [463, 79] on button "Yes" at bounding box center [441, 79] width 130 height 16
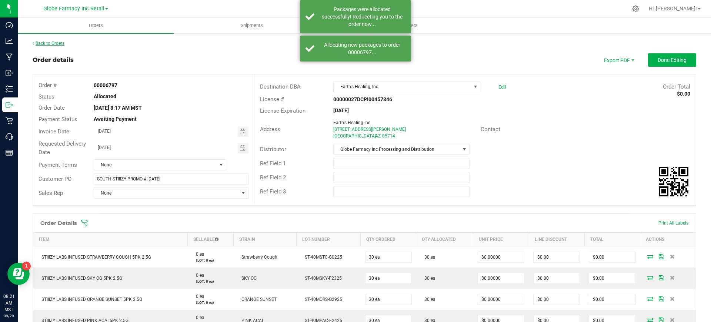
click at [64, 45] on link "Back to Orders" at bounding box center [49, 43] width 32 height 5
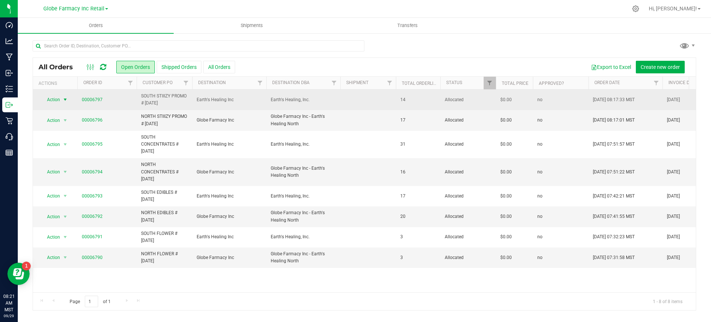
click at [62, 99] on span "select" at bounding box center [65, 99] width 9 height 10
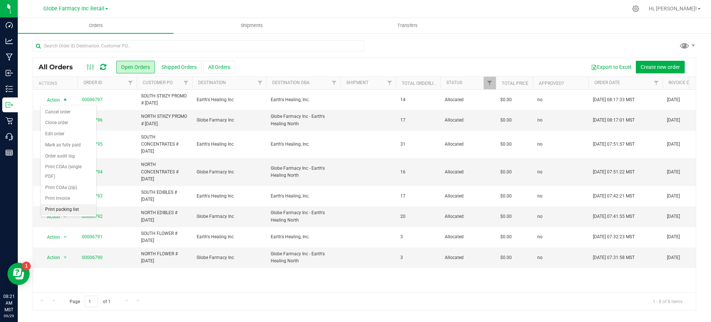
click at [81, 207] on li "Print packing list" at bounding box center [69, 209] width 56 height 11
click at [61, 123] on span "select" at bounding box center [65, 120] width 9 height 10
click at [76, 230] on li "Print packing list" at bounding box center [69, 230] width 56 height 11
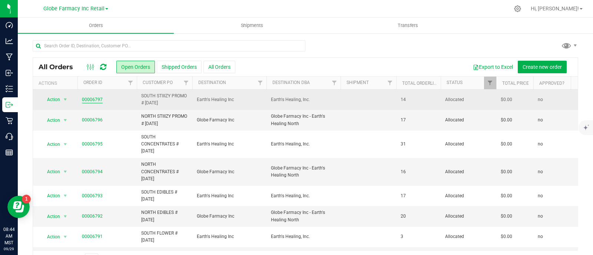
click at [93, 101] on link "00006797" at bounding box center [92, 99] width 21 height 7
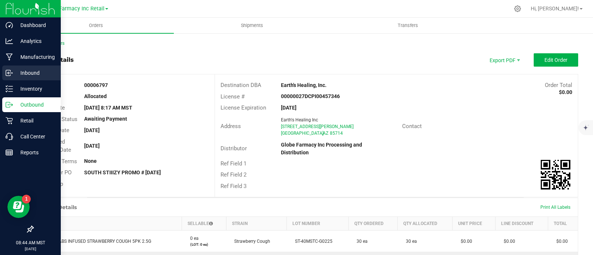
click at [20, 73] on p "Inbound" at bounding box center [35, 73] width 44 height 9
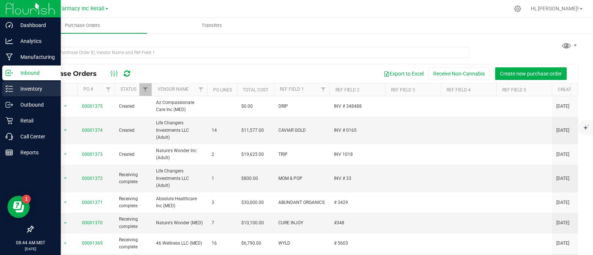
click at [5, 87] on div "Inventory" at bounding box center [31, 88] width 59 height 15
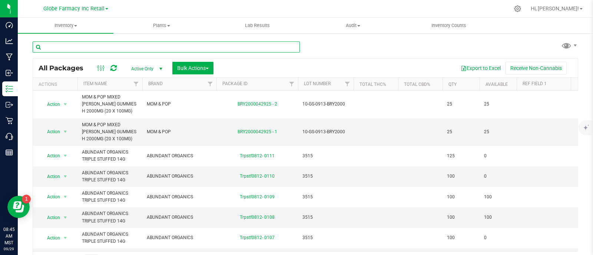
click at [91, 49] on input "text" at bounding box center [166, 46] width 267 height 11
paste input "STIIIZY LABS INFUSED STRAWBERRY COUGH 5PK 2.5G"
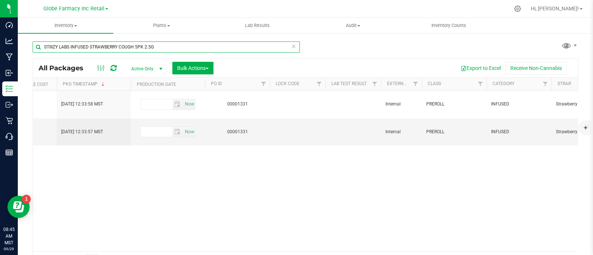
scroll to position [0, 1543]
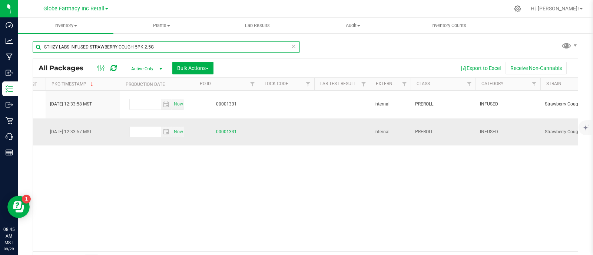
type input "STIIIZY LABS INFUSED STRAWBERRY COUGH 5PK 2.5G"
click at [224, 131] on link "00001331" at bounding box center [226, 131] width 21 height 5
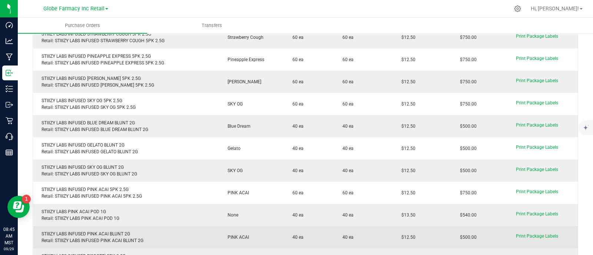
scroll to position [185, 0]
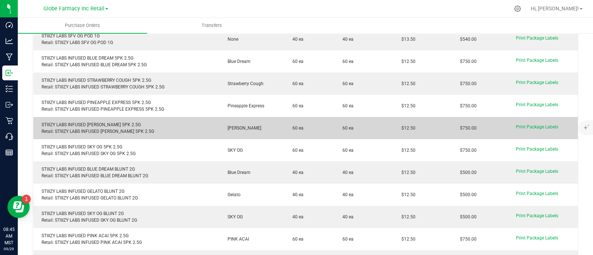
drag, startPoint x: 418, startPoint y: 129, endPoint x: 393, endPoint y: 128, distance: 25.2
click at [393, 128] on td "$12.50" at bounding box center [422, 128] width 59 height 22
copy span "$12.50"
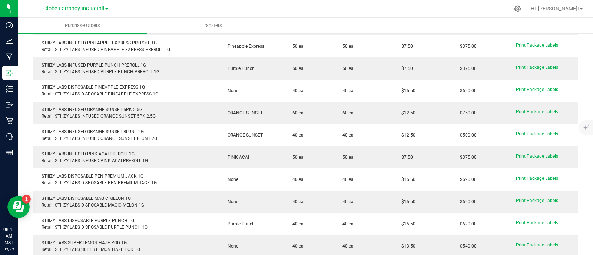
scroll to position [601, 0]
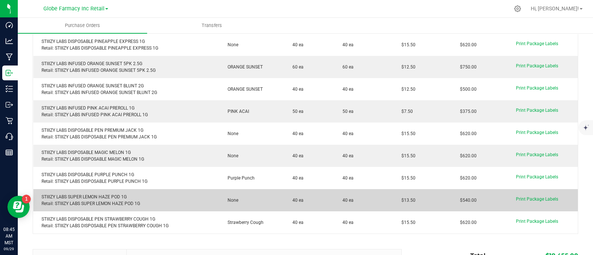
click at [388, 199] on purchase-order-line-row "STIIIZY LABS SUPER LEMON HAZE POD 1G Retail: STIIIZY LABS SUPER LEMON HAZE POD …" at bounding box center [305, 200] width 544 height 22
copy purchase-order-line-row "$13.50"
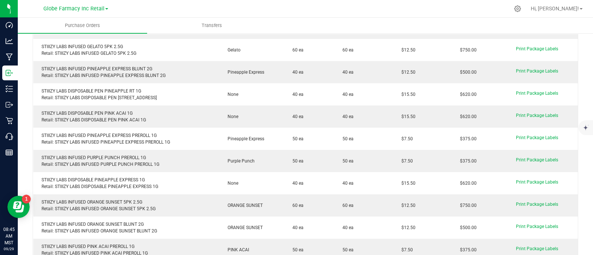
scroll to position [417, 0]
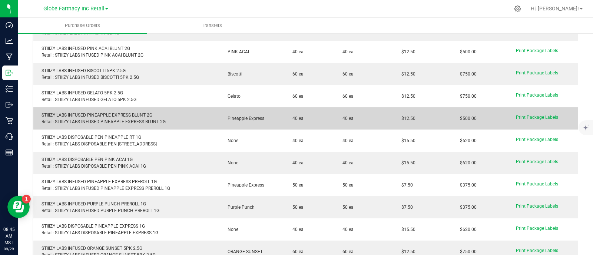
click at [386, 118] on purchase-order-line-row "STIIIZY LABS INFUSED PINEAPPLE EXPRESS BLUNT 2G Retail: STIIIZY LABS INFUSED PI…" at bounding box center [305, 118] width 544 height 22
copy purchase-order-line-row "$12.50"
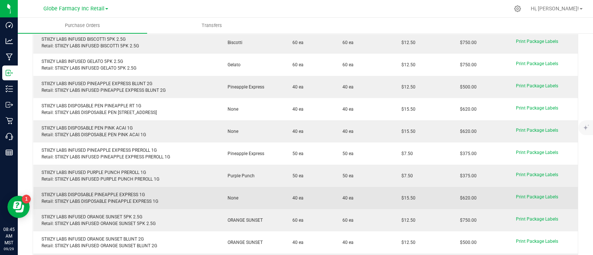
scroll to position [463, 0]
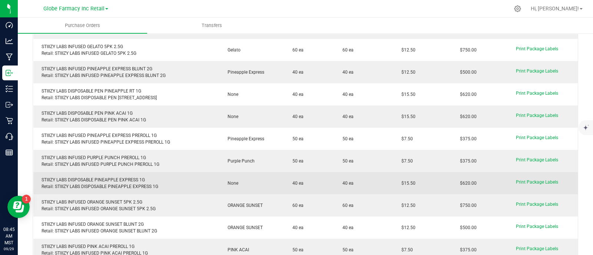
drag, startPoint x: 410, startPoint y: 182, endPoint x: 391, endPoint y: 182, distance: 19.6
click at [393, 182] on td "$15.50" at bounding box center [422, 183] width 59 height 22
copy span "$15.50"
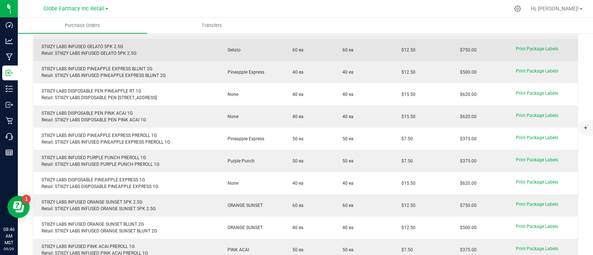
drag, startPoint x: 421, startPoint y: 47, endPoint x: 377, endPoint y: 51, distance: 44.2
click at [377, 51] on purchase-order-line-row "STIIIZY LABS INFUSED GELATO 5PK 2.5G Retail: STIIIZY LABS INFUSED GELATO 5PK 2.…" at bounding box center [305, 50] width 544 height 22
copy purchase-order-line-row "$12.50"
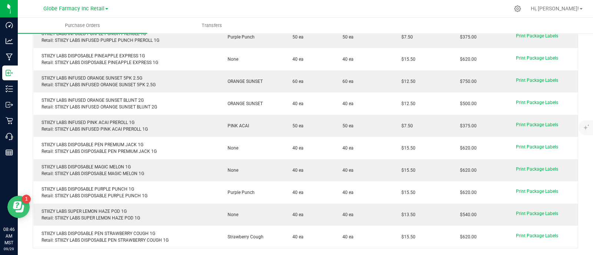
scroll to position [601, 0]
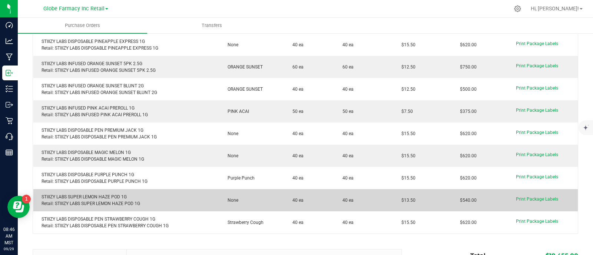
drag, startPoint x: 415, startPoint y: 201, endPoint x: 382, endPoint y: 201, distance: 33.3
click at [382, 201] on purchase-order-line-row "STIIIZY LABS SUPER LEMON HAZE POD 1G Retail: STIIIZY LABS SUPER LEMON HAZE POD …" at bounding box center [305, 200] width 544 height 22
copy purchase-order-line-row "$13.50"
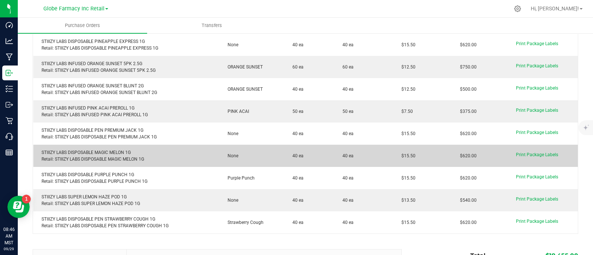
drag, startPoint x: 394, startPoint y: 156, endPoint x: 386, endPoint y: 156, distance: 8.5
click at [386, 156] on purchase-order-line-row "STIIIZY LABS DISPOSABLE MAGIC MELON 1G Retail: STIIIZY LABS DISPOSABLE MAGIC ME…" at bounding box center [305, 156] width 544 height 22
copy purchase-order-line-row "$15.50"
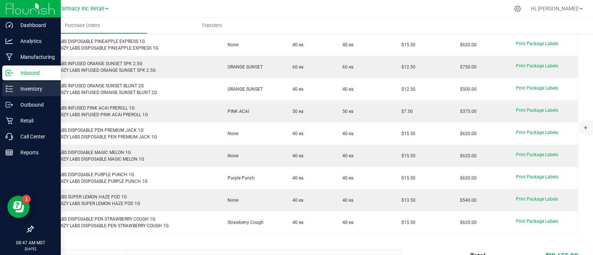
click at [12, 85] on icon at bounding box center [9, 88] width 7 height 7
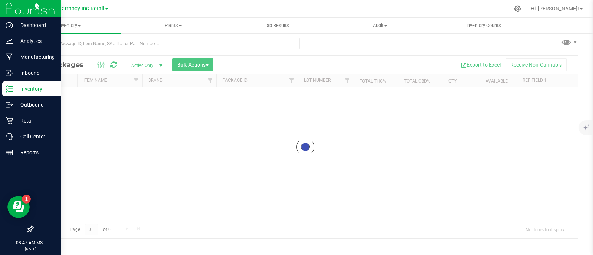
scroll to position [3, 0]
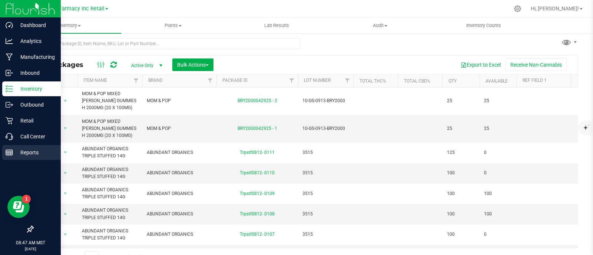
scroll to position [14, 0]
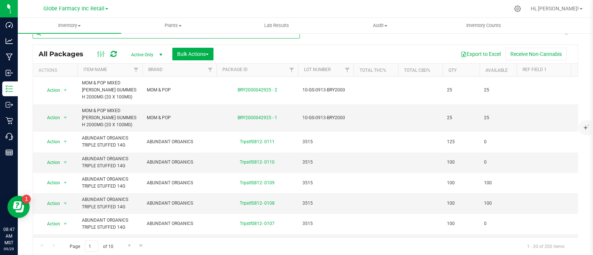
paste input "CANAMO LIVE RESIN LEMON MAC CARTRIDGE 0.5G"
click at [121, 37] on input "text" at bounding box center [166, 32] width 267 height 11
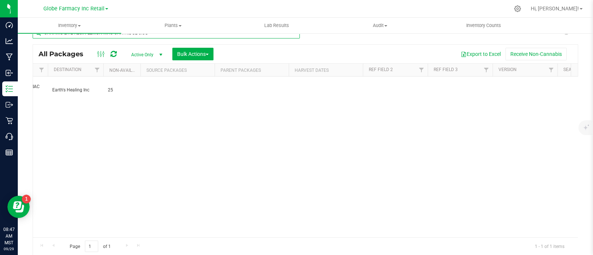
scroll to position [0, 2362]
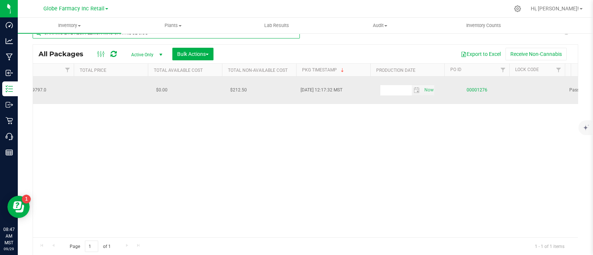
type input "CANAMO LIVE RESIN LEMON MAC CARTRIDGE 0.5G"
click at [484, 88] on link "00001276" at bounding box center [476, 89] width 21 height 5
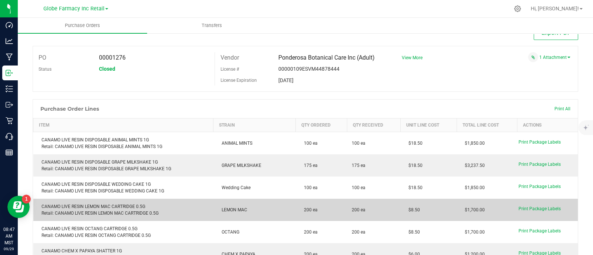
click at [383, 209] on purchase-order-line-row "CANAMO LIVE RESIN LEMON MAC CARTRIDGE 0.5G Retail: CANAMO LIVE RESIN LEMON MAC …" at bounding box center [305, 210] width 544 height 22
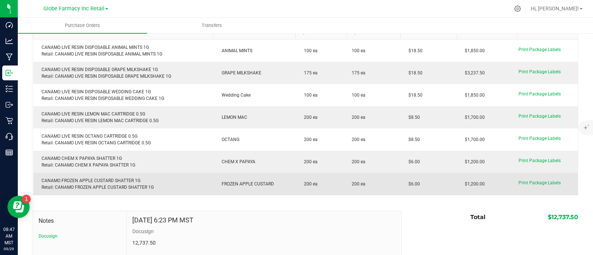
drag, startPoint x: 407, startPoint y: 182, endPoint x: 411, endPoint y: 184, distance: 4.1
click at [393, 183] on purchase-order-line-row "CANAMO FROZEN APPLE CUSTARD SHATTER 1G Retail: CANAMO FROZEN APPLE CUSTARD SHAT…" at bounding box center [305, 184] width 544 height 22
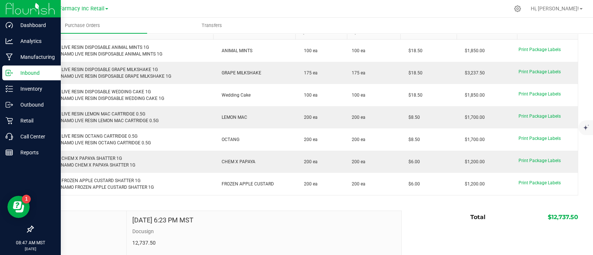
click at [16, 73] on p "Inbound" at bounding box center [35, 73] width 44 height 9
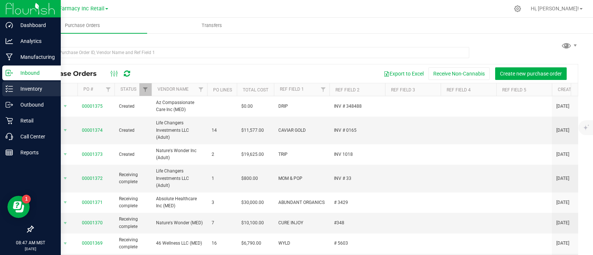
click at [13, 87] on p "Inventory" at bounding box center [35, 88] width 44 height 9
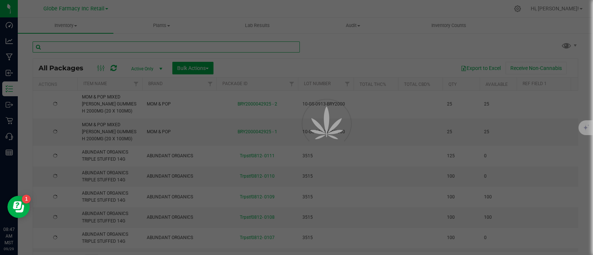
paste input "DUSTIES RASPBERRY RIPPER 6PK 3.6G"
click at [121, 46] on input "text" at bounding box center [166, 46] width 267 height 11
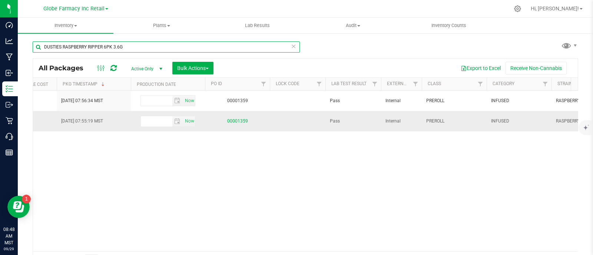
type input "DUSTIES RASPBERRY RIPPER 6PK 3.6G"
click at [236, 119] on link "00001359" at bounding box center [237, 121] width 21 height 5
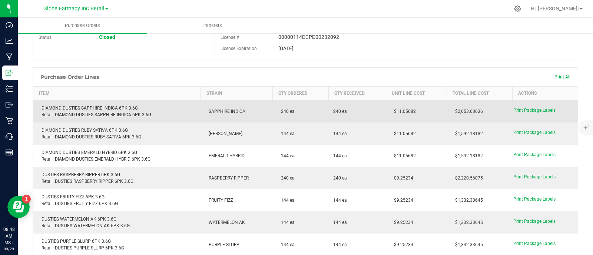
drag, startPoint x: 416, startPoint y: 111, endPoint x: 385, endPoint y: 109, distance: 30.5
click at [372, 105] on purchase-order-line-row "DIAMOND DUSTIES SAPPHIRE INDICA 6PK 3.6G Retail: DIAMOND DUSTIES SAPPHIRE INDIC…" at bounding box center [305, 111] width 544 height 23
copy purchase-order-line-row "$11.05682"
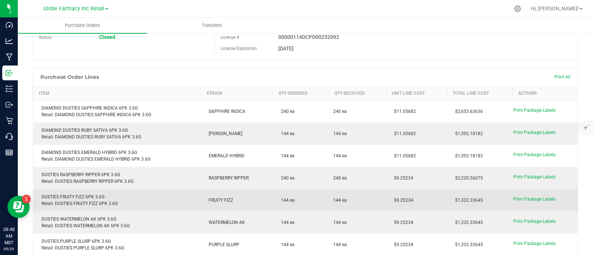
drag, startPoint x: 411, startPoint y: 201, endPoint x: 365, endPoint y: 201, distance: 46.3
click at [365, 201] on purchase-order-line-row "DUSTIES FRUITY FIZZ 6PK 3.6G Retail: DUSTIES FRUITY FIZZ 6PK 3.6G FRUITY FIZZ 1…" at bounding box center [305, 200] width 544 height 22
copy purchase-order-line-row "$9.25234"
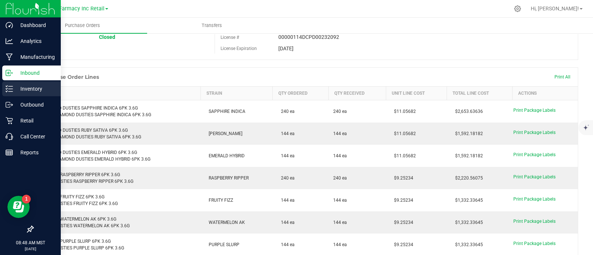
click at [7, 90] on icon at bounding box center [9, 88] width 7 height 7
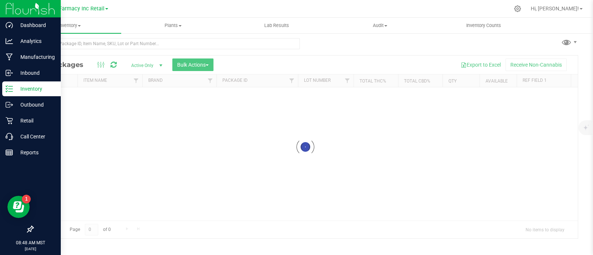
scroll to position [3, 0]
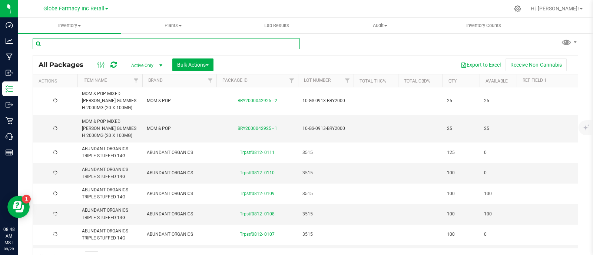
click at [97, 38] on input "text" at bounding box center [166, 43] width 267 height 11
paste input "EL BLUNTO DIAMOND INFUSED THE [PERSON_NAME] BLUNT 2G"
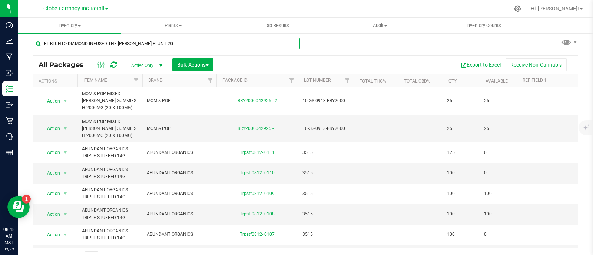
scroll to position [14, 0]
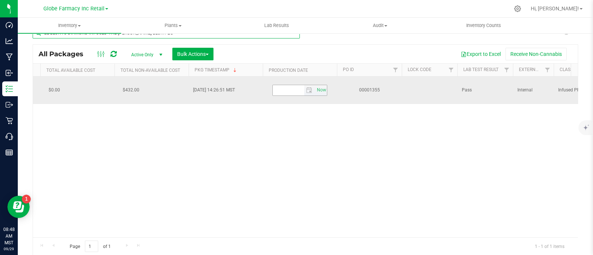
scroll to position [0, 1411]
type input "EL BLUNTO DIAMOND INFUSED THE [PERSON_NAME] BLUNT 2G"
click at [358, 88] on link "00001355" at bounding box center [358, 89] width 21 height 5
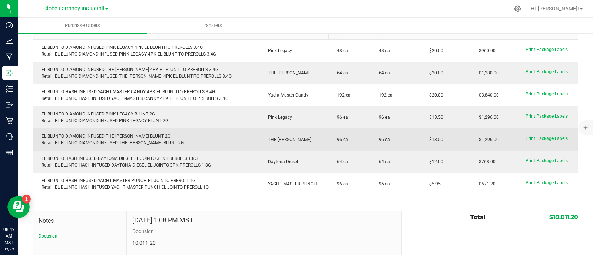
drag, startPoint x: 443, startPoint y: 140, endPoint x: 422, endPoint y: 141, distance: 20.4
click at [421, 141] on td "$13.50" at bounding box center [446, 140] width 50 height 22
copy span "$13.50"
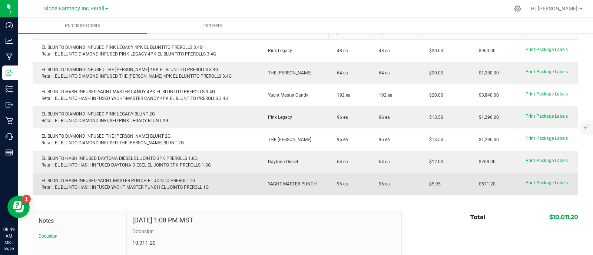
drag, startPoint x: 437, startPoint y: 183, endPoint x: 417, endPoint y: 182, distance: 20.4
click at [421, 182] on td "$5.95" at bounding box center [446, 184] width 50 height 22
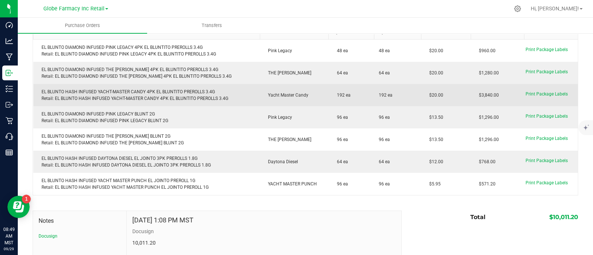
drag, startPoint x: 433, startPoint y: 93, endPoint x: 413, endPoint y: 94, distance: 19.6
click at [413, 93] on purchase-order-line-row "EL BLUNTO HASH INFUSED YACHT-MASTER CANDY 4PK EL BLUNTITO PREROLLS 3.4G Retail:…" at bounding box center [305, 95] width 544 height 22
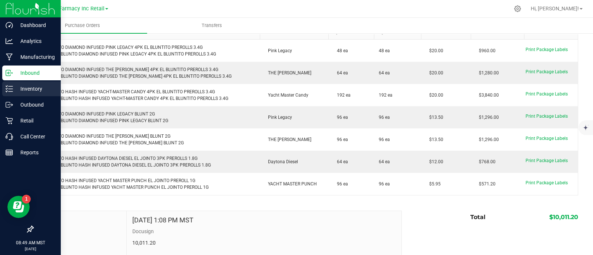
drag, startPoint x: 20, startPoint y: 93, endPoint x: 14, endPoint y: 93, distance: 6.7
click at [16, 93] on div "Dashboard Analytics Manufacturing Inbound Inventory Outbound Retail Call Center…" at bounding box center [296, 127] width 593 height 255
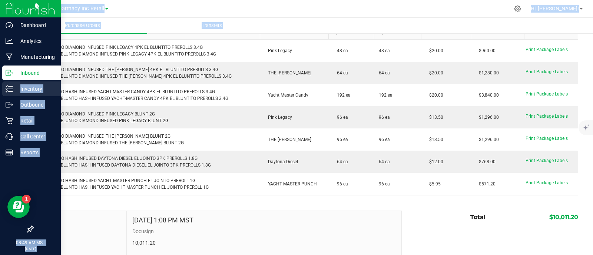
click at [14, 93] on p "Inventory" at bounding box center [35, 88] width 44 height 9
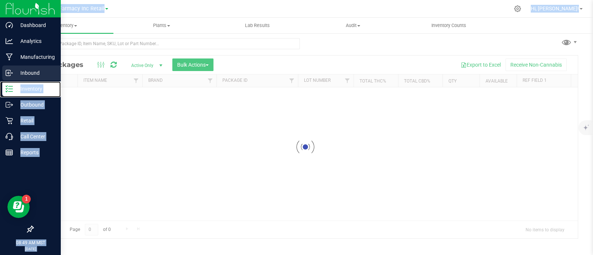
scroll to position [3, 0]
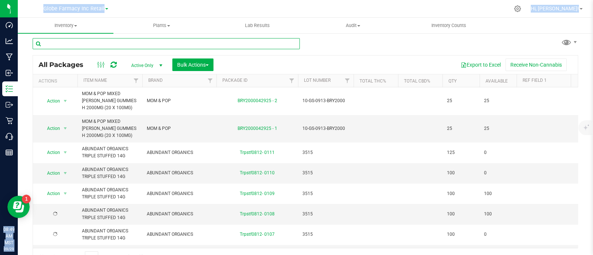
paste input "MFUSED FATTYS FIRE GRANDDADDY PURPLE INFUSED PREROLLS 2PK 1G"
click at [117, 38] on input "text" at bounding box center [166, 43] width 267 height 11
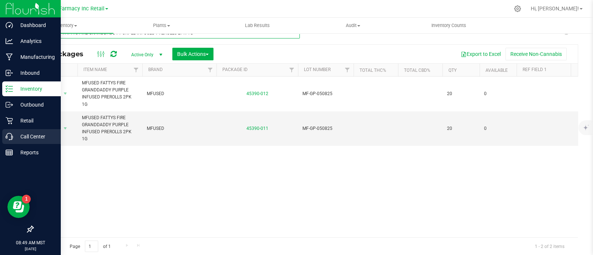
type input "MFUSED FATTYS FIRE GRANDDADDY PURPLE INFUSED PREROLLS 2PK 1G"
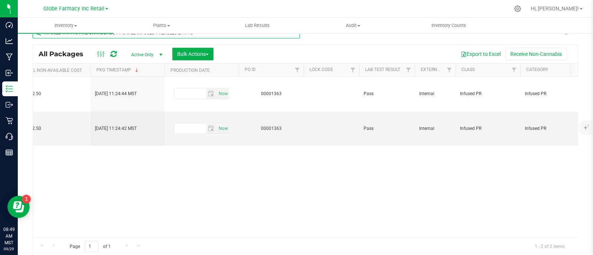
scroll to position [0, 1576]
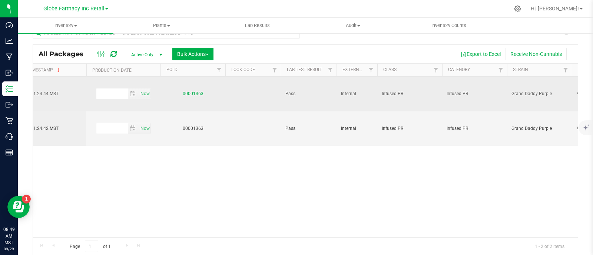
click at [194, 93] on link "00001363" at bounding box center [193, 93] width 21 height 5
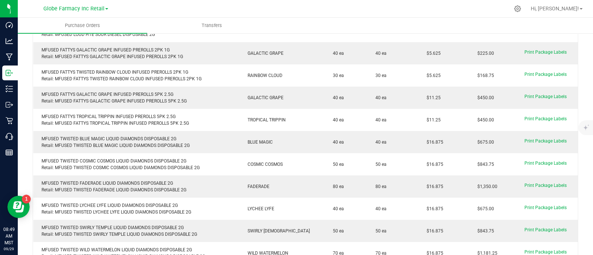
scroll to position [384, 0]
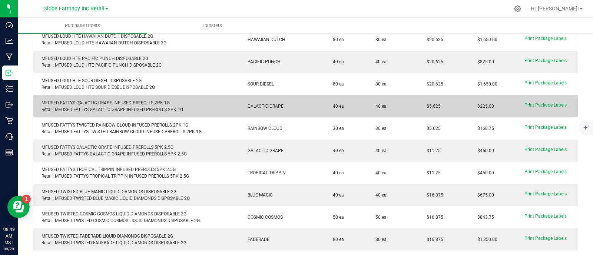
drag, startPoint x: 430, startPoint y: 106, endPoint x: 425, endPoint y: 106, distance: 4.9
click at [418, 106] on td "$5.625" at bounding box center [443, 106] width 50 height 22
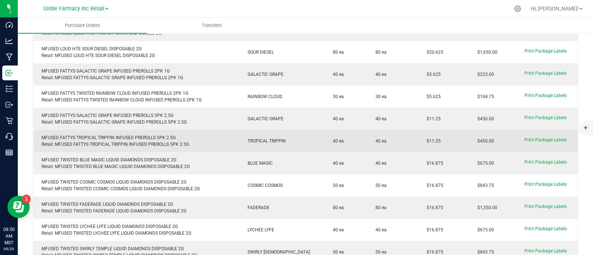
scroll to position [431, 0]
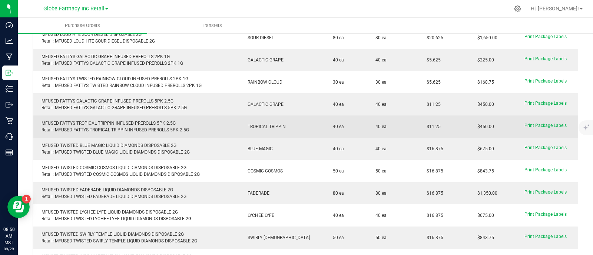
drag, startPoint x: 444, startPoint y: 124, endPoint x: 413, endPoint y: 130, distance: 31.4
click at [418, 130] on td "$11.25" at bounding box center [443, 127] width 50 height 22
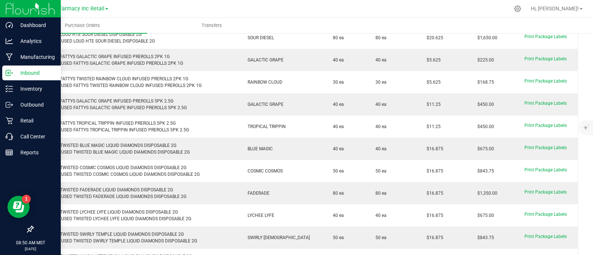
click at [12, 74] on icon at bounding box center [9, 72] width 7 height 7
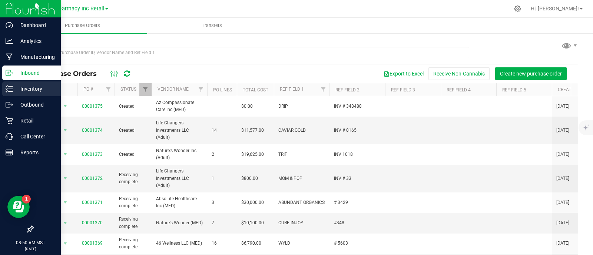
click at [9, 88] on icon at bounding box center [9, 88] width 7 height 7
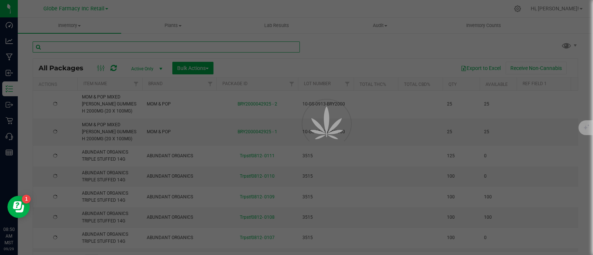
click at [104, 48] on input "text" at bounding box center [166, 46] width 267 height 11
paste input "SUBLIME HOT RODS INFUSED STRAWBERRY TWIST 0.5G"
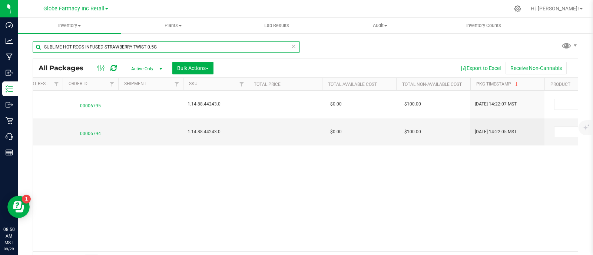
scroll to position [0, 1235]
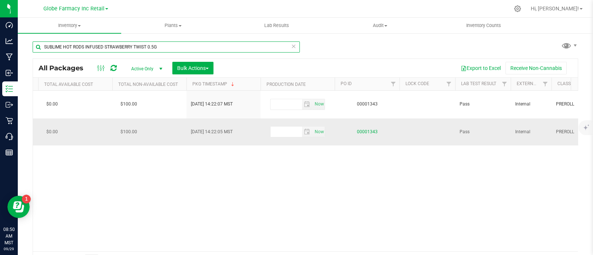
type input "SUBLIME HOT RODS INFUSED STRAWBERRY TWIST 0.5G"
click at [360, 132] on link "00001343" at bounding box center [367, 131] width 21 height 5
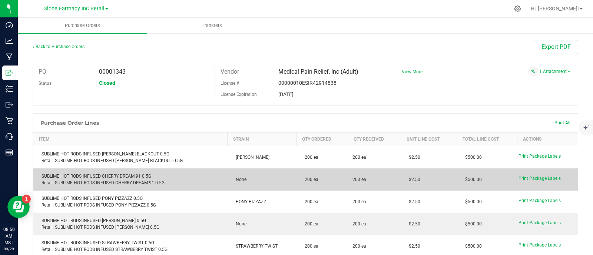
drag, startPoint x: 417, startPoint y: 178, endPoint x: 400, endPoint y: 177, distance: 16.7
click at [400, 177] on td "$2.50" at bounding box center [428, 180] width 56 height 22
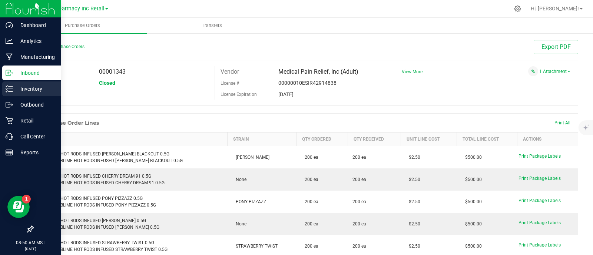
click at [2, 84] on link "Inventory" at bounding box center [30, 89] width 61 height 16
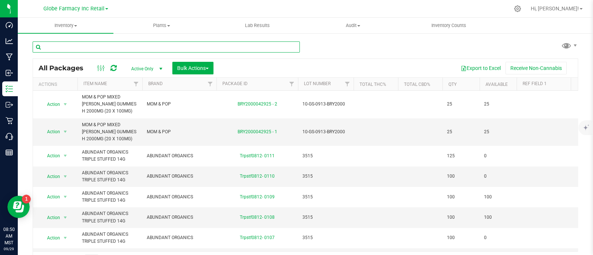
click at [124, 44] on input "text" at bounding box center [166, 46] width 267 height 11
paste input "STIIIZY LABS DISPOSABLE PEN PINK ACAI 1G"
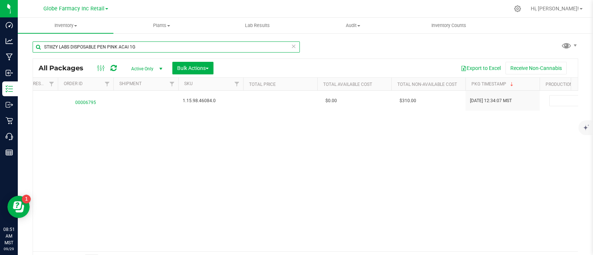
scroll to position [0, 1213]
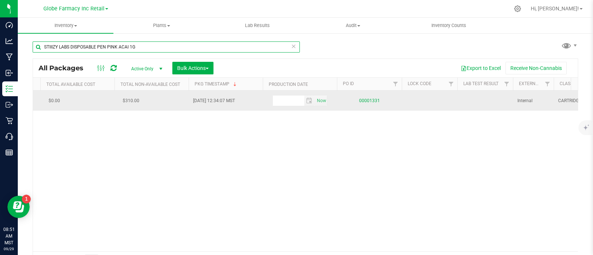
type input "STIIIZY LABS DISPOSABLE PEN PINK ACAI 1G"
click at [374, 99] on link "00001331" at bounding box center [369, 100] width 21 height 5
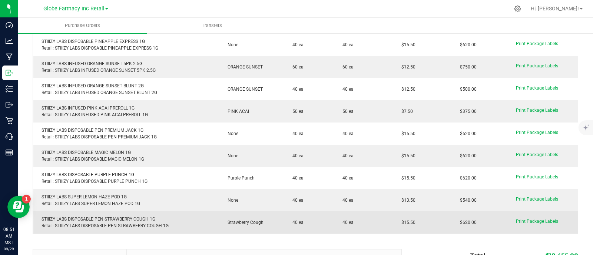
drag, startPoint x: 413, startPoint y: 220, endPoint x: 384, endPoint y: 220, distance: 28.5
click at [384, 220] on purchase-order-line-row "STIIIZY LABS DISPOSABLE PEN STRAWBERRY COUGH 1G Retail: STIIIZY LABS DISPOSABLE…" at bounding box center [305, 222] width 544 height 22
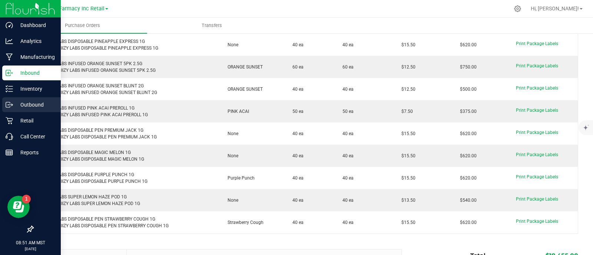
click at [7, 101] on icon at bounding box center [9, 104] width 7 height 7
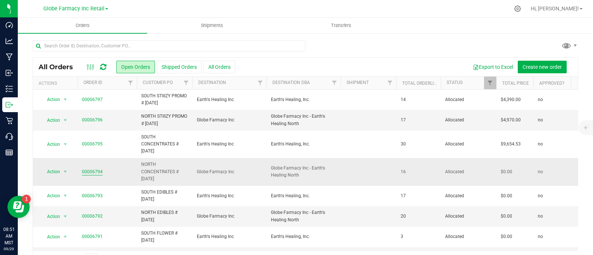
click at [96, 172] on link "00006794" at bounding box center [92, 172] width 21 height 7
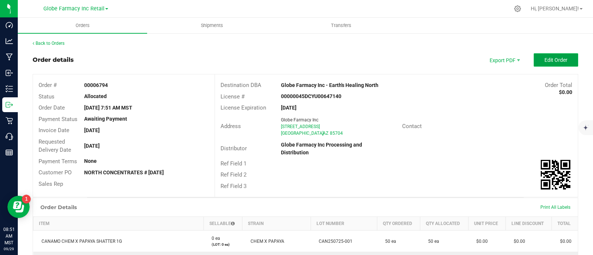
click at [539, 55] on button "Edit Order" at bounding box center [555, 59] width 44 height 13
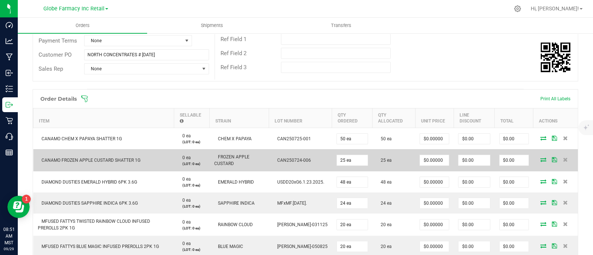
scroll to position [139, 0]
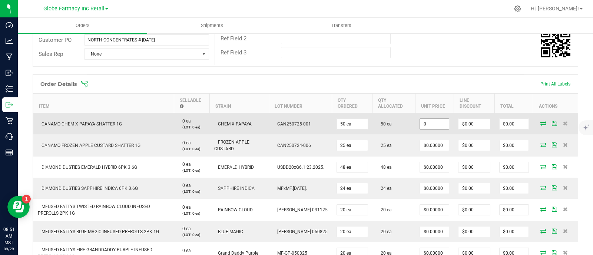
click at [435, 122] on input "0" at bounding box center [434, 124] width 29 height 10
paste input "6"
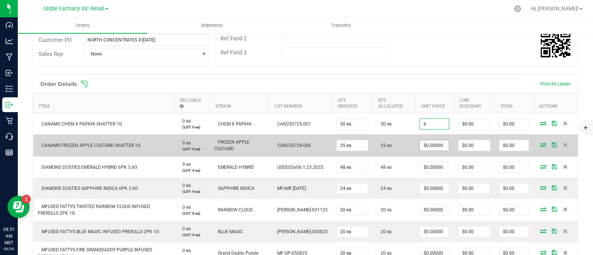
type input "$6.00000"
type input "$300.00"
paste input "6"
click at [436, 145] on input "0" at bounding box center [434, 145] width 29 height 10
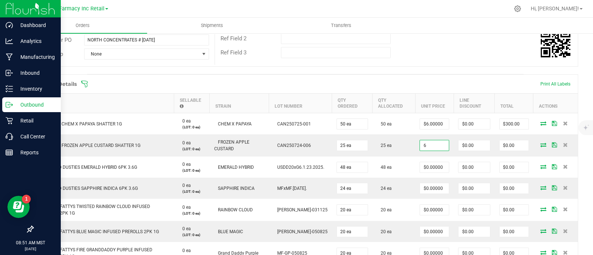
type input "$6.00000"
type input "$150.00"
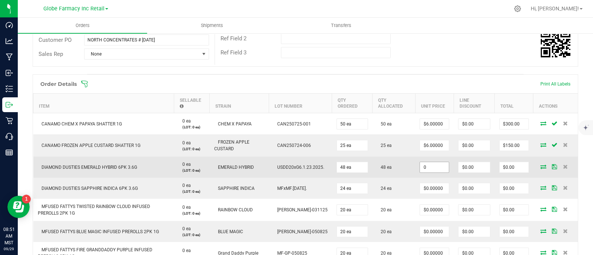
click at [422, 163] on input "0" at bounding box center [434, 167] width 29 height 10
paste input "11.05682"
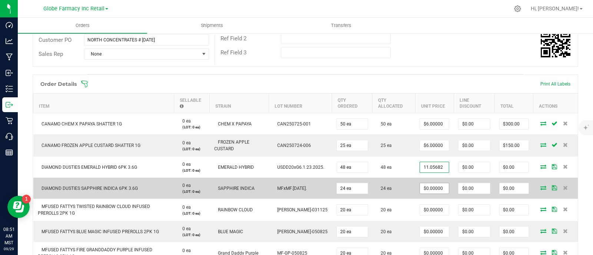
type input "$11.05682"
type input "$530.73"
drag, startPoint x: 427, startPoint y: 189, endPoint x: 404, endPoint y: 194, distance: 23.0
click at [427, 190] on input "0" at bounding box center [434, 188] width 29 height 10
paste input "11.05682"
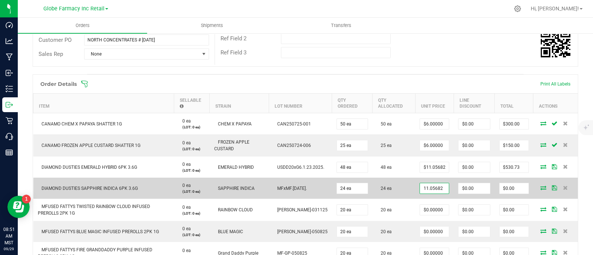
type input "$11.05682"
type input "$265.36"
click at [404, 194] on td "24 ea" at bounding box center [393, 188] width 43 height 21
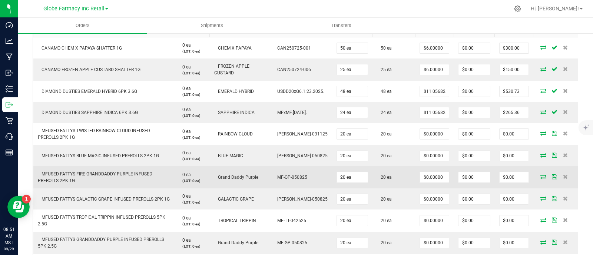
scroll to position [231, 0]
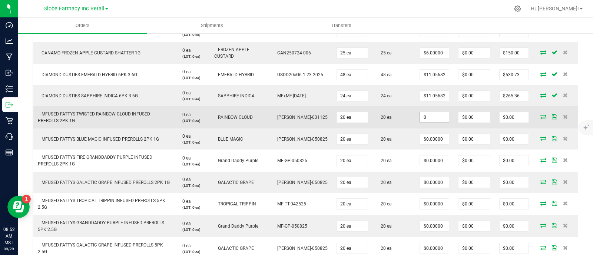
paste input "5.625"
click at [431, 119] on input "0" at bounding box center [434, 117] width 29 height 10
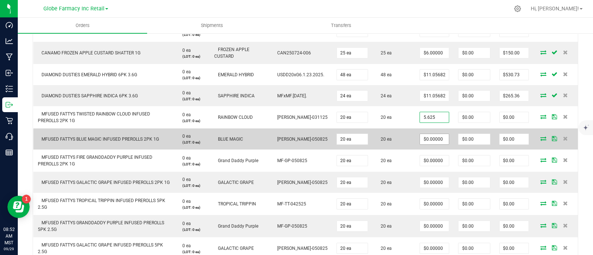
type input "5.625"
type input "0"
type input "$5.62500"
type input "$112.50"
click at [432, 140] on input "0" at bounding box center [434, 139] width 29 height 10
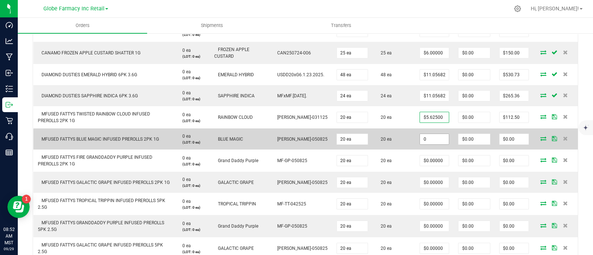
paste input "5.625"
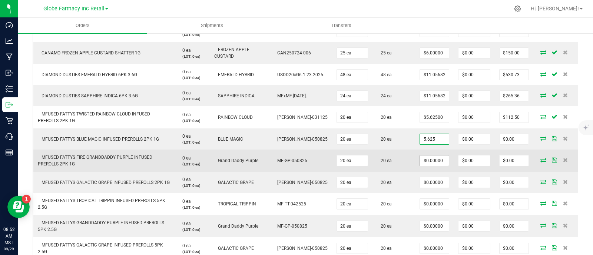
type input "5.625"
type input "0"
type input "$5.62500"
type input "$112.50"
click at [430, 159] on input "0" at bounding box center [434, 161] width 29 height 10
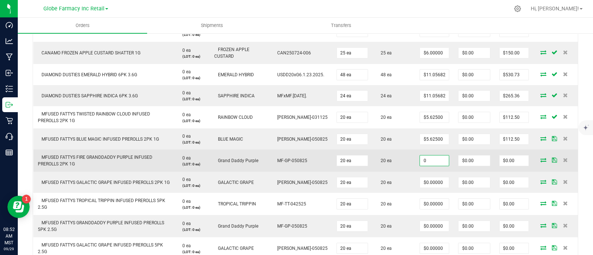
paste input "5.625"
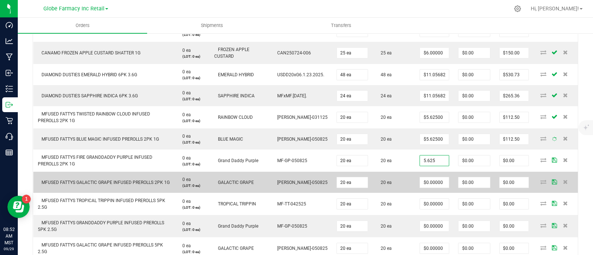
type input "$5.62500"
type input "$112.50"
click at [404, 184] on td "20 ea" at bounding box center [393, 182] width 43 height 21
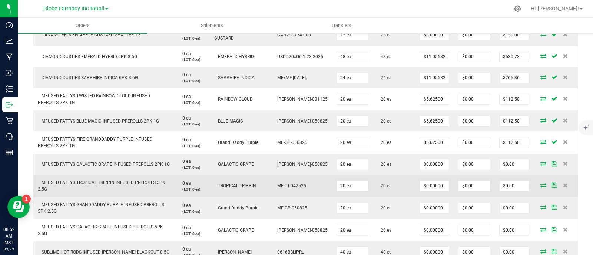
scroll to position [278, 0]
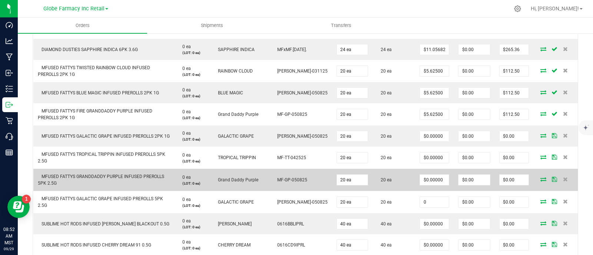
paste input "11.25"
drag, startPoint x: 428, startPoint y: 202, endPoint x: 428, endPoint y: 189, distance: 13.3
click at [428, 202] on input "0" at bounding box center [434, 202] width 29 height 10
type input "11.25"
type input "0"
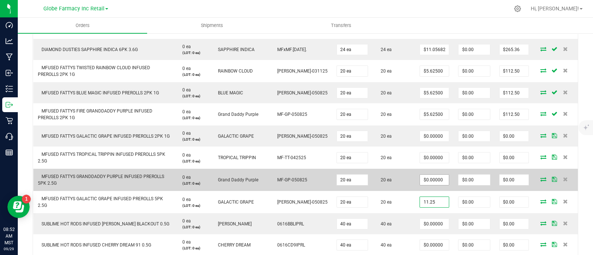
type input "$11.25000"
type input "$225.00"
paste input "11.25"
click at [429, 179] on input "0" at bounding box center [434, 180] width 29 height 10
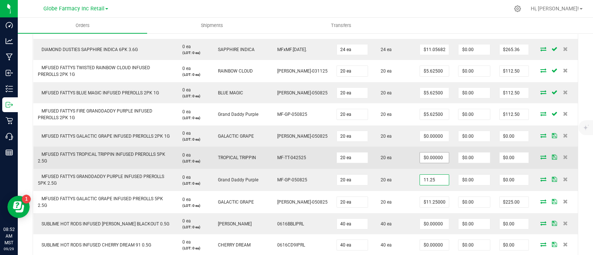
type input "11.25"
type input "0"
type input "$11.25000"
type input "$225.00"
paste input "11.25"
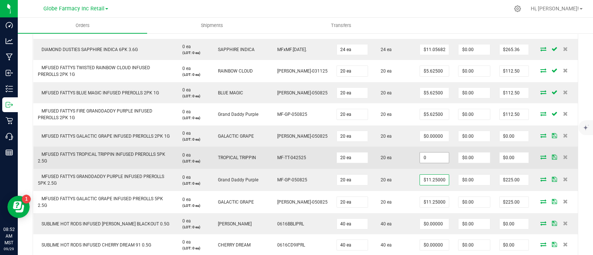
click at [427, 158] on input "0" at bounding box center [434, 158] width 29 height 10
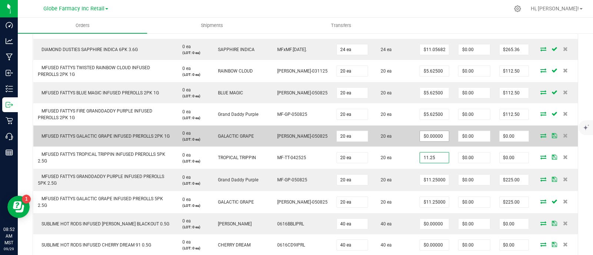
type input "11.25"
type input "0"
type input "$11.25000"
type input "$225.00"
click at [427, 134] on input "0" at bounding box center [434, 136] width 29 height 10
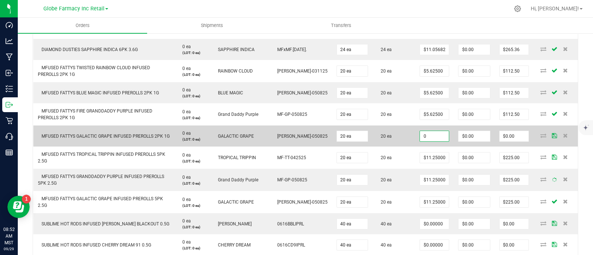
paste input "11.25"
click at [421, 136] on input "11.25" at bounding box center [434, 136] width 29 height 10
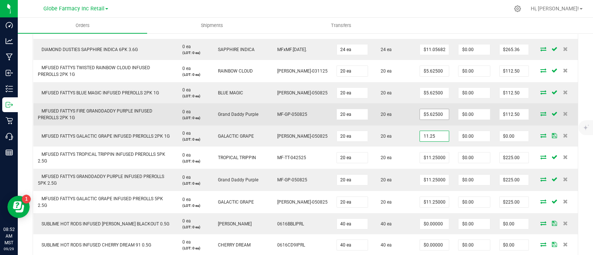
type input "$11.25000"
type input "$225.00"
click at [433, 112] on input "5.625" at bounding box center [434, 114] width 29 height 10
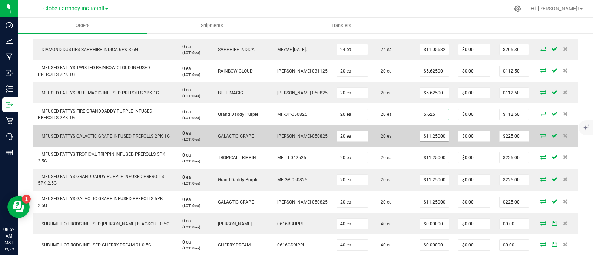
type input "$5.62500"
paste input "5.6"
click at [428, 137] on input "11.25" at bounding box center [434, 136] width 29 height 10
type input "$5.62500"
type input "$112.50"
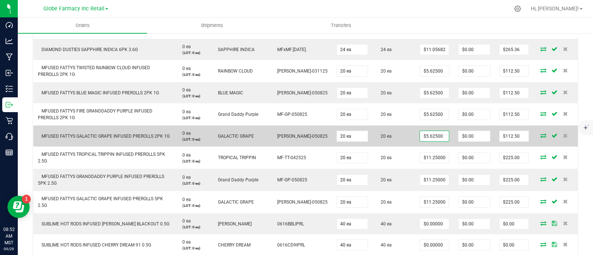
click at [406, 141] on td "20 ea" at bounding box center [393, 136] width 43 height 21
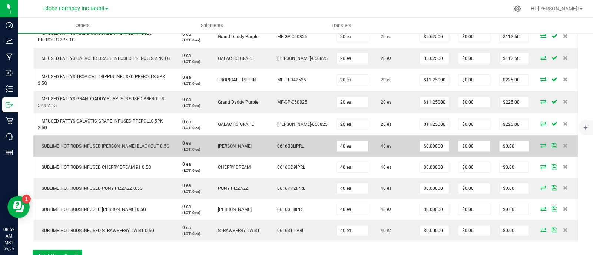
scroll to position [370, 0]
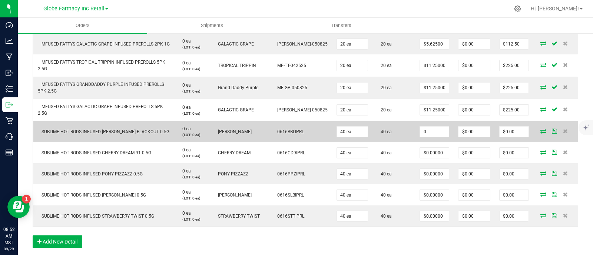
drag, startPoint x: 431, startPoint y: 133, endPoint x: 434, endPoint y: 141, distance: 8.2
click at [431, 133] on input "0" at bounding box center [434, 132] width 29 height 10
paste input "2.5"
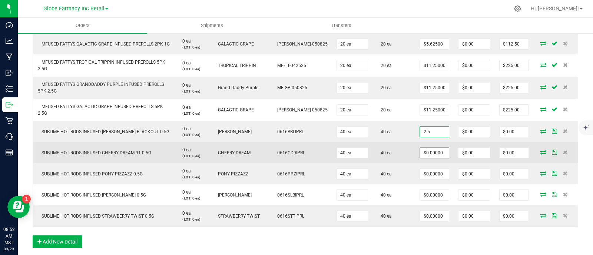
type input "$2.50000"
type input "$100.00"
paste input "2.5"
click at [433, 154] on input "0" at bounding box center [434, 153] width 29 height 10
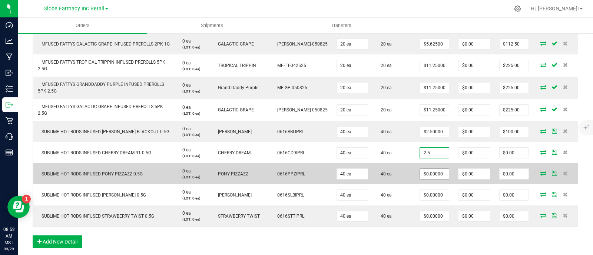
type input "$2.50000"
type input "$100.00"
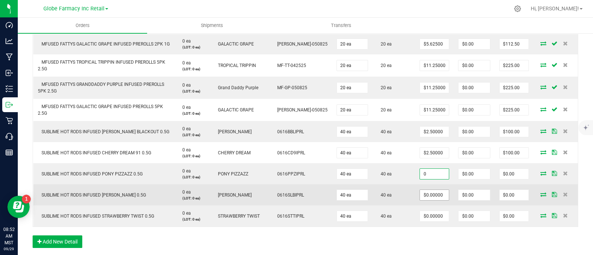
drag, startPoint x: 428, startPoint y: 174, endPoint x: 431, endPoint y: 189, distance: 15.3
click at [428, 175] on input "0" at bounding box center [434, 174] width 29 height 10
paste input "2.5"
type input "$2.50000"
type input "$100.00"
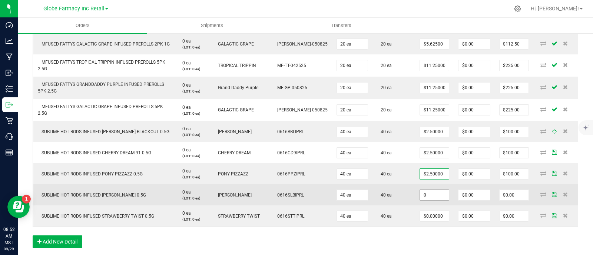
drag, startPoint x: 431, startPoint y: 189, endPoint x: 431, endPoint y: 199, distance: 10.0
click at [431, 192] on input "0" at bounding box center [434, 195] width 29 height 10
paste input "2.5"
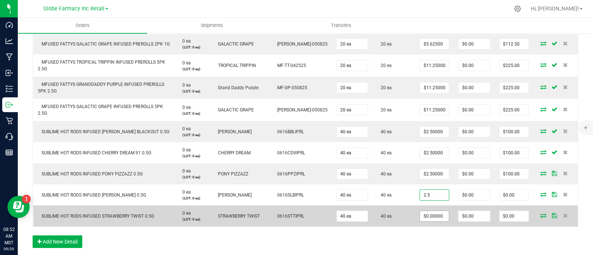
type input "$2.50000"
type input "$100.00"
paste input "2.5"
click at [428, 214] on input "0" at bounding box center [434, 216] width 29 height 10
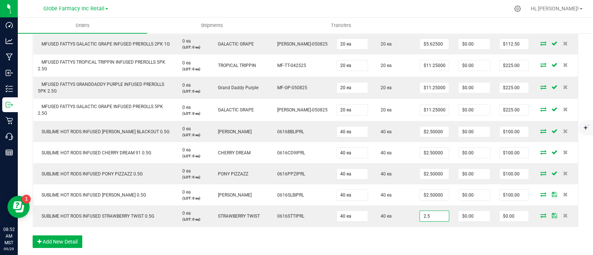
type input "$2.50000"
type input "$100.00"
click at [418, 237] on div "Order Details Print All Labels Item Sellable Strain Lot Number Qty Ordered Qty …" at bounding box center [305, 49] width 545 height 412
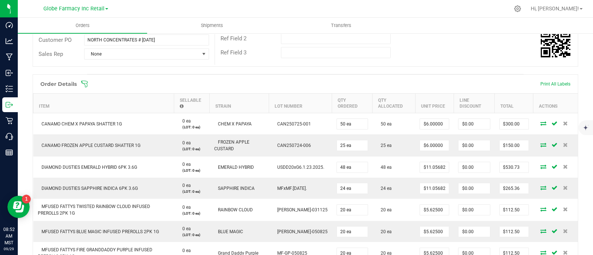
scroll to position [0, 0]
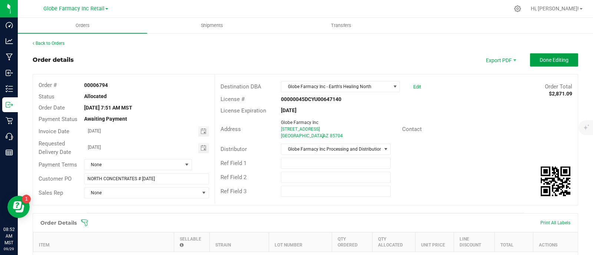
click at [550, 54] on button "Done Editing" at bounding box center [554, 59] width 48 height 13
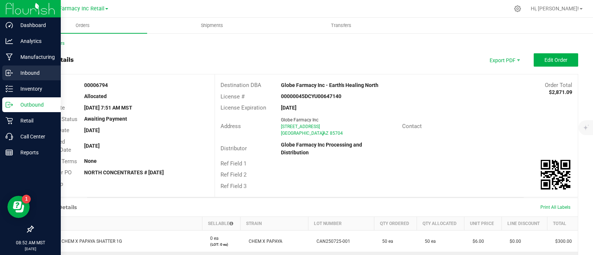
click at [8, 74] on icon at bounding box center [9, 72] width 7 height 7
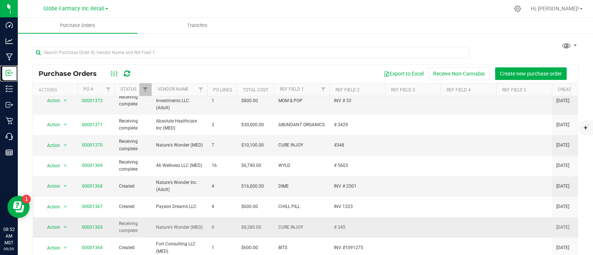
scroll to position [92, 0]
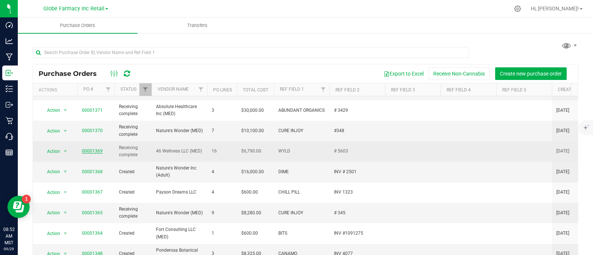
click at [88, 150] on link "00001369" at bounding box center [92, 151] width 21 height 5
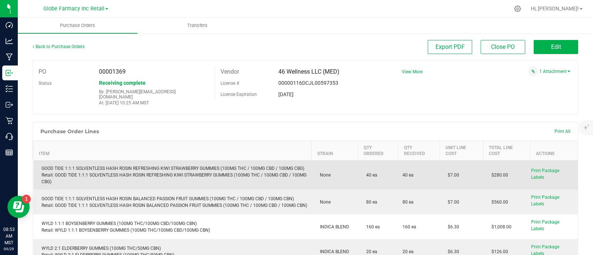
drag, startPoint x: 456, startPoint y: 174, endPoint x: 428, endPoint y: 171, distance: 28.3
click at [428, 171] on purchase-order-line-row "GOOD TIDE 1:1:1 SOLVENTLESS HASH ROSIN REFRESHING KIWI STRAWBERRY GUMMIES (100M…" at bounding box center [305, 175] width 544 height 29
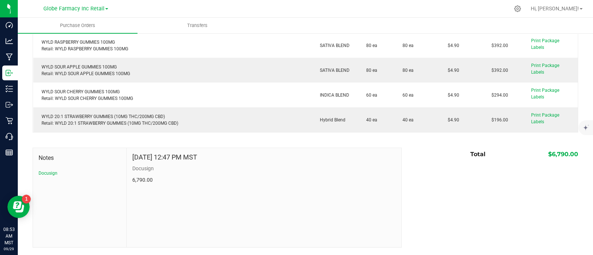
scroll to position [388, 0]
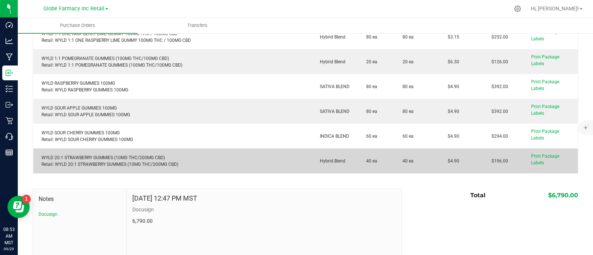
drag, startPoint x: 443, startPoint y: 166, endPoint x: 431, endPoint y: 166, distance: 12.2
click at [439, 166] on td "$4.90" at bounding box center [460, 161] width 43 height 25
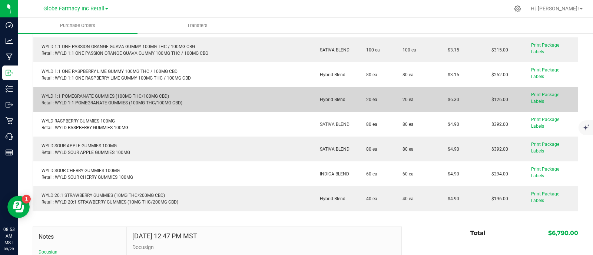
scroll to position [342, 0]
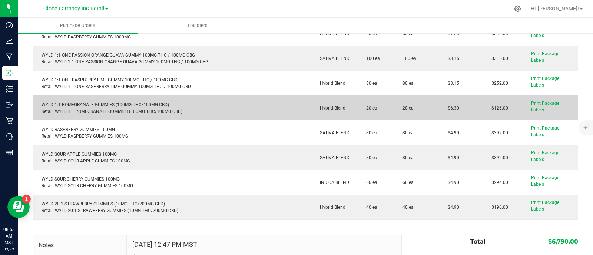
drag, startPoint x: 435, startPoint y: 113, endPoint x: 424, endPoint y: 112, distance: 10.8
click at [424, 112] on purchase-order-line-row "WYLD 1:1 POMEGRANATE GUMMIES (100MG THC/100MG CBD) Retail: WYLD 1:1 POMEGRANATE…" at bounding box center [305, 108] width 544 height 25
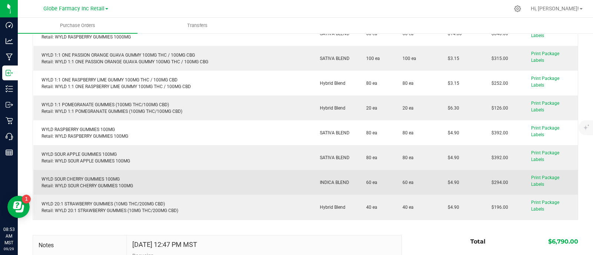
scroll to position [296, 0]
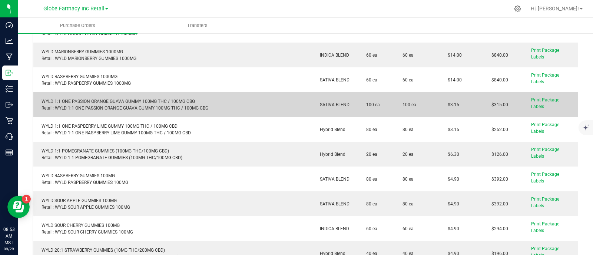
drag, startPoint x: 456, startPoint y: 108, endPoint x: 440, endPoint y: 112, distance: 16.4
click at [440, 112] on td "$3.15" at bounding box center [460, 104] width 43 height 25
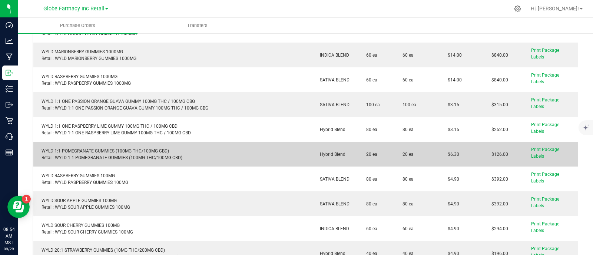
scroll to position [250, 0]
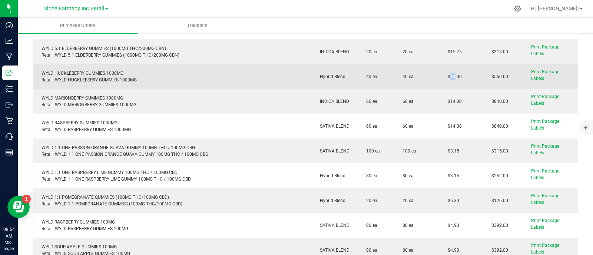
click at [439, 81] on td "$14.00" at bounding box center [460, 76] width 43 height 25
click at [457, 84] on td "$14.00" at bounding box center [460, 76] width 43 height 25
drag, startPoint x: 457, startPoint y: 81, endPoint x: 420, endPoint y: 81, distance: 37.0
click at [420, 81] on purchase-order-line-row "WYLD HUCKLEBERRY GUMMIES 1000MG Retail: WYLD HUCKLEBERRY GUMMIES 1000MG Hybrid …" at bounding box center [305, 76] width 544 height 25
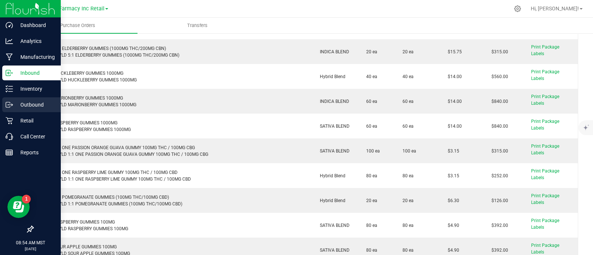
click at [6, 106] on icon at bounding box center [9, 104] width 7 height 7
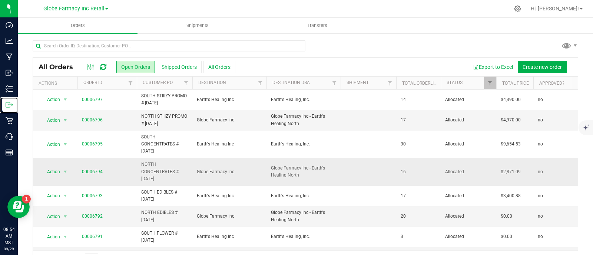
scroll to position [24, 0]
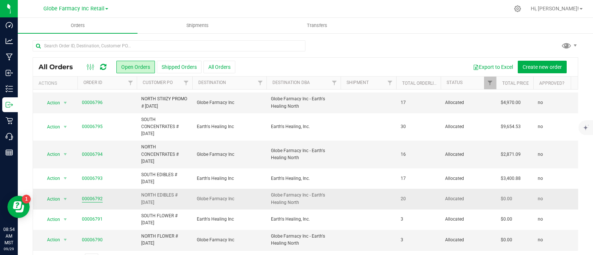
click at [100, 196] on link "00006792" at bounding box center [92, 199] width 21 height 7
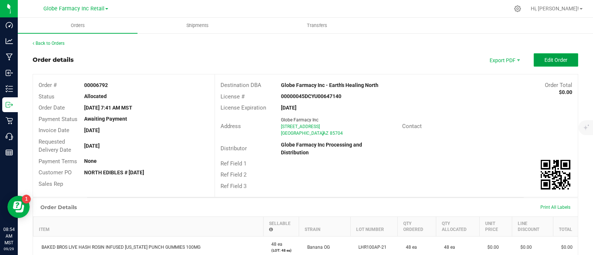
click at [546, 61] on span "Edit Order" at bounding box center [555, 60] width 23 height 6
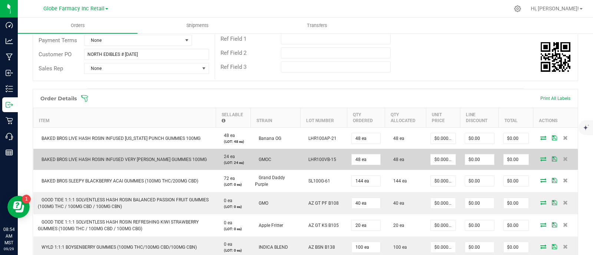
scroll to position [139, 0]
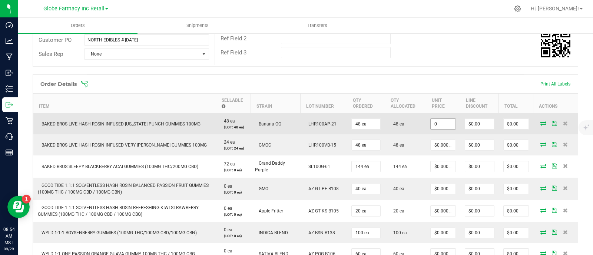
click at [447, 126] on input "0" at bounding box center [442, 124] width 25 height 10
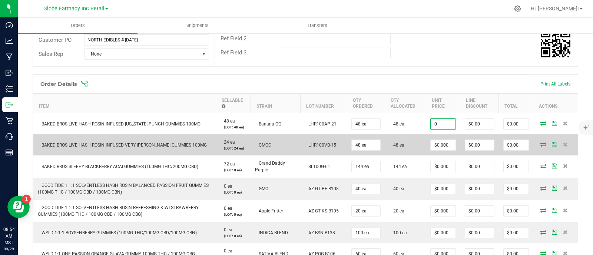
paste input "6.16"
type input "$6.16000"
type input "$295.68"
drag, startPoint x: 435, startPoint y: 144, endPoint x: 443, endPoint y: 164, distance: 21.3
click at [435, 144] on input "0" at bounding box center [442, 145] width 25 height 10
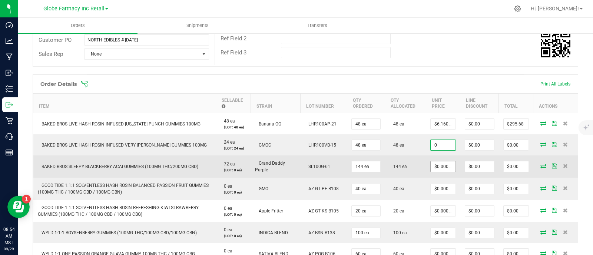
paste input "6.16"
type input "$6.16000"
type input "$295.68"
click at [442, 165] on input "0" at bounding box center [442, 166] width 25 height 10
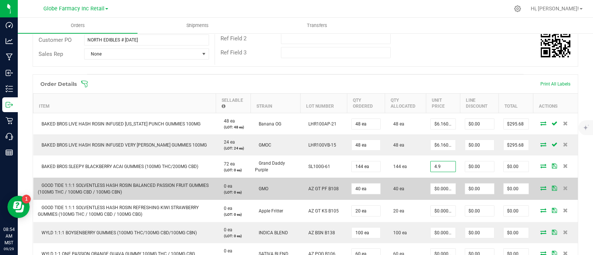
type input "$4.90000"
type input "$705.60"
click at [418, 193] on td "40 ea" at bounding box center [405, 189] width 41 height 22
click at [433, 191] on input "0" at bounding box center [442, 189] width 25 height 10
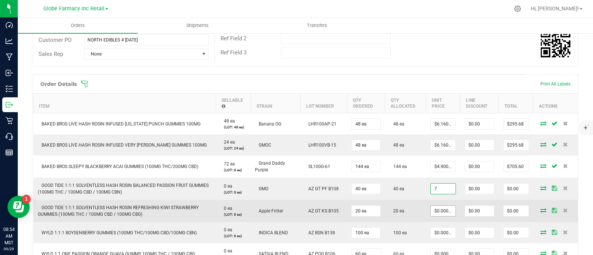
type input "$7.00000"
type input "$280.00"
click at [435, 207] on input "0" at bounding box center [442, 211] width 25 height 10
type input "$7.00000"
type input "$140.00"
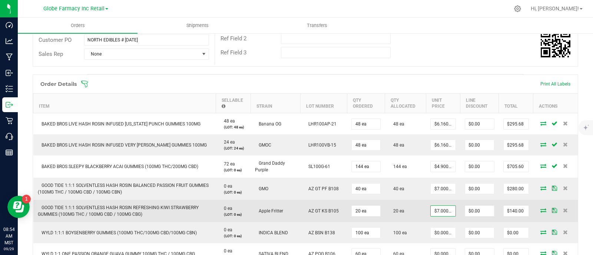
click at [415, 218] on td "20 ea" at bounding box center [405, 211] width 41 height 22
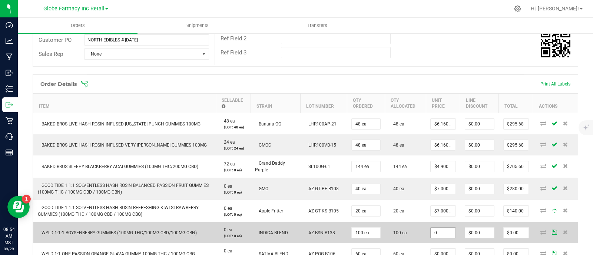
click at [440, 231] on input "0" at bounding box center [442, 233] width 25 height 10
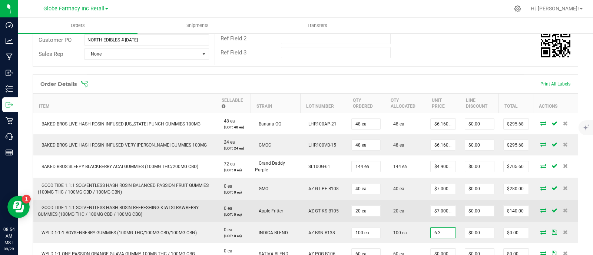
type input "$6.30000"
type input "$630.00"
click at [300, 217] on td "AZ GT KS B105" at bounding box center [323, 211] width 47 height 22
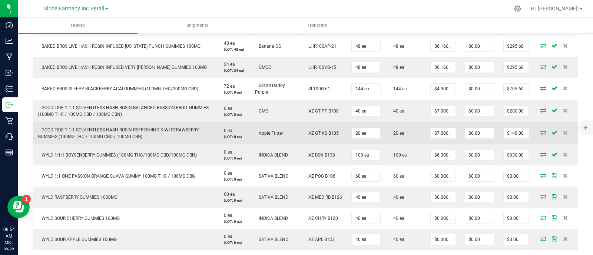
scroll to position [231, 0]
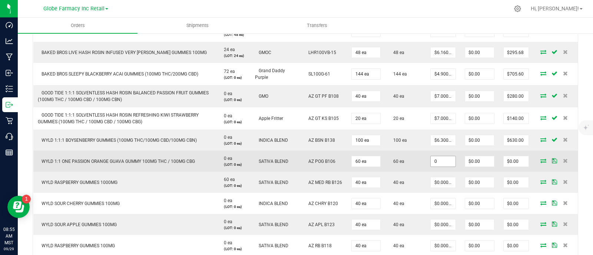
paste input "3.15"
click at [444, 159] on input "0" at bounding box center [442, 161] width 25 height 10
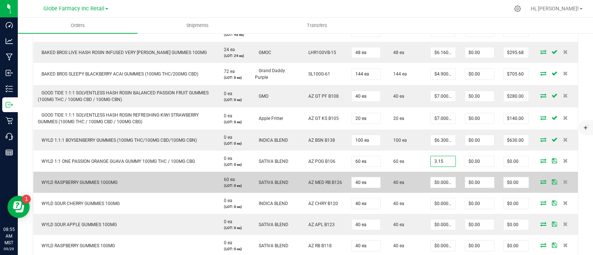
type input "$3.15000"
type input "$189.00"
click at [426, 183] on td "$0.00000" at bounding box center [443, 182] width 34 height 21
click at [441, 183] on input "0" at bounding box center [442, 182] width 25 height 10
paste input "14"
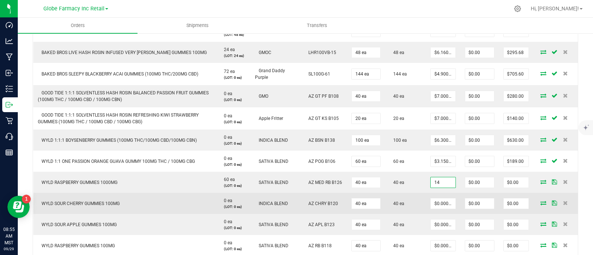
type input "$14.00000"
type input "$560.00"
click at [426, 196] on td "$0.00000" at bounding box center [443, 203] width 34 height 21
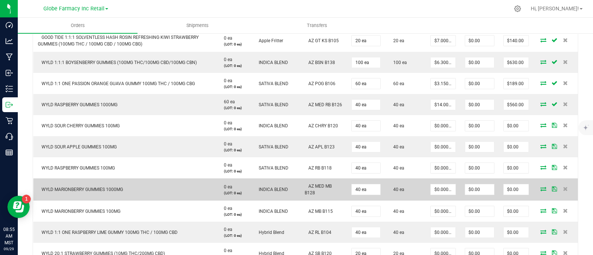
scroll to position [324, 0]
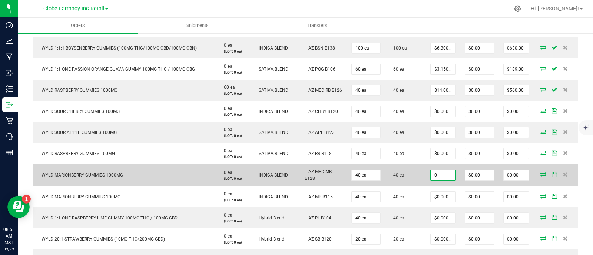
click at [436, 173] on input "0" at bounding box center [442, 175] width 25 height 10
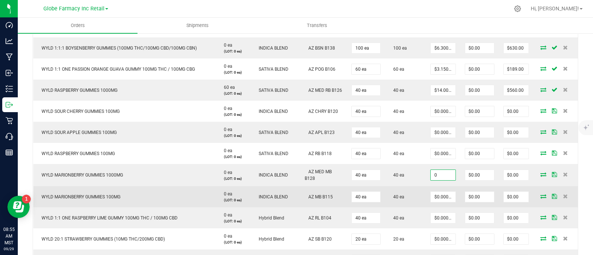
paste input "14"
type input "$14.00000"
type input "$560.00"
type input "0"
click at [430, 192] on input "0" at bounding box center [442, 197] width 25 height 10
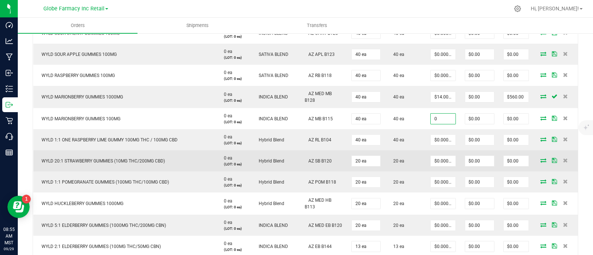
scroll to position [417, 0]
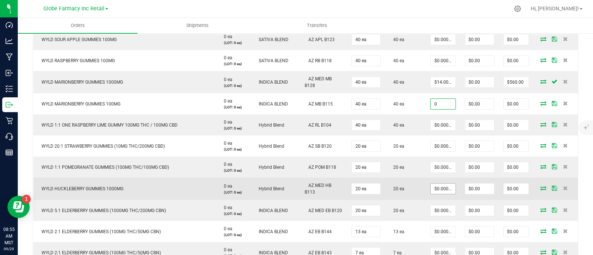
type input "0"
type input "$0.00000"
click at [435, 186] on input "0" at bounding box center [442, 189] width 25 height 10
paste input "14"
type input "$14.00000"
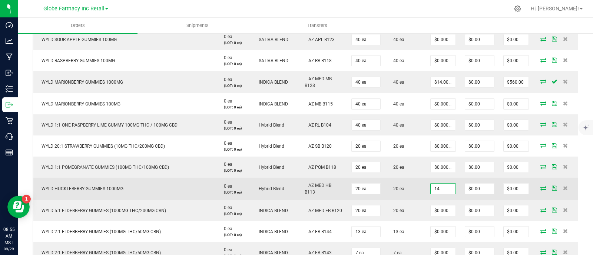
type input "$280.00"
click at [417, 199] on td "20 ea" at bounding box center [405, 189] width 41 height 22
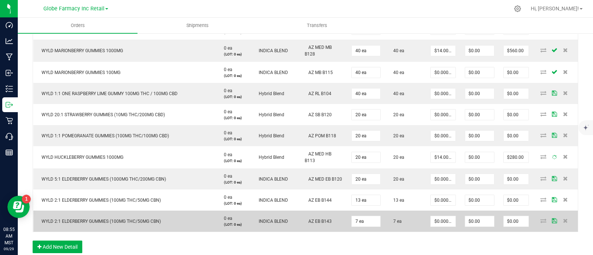
scroll to position [463, 0]
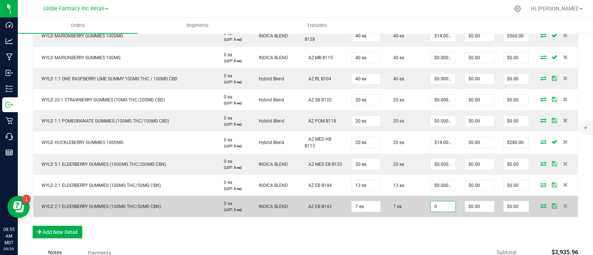
click at [436, 204] on input "0" at bounding box center [442, 206] width 25 height 10
click at [436, 205] on input "6.3" at bounding box center [442, 206] width 25 height 10
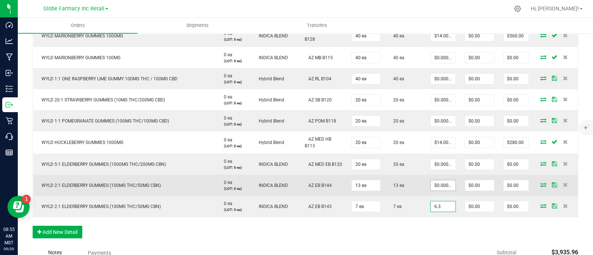
type input "6.3"
type input "0"
type input "$6.30000"
type input "$44.10"
click at [438, 185] on input "0" at bounding box center [442, 185] width 25 height 10
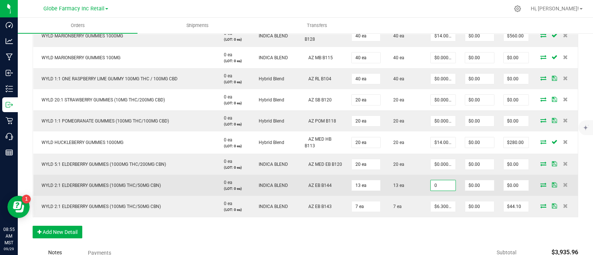
paste input "6.3"
type input "$6.30000"
type input "$81.90"
click at [418, 193] on td "13 ea" at bounding box center [405, 185] width 41 height 21
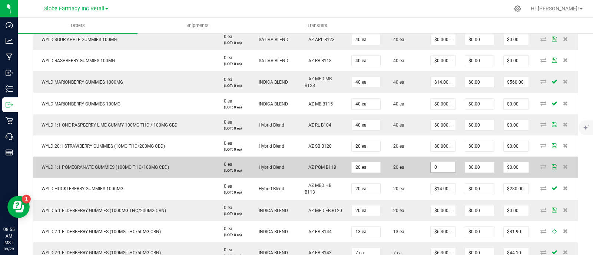
paste input "6.3"
click at [439, 162] on input "0" at bounding box center [442, 167] width 25 height 10
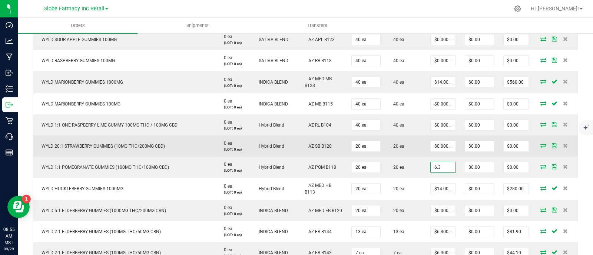
type input "$6.30000"
type input "$126.00"
click at [413, 153] on td "20 ea" at bounding box center [405, 146] width 41 height 21
click at [430, 144] on input "0" at bounding box center [442, 146] width 25 height 10
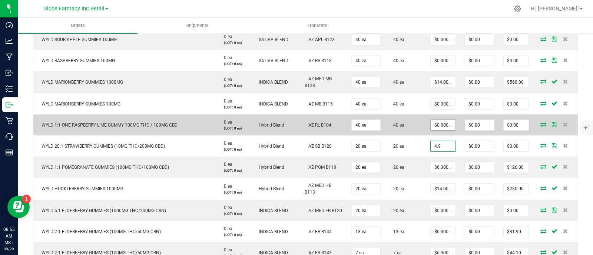
type input "4.9"
click at [439, 123] on input "$0.00000" at bounding box center [442, 125] width 25 height 10
type input "0"
type input "$4.90000"
type input "$98.00"
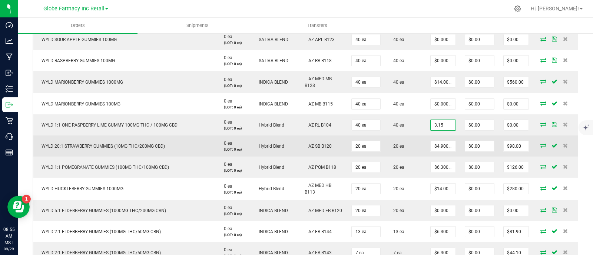
type input "$3.15000"
type input "$126.00"
click at [412, 146] on td "20 ea" at bounding box center [405, 146] width 41 height 21
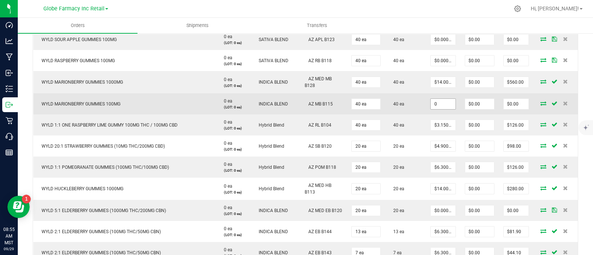
click at [435, 100] on input "0" at bounding box center [442, 104] width 25 height 10
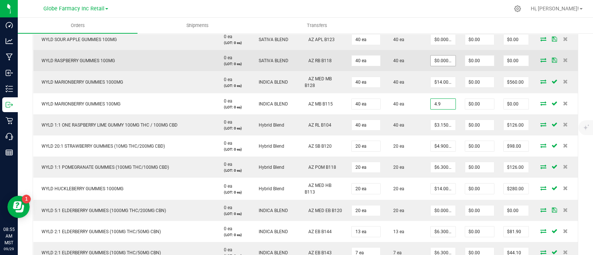
type input "4.9"
type input "0"
type input "$4.90000"
type input "$196.00"
click at [434, 63] on input "0" at bounding box center [442, 61] width 25 height 10
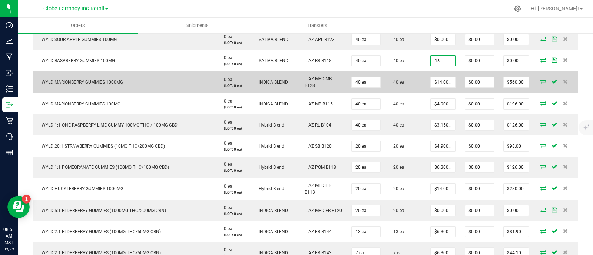
type input "$4.90000"
type input "$196.00"
click at [418, 83] on td "40 ea" at bounding box center [405, 82] width 41 height 22
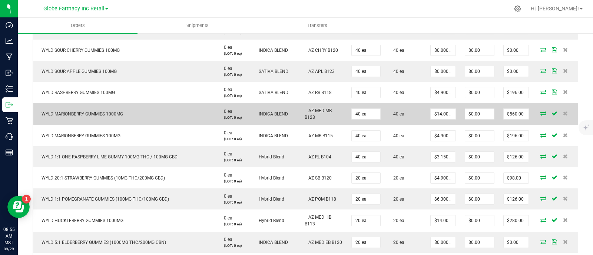
scroll to position [370, 0]
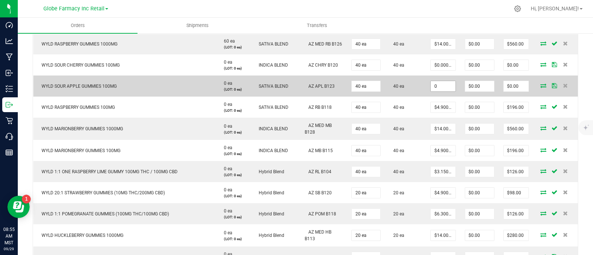
click at [430, 82] on input "0" at bounding box center [442, 86] width 25 height 10
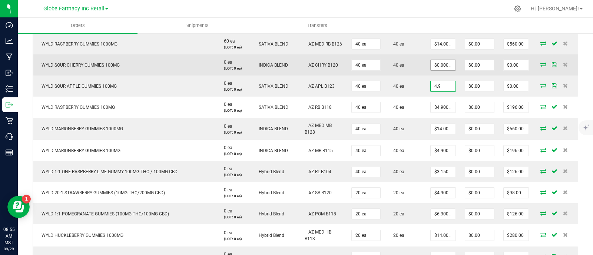
type input "4.9"
type input "0"
type input "$4.90000"
type input "$196.00"
click at [436, 64] on input "0" at bounding box center [442, 65] width 25 height 10
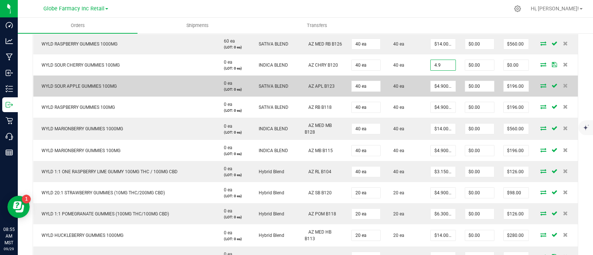
type input "$4.90000"
type input "$196.00"
click at [418, 90] on td "40 ea" at bounding box center [405, 86] width 41 height 21
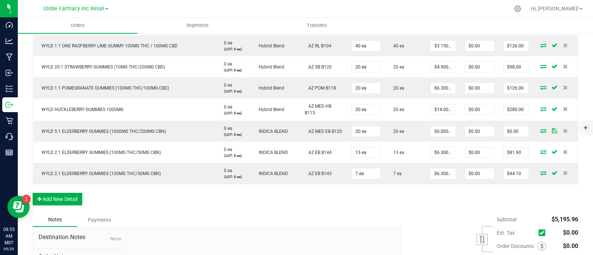
scroll to position [509, 0]
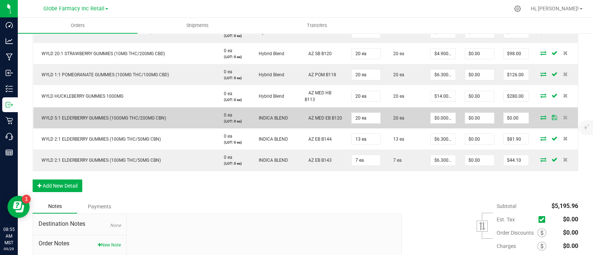
click at [143, 117] on span "WYLD 5:1 ELDERBERRY GUMMIES (1000MG THC/200MG CBN)" at bounding box center [102, 118] width 128 height 5
paste input "15.75"
drag, startPoint x: 433, startPoint y: 116, endPoint x: 436, endPoint y: 126, distance: 10.6
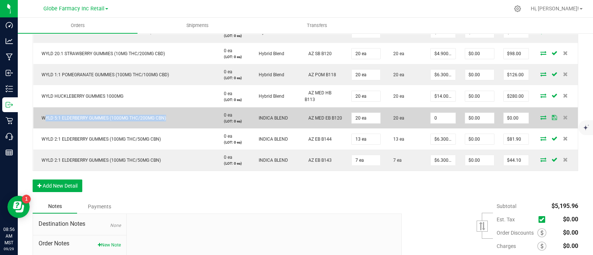
click at [433, 116] on input "0" at bounding box center [442, 118] width 25 height 10
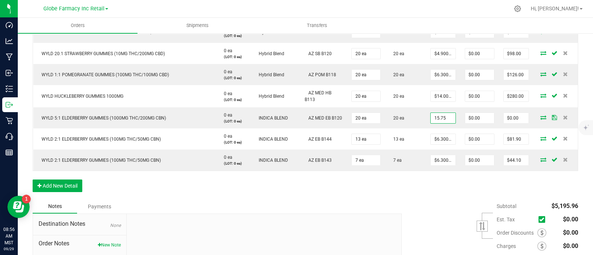
type input "$15.75000"
type input "$315.00"
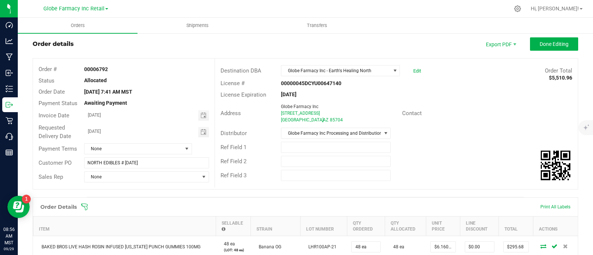
scroll to position [0, 0]
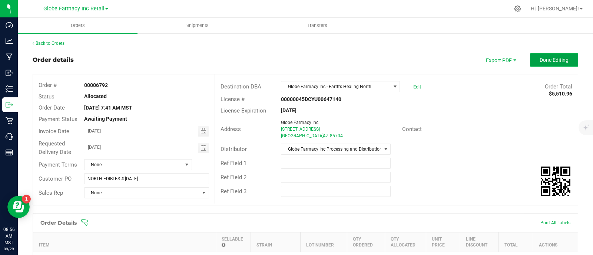
click at [539, 62] on span "Done Editing" at bounding box center [553, 60] width 29 height 6
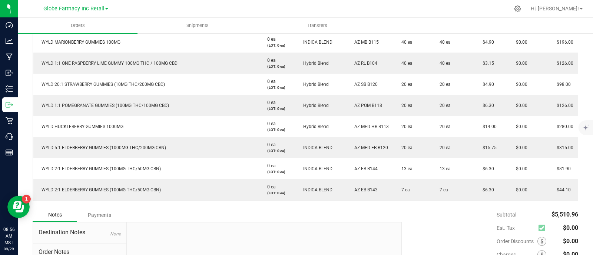
scroll to position [509, 0]
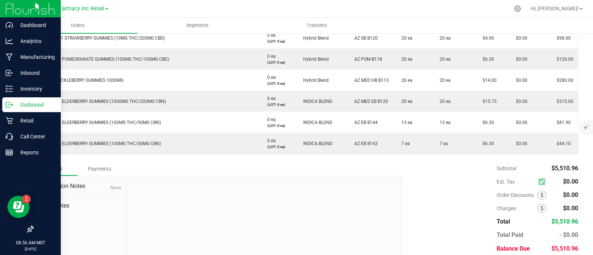
click at [28, 100] on div "Outbound" at bounding box center [31, 104] width 59 height 15
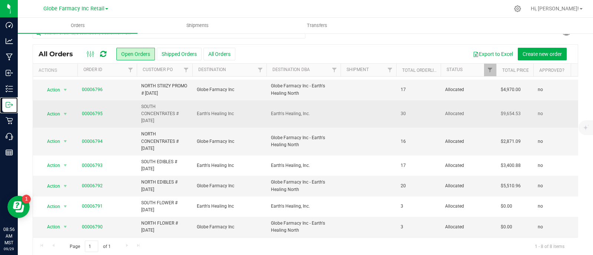
scroll to position [20, 0]
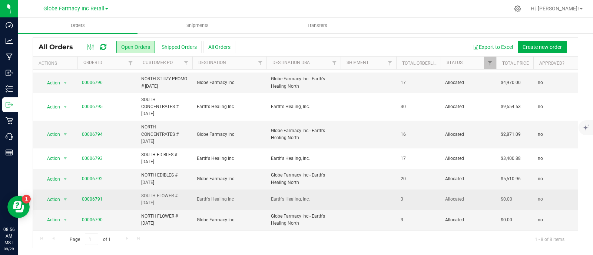
click at [89, 196] on link "00006791" at bounding box center [92, 199] width 21 height 7
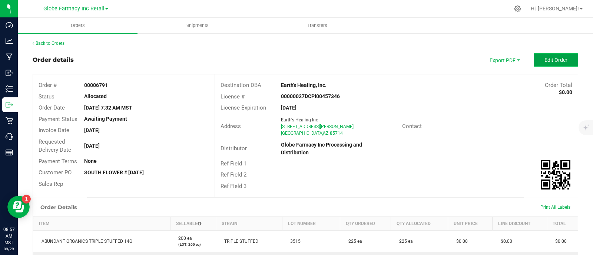
click at [556, 58] on span "Edit Order" at bounding box center [555, 60] width 23 height 6
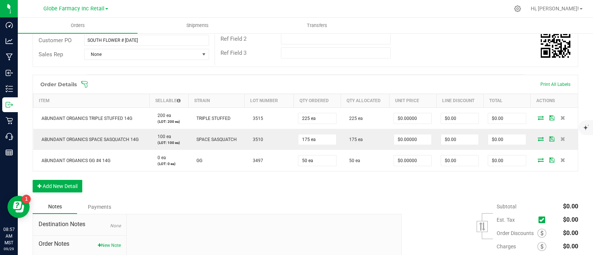
scroll to position [139, 0]
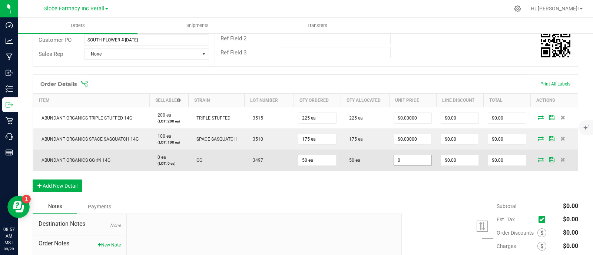
paste input "3"
click at [421, 159] on input "0" at bounding box center [412, 160] width 37 height 10
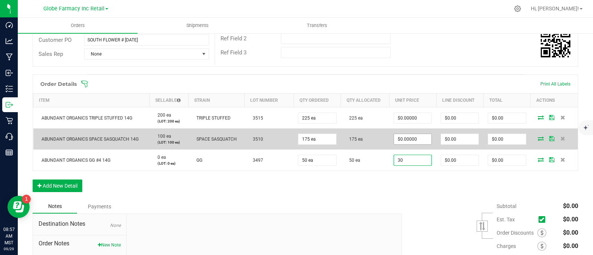
type input "30"
type input "0"
type input "$30.00000"
type input "$1,500.00"
click at [420, 134] on input "0" at bounding box center [412, 139] width 37 height 10
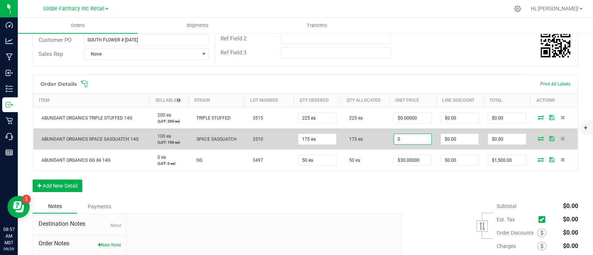
paste input "3"
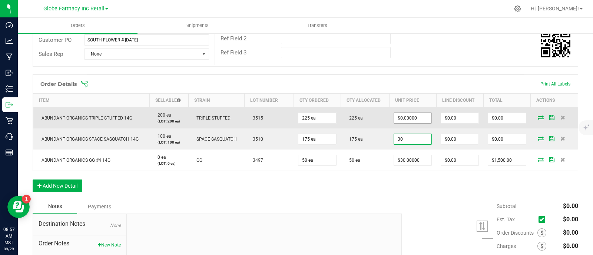
type input "30"
type input "0"
type input "$30.00000"
type input "$5,250.00"
paste input "3"
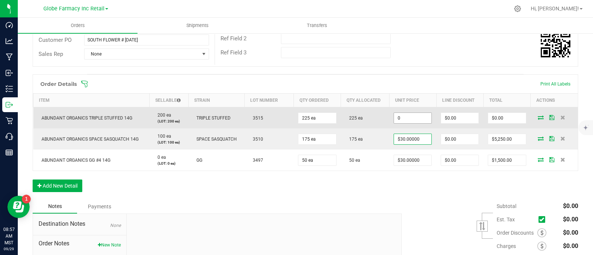
click at [418, 114] on input "0" at bounding box center [412, 118] width 37 height 10
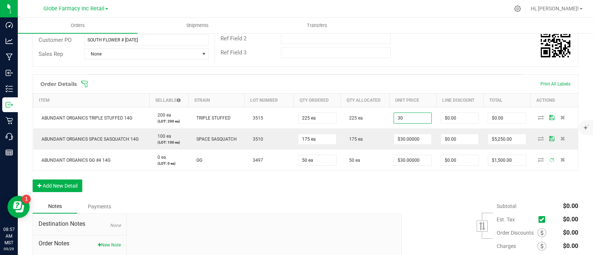
type input "$30.00000"
type input "$6,750.00"
click at [411, 82] on span at bounding box center [353, 83] width 545 height 7
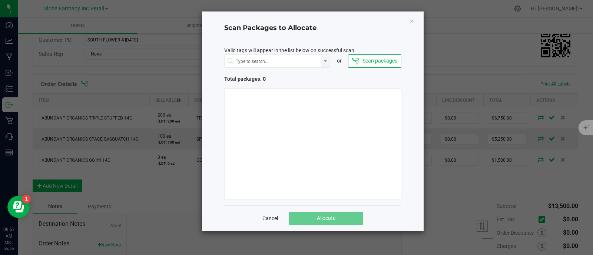
click at [267, 217] on link "Cancel" at bounding box center [270, 218] width 16 height 7
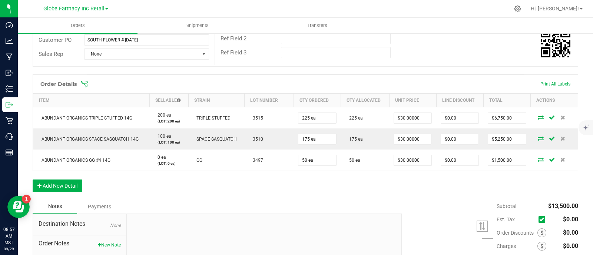
scroll to position [0, 0]
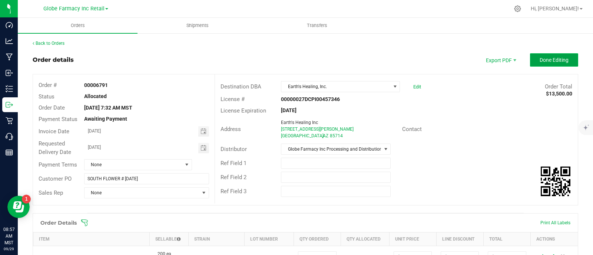
click at [546, 61] on span "Done Editing" at bounding box center [553, 60] width 29 height 6
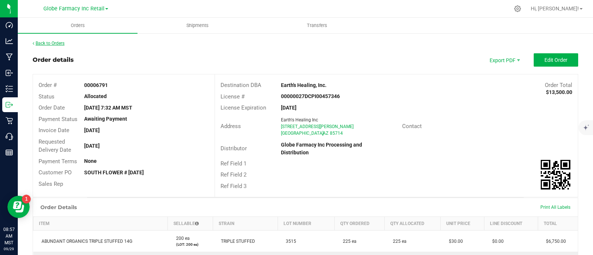
click at [60, 44] on link "Back to Orders" at bounding box center [49, 43] width 32 height 5
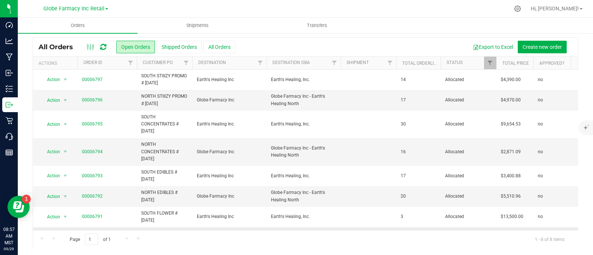
scroll to position [24, 0]
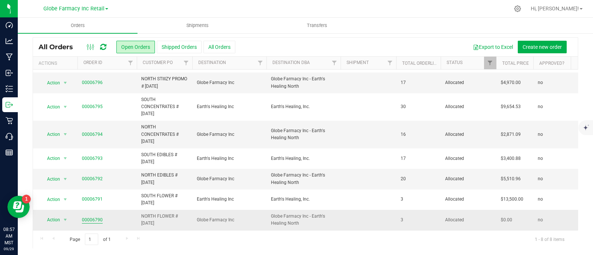
click at [87, 217] on link "00006790" at bounding box center [92, 220] width 21 height 7
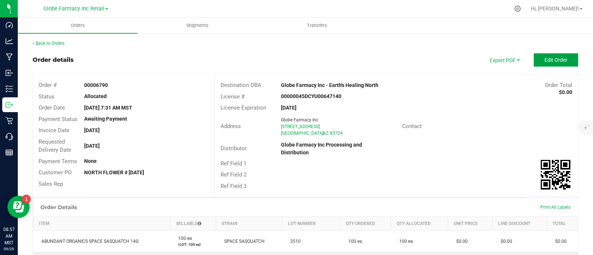
drag, startPoint x: 545, startPoint y: 57, endPoint x: 217, endPoint y: 190, distance: 353.8
click at [514, 73] on outbound-order-header "Order details Export PDF Edit Order Order # 00006790 Status Allocated Order Dat…" at bounding box center [305, 125] width 545 height 144
drag, startPoint x: 204, startPoint y: 50, endPoint x: 304, endPoint y: 86, distance: 105.9
click at [213, 50] on div "Back to Orders Order details Export PDF Edit Order Order # 00006790 Status Allo…" at bounding box center [305, 228] width 545 height 376
drag, startPoint x: 304, startPoint y: 86, endPoint x: 426, endPoint y: 73, distance: 122.9
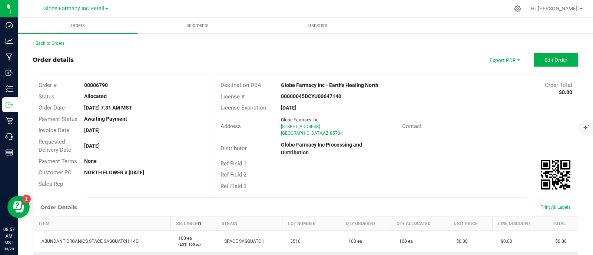
click at [375, 73] on div "Back to Orders Order details Export PDF Edit Order Order # 00006790 Status Allo…" at bounding box center [305, 228] width 545 height 376
click at [524, 159] on div "Ref Field 1" at bounding box center [396, 163] width 363 height 11
click at [558, 60] on span "Edit Order" at bounding box center [555, 60] width 23 height 6
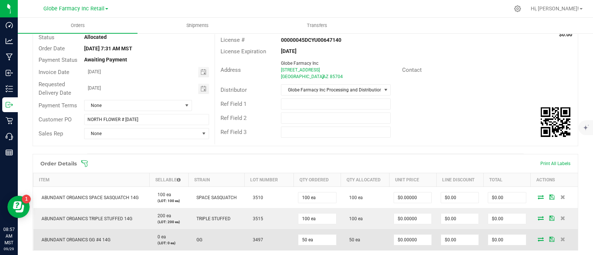
scroll to position [92, 0]
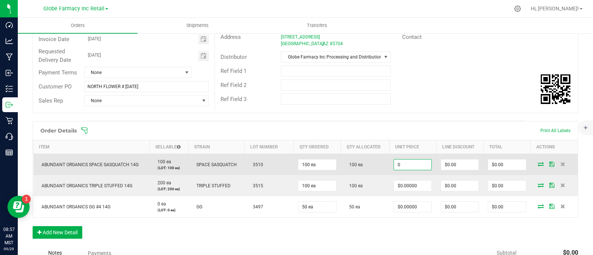
click at [413, 164] on input "0" at bounding box center [412, 165] width 37 height 10
paste input "3"
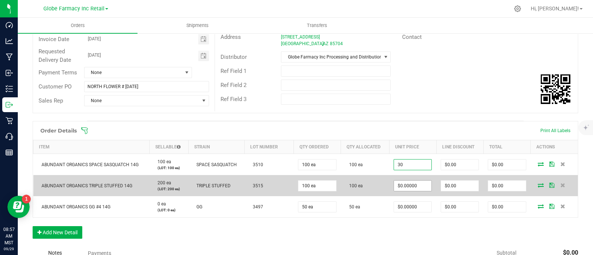
type input "$30.00000"
type input "$3,000.00"
click at [420, 186] on input "0" at bounding box center [412, 186] width 37 height 10
paste input "3"
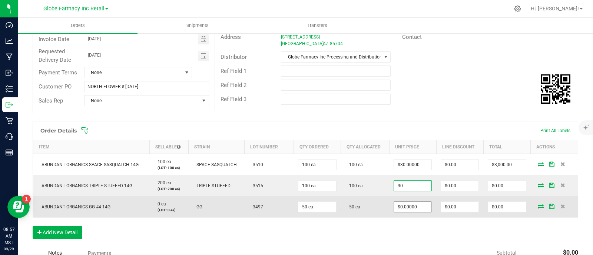
type input "30"
click at [417, 207] on input "$0.00000" at bounding box center [412, 207] width 37 height 10
type input "0"
paste input
type input "$30.00000"
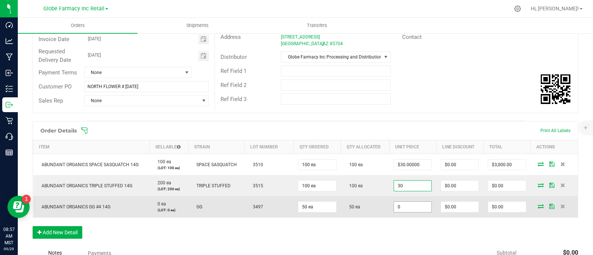
type input "$3,000.00"
click at [415, 207] on input "0" at bounding box center [412, 207] width 37 height 10
paste input
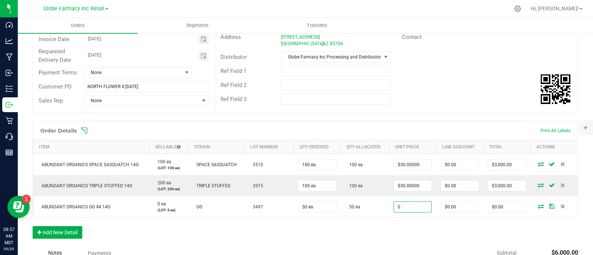
type input "$0.00000"
click at [414, 227] on div "Order Details Print All Labels Item Sellable Strain Lot Number Qty Ordered Qty …" at bounding box center [305, 183] width 545 height 125
click at [409, 206] on input "0" at bounding box center [412, 207] width 37 height 10
paste input "3"
type input "$30.00000"
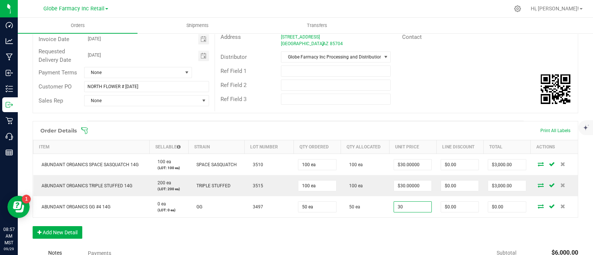
type input "$1,500.00"
click at [413, 225] on div "Order Details Print All Labels Item Sellable Strain Lot Number Qty Ordered Qty …" at bounding box center [305, 183] width 545 height 125
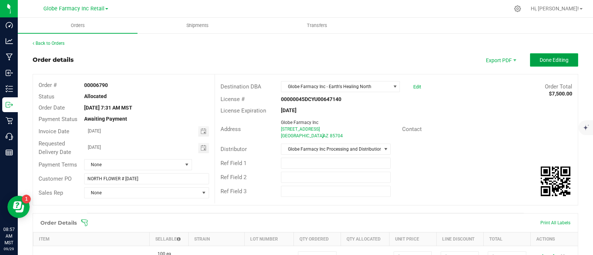
click at [534, 55] on button "Done Editing" at bounding box center [554, 59] width 48 height 13
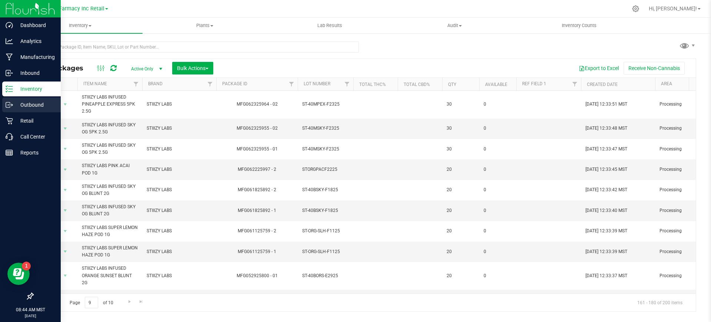
click at [13, 101] on p "Outbound" at bounding box center [35, 104] width 44 height 9
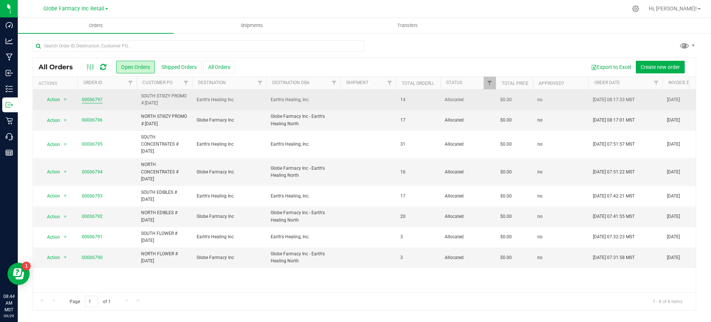
click at [95, 97] on link "00006797" at bounding box center [92, 99] width 21 height 7
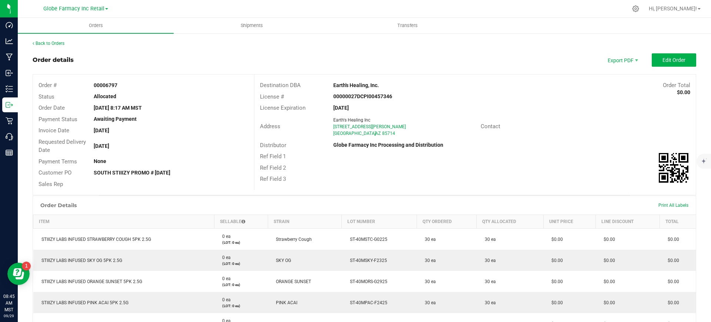
scroll to position [46, 0]
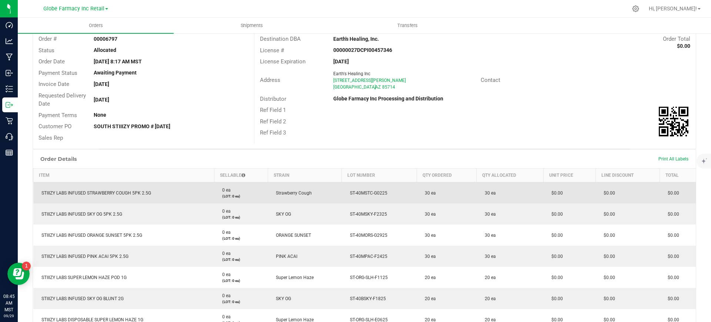
click at [129, 195] on span "STIIIZY LABS INFUSED STRAWBERRY COUGH 5PK 2.5G" at bounding box center [94, 192] width 113 height 5
copy span "STIIIZY LABS INFUSED STRAWBERRY COUGH 5PK 2.5G"
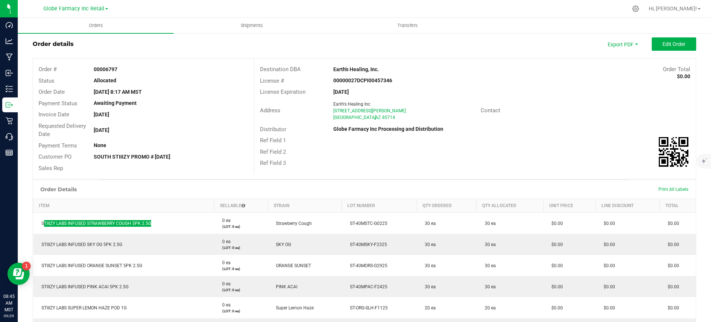
scroll to position [0, 0]
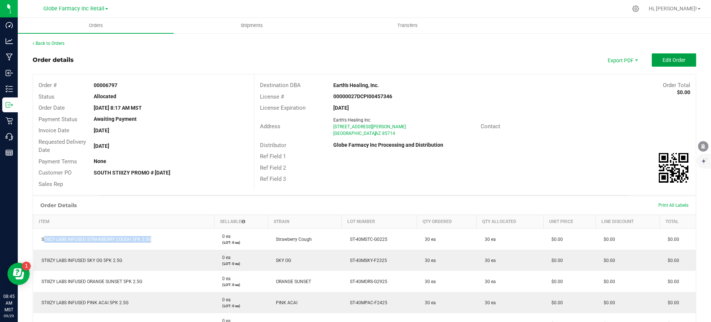
click at [663, 58] on span "Edit Order" at bounding box center [674, 60] width 23 height 6
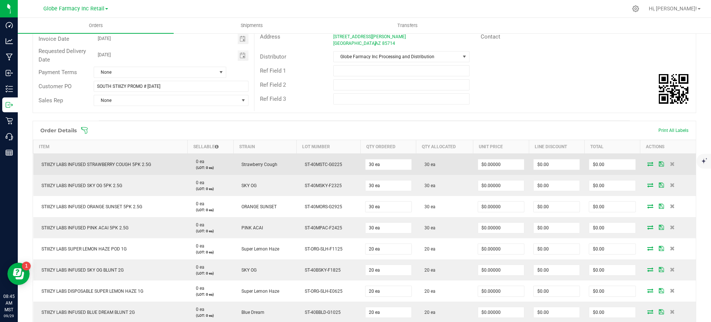
scroll to position [139, 0]
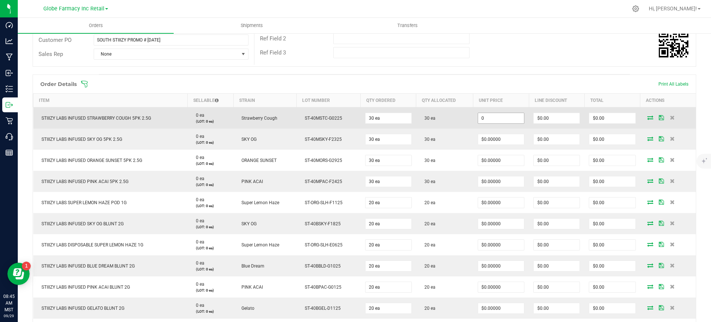
paste input "12.5"
click at [505, 116] on input "0" at bounding box center [501, 118] width 46 height 10
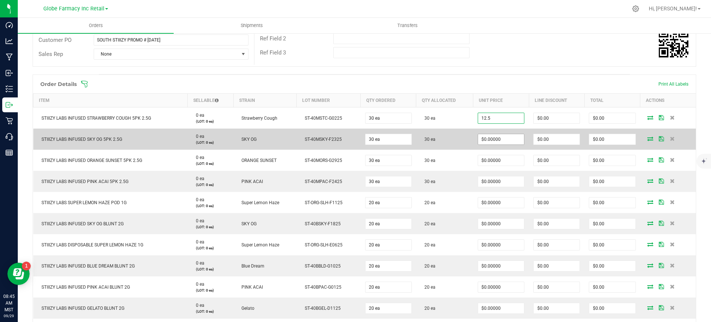
type input "$12.50000"
type input "$375.00"
paste input "12.5"
click at [500, 139] on input "0" at bounding box center [501, 139] width 46 height 10
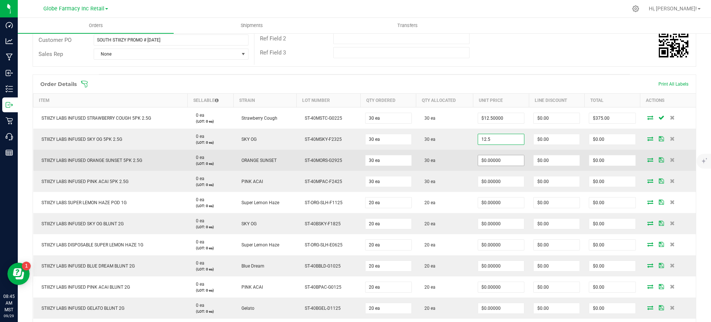
type input "$12.50000"
type input "$375.00"
paste input "12.5"
click at [496, 160] on input "0" at bounding box center [501, 160] width 46 height 10
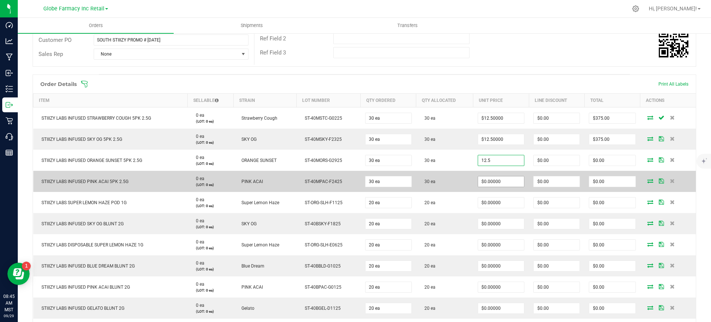
type input "$12.50000"
type input "$375.00"
paste input "12.5"
drag, startPoint x: 495, startPoint y: 180, endPoint x: 452, endPoint y: 187, distance: 43.3
click at [494, 180] on input "0" at bounding box center [501, 181] width 46 height 10
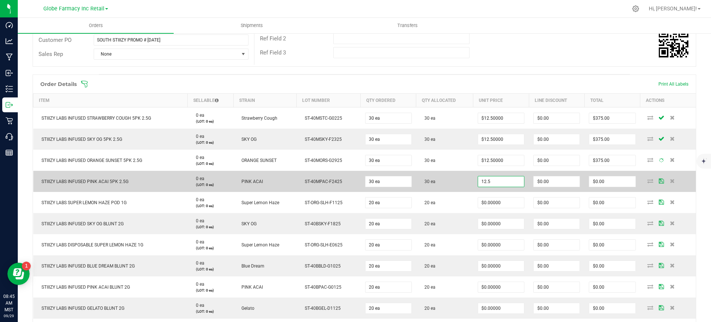
type input "$12.50000"
type input "$375.00"
click at [457, 188] on td "30 ea" at bounding box center [444, 181] width 57 height 21
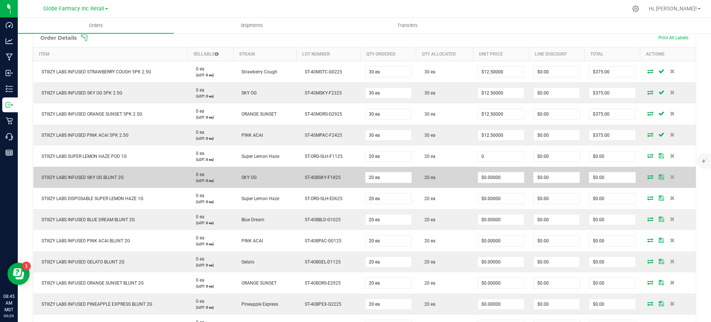
paste input "13.5"
drag, startPoint x: 517, startPoint y: 154, endPoint x: 490, endPoint y: 169, distance: 31.3
click at [516, 154] on input "0" at bounding box center [501, 156] width 46 height 10
type input "$13.50000"
type input "$270.00"
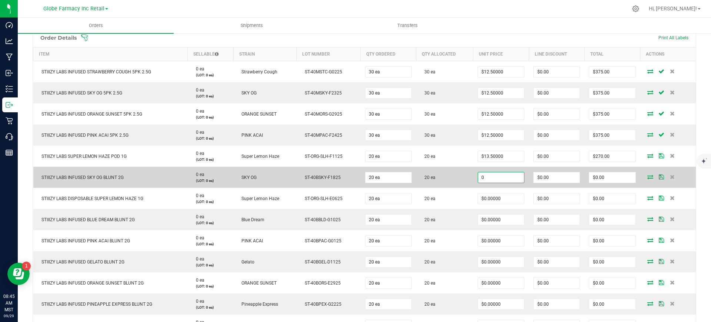
click at [478, 178] on input "0" at bounding box center [501, 177] width 46 height 10
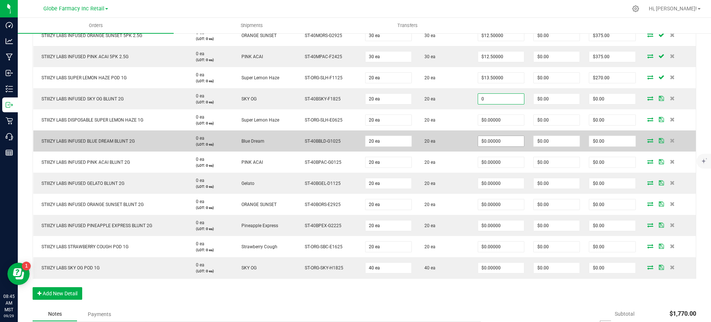
scroll to position [278, 0]
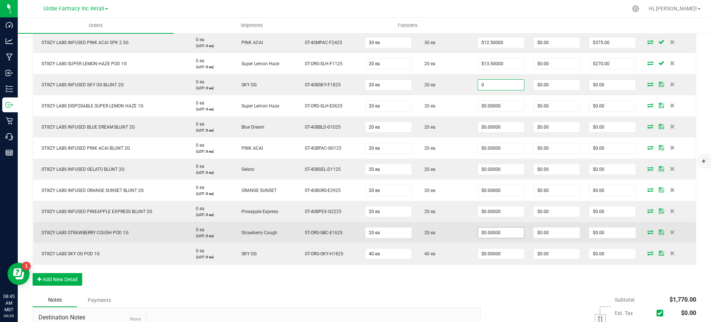
type input "$0.00000"
paste input "13.5"
click at [510, 231] on input "0" at bounding box center [501, 232] width 46 height 10
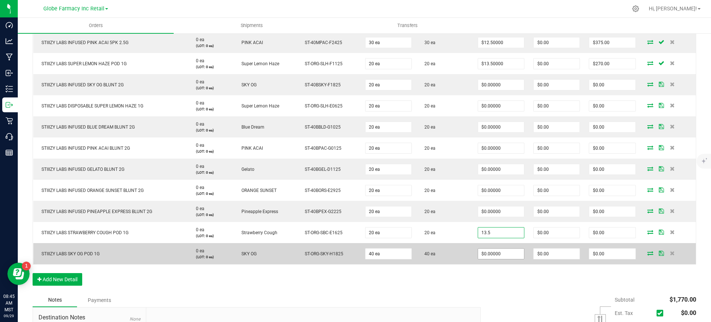
type input "$13.50000"
type input "$270.00"
click at [496, 259] on td "$0.00000" at bounding box center [501, 253] width 56 height 21
click at [493, 254] on input "0" at bounding box center [501, 254] width 46 height 10
paste input "13.5"
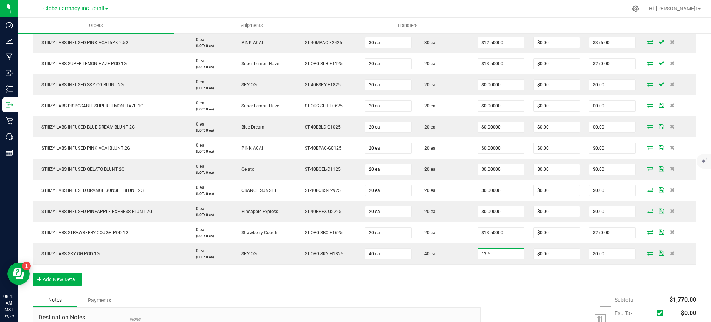
type input "$13.50000"
type input "$540.00"
click at [474, 270] on div "Order Details Print All Labels Item Sellable Strain Lot Number Qty Ordered Qty …" at bounding box center [365, 114] width 664 height 357
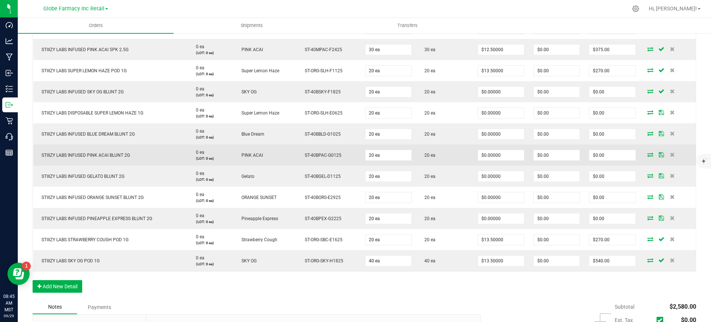
scroll to position [324, 0]
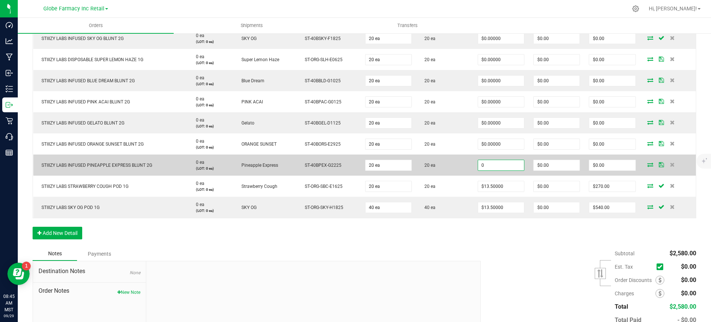
paste input "12.5"
click at [498, 166] on input "12.5" at bounding box center [501, 165] width 46 height 10
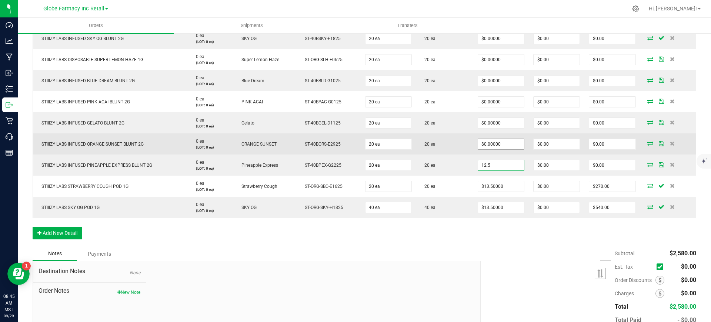
type input "12.5"
type input "0"
type input "$12.50000"
type input "$250.00"
click at [492, 144] on input "0" at bounding box center [501, 144] width 46 height 10
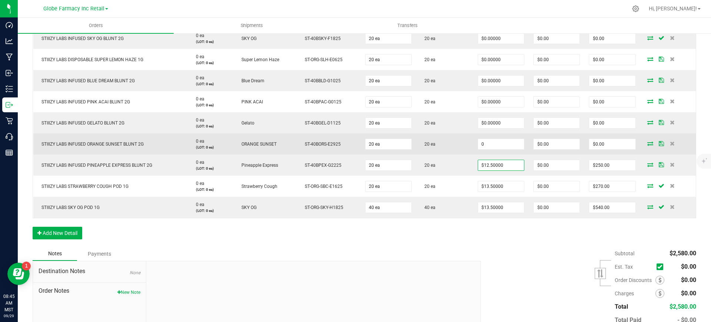
paste input "12.5"
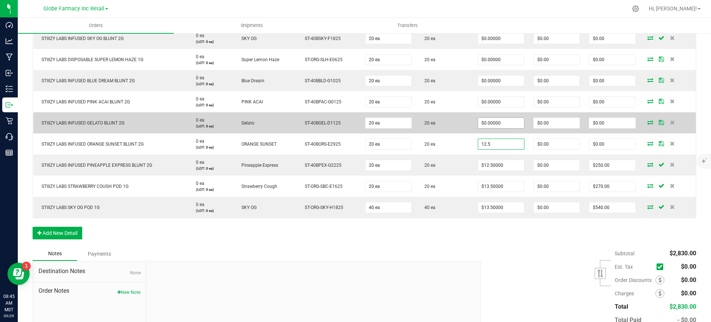
type input "12.5"
type input "0"
type input "$12.50000"
type input "$250.00"
click at [491, 123] on input "0" at bounding box center [501, 123] width 46 height 10
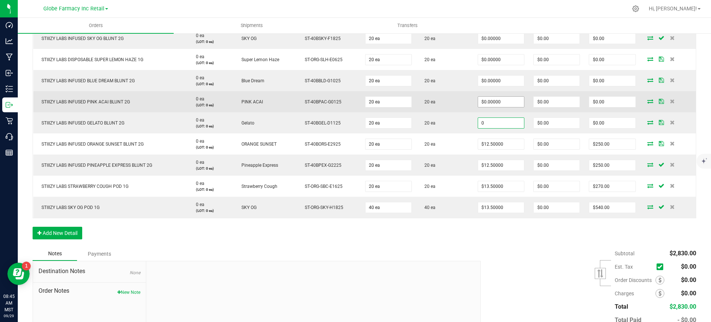
paste input "12.5"
type input "12.5"
type input "0"
type input "$12.50000"
type input "$250.00"
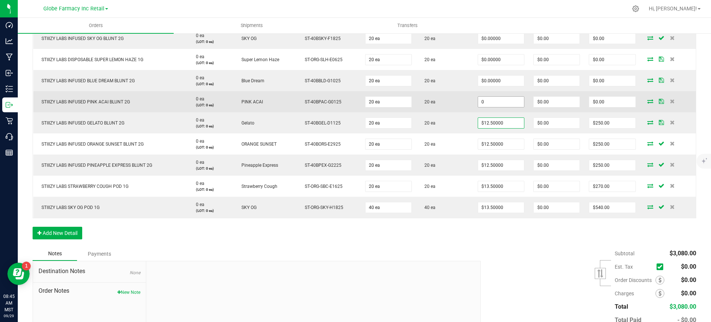
click at [493, 102] on input "0" at bounding box center [501, 102] width 46 height 10
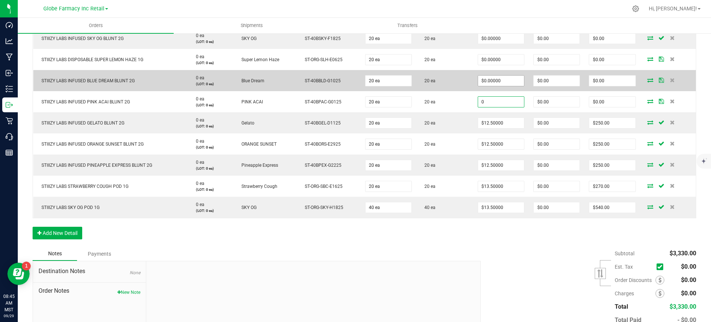
paste input "12.5"
type input "12.5"
type input "0"
type input "$12.50000"
type input "$250.00"
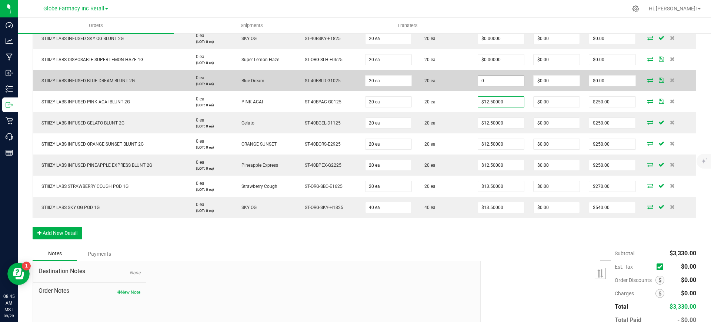
click at [496, 79] on input "0" at bounding box center [501, 81] width 46 height 10
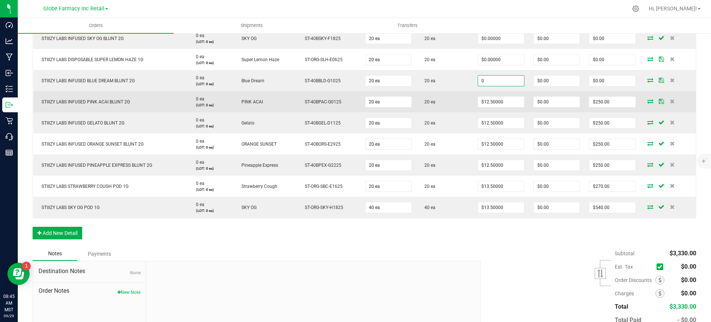
paste input "12.5"
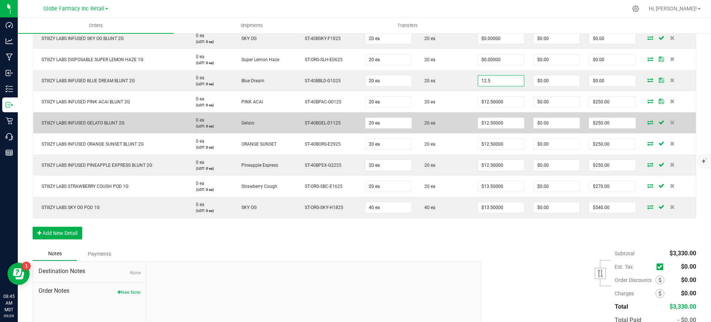
type input "$12.50000"
type input "$250.00"
click at [456, 115] on td "20 ea" at bounding box center [444, 122] width 57 height 21
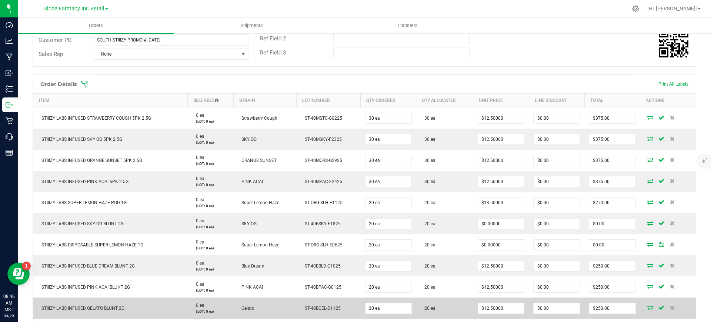
scroll to position [185, 0]
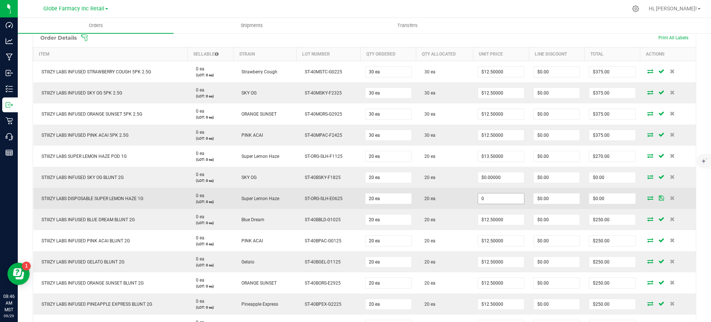
click at [495, 199] on input "0" at bounding box center [501, 198] width 46 height 10
paste input "15.5"
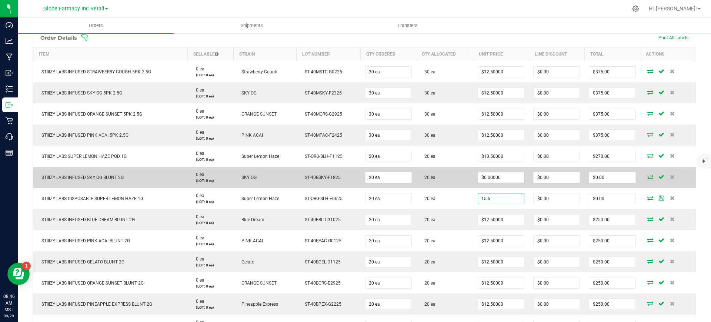
type input "$15.50000"
type input "$310.00"
click at [488, 178] on input "0" at bounding box center [501, 177] width 46 height 10
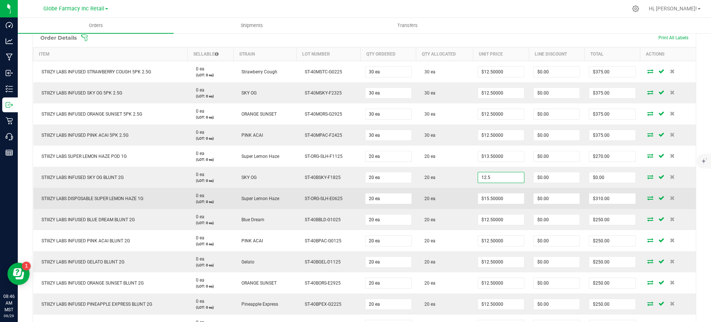
type input "$12.50000"
type input "$250.00"
click at [448, 192] on td "20 ea" at bounding box center [444, 198] width 57 height 21
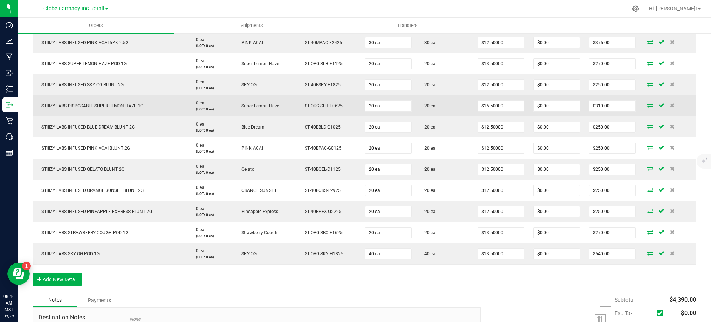
scroll to position [0, 0]
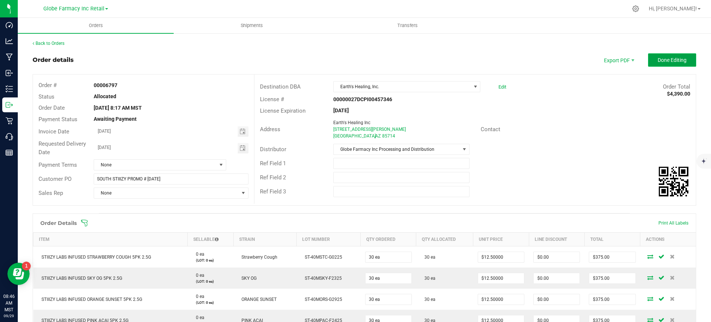
click at [658, 60] on span "Done Editing" at bounding box center [672, 60] width 29 height 6
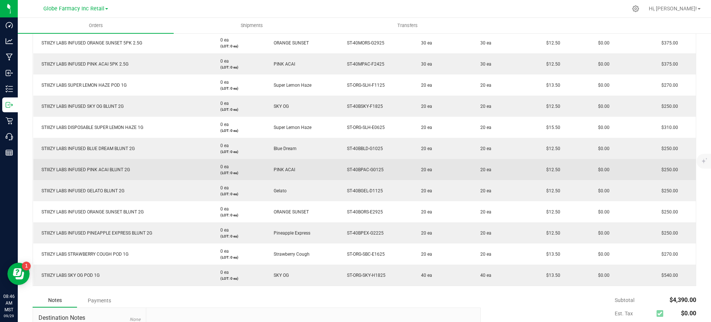
scroll to position [278, 0]
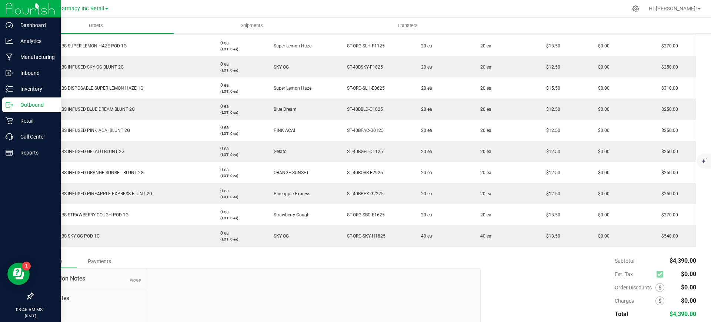
click at [9, 106] on icon at bounding box center [9, 104] width 7 height 7
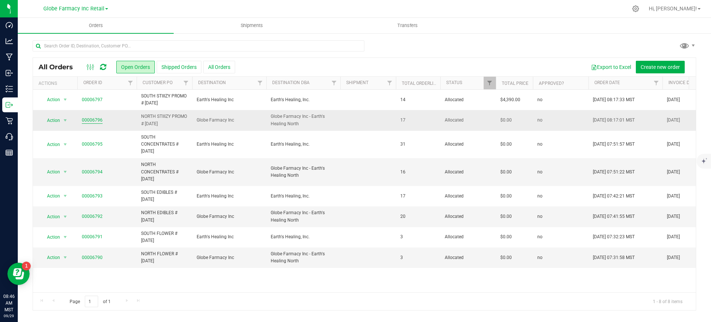
click at [95, 120] on link "00006796" at bounding box center [92, 120] width 21 height 7
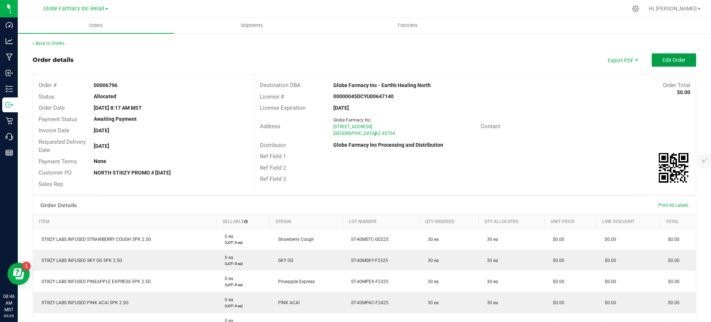
click at [661, 54] on button "Edit Order" at bounding box center [674, 59] width 44 height 13
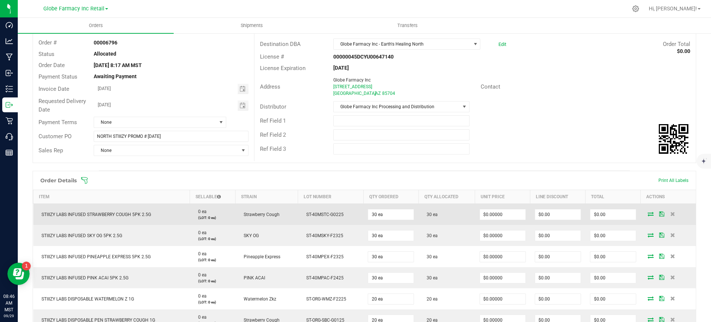
scroll to position [93, 0]
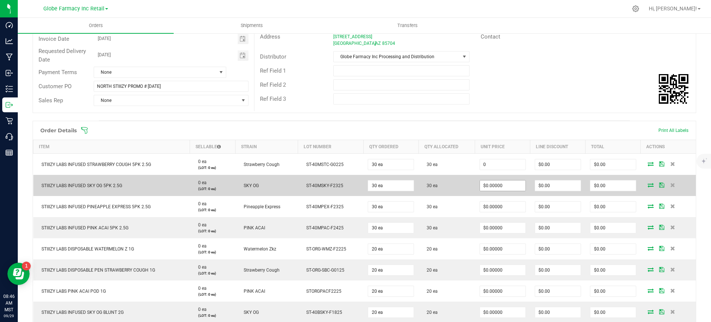
paste input
drag, startPoint x: 506, startPoint y: 167, endPoint x: 508, endPoint y: 181, distance: 14.6
click at [506, 167] on input "0" at bounding box center [503, 164] width 46 height 10
paste input "12.5"
type input "$12.50000"
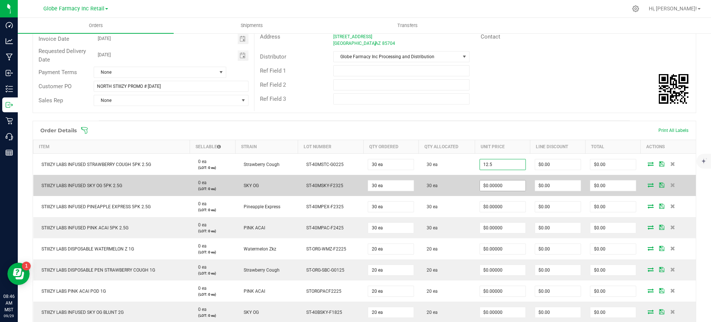
type input "$375.00"
paste input "12.5"
click at [508, 186] on input "12.5" at bounding box center [503, 185] width 46 height 10
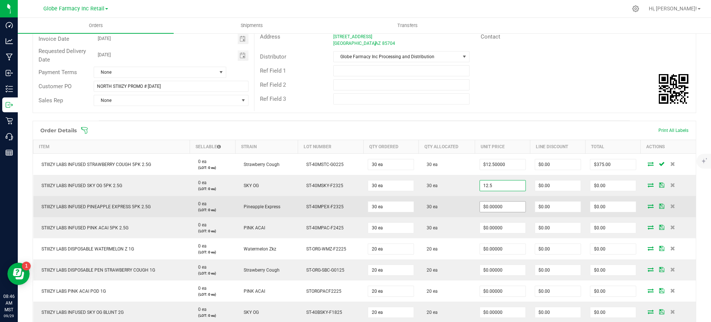
type input "$12.50000"
type input "$375.00"
paste input "12.5"
click at [506, 211] on input "0" at bounding box center [503, 206] width 46 height 10
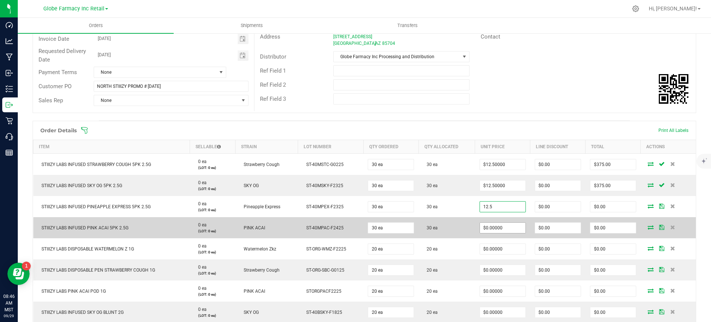
type input "$12.50000"
type input "$375.00"
paste input "12.5"
click at [506, 231] on input "12.5" at bounding box center [503, 228] width 46 height 10
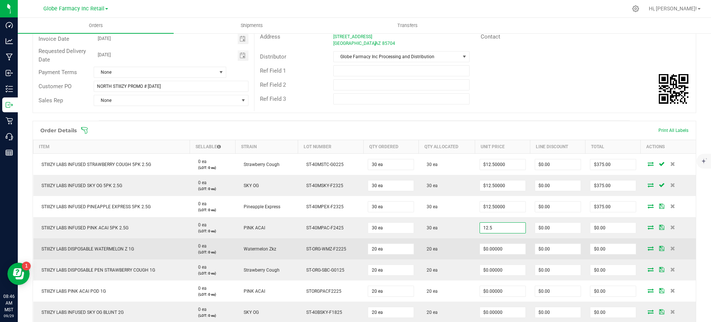
type input "$12.50000"
type input "$375.00"
click at [475, 239] on td "$0.00000" at bounding box center [502, 248] width 55 height 21
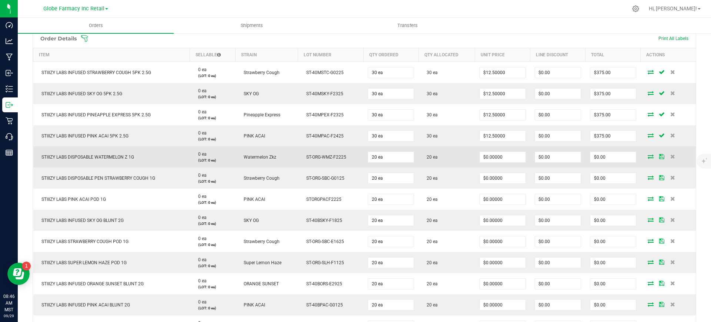
scroll to position [185, 0]
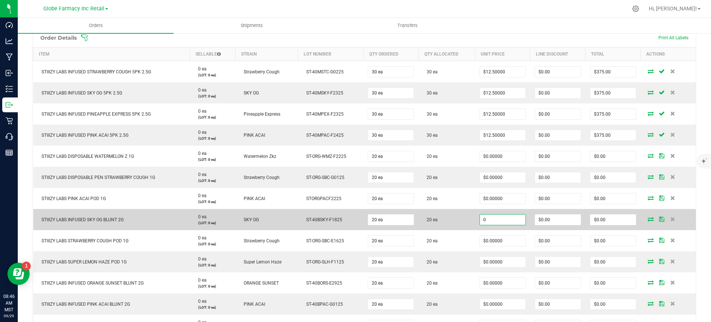
paste input "12.5"
drag, startPoint x: 510, startPoint y: 219, endPoint x: 477, endPoint y: 227, distance: 34.1
click at [510, 219] on input "12.5" at bounding box center [503, 219] width 46 height 10
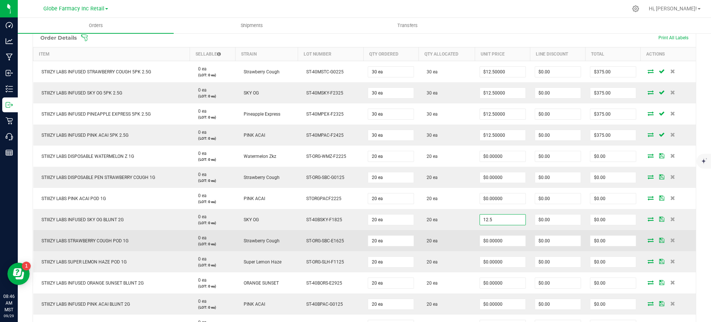
type input "$12.50000"
type input "$250.00"
click at [468, 230] on td "20 ea" at bounding box center [446, 240] width 57 height 21
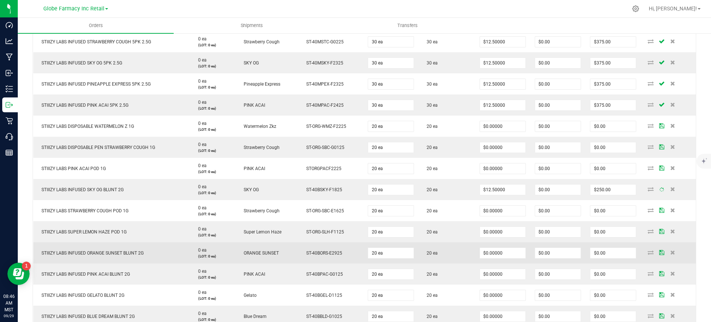
scroll to position [231, 0]
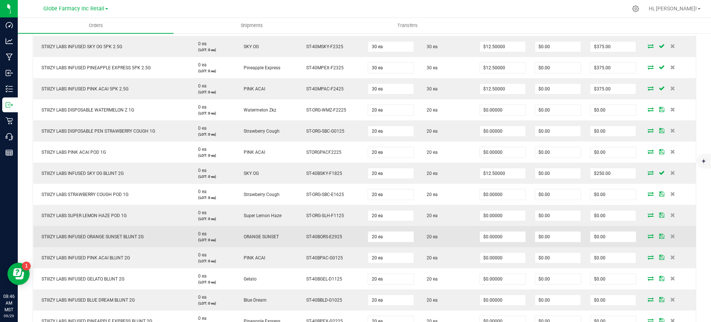
click at [502, 229] on td "$0.00000" at bounding box center [502, 236] width 55 height 21
click at [504, 236] on input "0" at bounding box center [503, 236] width 46 height 10
paste input "12.5"
type input "$12.50000"
type input "$250.00"
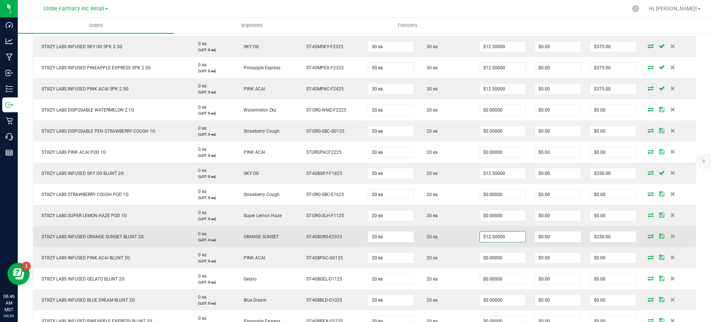
click at [465, 241] on td "20 ea" at bounding box center [446, 236] width 57 height 21
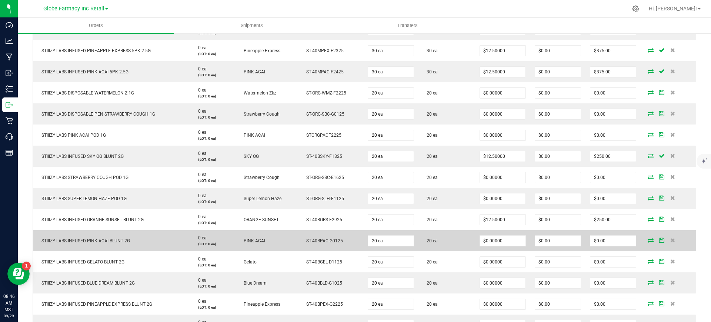
scroll to position [278, 0]
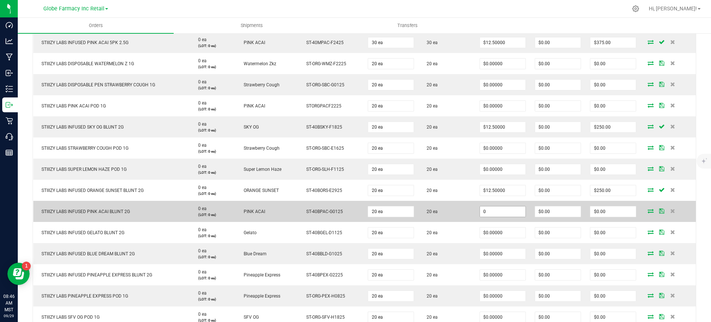
paste input "12.5"
click at [497, 215] on input "12.5" at bounding box center [503, 211] width 46 height 10
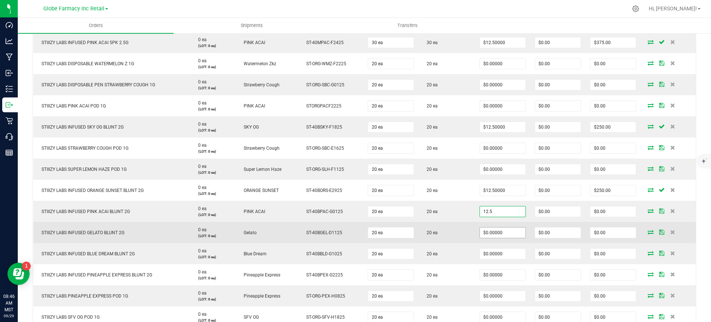
type input "$12.50000"
type input "$250.00"
paste input "12.5"
click at [491, 231] on input "12.5" at bounding box center [503, 232] width 46 height 10
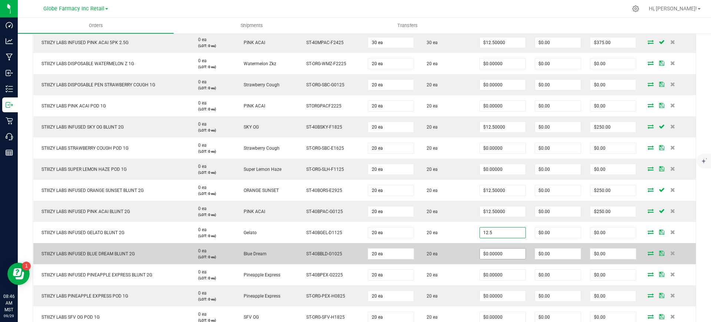
type input "12.5"
type input "0"
type input "$12.50000"
type input "$250.00"
paste input "12.5"
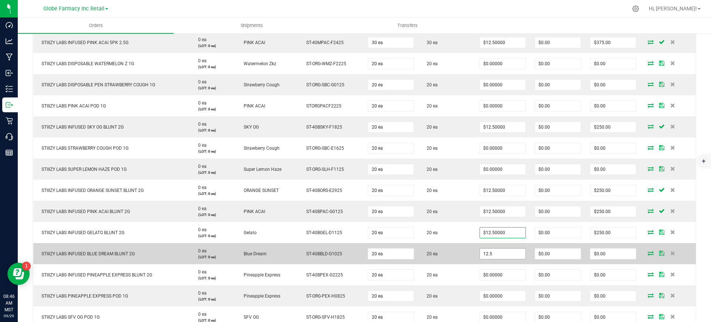
click at [492, 253] on input "12.5" at bounding box center [503, 254] width 46 height 10
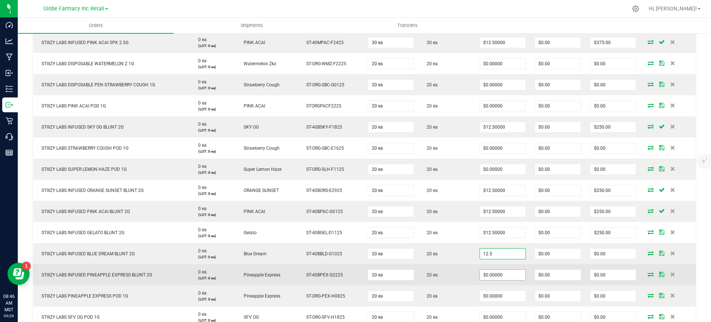
type input "$12.50000"
type input "$250.00"
paste input "12.5"
click at [493, 276] on input "0" at bounding box center [503, 275] width 46 height 10
type input "$12.50000"
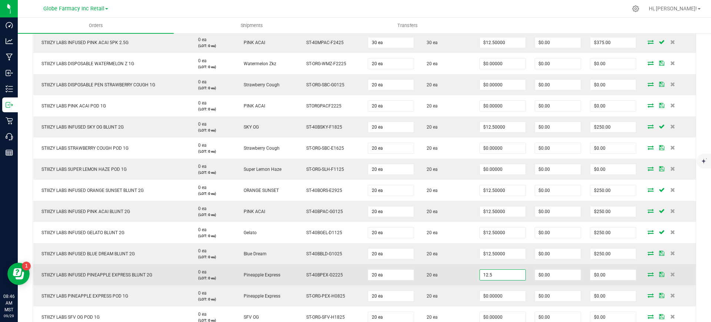
type input "$250.00"
click at [458, 277] on td "20 ea" at bounding box center [446, 274] width 57 height 21
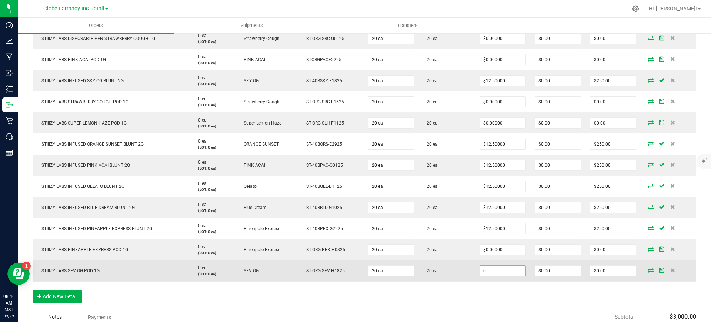
paste input "13.5"
click at [518, 269] on input "0" at bounding box center [503, 271] width 46 height 10
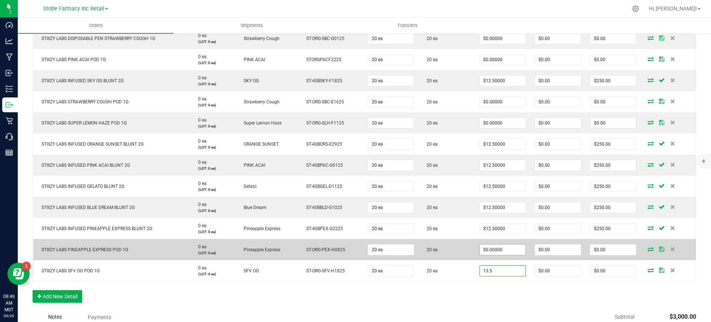
type input "13.5"
type input "0"
type input "$13.50000"
type input "$270.00"
paste input "13.5"
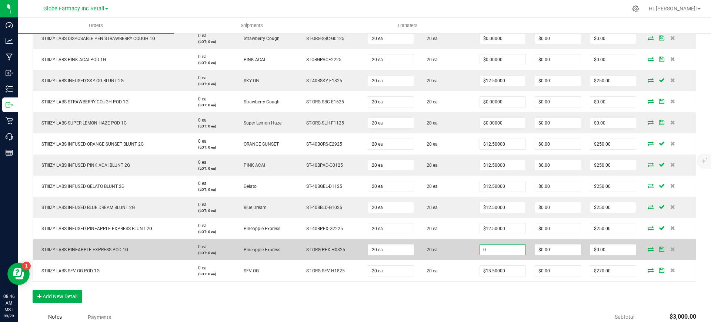
click at [509, 245] on input "0" at bounding box center [503, 249] width 46 height 10
type input "$13.50000"
type input "$270.00"
click at [468, 250] on td "20 ea" at bounding box center [446, 249] width 57 height 21
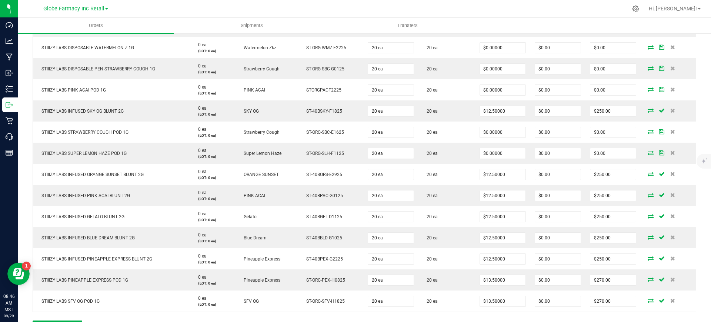
scroll to position [278, 0]
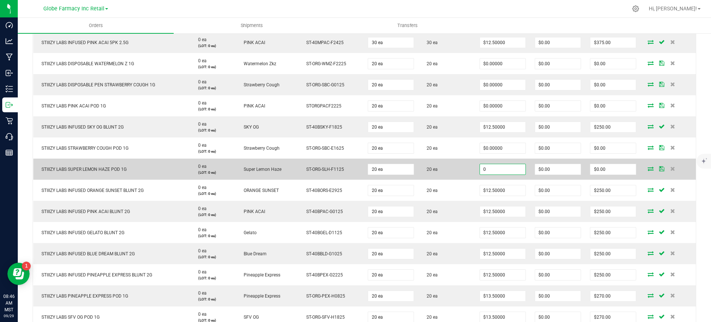
paste input "13.5"
click at [496, 169] on input "0" at bounding box center [503, 169] width 46 height 10
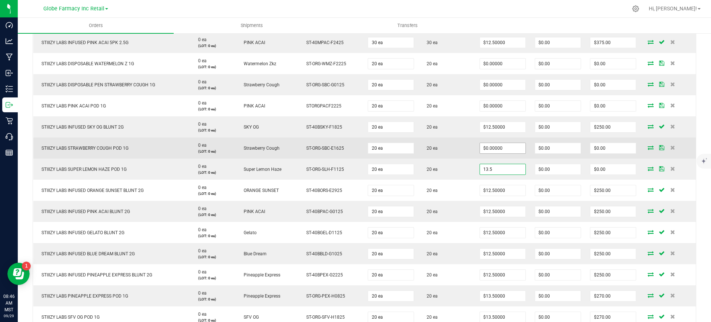
type input "13.5"
type input "0"
type input "$13.50000"
type input "$270.00"
paste input "13.5"
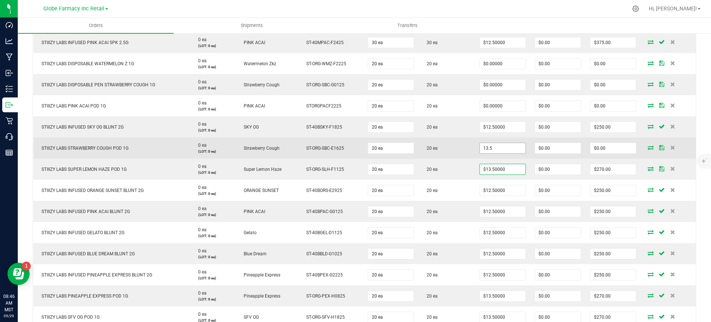
click at [492, 149] on input "13.5" at bounding box center [503, 148] width 46 height 10
type input "$13.50000"
type input "$270.00"
click at [468, 153] on td "20 ea" at bounding box center [446, 147] width 57 height 21
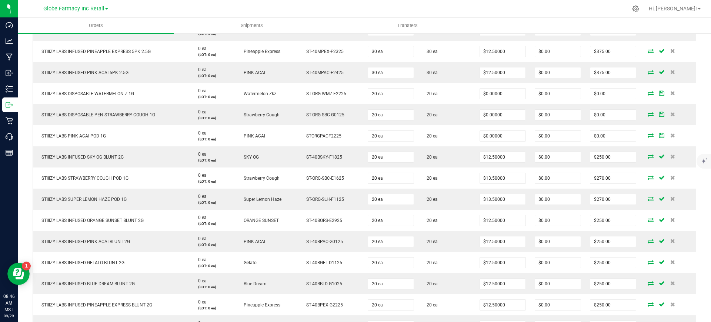
scroll to position [231, 0]
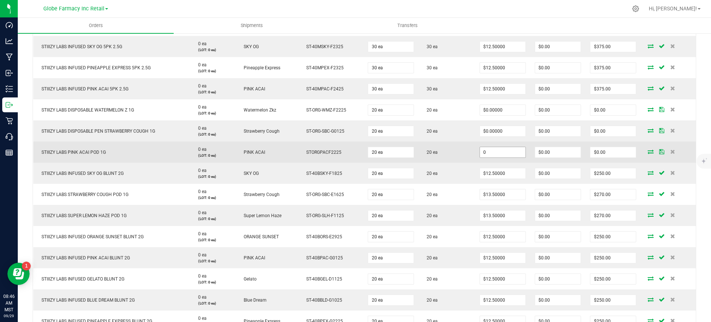
paste input "13.5"
click at [488, 153] on input "13.5" at bounding box center [503, 152] width 46 height 10
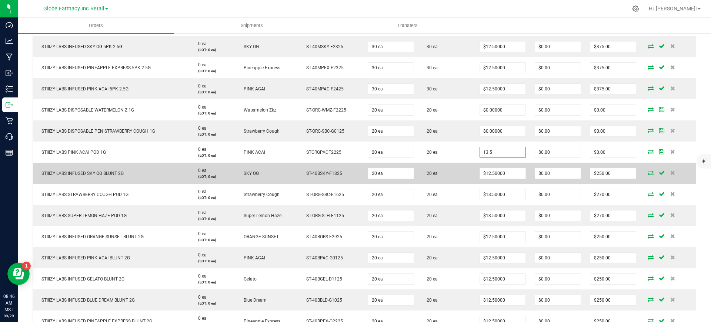
type input "$13.50000"
type input "$270.00"
click at [466, 163] on td "20 ea" at bounding box center [446, 173] width 57 height 21
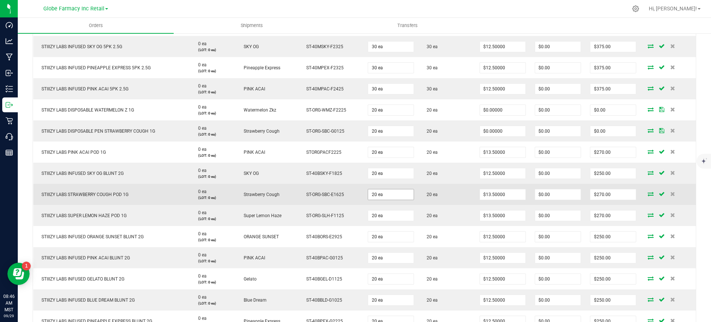
scroll to position [139, 0]
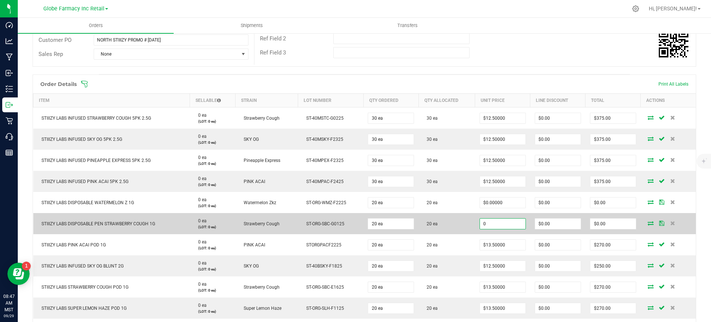
click at [499, 224] on input "0" at bounding box center [503, 224] width 46 height 10
paste input "15.5"
type input "$15.50000"
type input "$310.00"
click at [470, 231] on td "20 ea" at bounding box center [446, 223] width 57 height 21
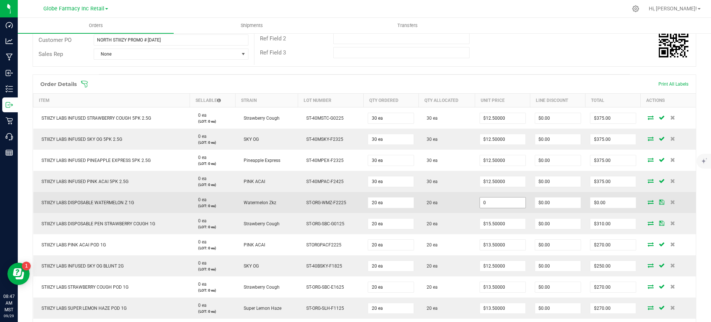
paste input "15.5"
click at [490, 200] on input "0" at bounding box center [503, 202] width 46 height 10
type input "$15.50000"
type input "$310.00"
click at [460, 206] on td "20 ea" at bounding box center [446, 202] width 57 height 21
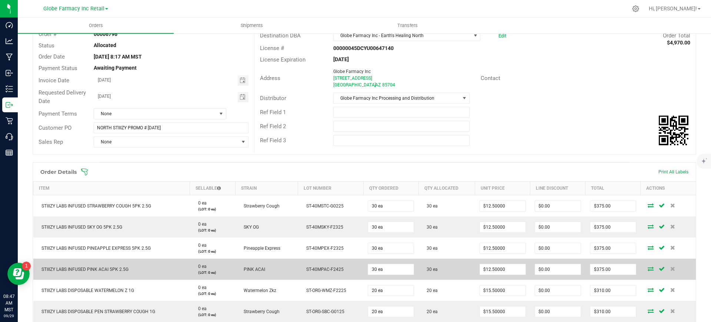
scroll to position [0, 0]
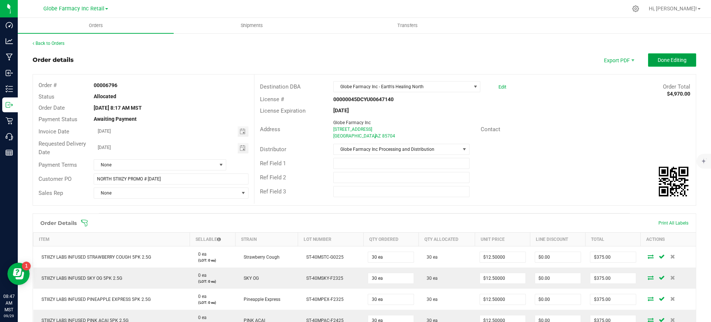
click at [675, 63] on span "Done Editing" at bounding box center [672, 60] width 29 height 6
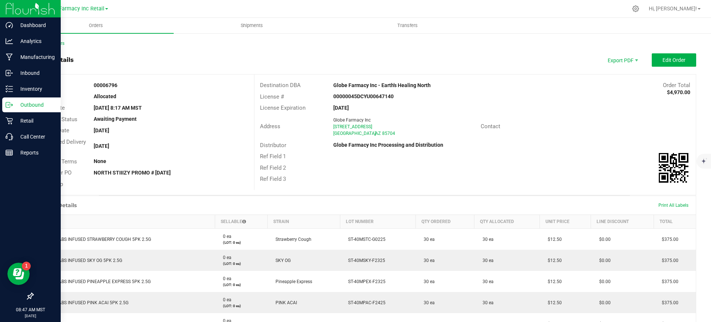
click at [14, 108] on p "Outbound" at bounding box center [35, 104] width 44 height 9
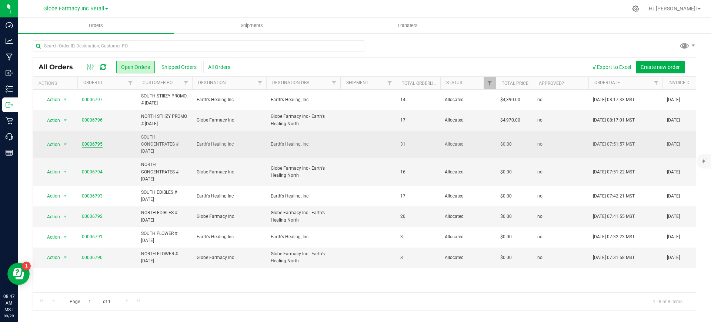
click at [88, 141] on link "00006795" at bounding box center [92, 144] width 21 height 7
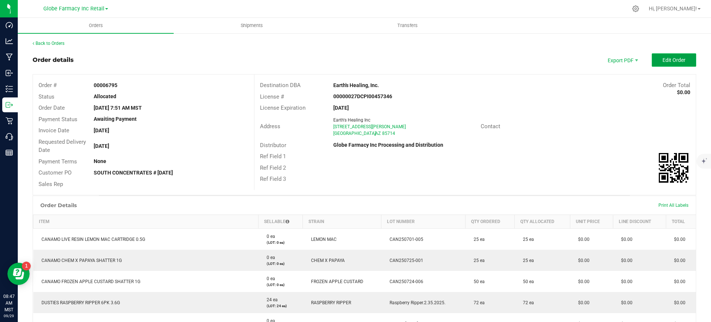
click at [673, 60] on span "Edit Order" at bounding box center [674, 60] width 23 height 6
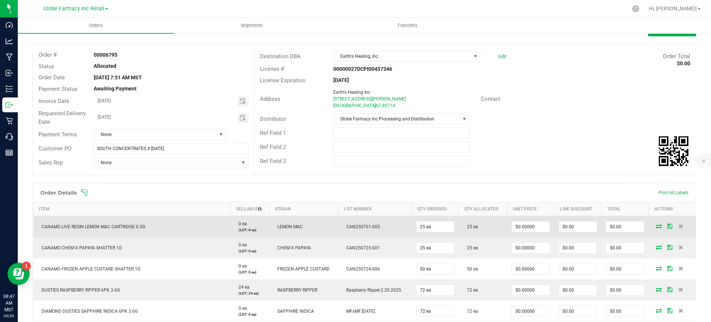
scroll to position [46, 0]
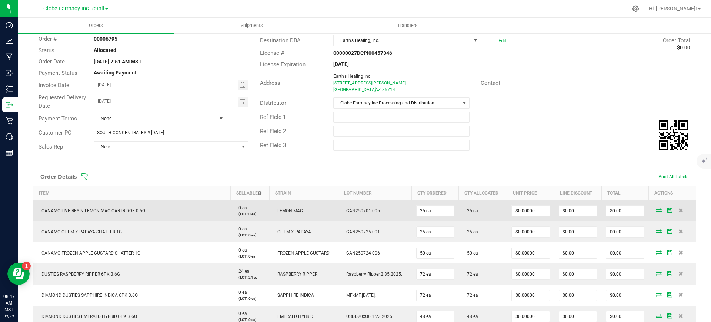
click at [113, 209] on span "CANAMO LIVE RESIN LEMON MAC CARTRIDGE 0.5G" at bounding box center [91, 210] width 107 height 5
copy span "CANAMO LIVE RESIN LEMON MAC CARTRIDGE 0.5G"
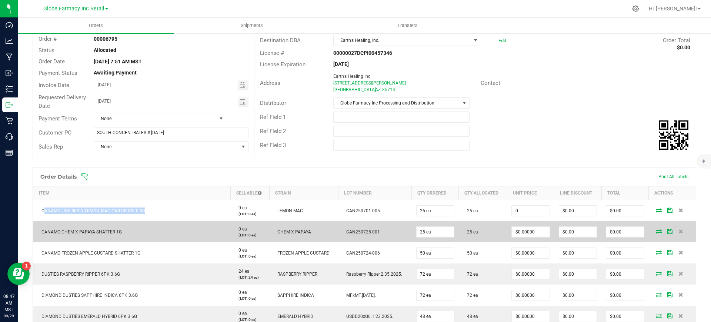
paste input
drag, startPoint x: 528, startPoint y: 214, endPoint x: 511, endPoint y: 223, distance: 18.7
click at [528, 214] on input "0" at bounding box center [530, 211] width 37 height 10
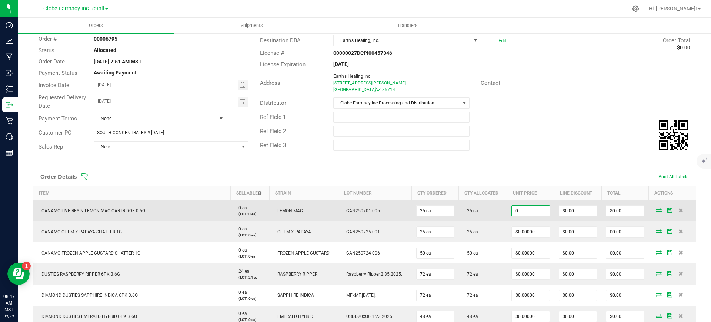
paste input "8.5"
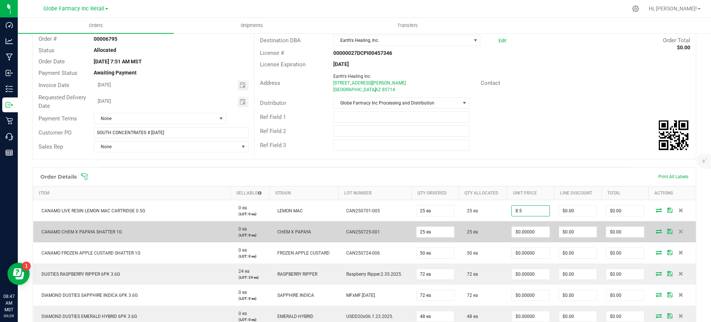
type input "$8.50000"
type input "$212.50"
click at [487, 231] on td "25 ea" at bounding box center [483, 231] width 49 height 21
drag, startPoint x: 535, startPoint y: 233, endPoint x: 534, endPoint y: 241, distance: 8.2
click at [535, 233] on input "0" at bounding box center [530, 232] width 37 height 10
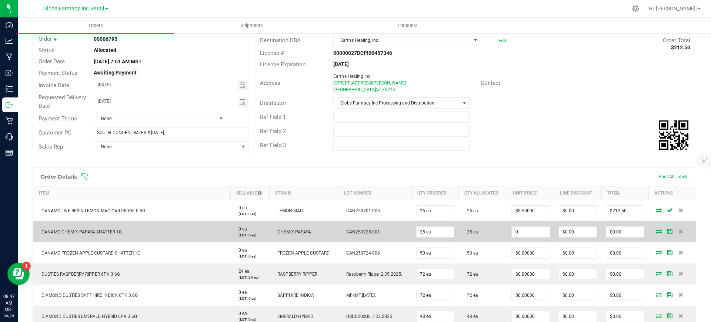
paste input "6"
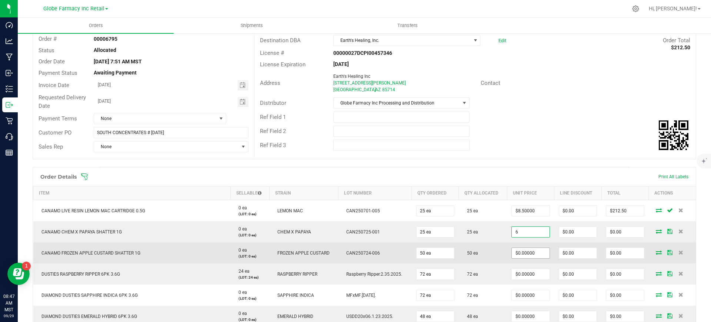
type input "$6.00000"
type input "$150.00"
click at [531, 251] on input "0" at bounding box center [530, 253] width 37 height 10
paste input "6"
type input "$6.00000"
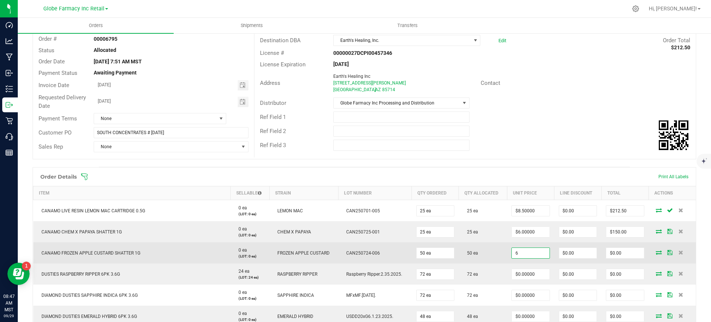
type input "$300.00"
click at [507, 257] on td "$6.00000" at bounding box center [530, 252] width 47 height 21
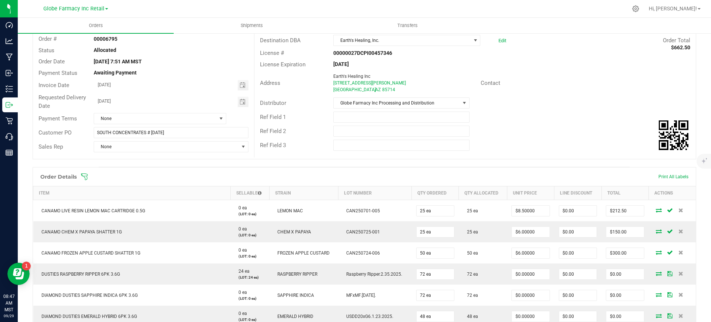
scroll to position [93, 0]
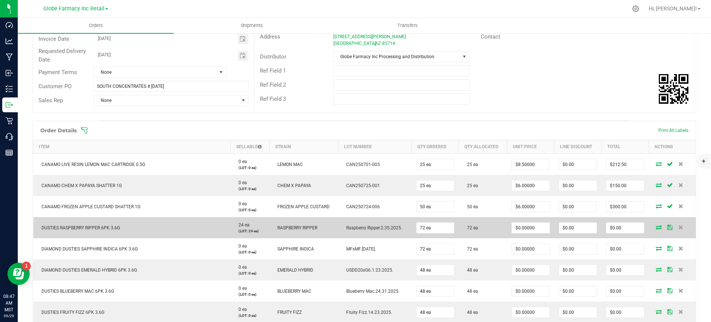
click at [84, 229] on span "DUSTIES RASPBERRY RIPPER 6PK 3.6G" at bounding box center [79, 227] width 82 height 5
copy span "DUSTIES RASPBERRY RIPPER 6PK 3.6G"
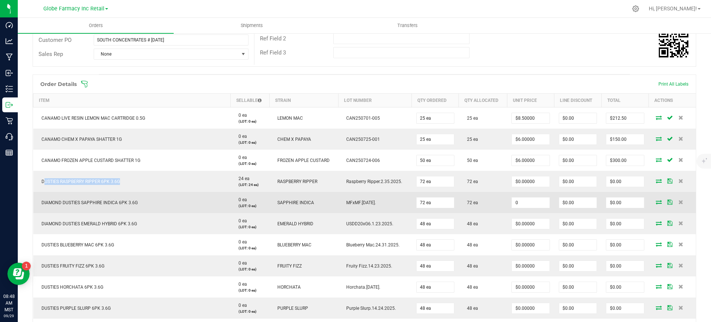
paste input
click at [524, 203] on input "0" at bounding box center [530, 202] width 37 height 10
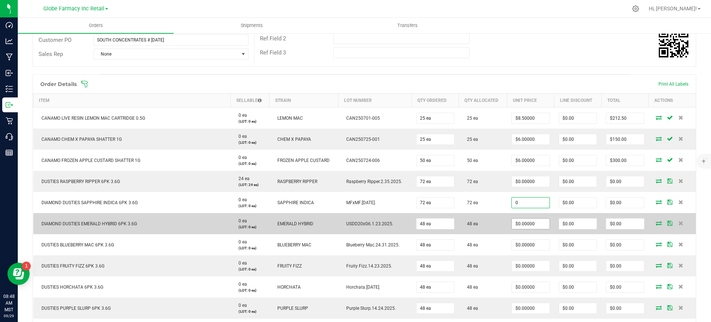
paste input "11.05682"
type input "$11.05682"
type input "$796.09"
click at [536, 220] on input "0" at bounding box center [530, 224] width 37 height 10
paste input "11.05682"
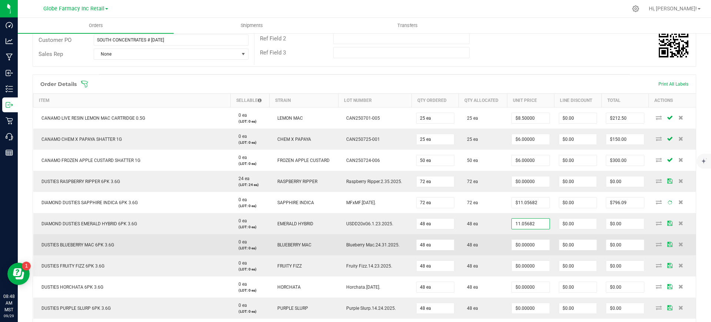
type input "$11.05682"
type input "$530.73"
click at [493, 241] on td "48 ea" at bounding box center [483, 244] width 49 height 21
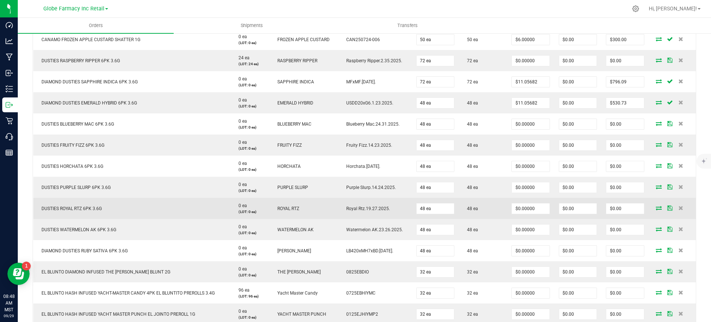
scroll to position [278, 0]
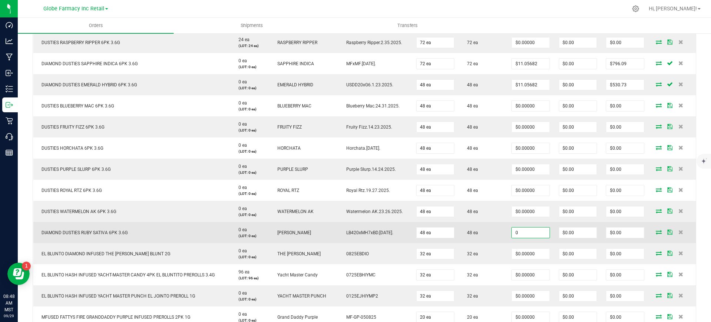
paste input "11.05682"
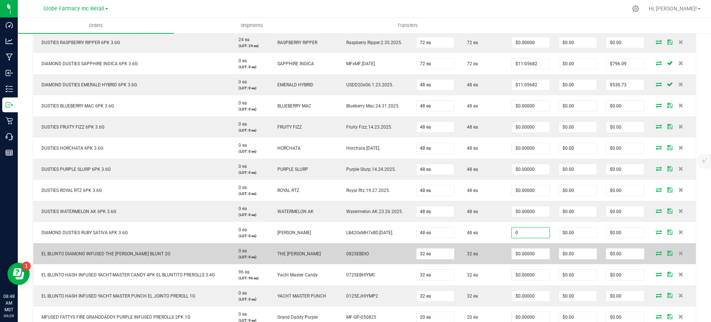
drag, startPoint x: 528, startPoint y: 234, endPoint x: 497, endPoint y: 244, distance: 32.0
click at [528, 235] on input "0" at bounding box center [530, 232] width 37 height 10
type input "$11.05682"
type input "$530.73"
click at [497, 244] on td "32 ea" at bounding box center [483, 253] width 49 height 21
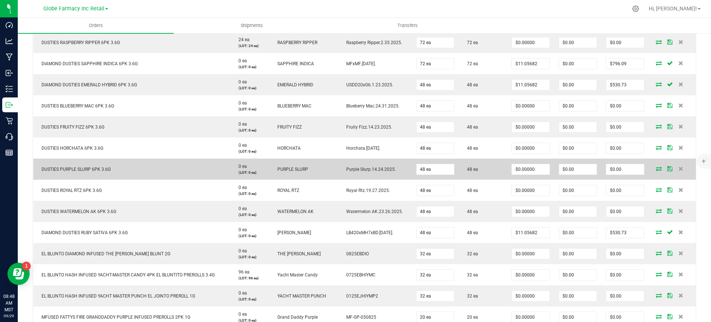
scroll to position [231, 0]
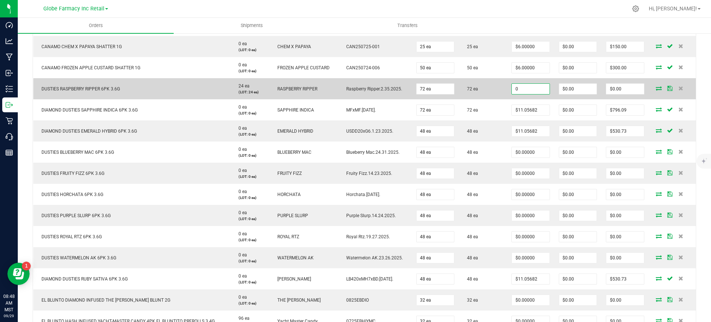
click at [527, 90] on input "0" at bounding box center [530, 89] width 37 height 10
paste input "9.25234"
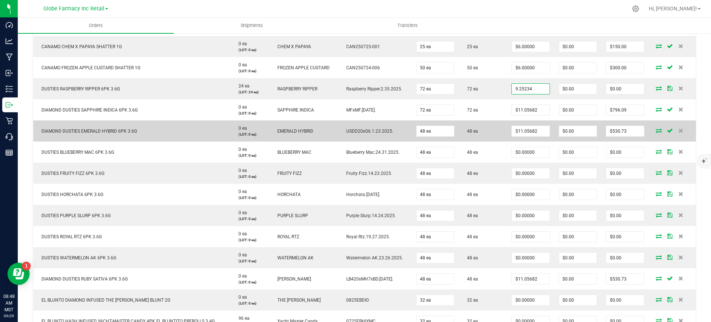
type input "$9.25234"
type input "$666.17"
click at [501, 123] on td "48 ea" at bounding box center [483, 130] width 49 height 21
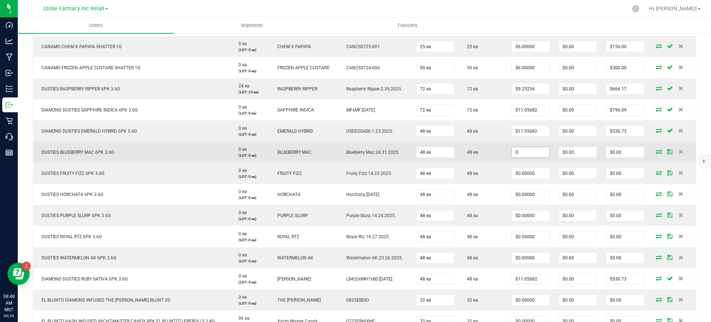
click at [521, 152] on input "0" at bounding box center [530, 152] width 37 height 10
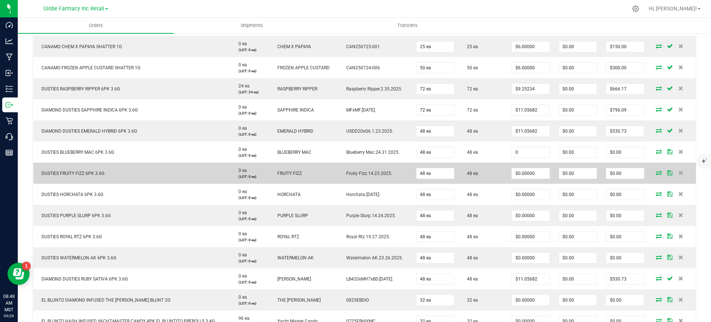
paste input "9.25234"
type input "$9.25234"
type input "$444.11"
click at [530, 174] on input "0" at bounding box center [530, 173] width 37 height 10
paste input "9.25234"
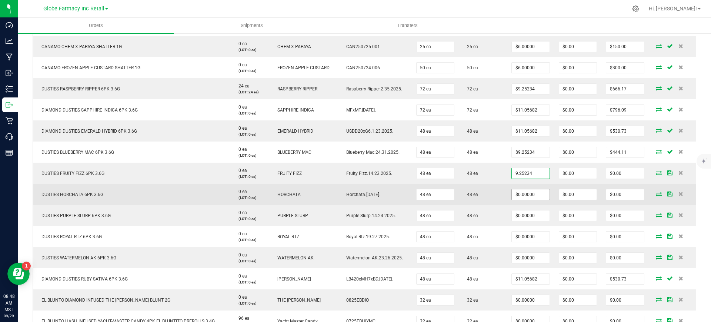
type input "$9.25234"
type input "$444.11"
click at [531, 195] on input "0" at bounding box center [530, 194] width 37 height 10
paste input "9.25234"
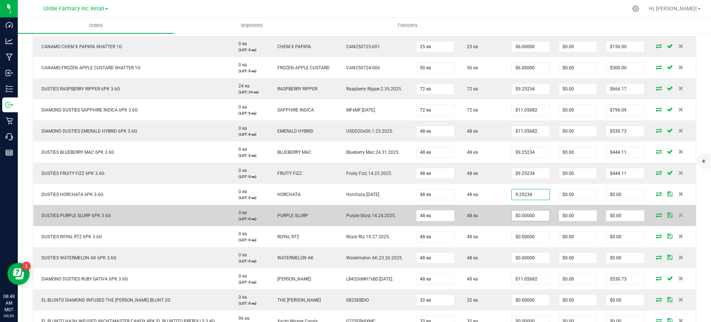
type input "9.25234"
type input "0"
type input "$9.25234"
type input "$444.11"
click at [519, 213] on input "0" at bounding box center [530, 215] width 37 height 10
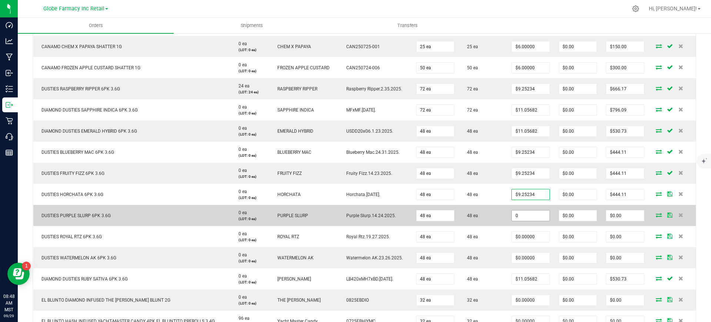
paste input "9.25234"
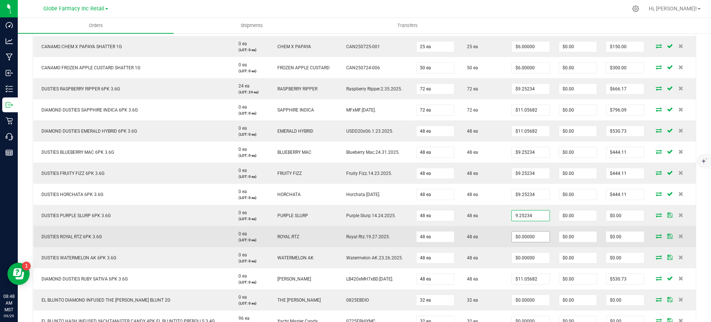
type input "$9.25234"
type input "$444.11"
click at [528, 235] on input "0" at bounding box center [530, 236] width 37 height 10
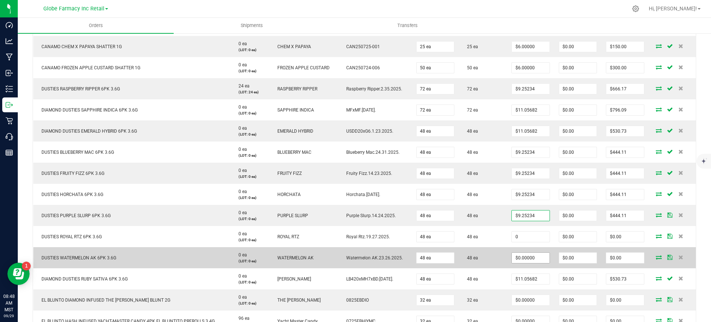
paste input "9.25234"
type input "$9.25234"
type input "$444.11"
click at [537, 259] on input "0" at bounding box center [530, 258] width 37 height 10
paste input "9.25234"
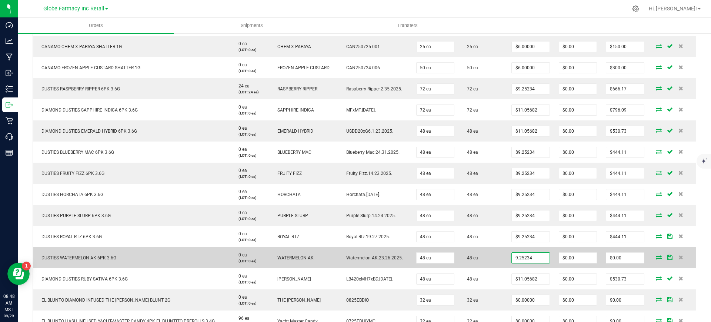
type input "$9.25234"
type input "$444.11"
click at [494, 261] on td "48 ea" at bounding box center [483, 257] width 49 height 21
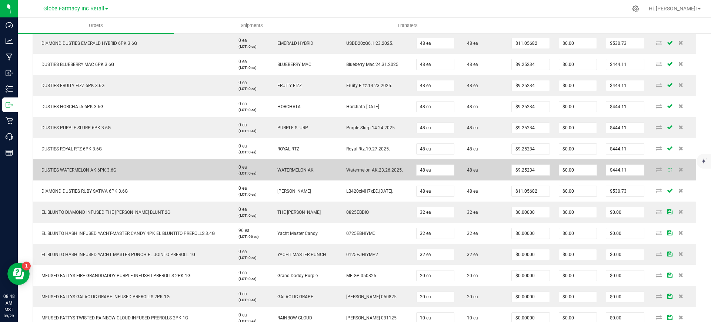
scroll to position [324, 0]
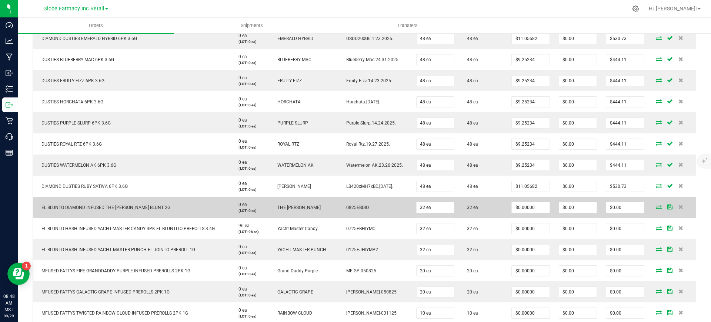
click at [141, 208] on span "EL BLUNTO DIAMOND INFUSED THE [PERSON_NAME] BLUNT 2G" at bounding box center [104, 207] width 133 height 5
copy span "EL BLUNTO DIAMOND INFUSED THE [PERSON_NAME] BLUNT 2G"
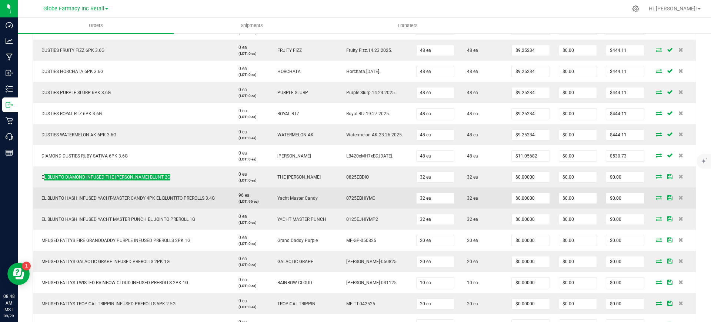
scroll to position [370, 0]
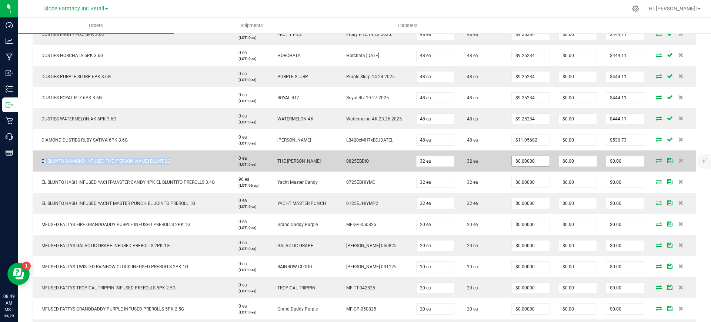
click at [535, 161] on input "$0.00000" at bounding box center [530, 161] width 37 height 10
paste input "13.5"
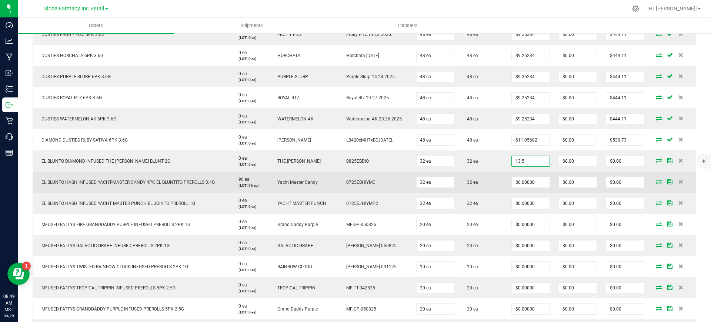
type input "$13.50000"
type input "$432.00"
click at [499, 181] on td "32 ea" at bounding box center [483, 181] width 49 height 21
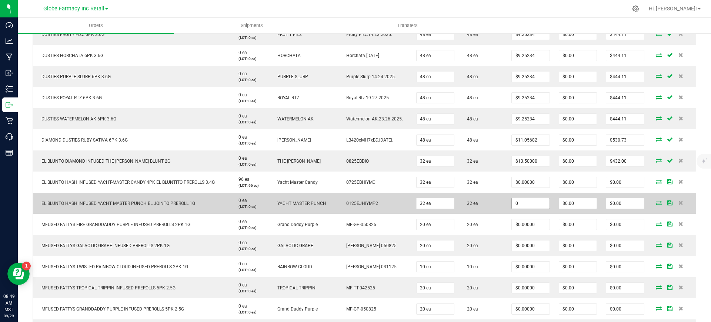
click at [527, 206] on input "0" at bounding box center [530, 203] width 37 height 10
paste input "5.95"
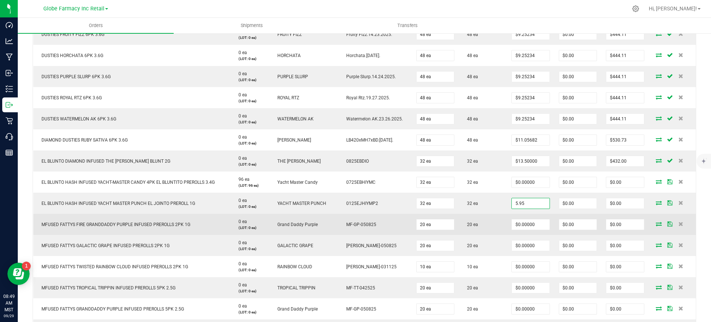
type input "$5.95000"
type input "$190.40"
click at [495, 214] on td "20 ea" at bounding box center [483, 224] width 49 height 21
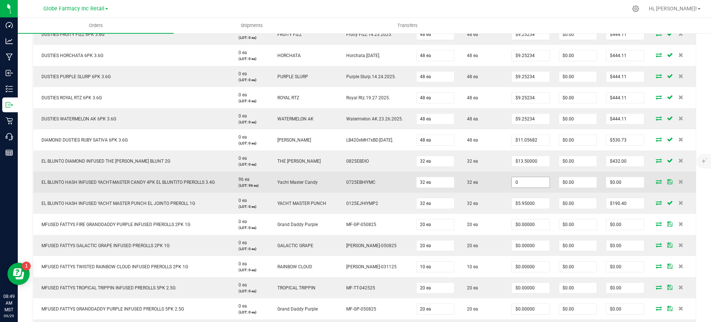
click at [524, 181] on input "0" at bounding box center [530, 182] width 37 height 10
paste input "2"
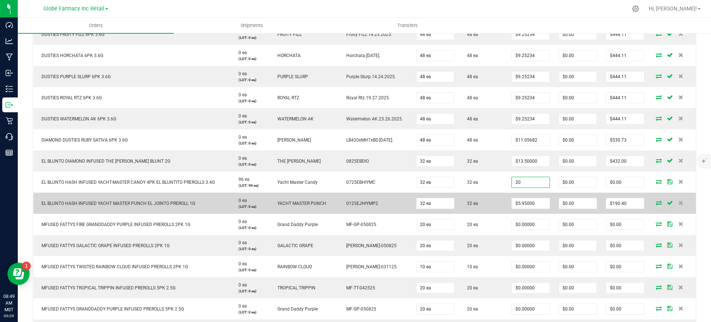
paste input
type input "$20.00000"
type input "$640.00"
click at [496, 194] on td "32 ea" at bounding box center [483, 203] width 49 height 21
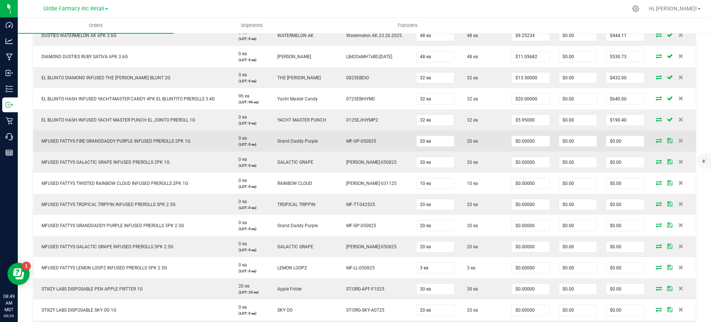
scroll to position [463, 0]
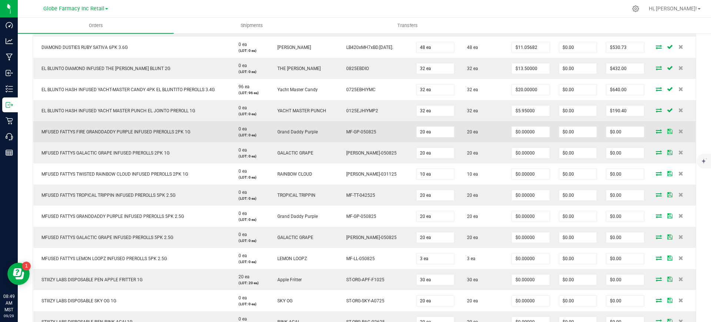
click at [130, 134] on span "MFUSED FATTYS FIRE GRANDDADDY PURPLE INFUSED PREROLLS 2PK 1G" at bounding box center [114, 131] width 153 height 5
click at [130, 133] on span "MFUSED FATTYS FIRE GRANDDADDY PURPLE INFUSED PREROLLS 2PK 1G" at bounding box center [114, 131] width 153 height 5
copy span "MFUSED FATTYS FIRE GRANDDADDY PURPLE INFUSED PREROLLS 2PK 1G"
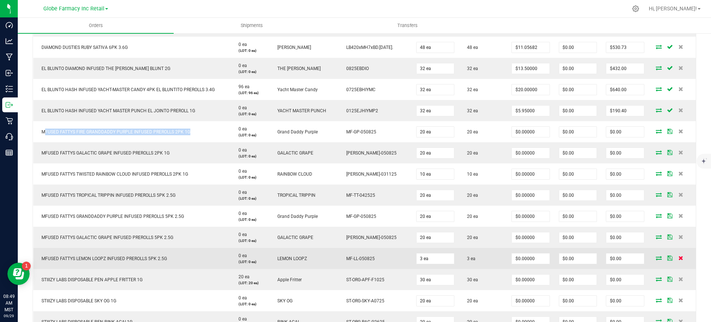
click at [678, 260] on icon at bounding box center [680, 258] width 5 height 4
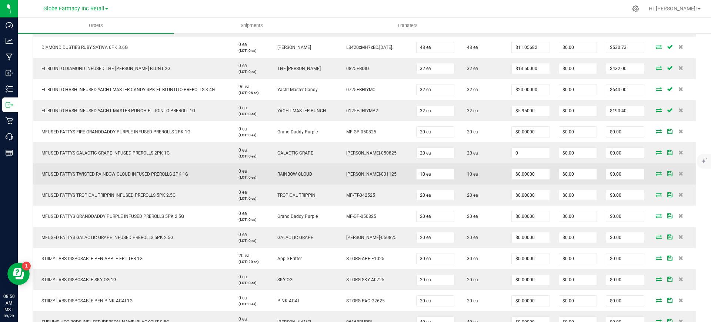
paste input "5.625"
drag, startPoint x: 526, startPoint y: 151, endPoint x: 530, endPoint y: 164, distance: 12.9
click at [526, 151] on input "0" at bounding box center [530, 153] width 37 height 10
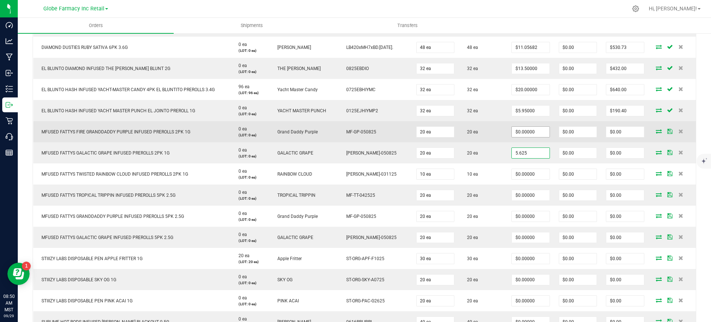
type input "5.625"
type input "0"
type input "$5.62500"
type input "$112.50"
paste input "5.625"
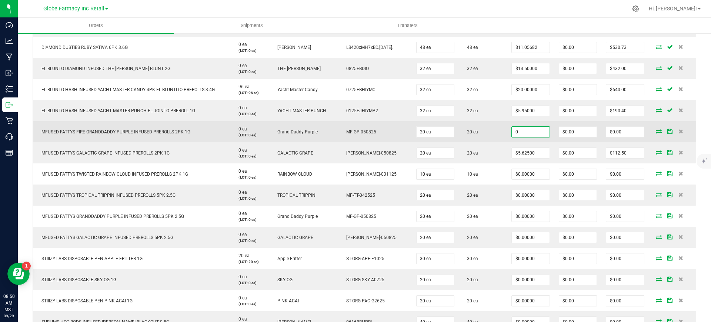
click at [528, 129] on input "0" at bounding box center [530, 132] width 37 height 10
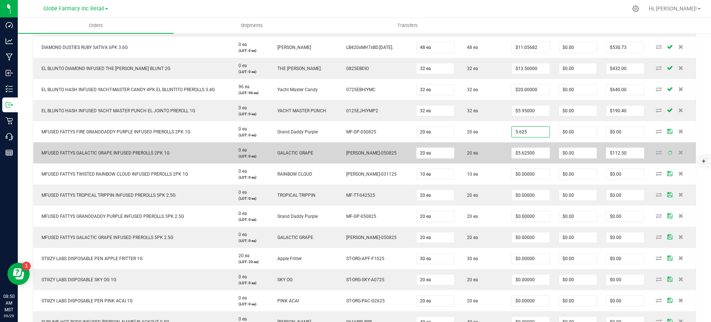
type input "$5.62500"
type input "$112.50"
click at [500, 149] on td "20 ea" at bounding box center [483, 152] width 49 height 21
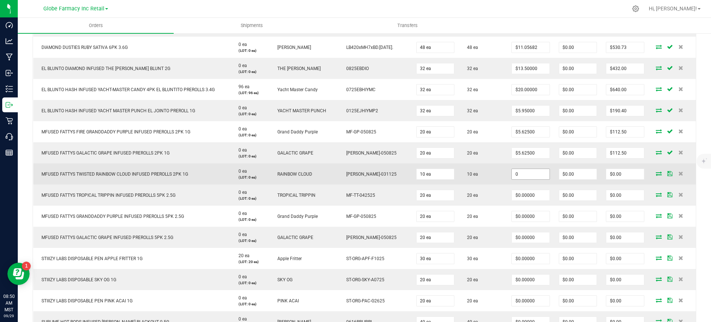
click at [520, 173] on input "0" at bounding box center [530, 174] width 37 height 10
paste input "5.625"
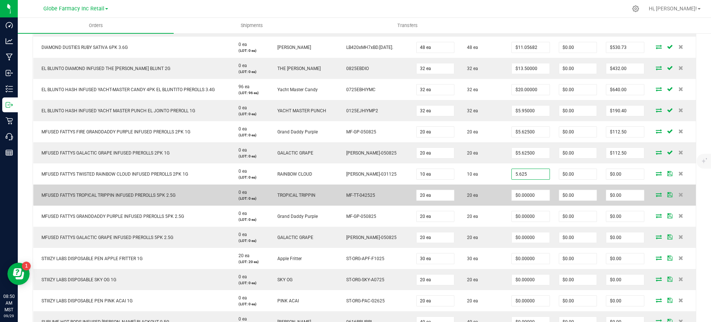
type input "$5.62500"
type input "$56.25"
click at [507, 197] on td "$0.00000" at bounding box center [530, 194] width 47 height 21
drag, startPoint x: 525, startPoint y: 192, endPoint x: 526, endPoint y: 201, distance: 9.3
click at [525, 192] on input "0" at bounding box center [530, 195] width 37 height 10
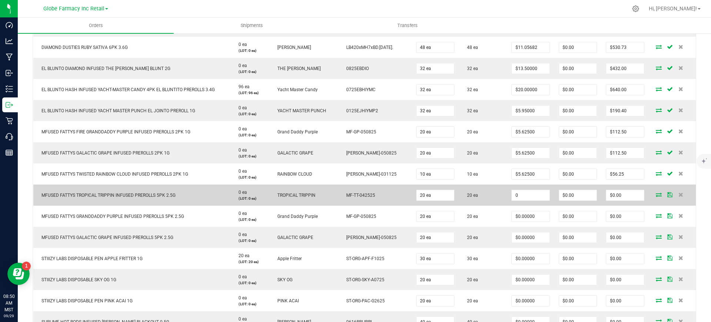
paste input "11.25"
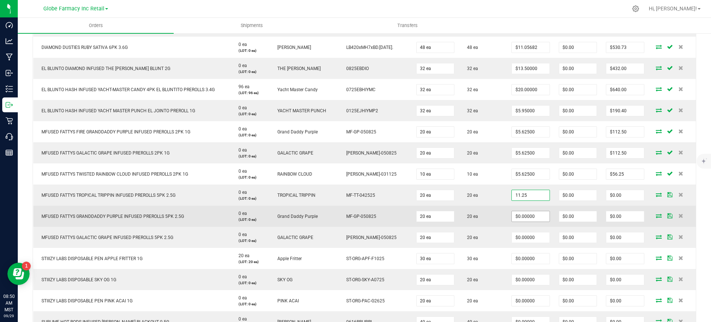
type input "$11.25000"
type input "$225.00"
click at [526, 215] on input "0" at bounding box center [530, 216] width 37 height 10
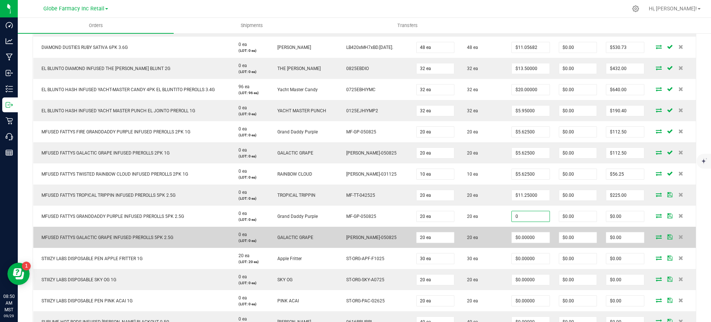
paste input "11.25"
type input "$11.25000"
type input "$225.00"
click at [526, 236] on input "0" at bounding box center [530, 237] width 37 height 10
paste input "11.25"
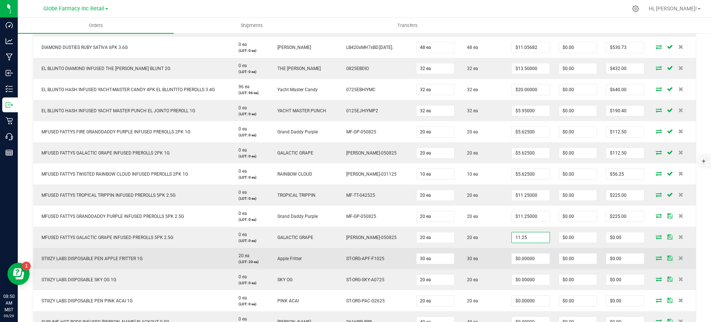
type input "$11.25000"
type input "$225.00"
click at [494, 248] on td "30 ea" at bounding box center [483, 258] width 49 height 21
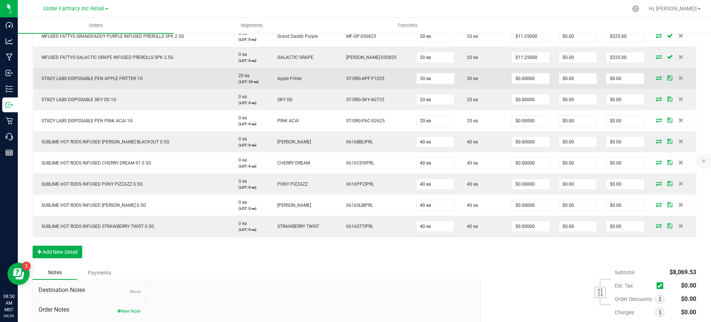
scroll to position [648, 0]
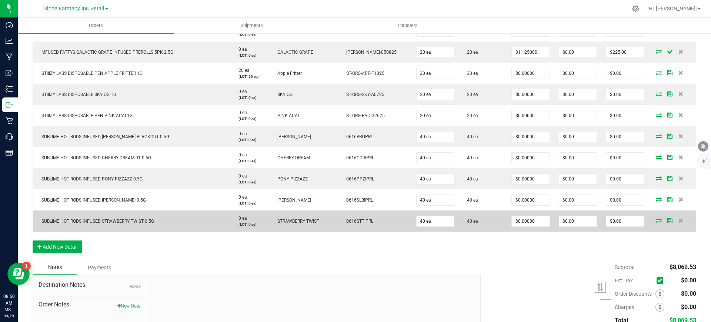
drag, startPoint x: 123, startPoint y: 227, endPoint x: 123, endPoint y: 221, distance: 5.9
click at [123, 227] on td "SUBLIME HOT RODS INFUSED STRAWBERRY TWIST 0.5G" at bounding box center [131, 220] width 197 height 21
click at [123, 221] on span "SUBLIME HOT RODS INFUSED STRAWBERRY TWIST 0.5G" at bounding box center [96, 221] width 116 height 5
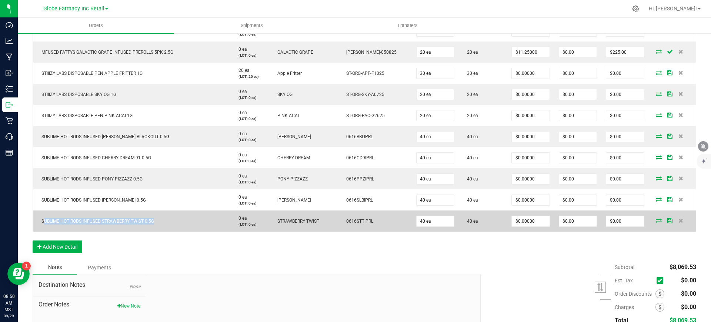
copy span "SUBLIME HOT RODS INFUSED STRAWBERRY TWIST 0.5G"
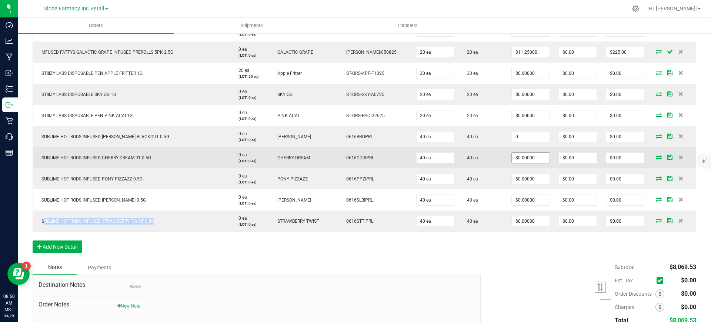
paste input "2.5"
drag, startPoint x: 531, startPoint y: 137, endPoint x: 531, endPoint y: 162, distance: 25.6
click at [531, 137] on input "0" at bounding box center [530, 136] width 37 height 10
type input "$2.50000"
type input "$100.00"
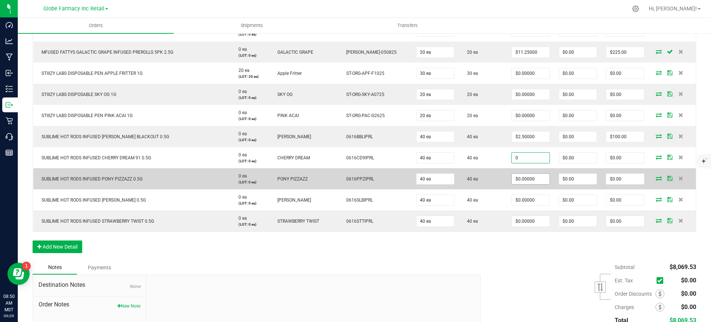
paste input "2.5"
type input "$2.50000"
type input "$100.00"
click at [530, 177] on input "0" at bounding box center [530, 179] width 37 height 10
paste input "2.5"
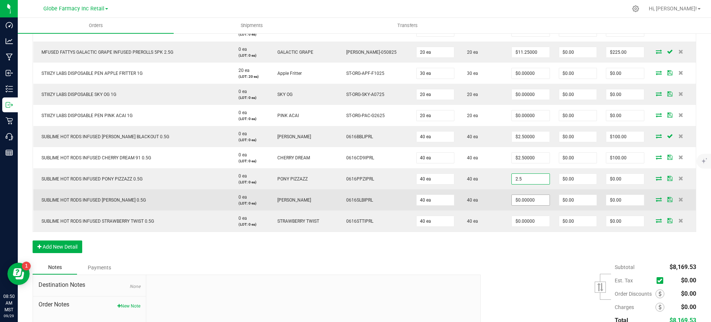
type input "$2.50000"
type input "$100.00"
click at [530, 200] on input "0" at bounding box center [530, 200] width 37 height 10
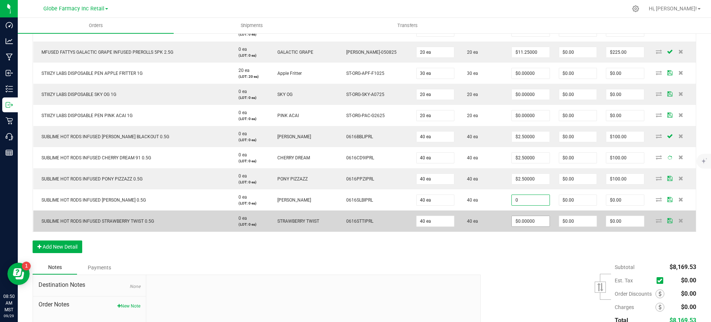
paste input "2.5"
type input "$2.50000"
type input "$100.00"
click at [527, 226] on span "$0.00000" at bounding box center [530, 221] width 38 height 11
click at [524, 222] on input "0" at bounding box center [530, 221] width 37 height 10
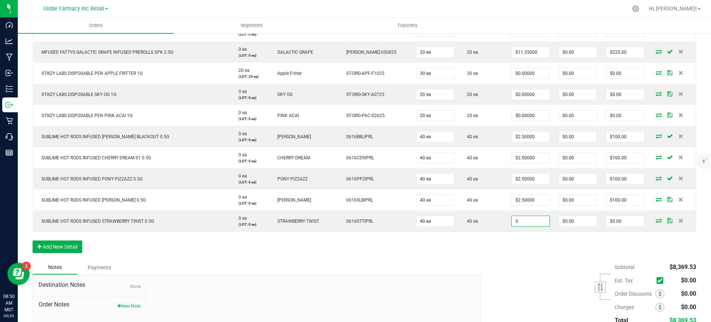
paste input "2.5"
type input "$2.50000"
type input "$100.00"
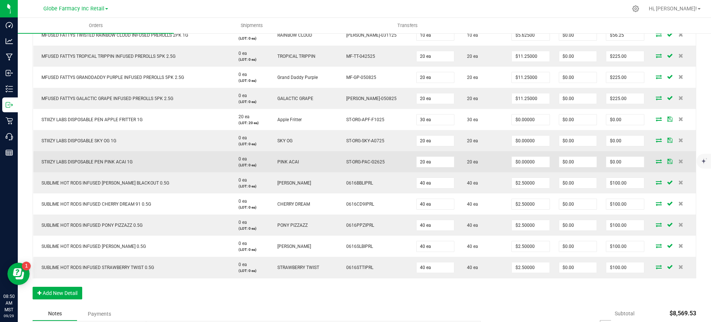
click at [114, 163] on span "STIIIZY LABS DISPOSABLE PEN PINK ACAI 1G" at bounding box center [85, 161] width 95 height 5
copy span "STIIIZY LABS DISPOSABLE PEN PINK ACAI 1G"
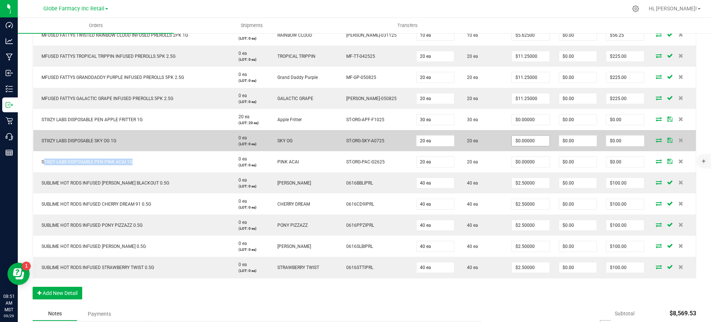
drag, startPoint x: 526, startPoint y: 121, endPoint x: 527, endPoint y: 143, distance: 21.9
click at [526, 121] on input "$0.00000" at bounding box center [530, 119] width 37 height 10
paste input
type input "$0.00000"
click at [527, 138] on input "0" at bounding box center [530, 141] width 37 height 10
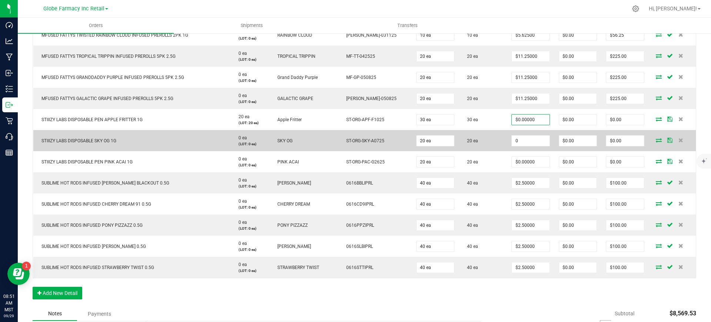
paste input "15.5"
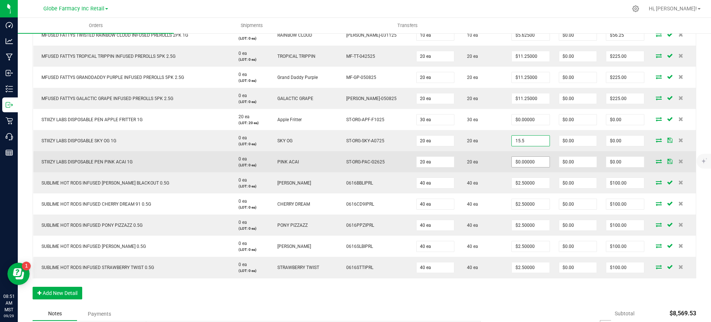
type input "$15.50000"
type input "$310.00"
click at [527, 160] on input "0" at bounding box center [530, 162] width 37 height 10
paste input "15.5"
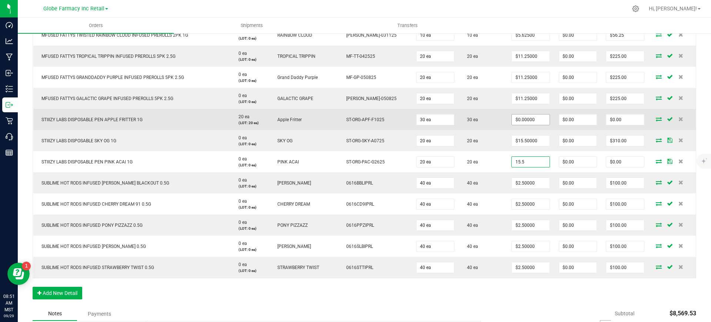
type input "$15.50000"
type input "$310.00"
paste input "15.5"
click at [525, 122] on input "0" at bounding box center [530, 119] width 37 height 10
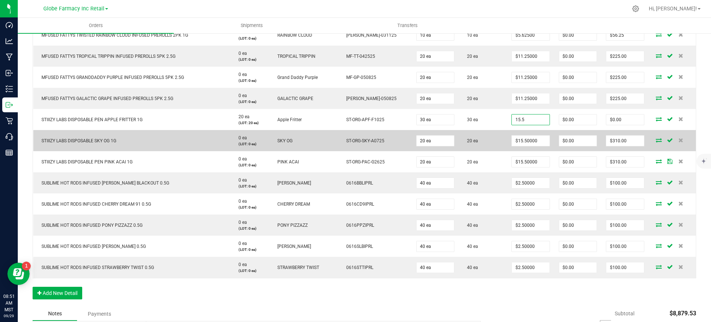
type input "$15.50000"
type input "$465.00"
click at [490, 146] on td "20 ea" at bounding box center [483, 140] width 49 height 21
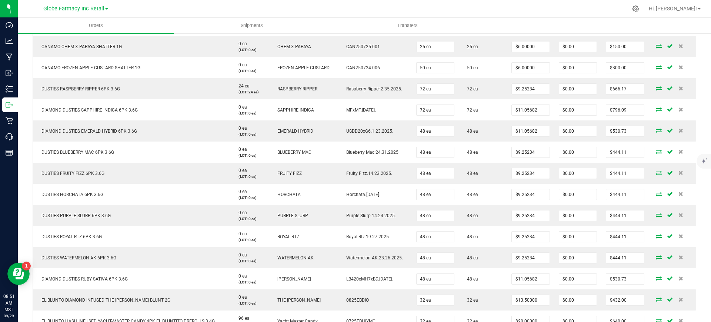
scroll to position [0, 0]
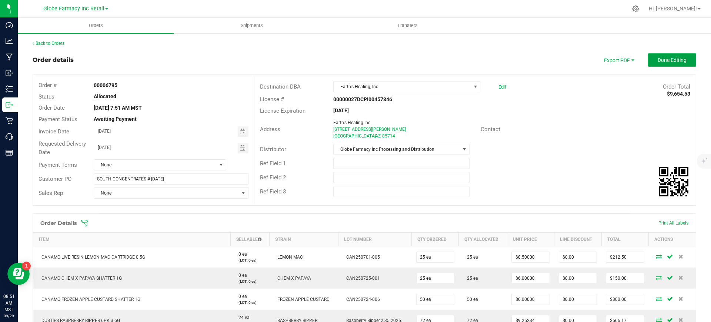
click at [681, 59] on button "Done Editing" at bounding box center [672, 59] width 48 height 13
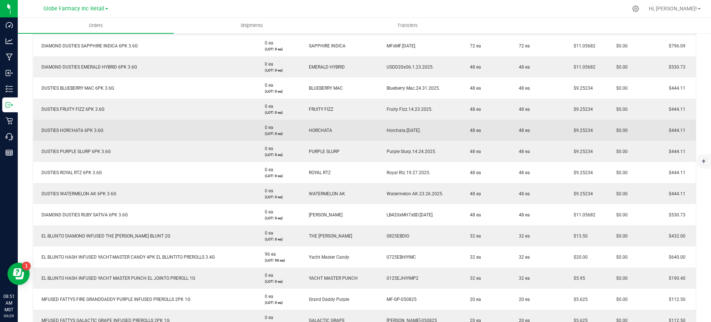
scroll to position [93, 0]
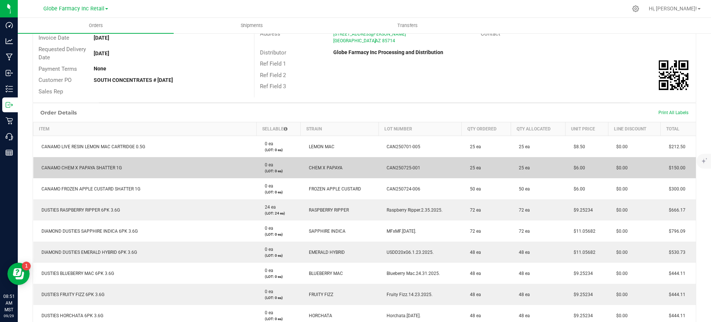
click at [566, 168] on td "$6.00" at bounding box center [587, 167] width 43 height 21
copy span "$6.00"
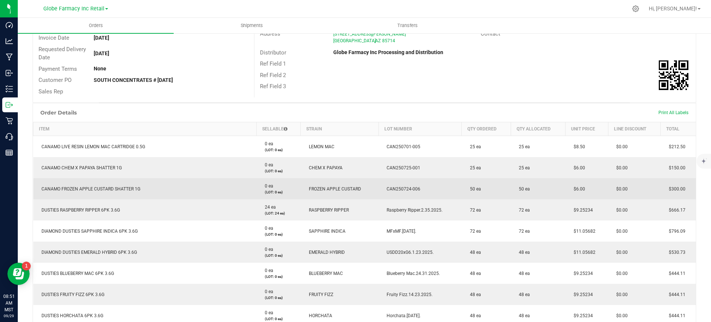
click at [471, 193] on td "50 ea" at bounding box center [486, 188] width 49 height 21
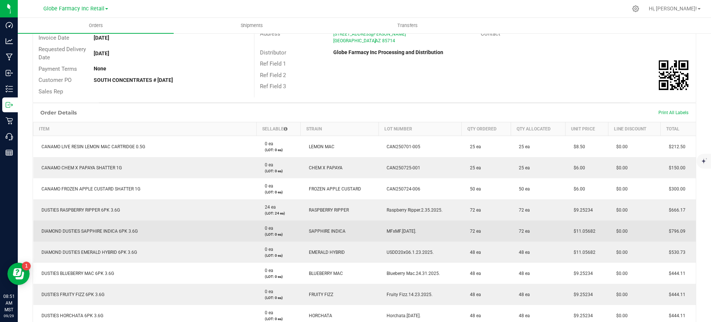
drag, startPoint x: 590, startPoint y: 232, endPoint x: 567, endPoint y: 234, distance: 22.4
click at [567, 234] on td "$11.05682" at bounding box center [587, 230] width 43 height 21
copy span "$11.05682"
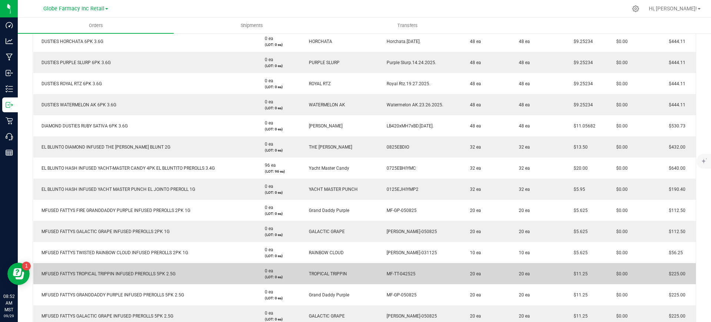
scroll to position [417, 0]
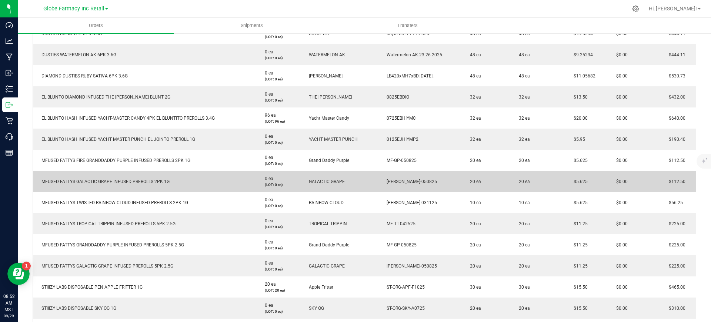
click at [568, 180] on td "$5.625" at bounding box center [587, 181] width 43 height 21
copy span "$5.625"
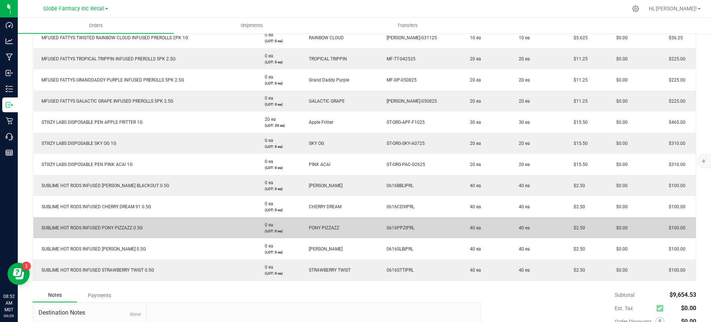
scroll to position [602, 0]
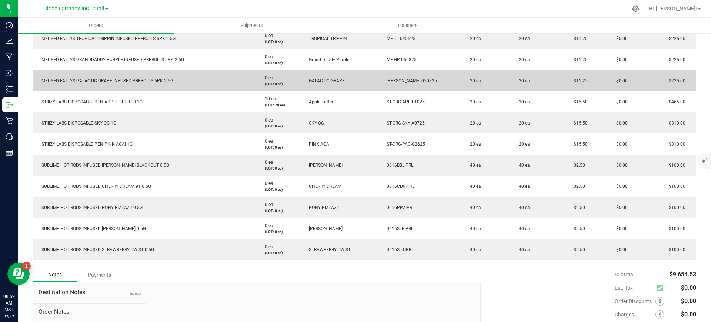
drag, startPoint x: 587, startPoint y: 81, endPoint x: 560, endPoint y: 79, distance: 26.8
click at [560, 79] on outbound-order-line-row "MFUSED FATTYS GALACTIC GRAPE INFUSED PREROLLS 5PK 2.5G 0 ea (LOT: 0 ea) GALACTI…" at bounding box center [364, 80] width 663 height 21
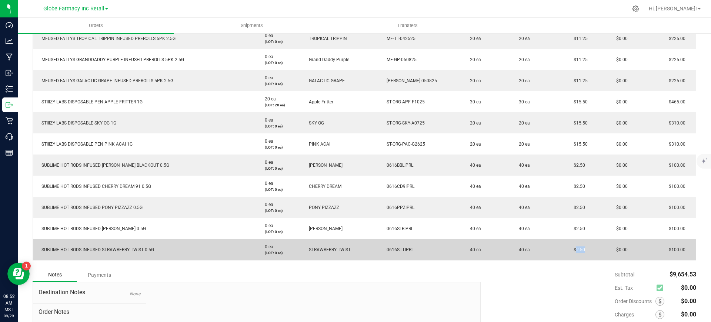
drag, startPoint x: 577, startPoint y: 246, endPoint x: 558, endPoint y: 250, distance: 19.6
click at [558, 250] on outbound-order-line-row "SUBLIME HOT RODS INFUSED STRAWBERRY TWIST 0.5G 0 ea (LOT: 0 ea) STRAWBERRY TWIS…" at bounding box center [364, 249] width 663 height 21
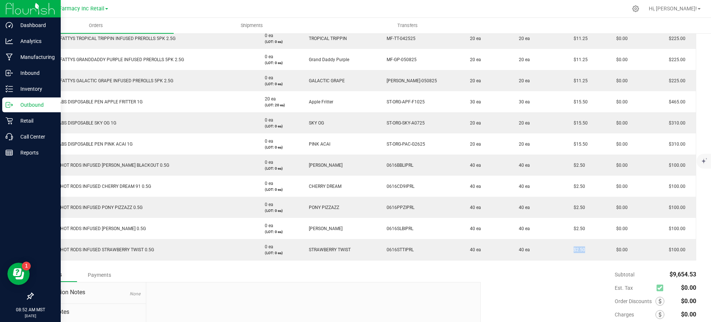
click at [5, 101] on div "Outbound" at bounding box center [31, 104] width 59 height 15
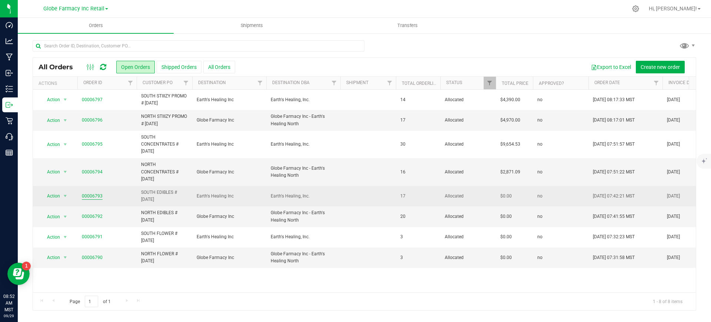
click at [87, 197] on link "00006793" at bounding box center [92, 196] width 21 height 7
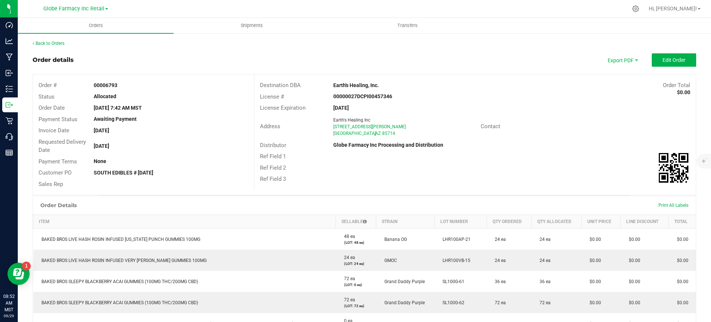
click at [675, 59] on span "Edit Order" at bounding box center [674, 60] width 23 height 6
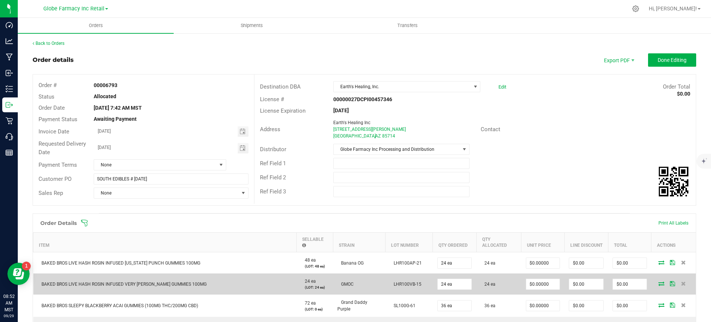
scroll to position [93, 0]
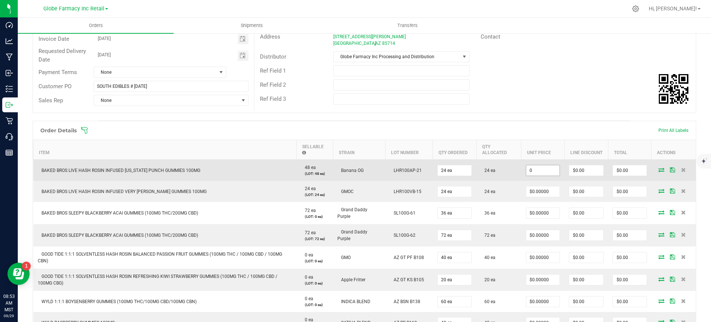
click at [540, 169] on input "0" at bounding box center [543, 170] width 34 height 10
click at [540, 169] on input "6.16" at bounding box center [543, 170] width 34 height 10
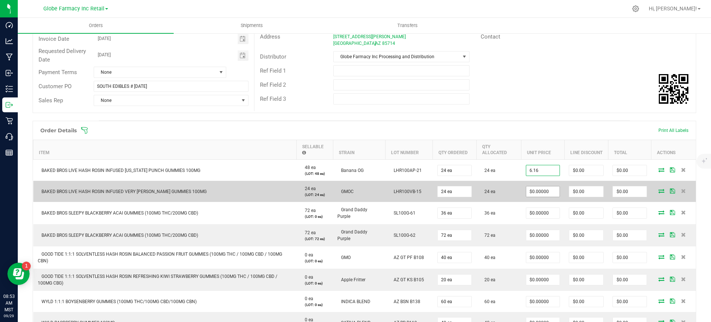
type input "6.16"
type input "0"
type input "$6.16000"
type input "$147.84"
click at [536, 191] on input "0" at bounding box center [543, 191] width 34 height 10
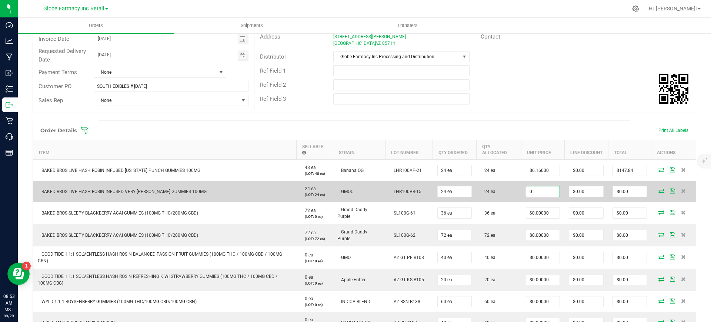
paste input "6.16"
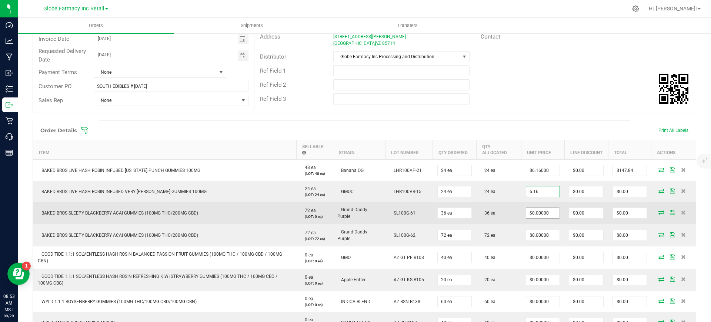
type input "$6.16000"
type input "$147.84"
click at [536, 208] on input "0" at bounding box center [543, 213] width 34 height 10
click at [536, 208] on input "439" at bounding box center [543, 213] width 34 height 10
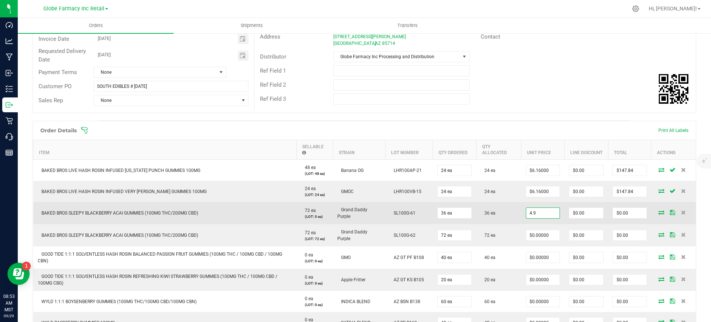
click at [536, 208] on input "4.9" at bounding box center [543, 213] width 34 height 10
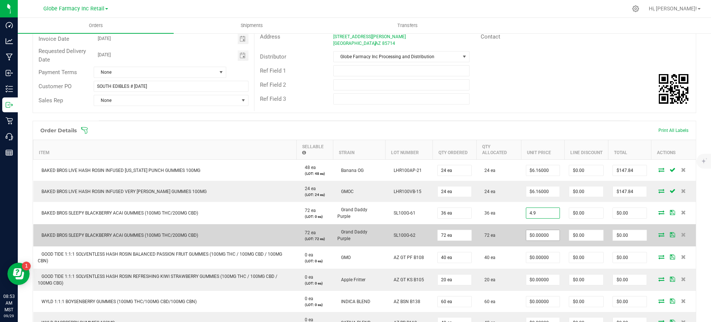
type input "$4.90000"
type input "$176.40"
drag, startPoint x: 540, startPoint y: 234, endPoint x: 517, endPoint y: 242, distance: 24.1
click at [540, 236] on input "0" at bounding box center [543, 235] width 34 height 10
paste input "4.9"
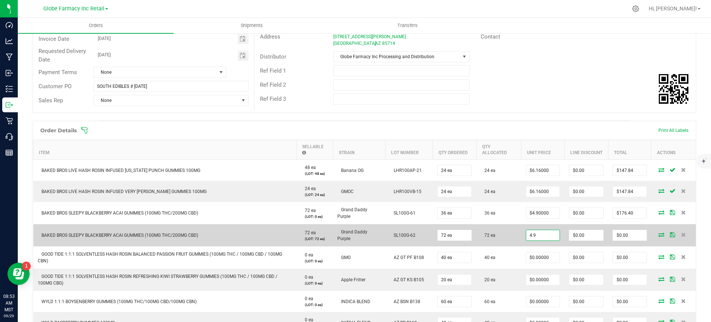
type input "$4.90000"
type input "$352.80"
click at [521, 243] on td "$4.90000" at bounding box center [542, 235] width 43 height 22
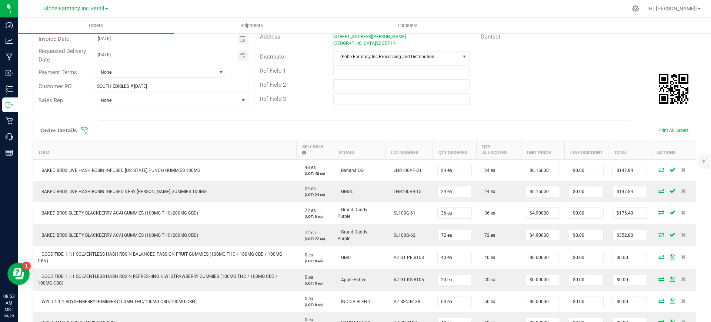
scroll to position [139, 0]
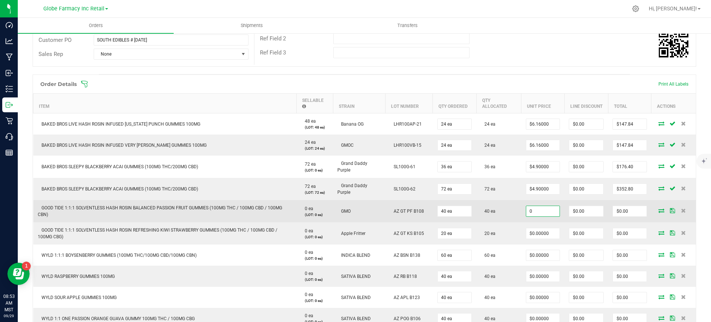
click at [544, 210] on input "0" at bounding box center [543, 211] width 34 height 10
paste input "7"
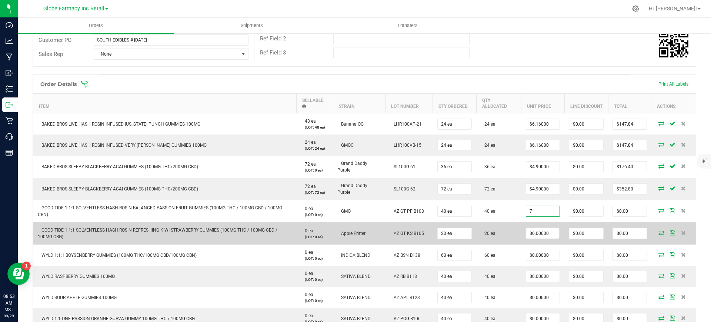
type input "$7.00000"
type input "$280.00"
paste input "7"
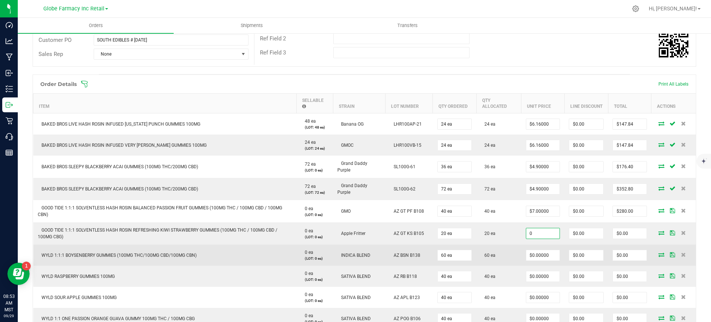
drag, startPoint x: 543, startPoint y: 232, endPoint x: 508, endPoint y: 245, distance: 37.7
click at [543, 232] on input "0" at bounding box center [543, 233] width 34 height 10
type input "$7.00000"
type input "$140.00"
click at [507, 246] on td "60 ea" at bounding box center [498, 254] width 45 height 21
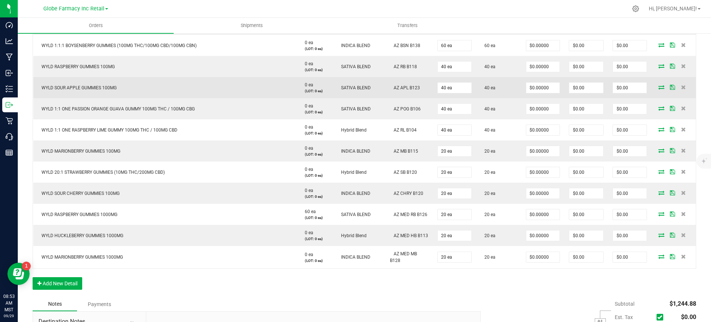
scroll to position [370, 0]
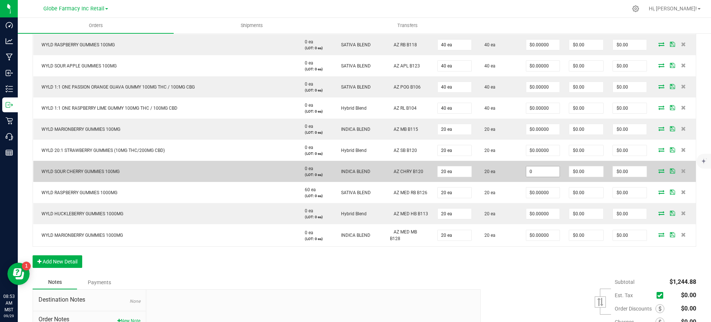
click at [538, 171] on input "0" at bounding box center [543, 171] width 34 height 10
paste input "4.9"
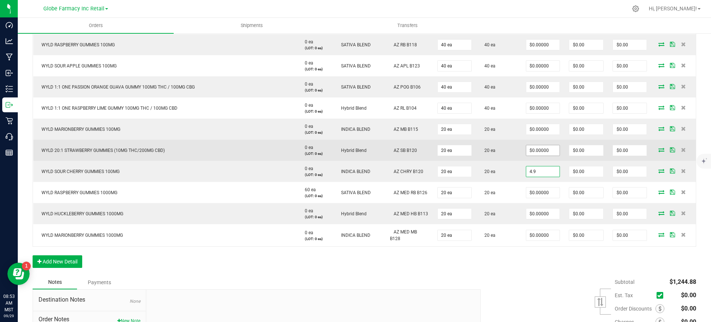
type input "4.9"
type input "0"
type input "$4.90000"
type input "$98.00"
click at [538, 151] on input "0" at bounding box center [543, 150] width 34 height 10
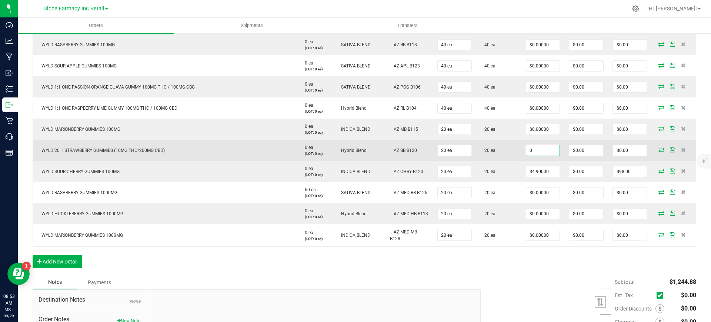
paste input "4.9"
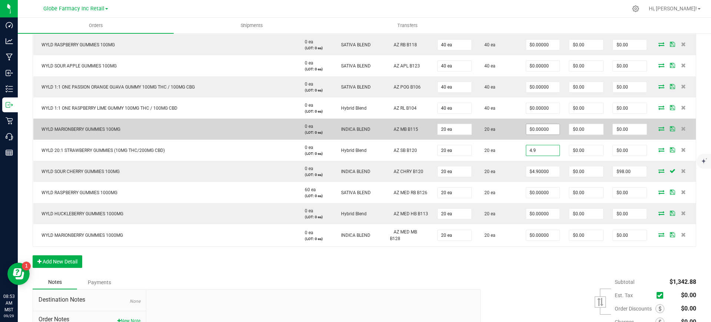
type input "4.9"
type input "0"
type input "$4.90000"
type input "$98.00"
click at [535, 130] on input "0" at bounding box center [543, 129] width 34 height 10
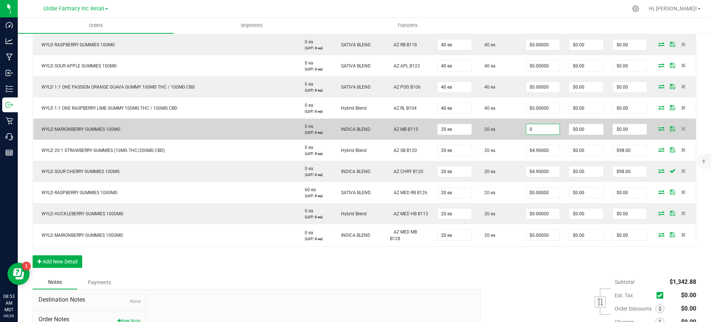
paste input "4.9"
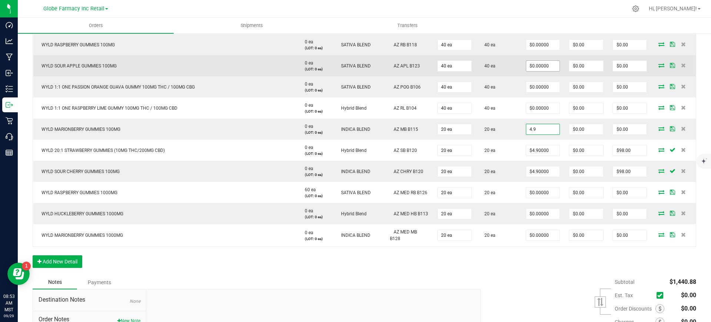
type input "4.9"
type input "0"
type input "$4.90000"
type input "$98.00"
click at [527, 65] on input "0" at bounding box center [543, 66] width 34 height 10
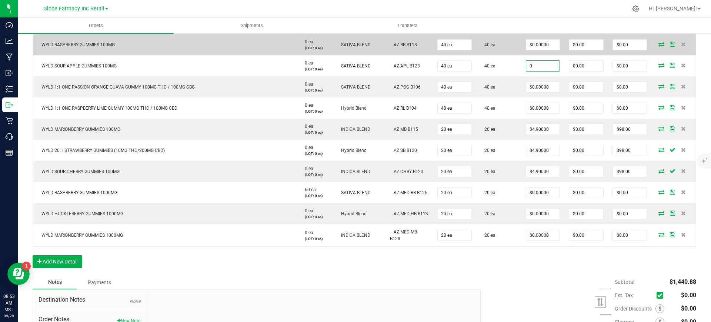
paste input "4.9"
type input "4.9"
type input "0"
type input "$4.90000"
type input "$196.00"
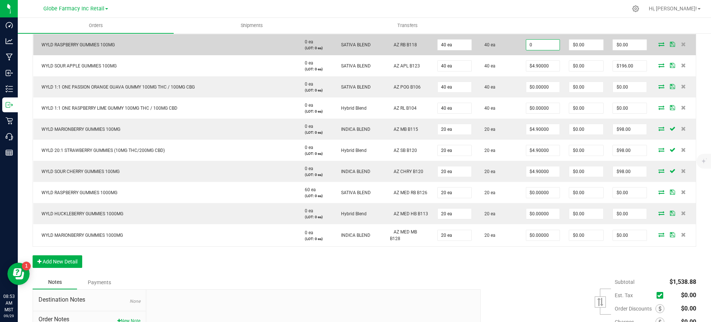
click at [532, 44] on input "0" at bounding box center [543, 45] width 34 height 10
paste input "4.9"
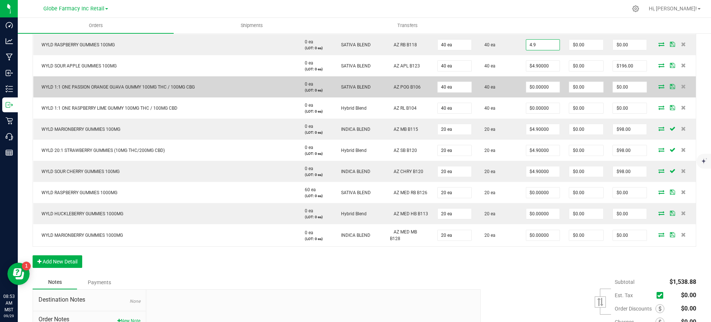
type input "$4.90000"
type input "$196.00"
click at [511, 84] on td "40 ea" at bounding box center [498, 86] width 45 height 21
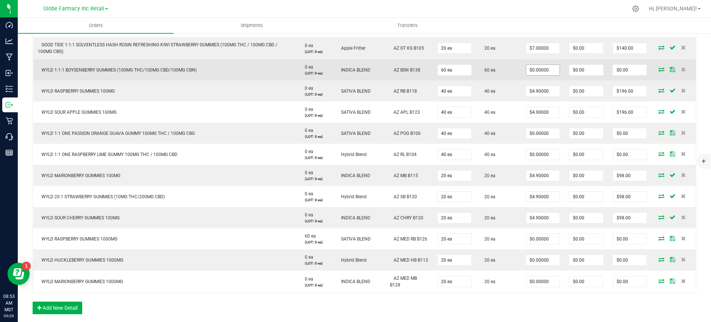
scroll to position [278, 0]
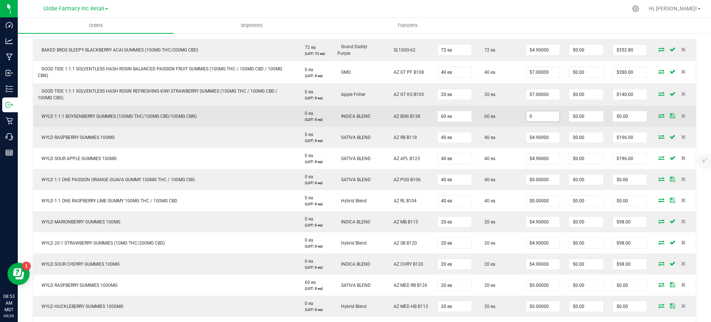
drag, startPoint x: 542, startPoint y: 115, endPoint x: 538, endPoint y: 121, distance: 7.3
click at [542, 115] on input "0" at bounding box center [543, 116] width 34 height 10
paste input "6.3"
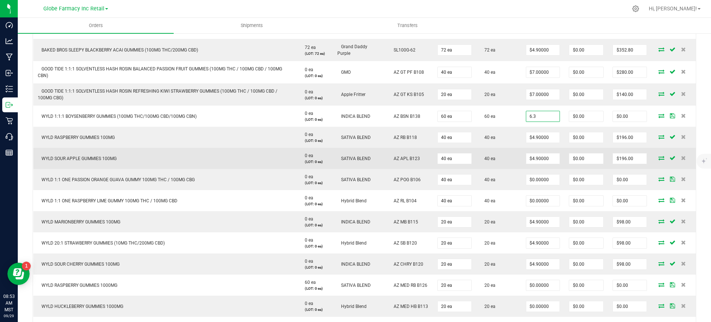
type input "$6.30000"
type input "$378.00"
click at [503, 148] on td "40 ea" at bounding box center [498, 158] width 45 height 21
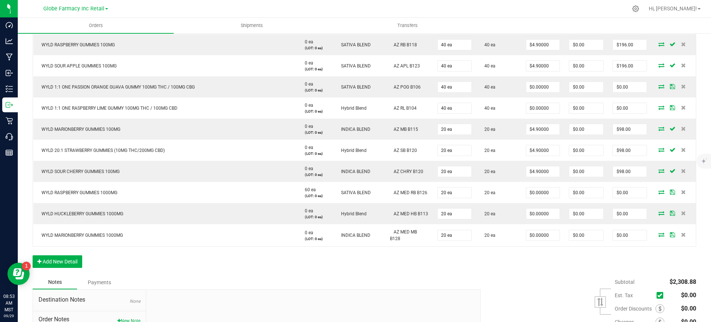
scroll to position [324, 0]
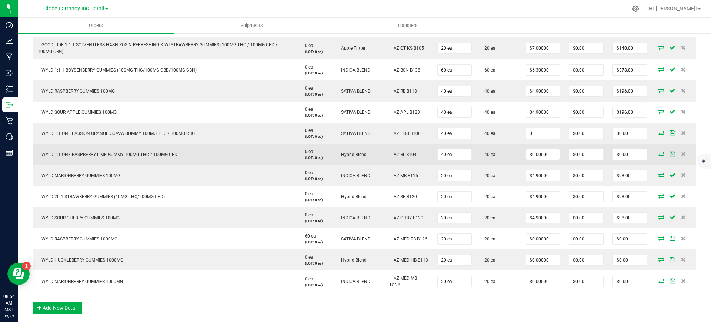
drag, startPoint x: 543, startPoint y: 133, endPoint x: 541, endPoint y: 151, distance: 18.2
click at [543, 133] on input "0" at bounding box center [543, 133] width 34 height 10
paste input "3.15"
type input "$3.15000"
type input "$126.00"
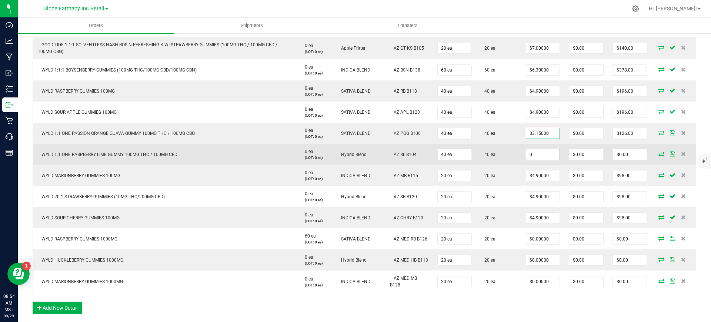
paste input "3.15"
click at [540, 154] on input "0" at bounding box center [543, 154] width 34 height 10
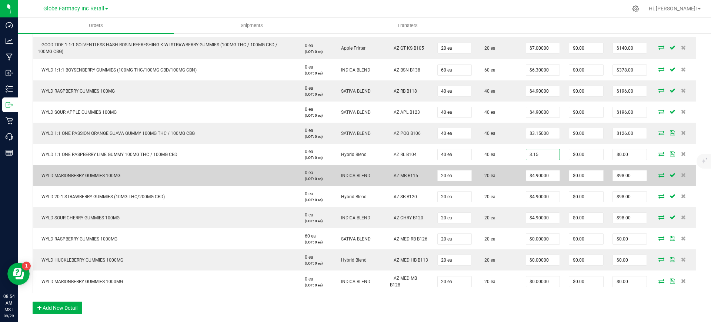
type input "$3.15000"
type input "$126.00"
click at [521, 167] on td "$4.90000" at bounding box center [542, 175] width 43 height 21
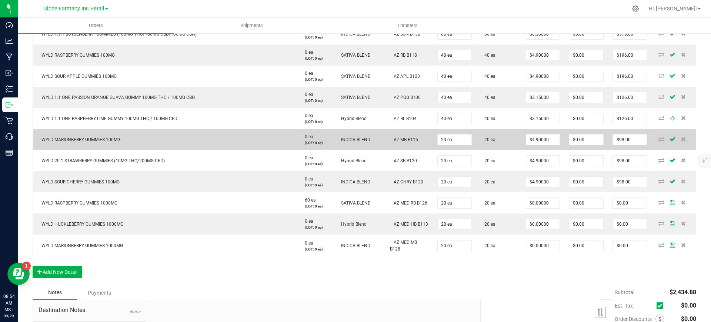
scroll to position [370, 0]
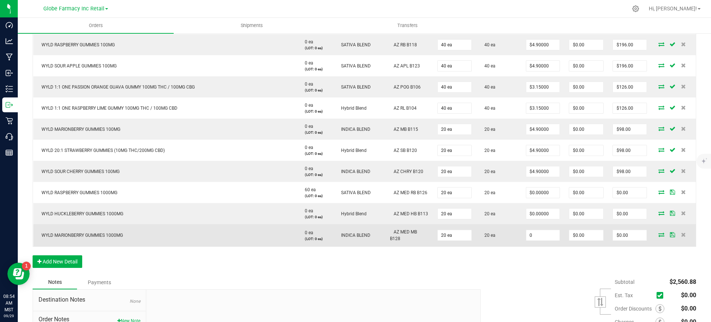
paste input "14"
click at [538, 235] on input "0" at bounding box center [543, 235] width 34 height 10
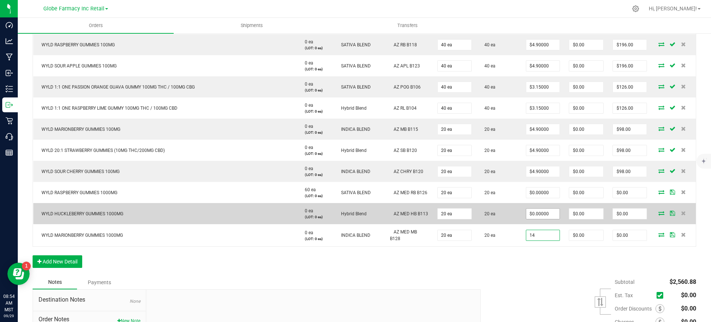
type input "14"
type input "0"
type input "$14.00000"
type input "$280.00"
click at [541, 212] on input "0" at bounding box center [543, 214] width 34 height 10
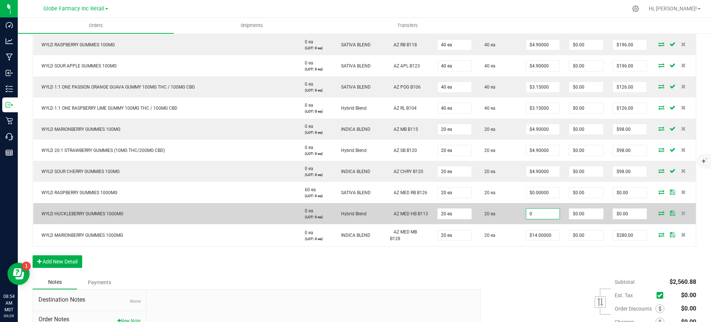
paste input "14"
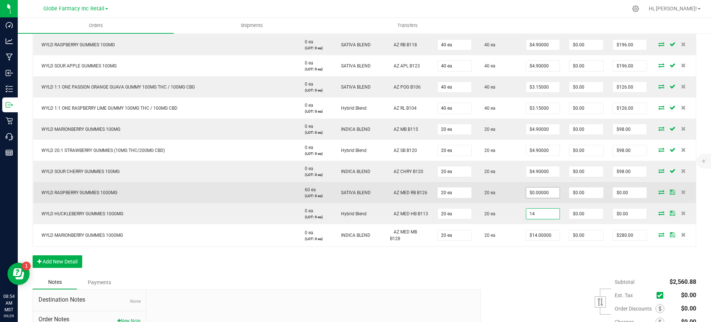
type input "14"
type input "0"
type input "$14.00000"
type input "$280.00"
paste input "14"
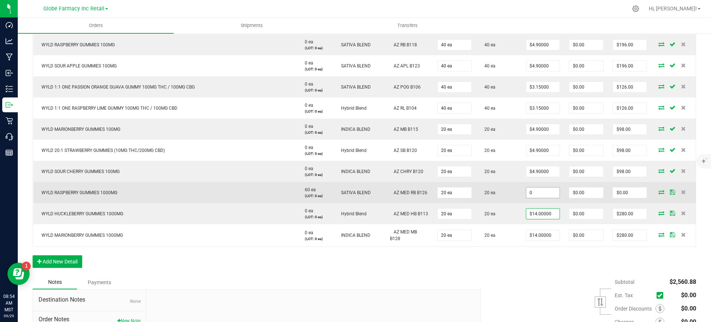
click at [542, 194] on input "0" at bounding box center [543, 192] width 34 height 10
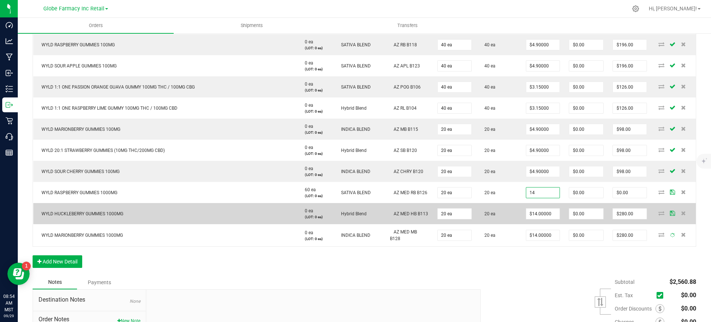
type input "$14.00000"
type input "$280.00"
click at [503, 213] on td "20 ea" at bounding box center [498, 213] width 45 height 21
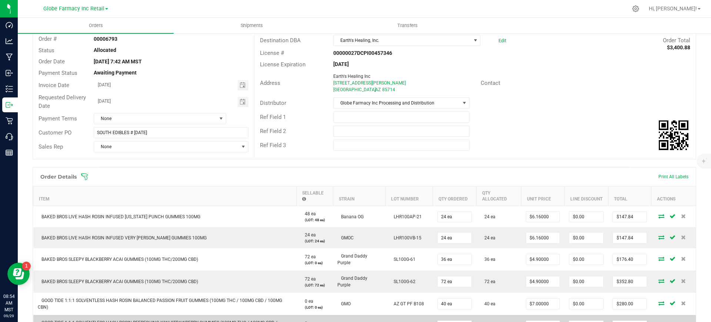
scroll to position [0, 0]
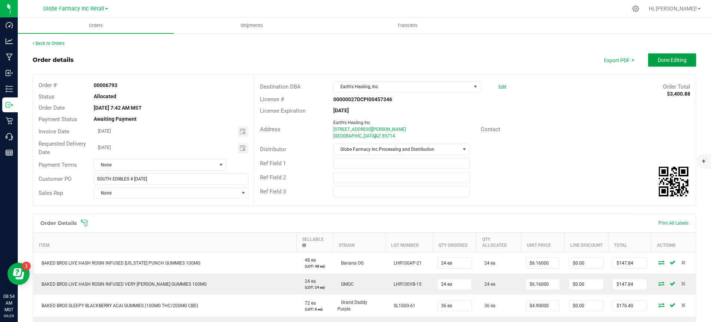
click at [665, 54] on button "Done Editing" at bounding box center [672, 59] width 48 height 13
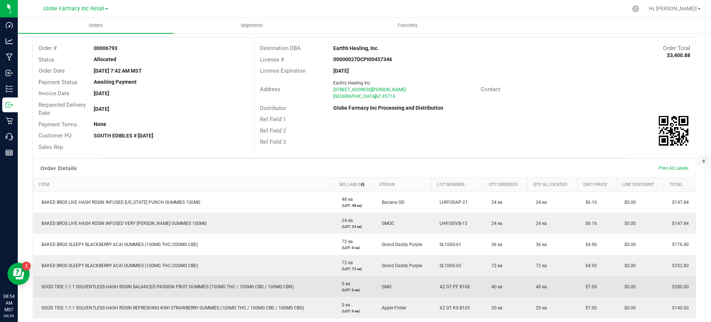
scroll to position [93, 0]
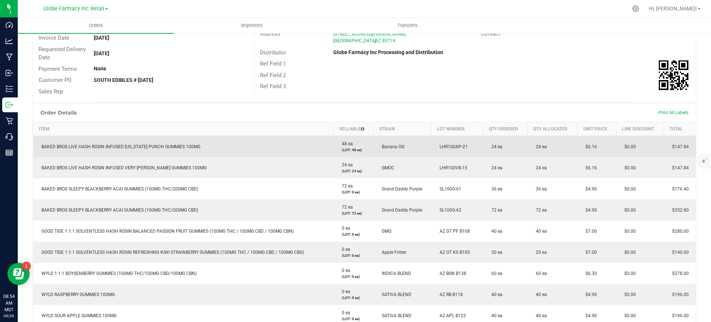
drag, startPoint x: 594, startPoint y: 146, endPoint x: 580, endPoint y: 151, distance: 14.8
click at [580, 151] on td "$6.16" at bounding box center [596, 146] width 39 height 21
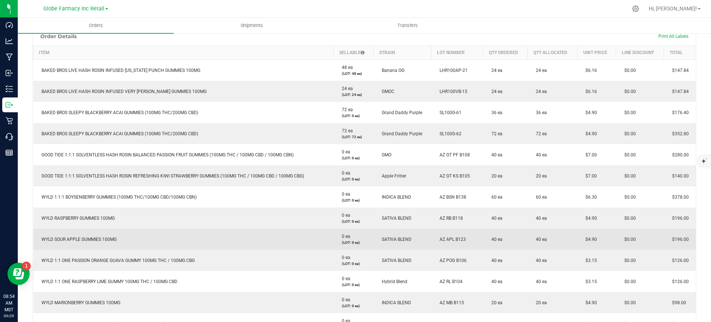
scroll to position [185, 0]
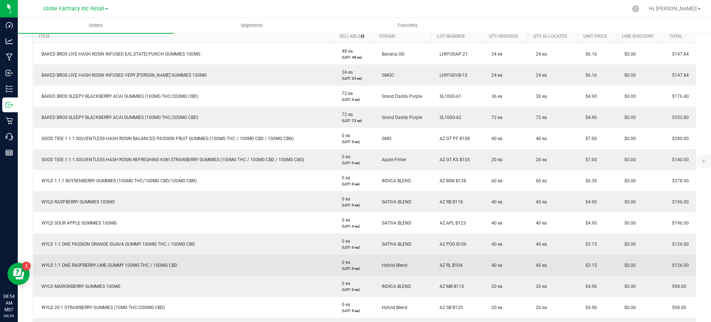
drag, startPoint x: 598, startPoint y: 263, endPoint x: 575, endPoint y: 264, distance: 22.6
click at [577, 264] on td "$3.15" at bounding box center [596, 264] width 39 height 21
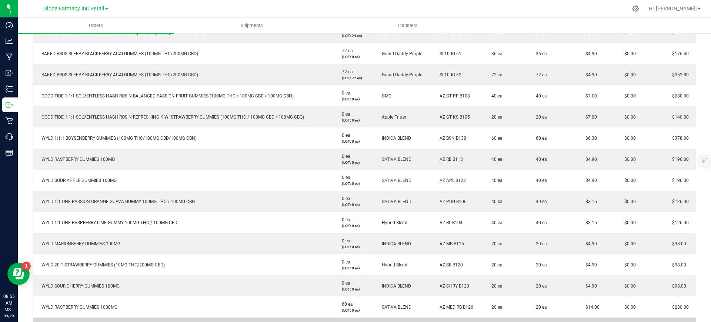
scroll to position [324, 0]
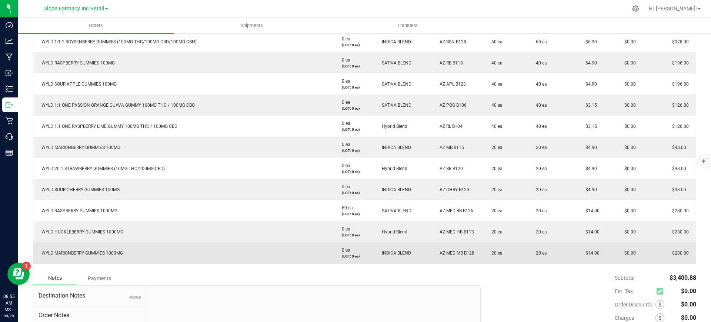
drag, startPoint x: 597, startPoint y: 251, endPoint x: 579, endPoint y: 252, distance: 17.8
click at [579, 252] on td "$14.00" at bounding box center [596, 252] width 39 height 21
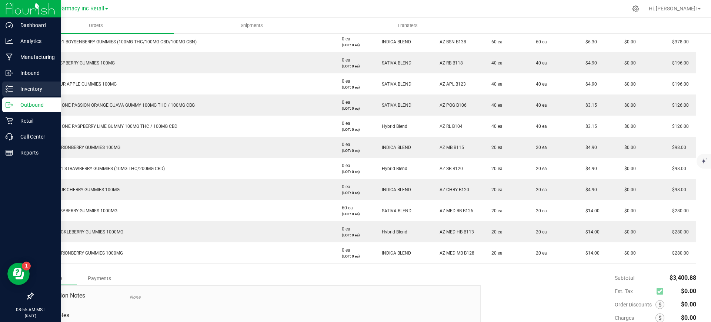
click at [9, 90] on icon at bounding box center [9, 88] width 7 height 7
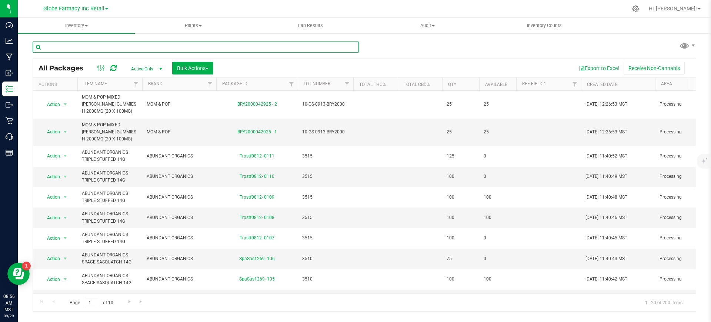
click at [150, 44] on input "text" at bounding box center [196, 46] width 326 height 11
paste input "WYLD 5:1 ELDERBERRY GUMMIES (1000MG THC/200MG CBN)"
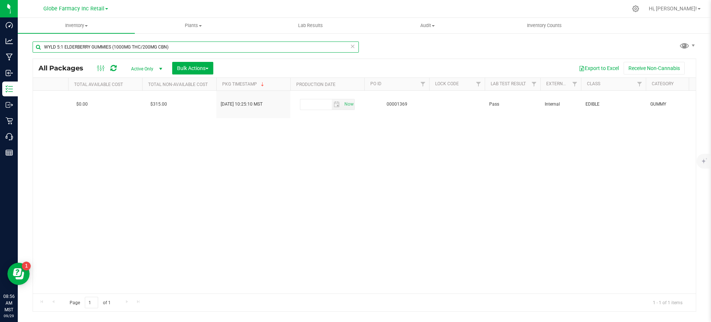
scroll to position [0, 1447]
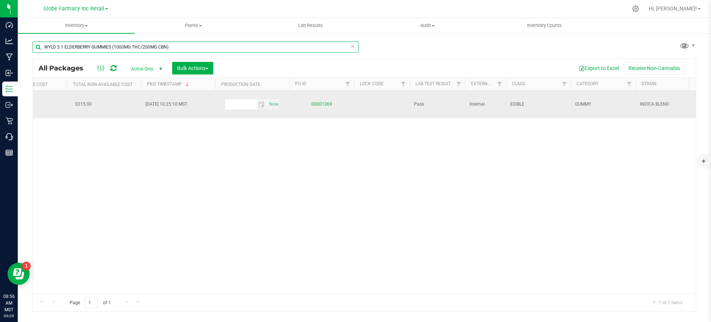
type input "WYLD 5:1 ELDERBERRY GUMMIES (1000MG THC/200MG CBN)"
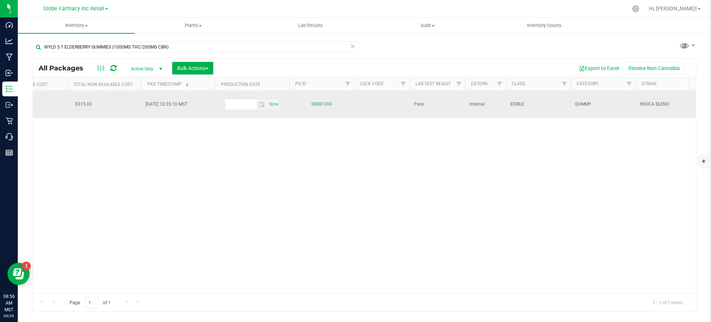
click at [331, 102] on link "00001369" at bounding box center [321, 103] width 21 height 5
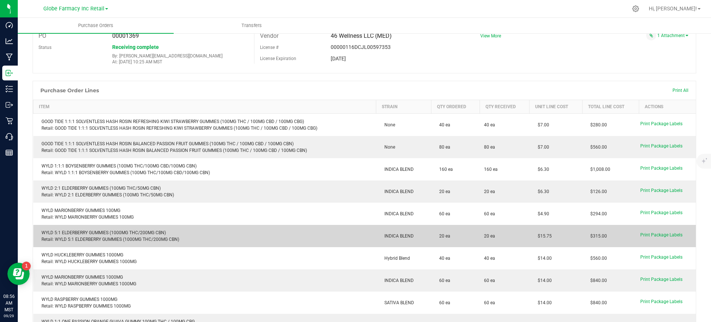
scroll to position [93, 0]
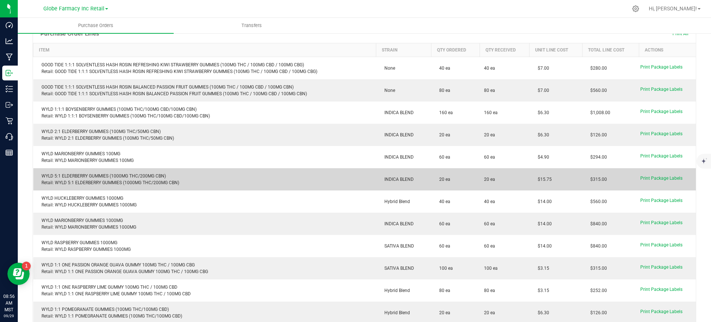
drag, startPoint x: 548, startPoint y: 180, endPoint x: 531, endPoint y: 181, distance: 17.4
click at [531, 181] on td "$15.75" at bounding box center [556, 179] width 53 height 22
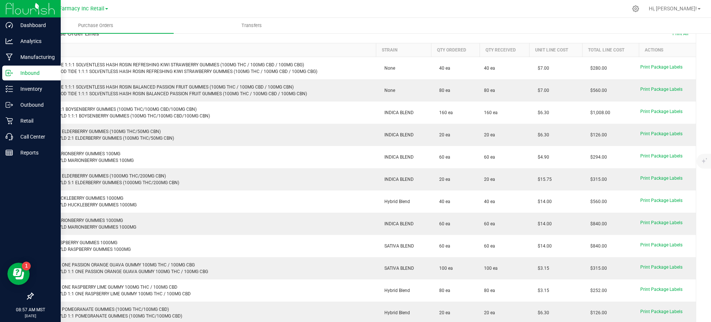
click at [13, 70] on icon at bounding box center [9, 72] width 7 height 7
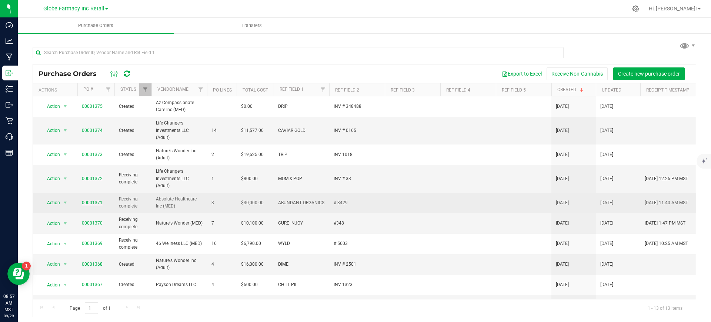
click at [91, 204] on link "00001371" at bounding box center [92, 202] width 21 height 5
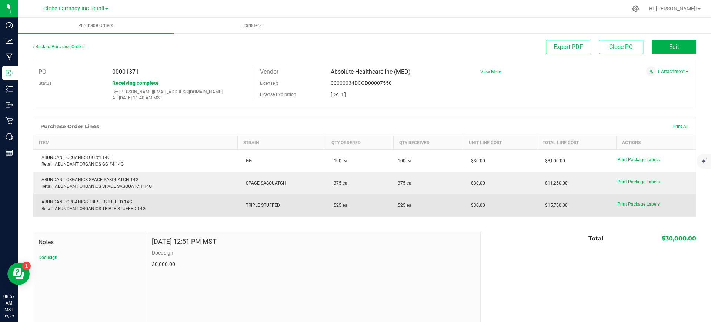
drag, startPoint x: 485, startPoint y: 207, endPoint x: 452, endPoint y: 207, distance: 32.6
click at [453, 207] on purchase-order-line-row "ABUNDANT ORGANICS TRIPLE STUFFED 14G Retail: ABUNDANT ORGANICS TRIPLE STUFFED 1…" at bounding box center [364, 205] width 663 height 22
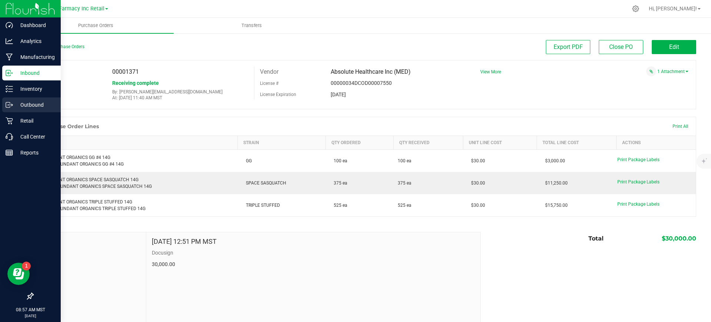
click at [7, 104] on icon at bounding box center [9, 104] width 7 height 7
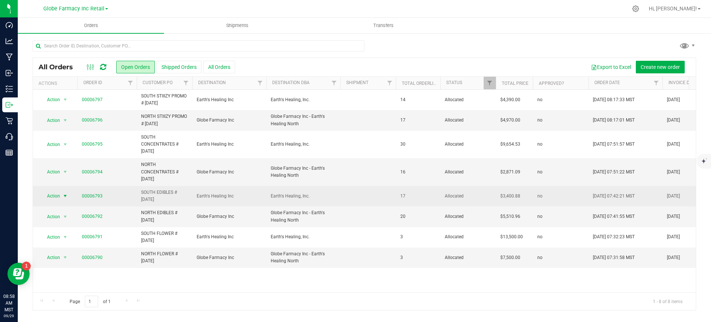
click at [61, 195] on span "select" at bounding box center [65, 196] width 9 height 10
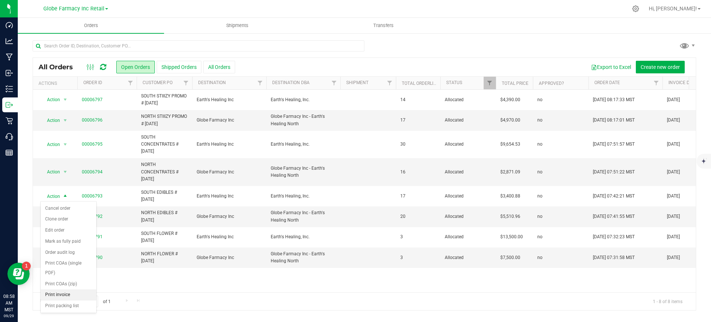
click at [62, 294] on li "Print invoice" at bounding box center [69, 294] width 56 height 11
click at [97, 117] on link "00006796" at bounding box center [92, 120] width 21 height 7
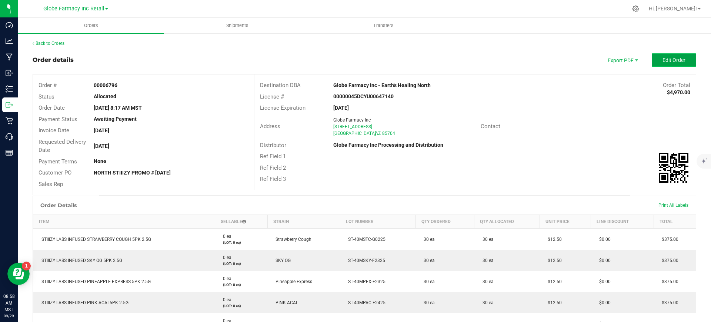
click at [674, 57] on span "Edit Order" at bounding box center [674, 60] width 23 height 6
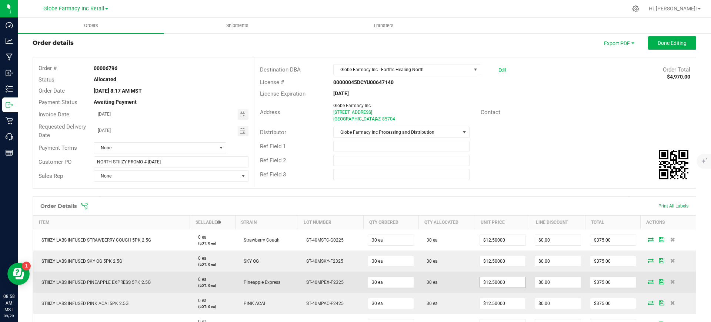
scroll to position [46, 0]
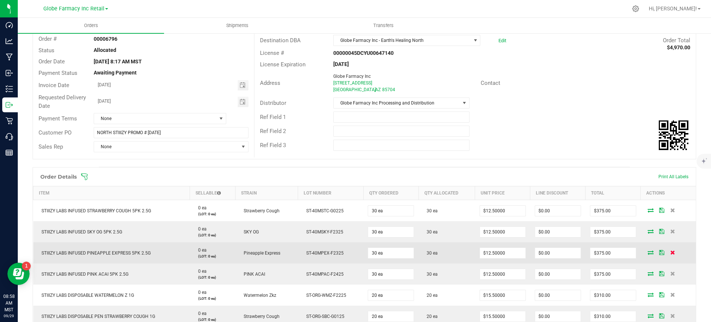
click at [670, 252] on icon at bounding box center [672, 252] width 5 height 4
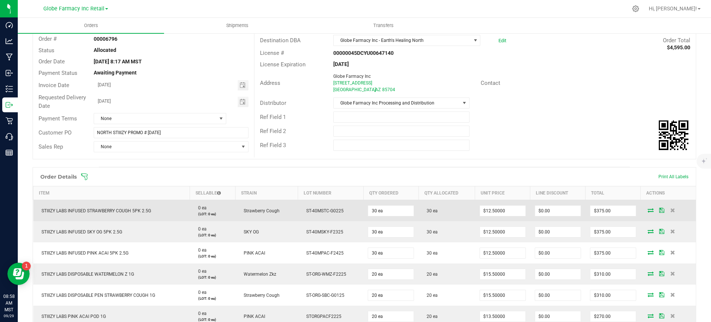
scroll to position [0, 0]
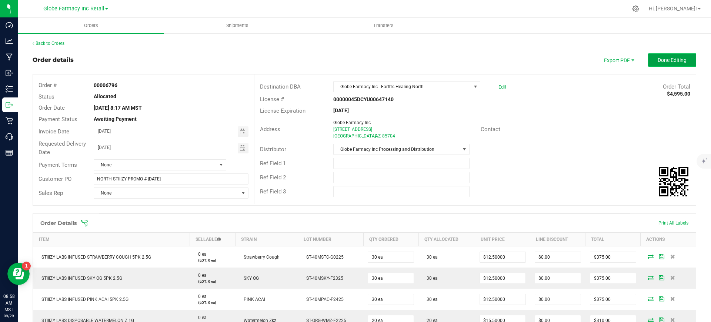
click at [662, 58] on span "Done Editing" at bounding box center [672, 60] width 29 height 6
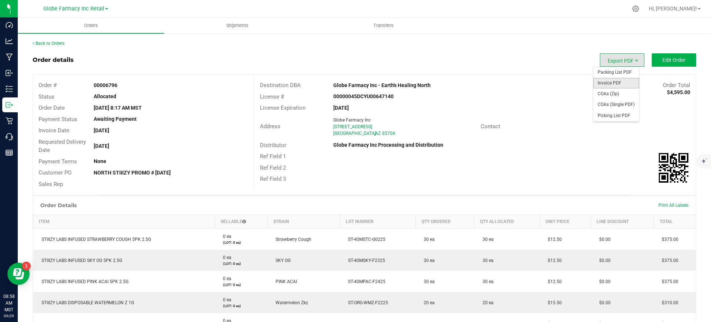
click at [618, 83] on span "Invoice PDF" at bounding box center [616, 83] width 46 height 11
click at [56, 41] on link "Back to Orders" at bounding box center [49, 43] width 32 height 5
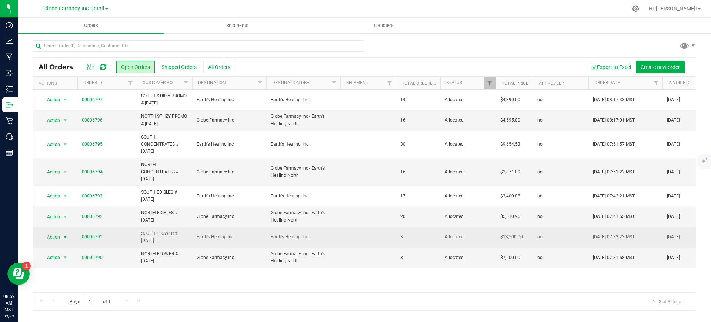
click at [64, 235] on span "select" at bounding box center [65, 237] width 6 height 6
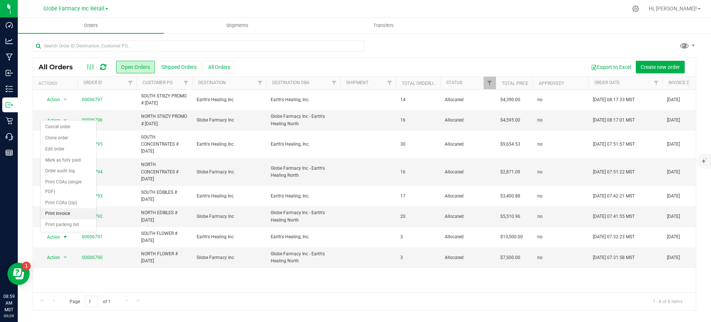
click at [68, 214] on li "Print invoice" at bounding box center [69, 213] width 56 height 11
click at [58, 171] on span "Action" at bounding box center [50, 172] width 20 height 10
click at [68, 271] on li "Print invoice" at bounding box center [69, 270] width 56 height 11
click at [62, 255] on span "select" at bounding box center [65, 257] width 9 height 10
click at [65, 233] on li "Print invoice" at bounding box center [69, 234] width 56 height 11
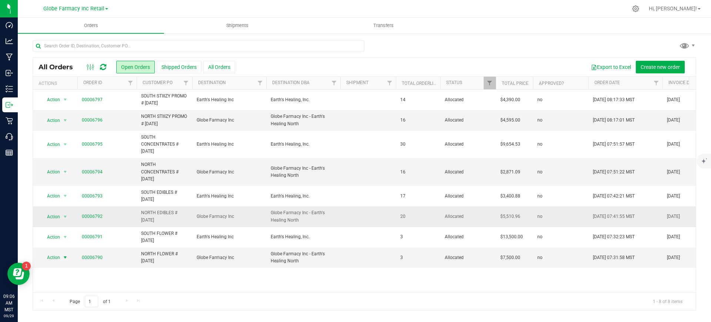
click at [53, 214] on span "Action" at bounding box center [50, 216] width 20 height 10
click at [53, 218] on span "Action" at bounding box center [50, 216] width 20 height 10
click at [53, 217] on span "Action" at bounding box center [50, 216] width 20 height 10
click at [56, 191] on li "Print invoice" at bounding box center [69, 193] width 56 height 11
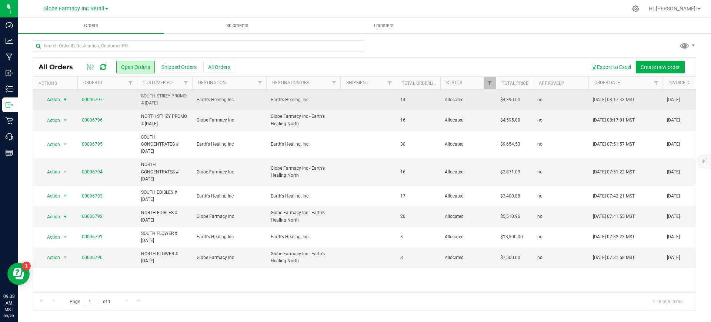
click at [59, 100] on span "Action" at bounding box center [50, 99] width 20 height 10
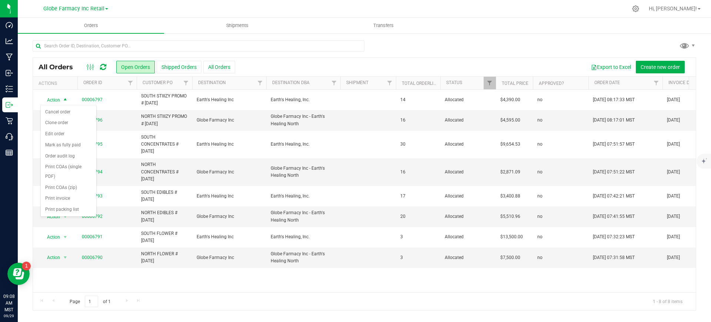
click at [444, 54] on div at bounding box center [365, 48] width 664 height 17
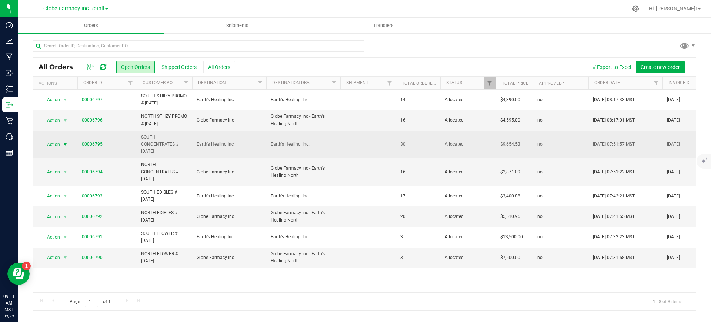
click at [58, 145] on span "Action" at bounding box center [50, 144] width 20 height 10
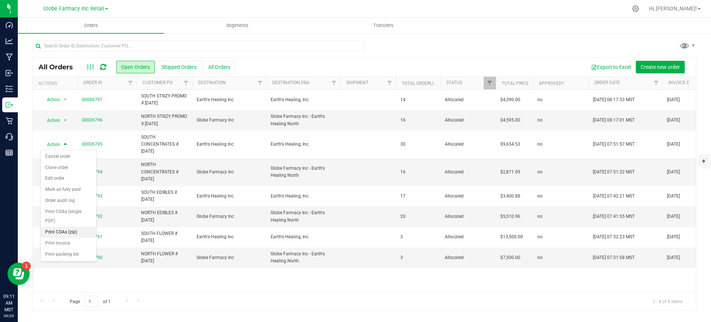
click at [66, 233] on li "Print COAs (zip)" at bounding box center [69, 232] width 56 height 11
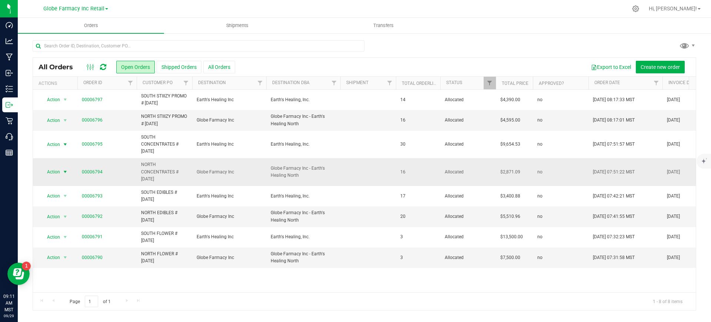
click at [59, 173] on span "Action" at bounding box center [50, 172] width 20 height 10
click at [70, 259] on li "Print COAs (zip)" at bounding box center [69, 259] width 56 height 11
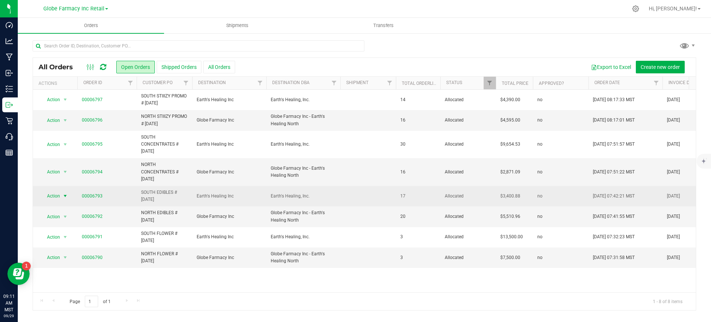
click at [67, 195] on span "select" at bounding box center [65, 196] width 6 height 6
click at [53, 197] on span "Action" at bounding box center [50, 196] width 20 height 10
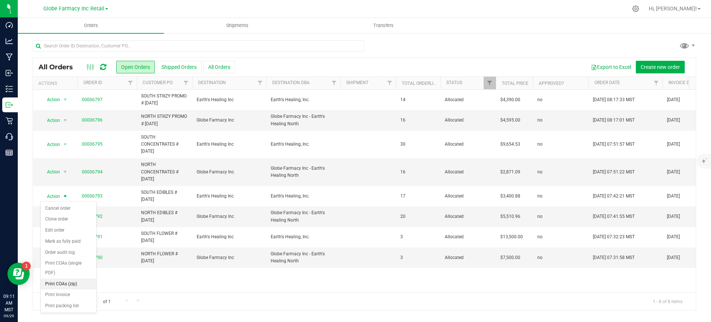
click at [73, 285] on li "Print COAs (zip)" at bounding box center [69, 284] width 56 height 11
click at [63, 219] on span "select" at bounding box center [65, 217] width 6 height 6
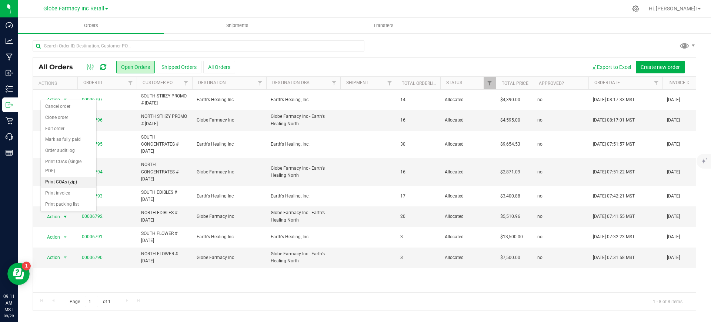
click at [73, 180] on li "Print COAs (zip)" at bounding box center [69, 182] width 56 height 11
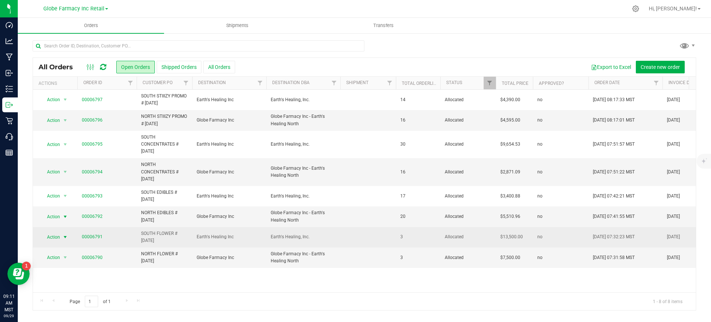
click at [65, 237] on span "select" at bounding box center [65, 237] width 6 height 6
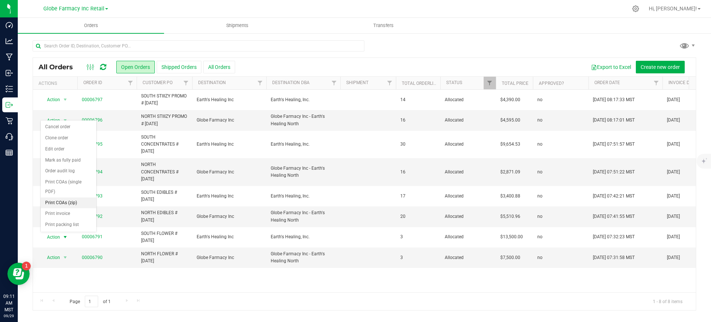
click at [70, 201] on li "Print COAs (zip)" at bounding box center [69, 202] width 56 height 11
click at [59, 257] on span "Action" at bounding box center [50, 257] width 20 height 10
click at [70, 222] on li "Print COAs (zip)" at bounding box center [69, 223] width 56 height 11
click at [239, 24] on span "Shipments" at bounding box center [237, 25] width 42 height 7
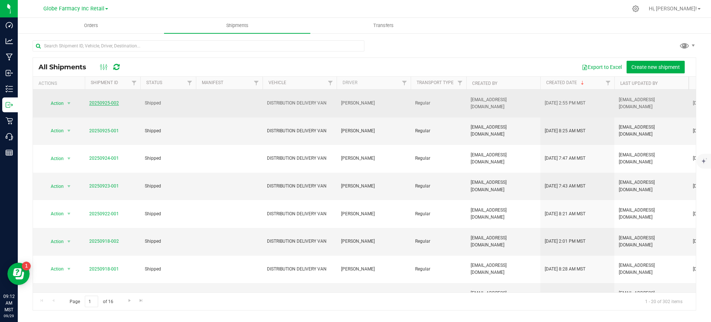
click at [111, 101] on link "20250925-002" at bounding box center [104, 102] width 30 height 5
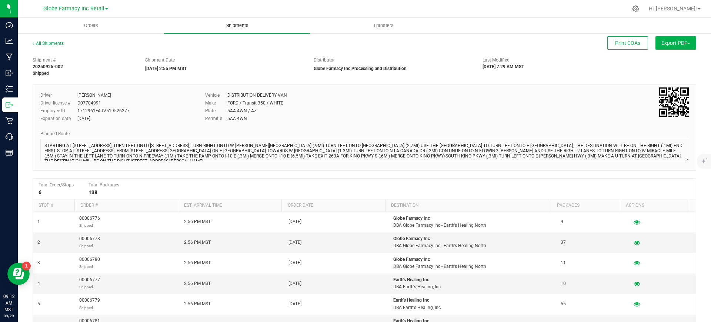
click at [241, 32] on uib-tab-heading "Shipments" at bounding box center [237, 26] width 146 height 16
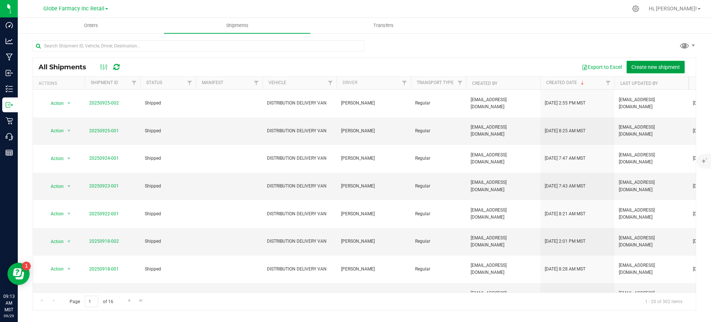
click at [664, 61] on button "Create new shipment" at bounding box center [656, 67] width 58 height 13
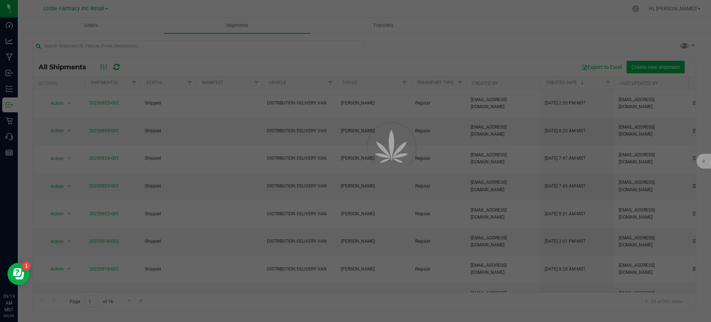
click at [664, 61] on div at bounding box center [355, 161] width 711 height 322
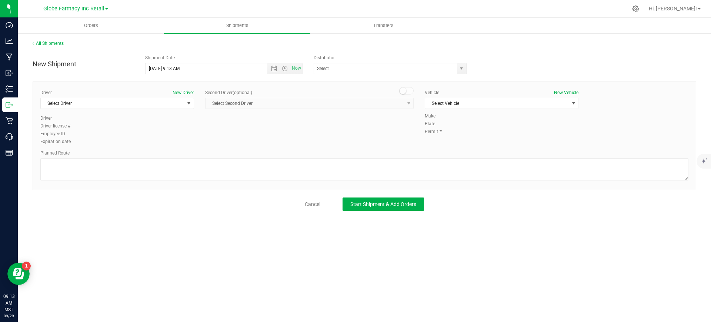
click at [193, 135] on div "Employee ID" at bounding box center [117, 133] width 154 height 7
click at [187, 173] on textarea at bounding box center [364, 169] width 648 height 22
paste textarea "STARTING AT [STREET_ADDRESS], TURN LEFT ONTO [STREET_ADDRESS], TURN RIGHT ONTO …"
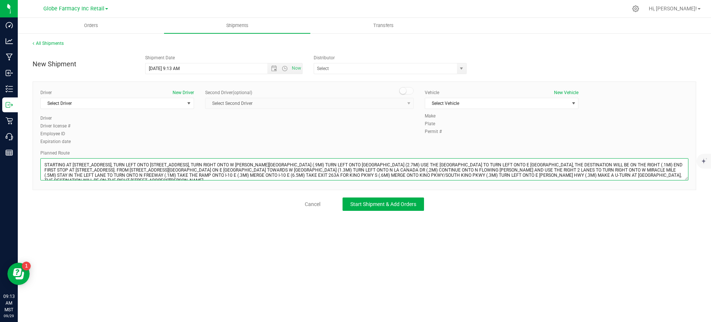
scroll to position [3, 0]
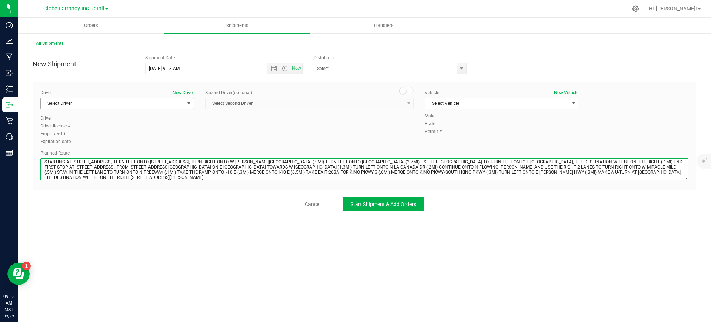
type textarea "STARTING AT [STREET_ADDRESS], TURN LEFT ONTO [STREET_ADDRESS], TURN RIGHT ONTO …"
click at [123, 106] on span "Select Driver" at bounding box center [113, 103] width 144 height 10
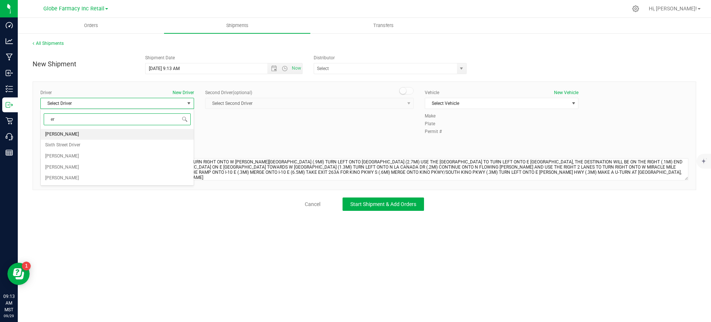
click at [136, 133] on li "[PERSON_NAME]" at bounding box center [117, 134] width 153 height 11
type input "er"
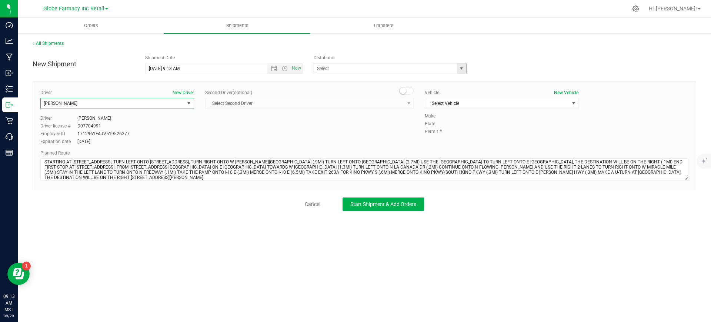
click at [460, 68] on span "select" at bounding box center [461, 69] width 6 height 6
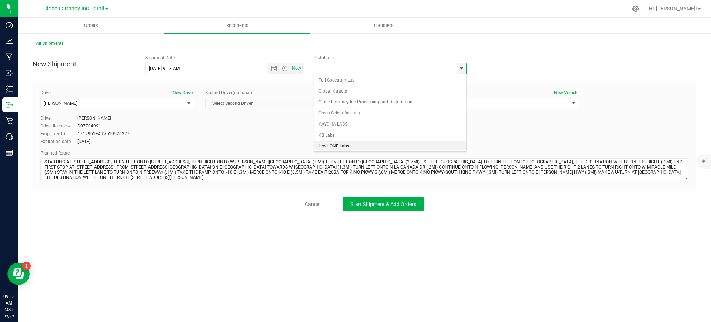
scroll to position [185, 0]
click at [346, 95] on li "Globe Farmacy Inc Processing and Distribution" at bounding box center [390, 94] width 152 height 11
type input "Globe Farmacy Inc Processing and Distribution"
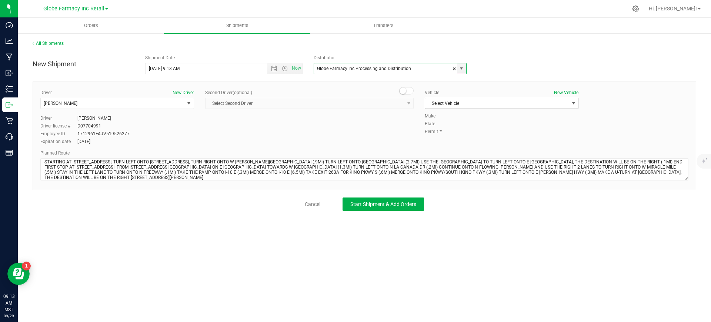
click at [465, 104] on span "Select Vehicle" at bounding box center [497, 103] width 144 height 10
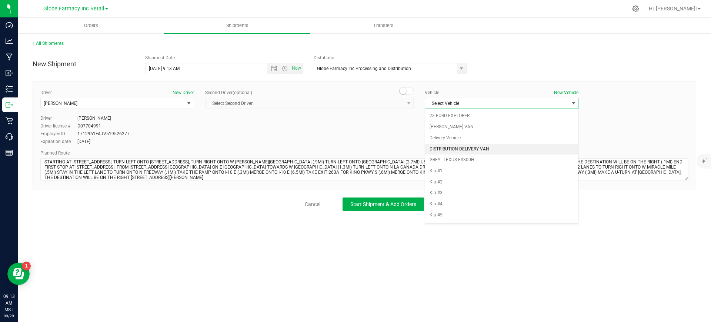
click at [466, 144] on li "DISTRIBUTION DELIVERY VAN" at bounding box center [501, 149] width 153 height 11
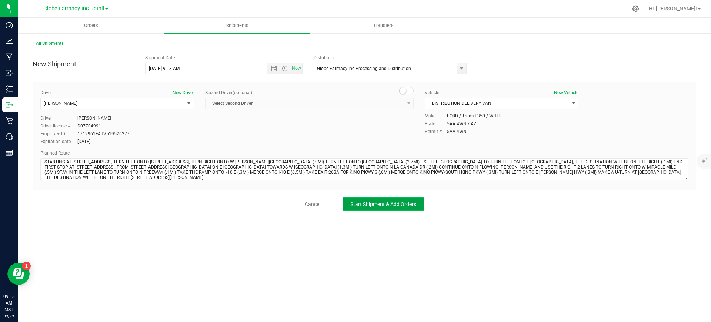
click at [369, 202] on span "Start Shipment & Add Orders" at bounding box center [383, 204] width 66 height 6
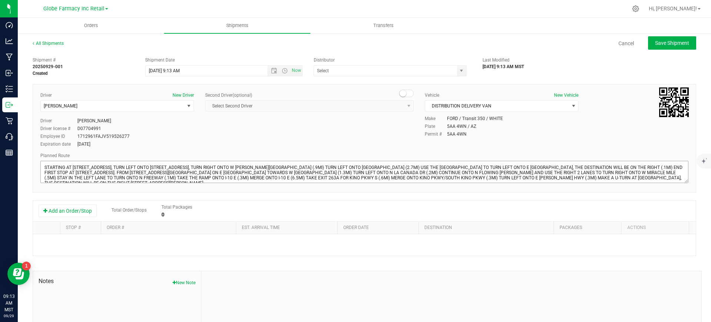
type input "Globe Farmacy Inc Processing and Distribution"
click at [65, 215] on button "Add an Order/Stop" at bounding box center [68, 210] width 58 height 13
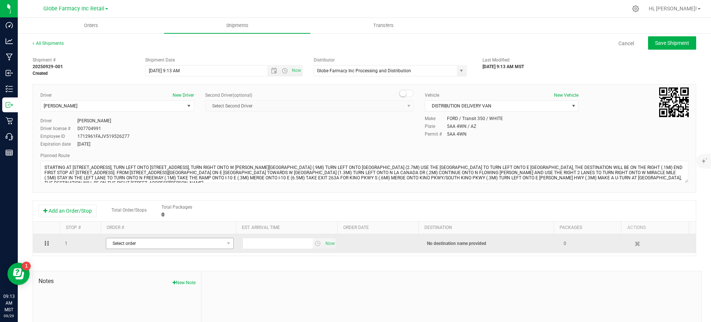
click at [148, 241] on span "Select order" at bounding box center [165, 243] width 118 height 10
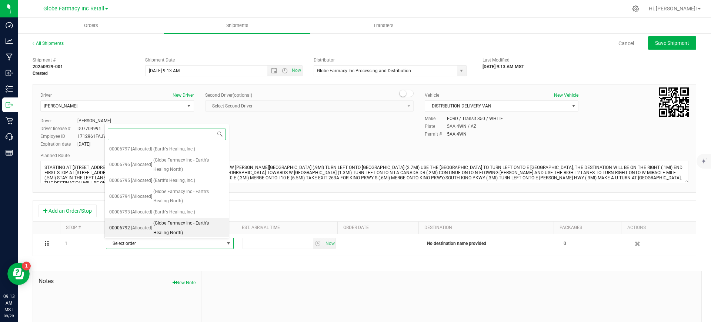
scroll to position [33, 0]
click at [150, 226] on span "[Allocated]" at bounding box center [141, 226] width 21 height 10
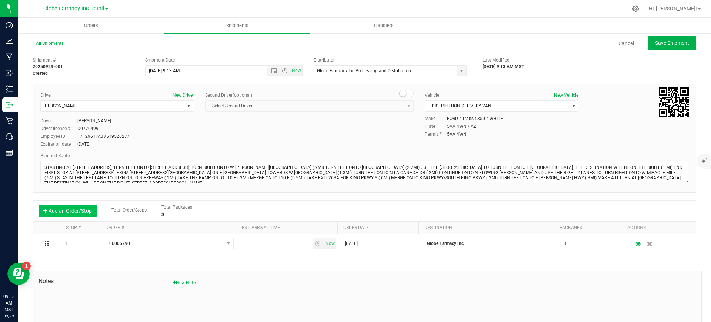
click at [90, 212] on button "Add an Order/Stop" at bounding box center [68, 210] width 58 height 13
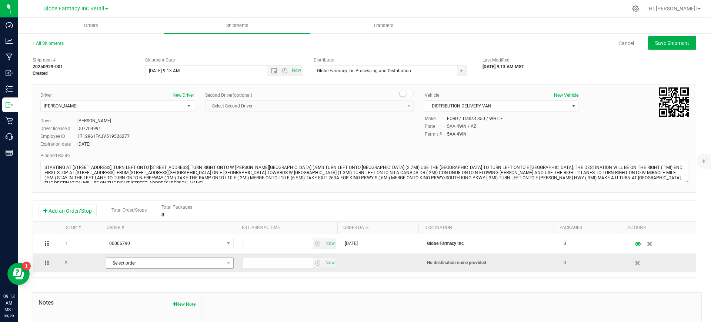
click at [219, 266] on span "Select order" at bounding box center [165, 263] width 118 height 10
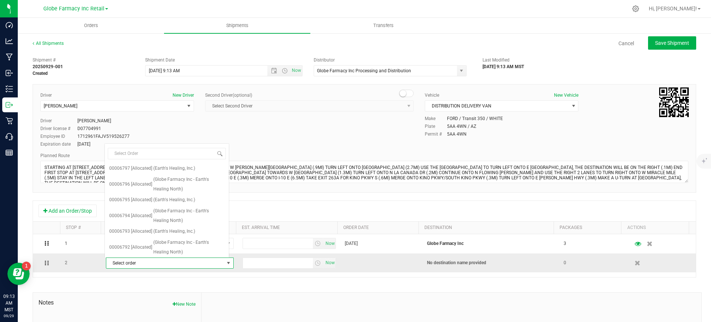
click at [219, 265] on span "Select order" at bounding box center [165, 263] width 118 height 10
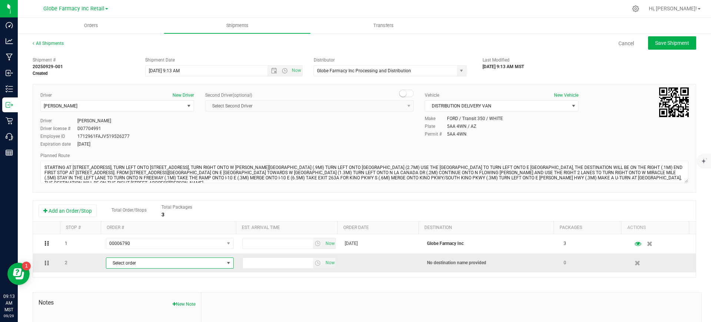
click at [141, 263] on span "Select order" at bounding box center [165, 263] width 118 height 10
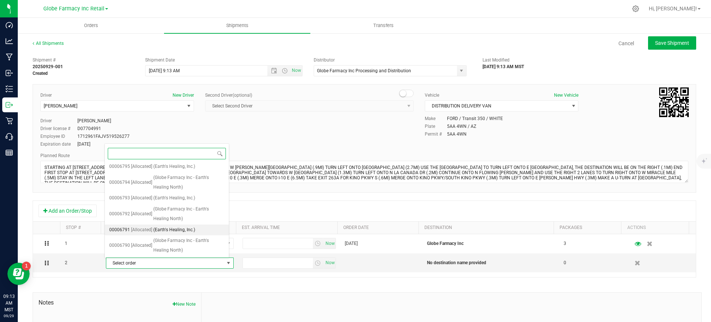
click at [128, 227] on span "00006791" at bounding box center [119, 230] width 21 height 10
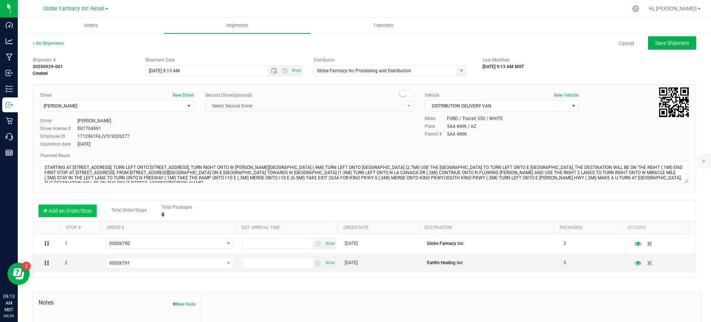
click at [76, 215] on button "Add an Order/Stop" at bounding box center [68, 210] width 58 height 13
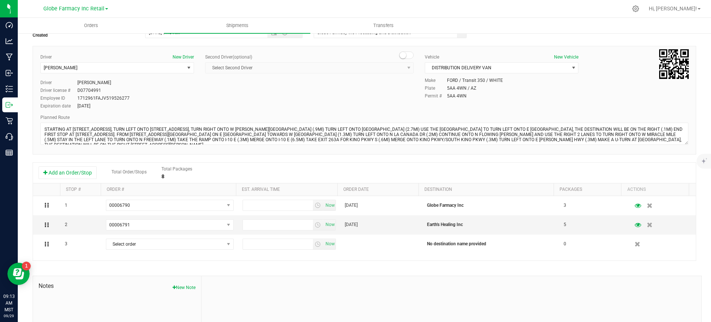
scroll to position [93, 0]
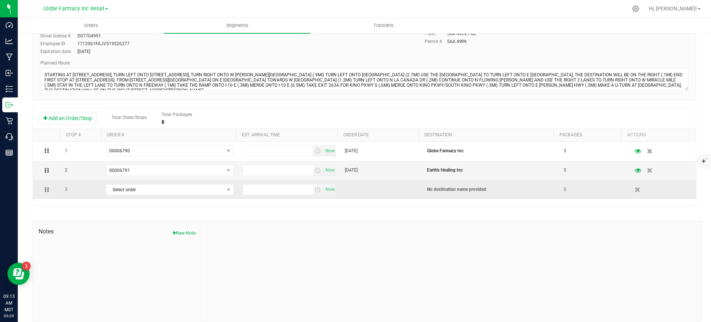
click at [140, 196] on td "Select order 00006797 00006796 00006795 00006794 00006793 00006792 00006791 000…" at bounding box center [169, 189] width 137 height 19
click at [139, 189] on span "Select order" at bounding box center [165, 189] width 118 height 10
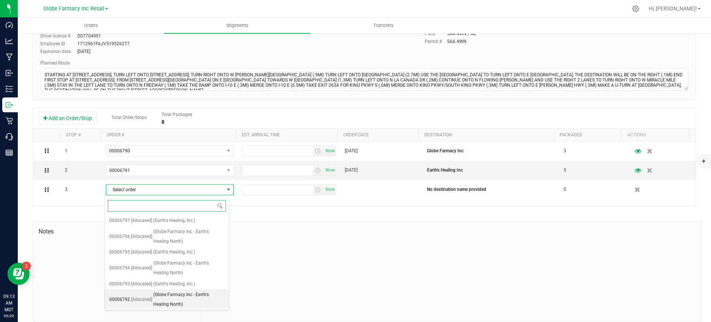
click at [137, 302] on span "[Allocated]" at bounding box center [141, 300] width 21 height 10
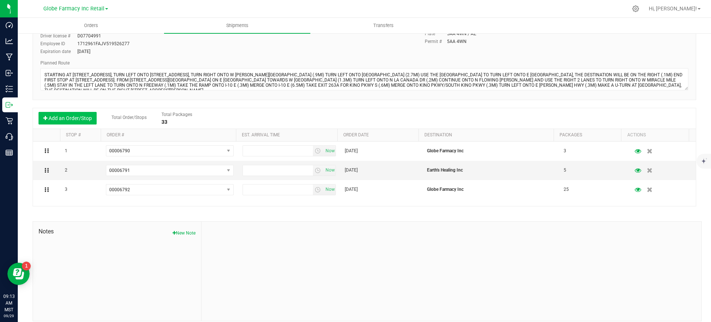
click at [67, 116] on button "Add an Order/Stop" at bounding box center [68, 118] width 58 height 13
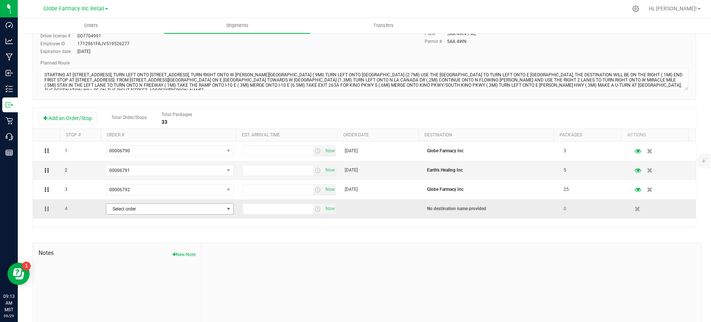
click at [127, 208] on span "Select order" at bounding box center [165, 209] width 118 height 10
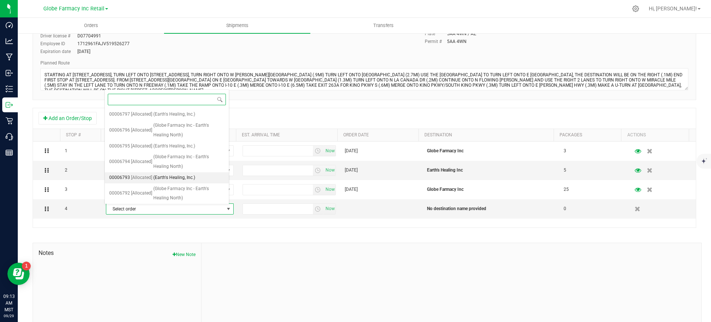
click at [127, 178] on span "00006793" at bounding box center [119, 178] width 21 height 10
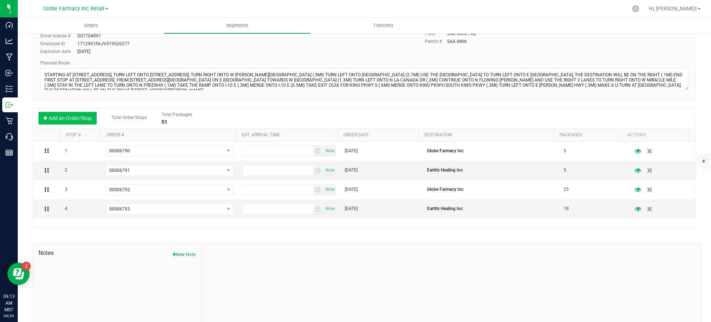
click at [66, 117] on button "Add an Order/Stop" at bounding box center [68, 118] width 58 height 13
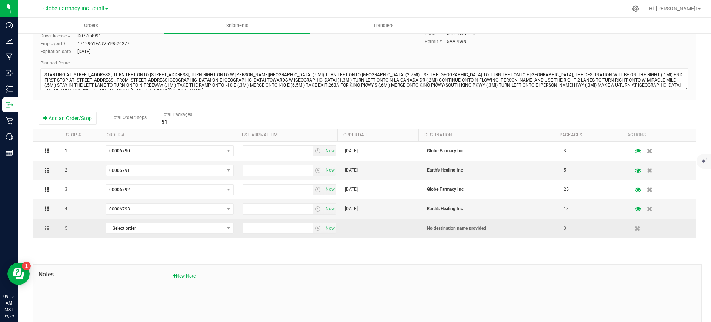
click at [158, 234] on td "Select order 00006797 00006796 00006795 00006794 00006793 00006792 00006791 000…" at bounding box center [169, 228] width 137 height 19
click at [152, 227] on span "Select order" at bounding box center [165, 228] width 118 height 10
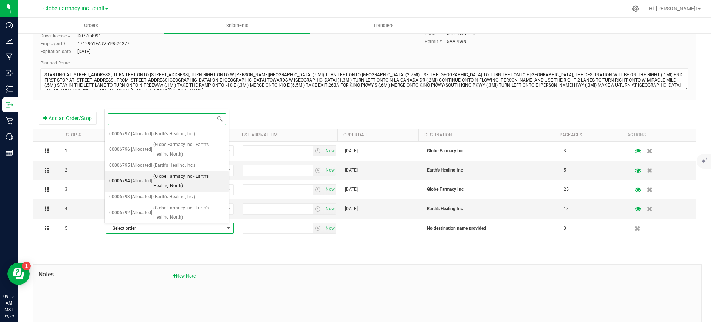
click at [136, 181] on span "[Allocated]" at bounding box center [141, 181] width 21 height 10
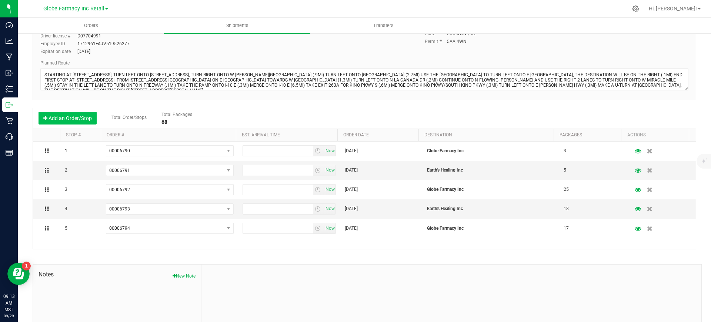
click at [75, 116] on button "Add an Order/Stop" at bounding box center [68, 118] width 58 height 13
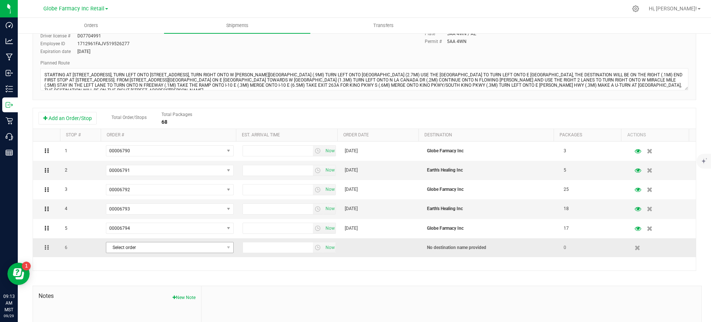
click at [133, 248] on span "Select order" at bounding box center [165, 247] width 118 height 10
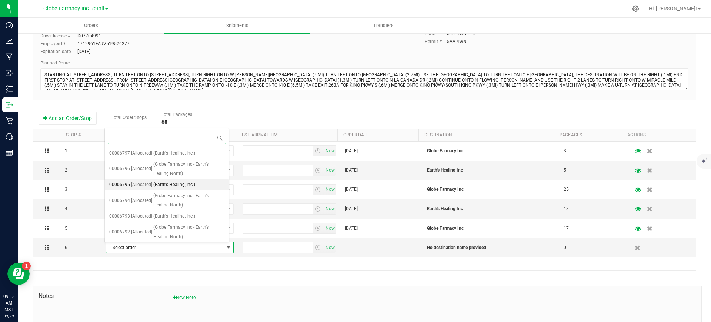
click at [123, 184] on span "00006795" at bounding box center [119, 185] width 21 height 10
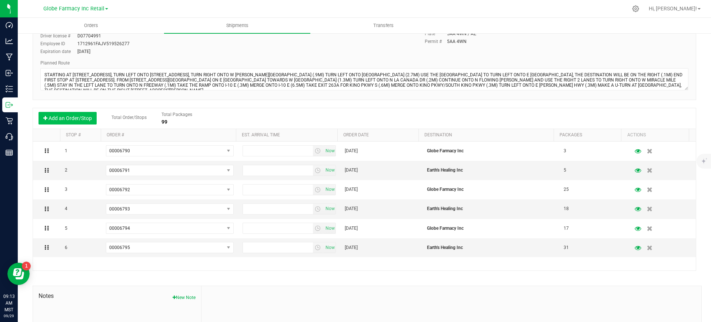
click at [67, 120] on button "Add an Order/Stop" at bounding box center [68, 118] width 58 height 13
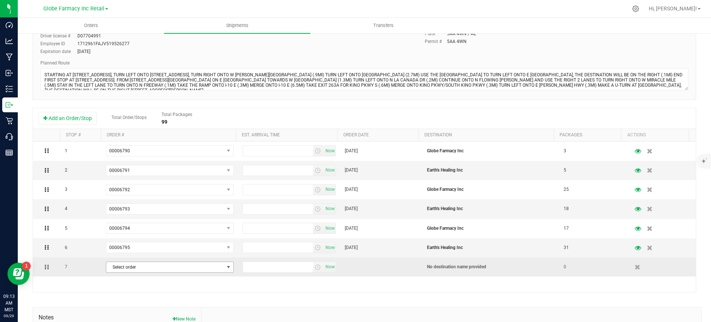
click at [141, 262] on span "Select order" at bounding box center [165, 267] width 118 height 10
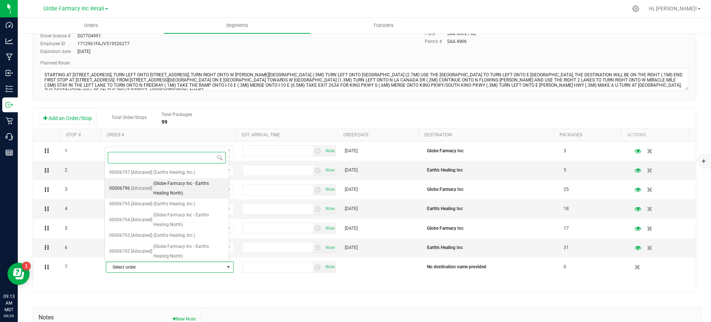
click at [146, 190] on span "[Allocated]" at bounding box center [141, 189] width 21 height 10
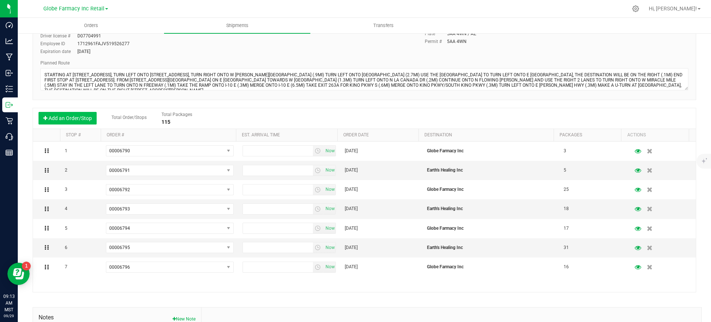
click at [76, 119] on button "Add an Order/Stop" at bounding box center [68, 118] width 58 height 13
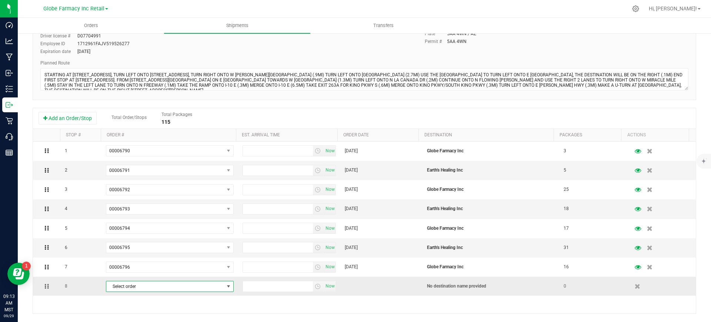
click at [114, 289] on span "Select order" at bounding box center [165, 286] width 118 height 10
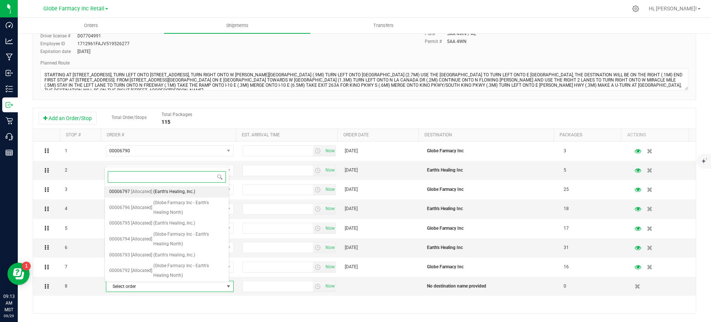
click at [123, 188] on span "00006797" at bounding box center [119, 192] width 21 height 10
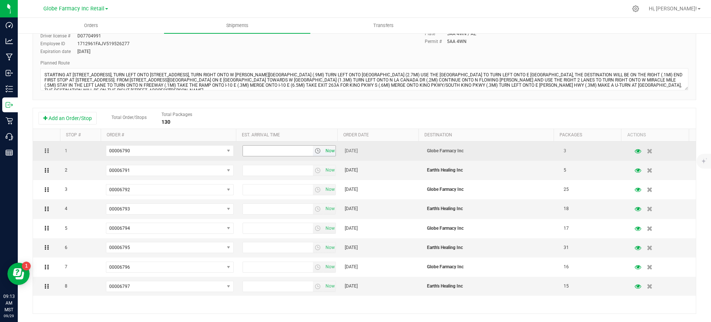
click at [324, 149] on span "Now" at bounding box center [330, 151] width 13 height 11
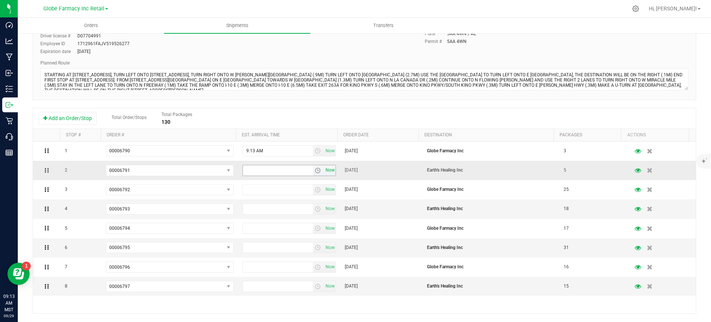
click at [326, 167] on span "Now" at bounding box center [330, 170] width 13 height 11
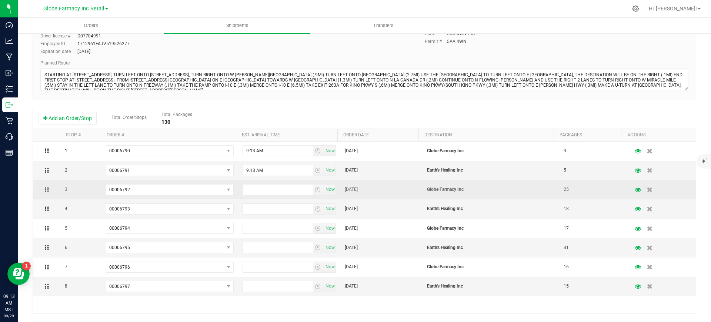
click at [330, 191] on td "Now" at bounding box center [289, 189] width 103 height 19
click at [324, 188] on span "Now" at bounding box center [330, 189] width 13 height 11
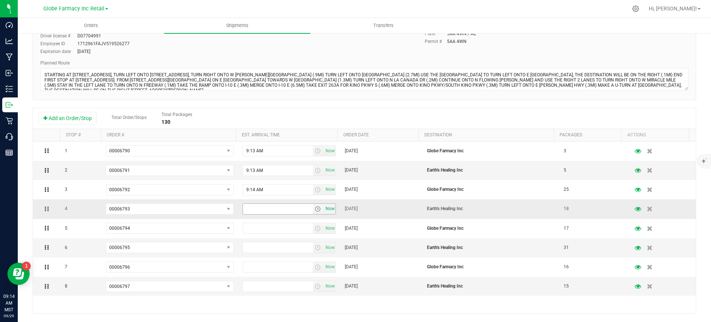
click at [324, 209] on span "Now" at bounding box center [330, 208] width 13 height 11
click at [325, 227] on span "Now" at bounding box center [330, 228] width 13 height 11
drag, startPoint x: 324, startPoint y: 209, endPoint x: 325, endPoint y: 247, distance: 38.9
click at [325, 247] on span "Now" at bounding box center [330, 247] width 13 height 11
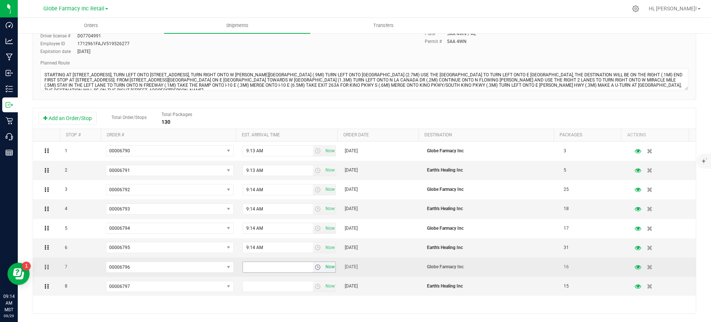
click at [325, 265] on span "Now" at bounding box center [330, 266] width 13 height 11
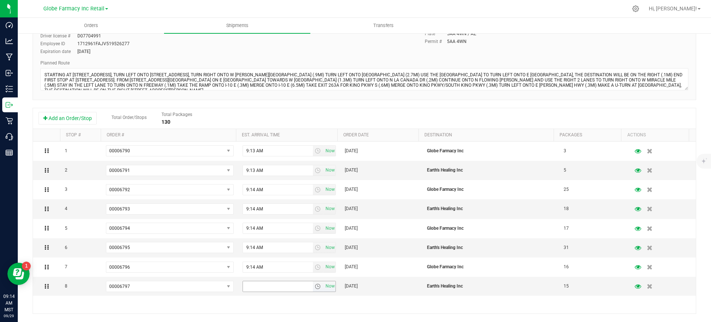
click at [325, 282] on span "Now" at bounding box center [330, 286] width 13 height 11
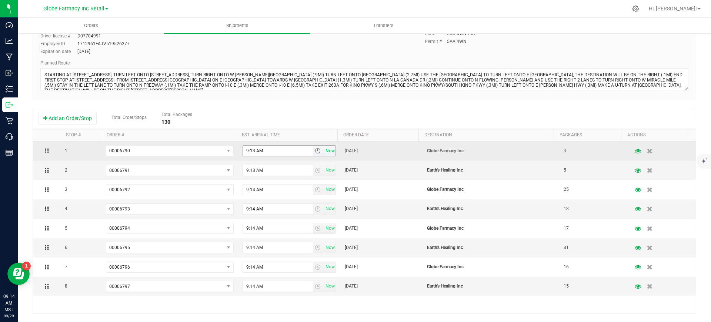
click at [326, 151] on span "Now" at bounding box center [330, 151] width 13 height 11
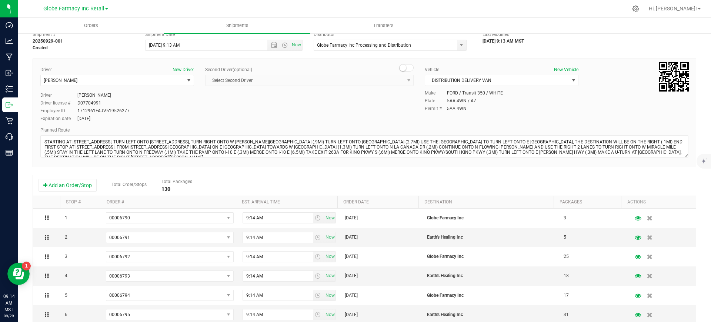
scroll to position [0, 0]
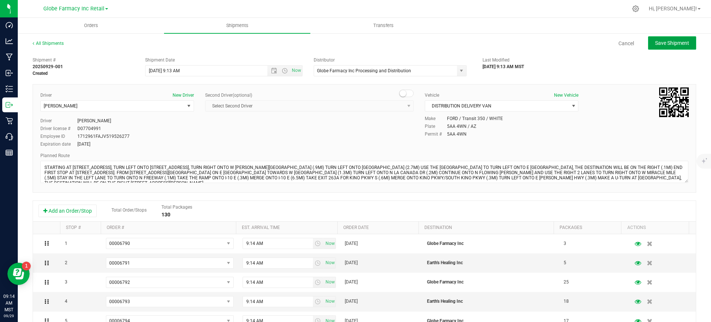
click at [652, 39] on button "Save Shipment" at bounding box center [672, 42] width 48 height 13
type input "[DATE] 4:13 PM"
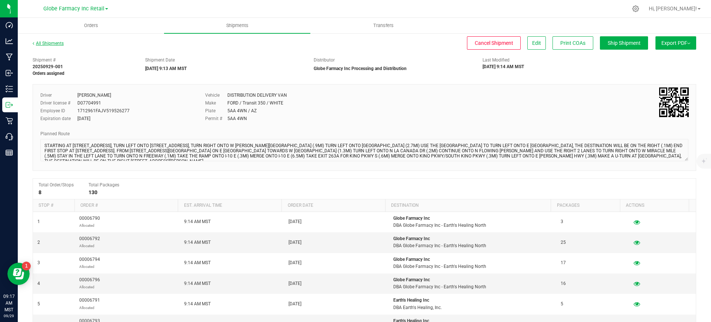
click at [53, 43] on link "All Shipments" at bounding box center [48, 43] width 31 height 5
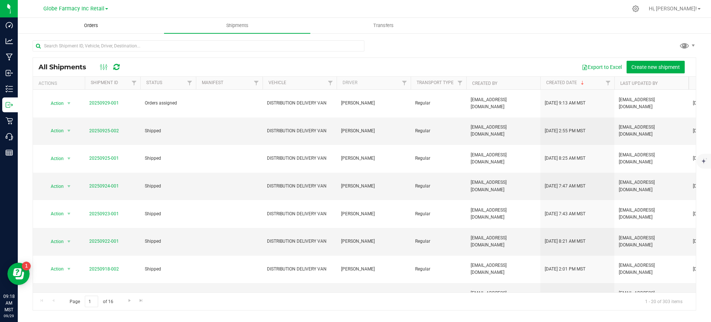
click at [87, 27] on span "Orders" at bounding box center [91, 25] width 34 height 7
click at [87, 26] on span "Orders" at bounding box center [91, 25] width 34 height 7
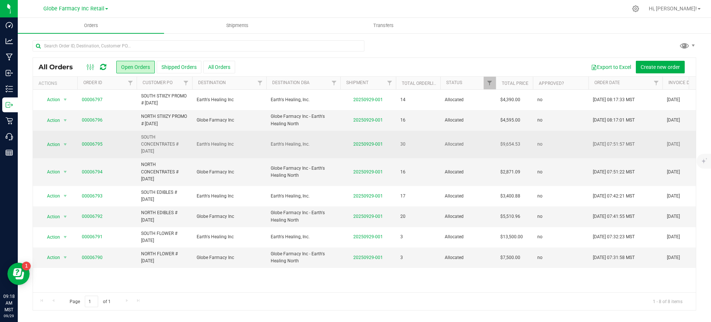
click at [72, 146] on div "Action Action Cancel order Clone order Edit order Mark as fully paid Order audi…" at bounding box center [55, 144] width 36 height 10
click at [99, 143] on link "00006795" at bounding box center [92, 144] width 21 height 7
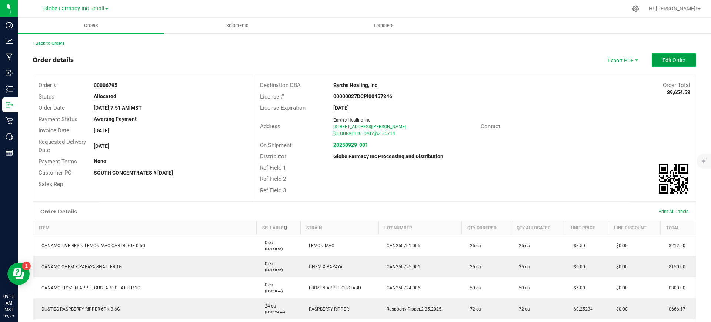
click at [663, 57] on span "Edit Order" at bounding box center [674, 60] width 23 height 6
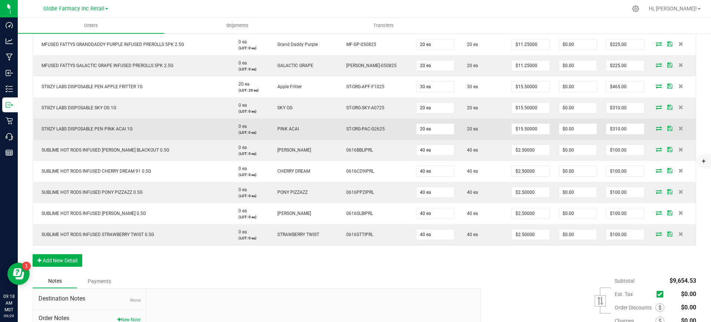
scroll to position [648, 0]
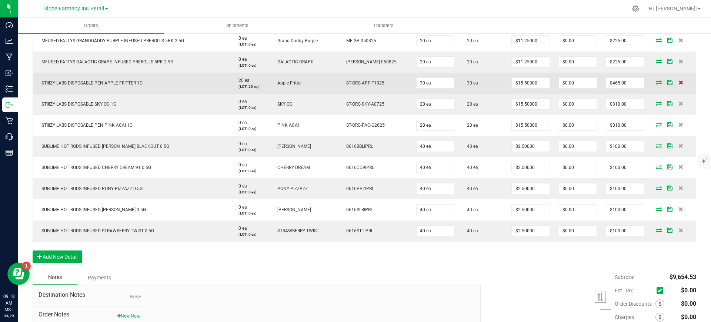
click at [678, 81] on icon at bounding box center [680, 82] width 5 height 4
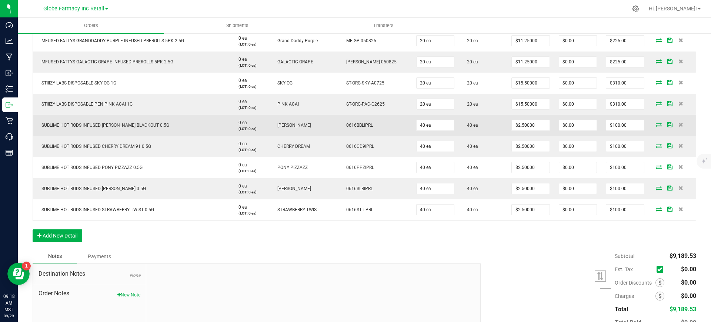
click at [325, 123] on td "[PERSON_NAME]" at bounding box center [303, 125] width 69 height 21
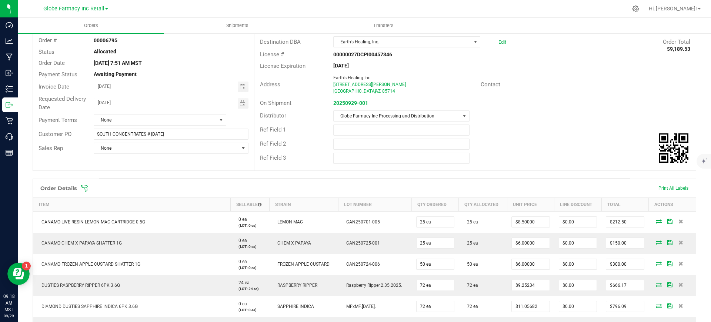
scroll to position [0, 0]
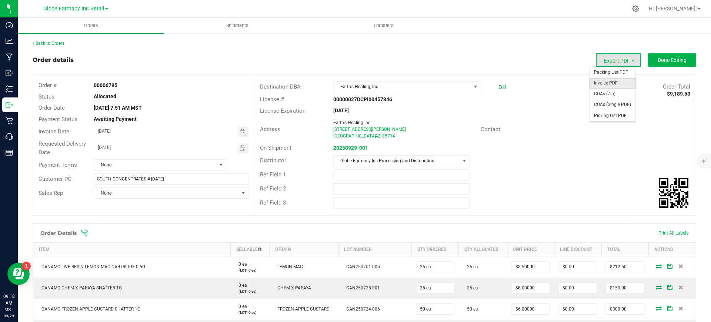
click at [605, 78] on span "Invoice PDF" at bounding box center [613, 83] width 46 height 11
click at [39, 46] on link "Back to Orders" at bounding box center [49, 43] width 32 height 5
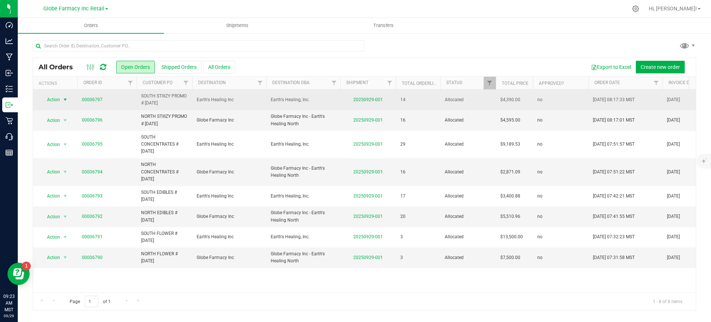
click at [63, 102] on span "select" at bounding box center [65, 100] width 6 height 6
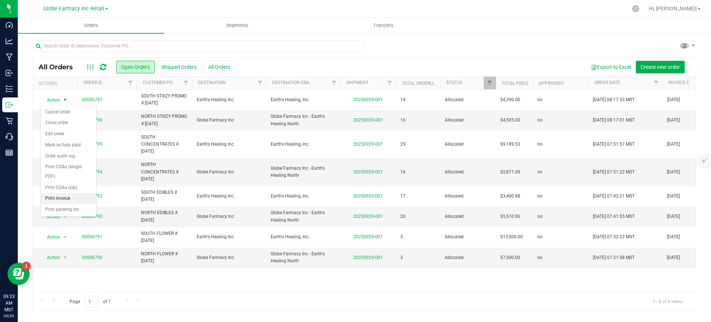
click at [56, 197] on li "Print invoice" at bounding box center [69, 198] width 56 height 11
click at [230, 26] on span "Shipments" at bounding box center [237, 25] width 42 height 7
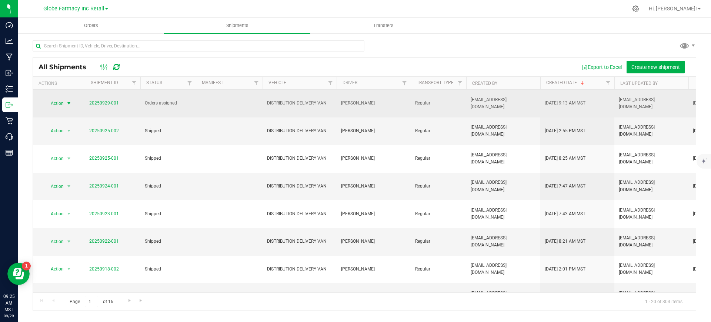
click at [72, 101] on span "select" at bounding box center [69, 103] width 6 height 6
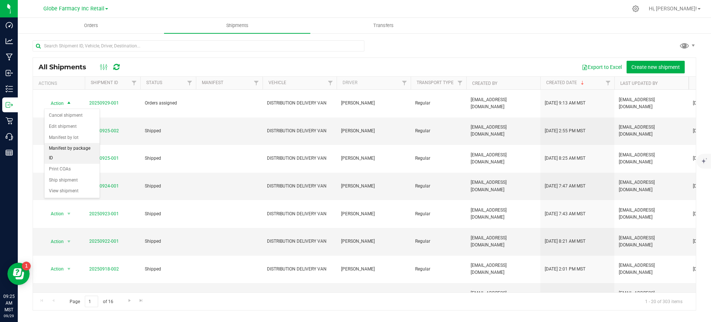
click at [77, 148] on li "Manifest by package ID" at bounding box center [71, 153] width 55 height 20
